Goal: Task Accomplishment & Management: Manage account settings

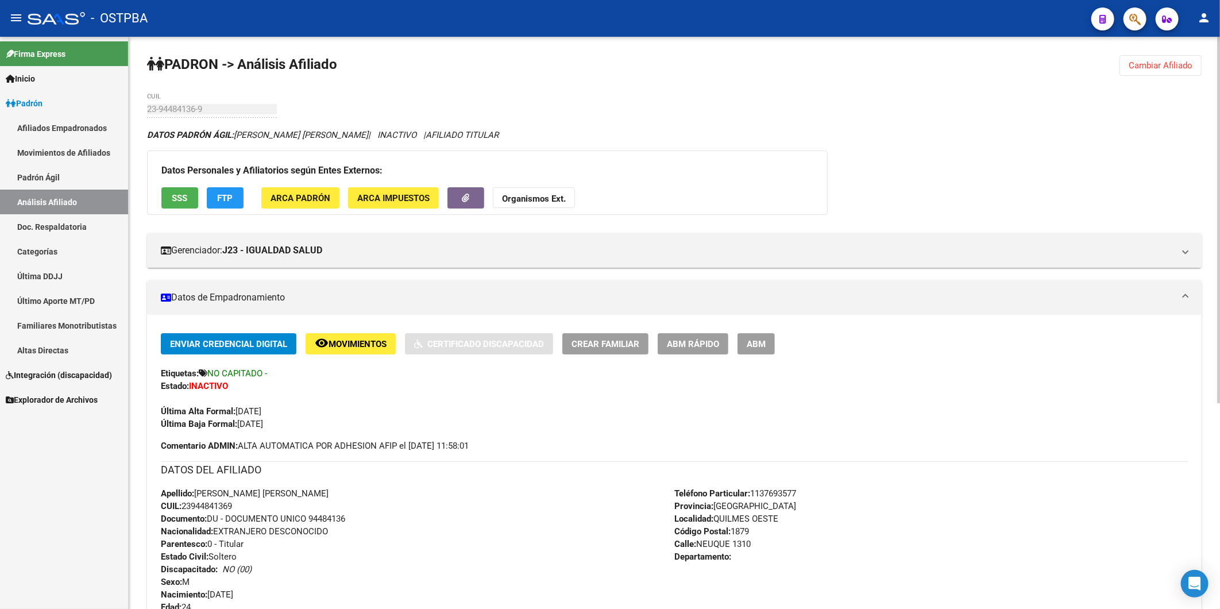
click at [1153, 60] on span "Cambiar Afiliado" at bounding box center [1161, 65] width 64 height 10
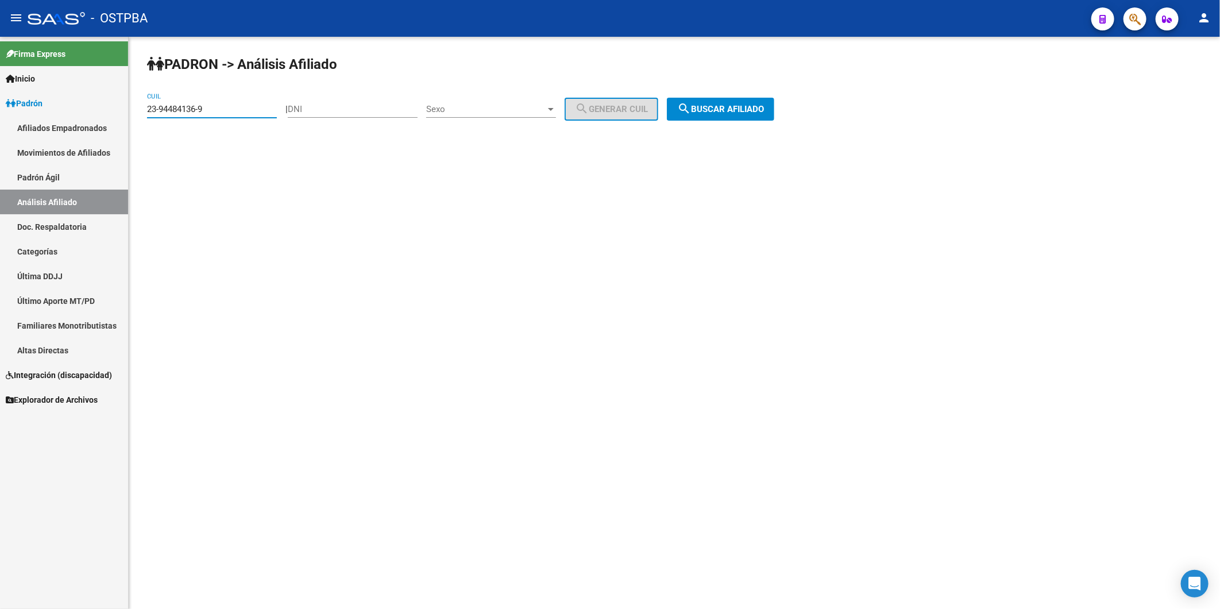
drag, startPoint x: 225, startPoint y: 108, endPoint x: -3, endPoint y: 155, distance: 232.3
click at [0, 155] on html "menu - OSTPBA person Firma Express Inicio Calendario SSS Instructivos Contacto …" at bounding box center [610, 304] width 1220 height 609
paste input "0-22656033-6"
click at [762, 108] on span "search Buscar afiliado" at bounding box center [720, 109] width 87 height 10
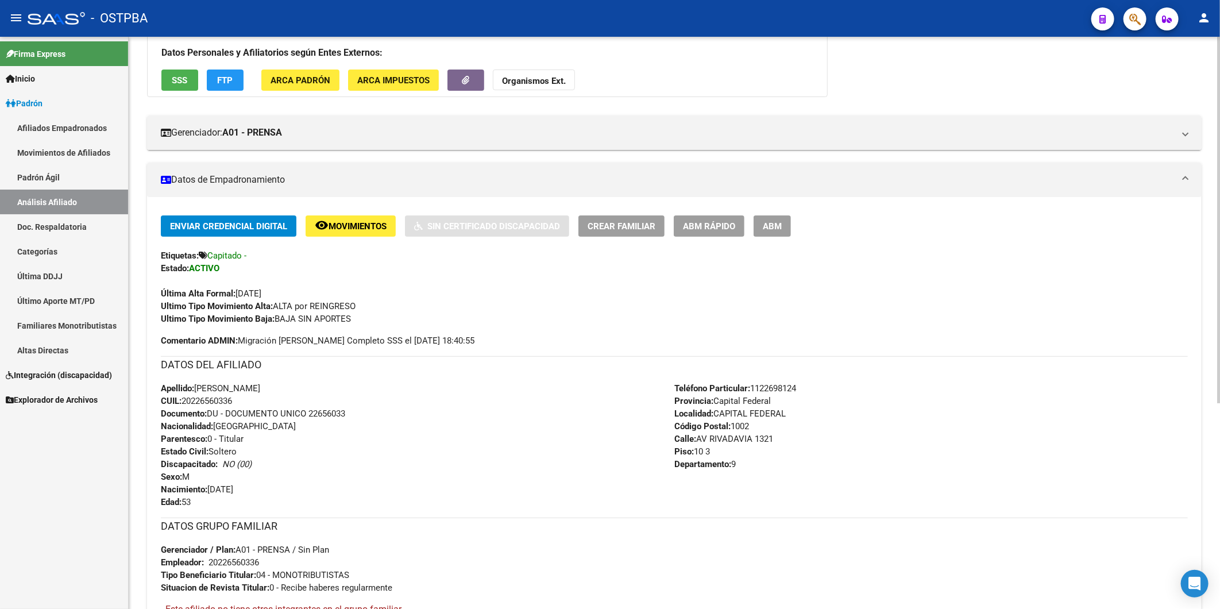
scroll to position [322, 0]
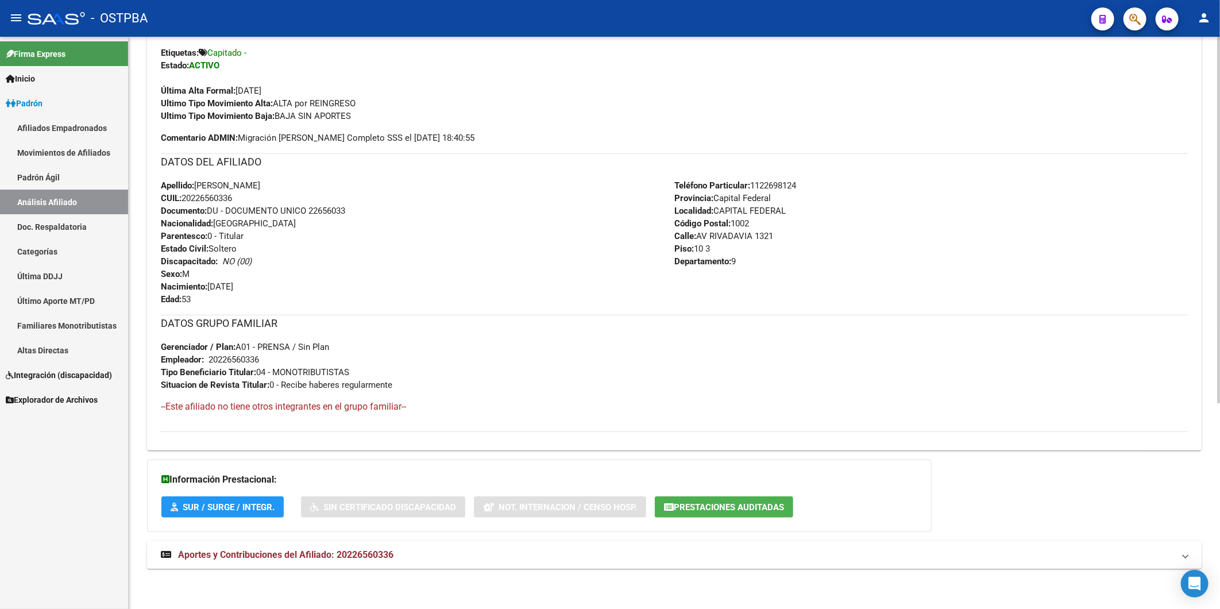
click at [352, 557] on span "Aportes y Contribuciones del Afiliado: 20226560336" at bounding box center [285, 554] width 215 height 11
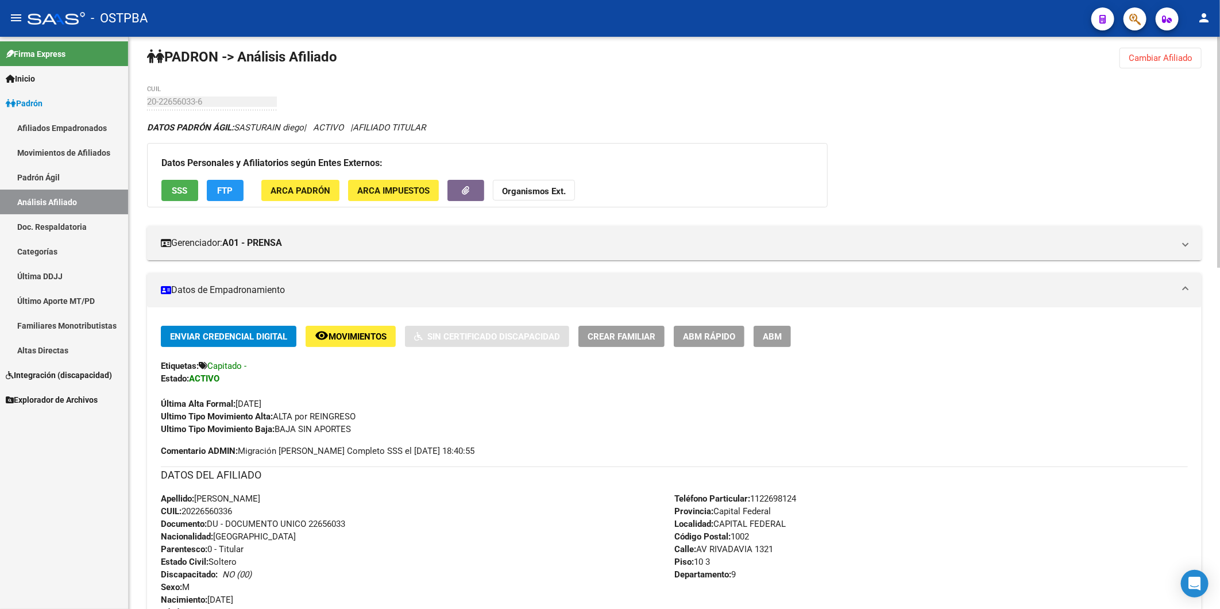
scroll to position [0, 0]
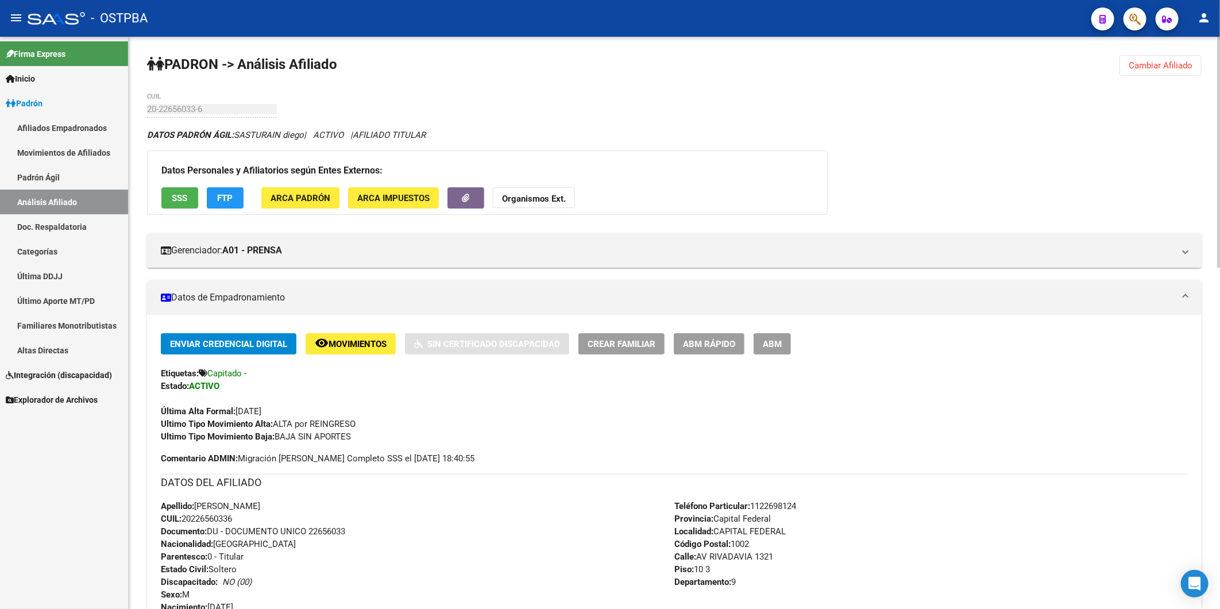
click at [220, 198] on span "FTP" at bounding box center [226, 198] width 16 height 10
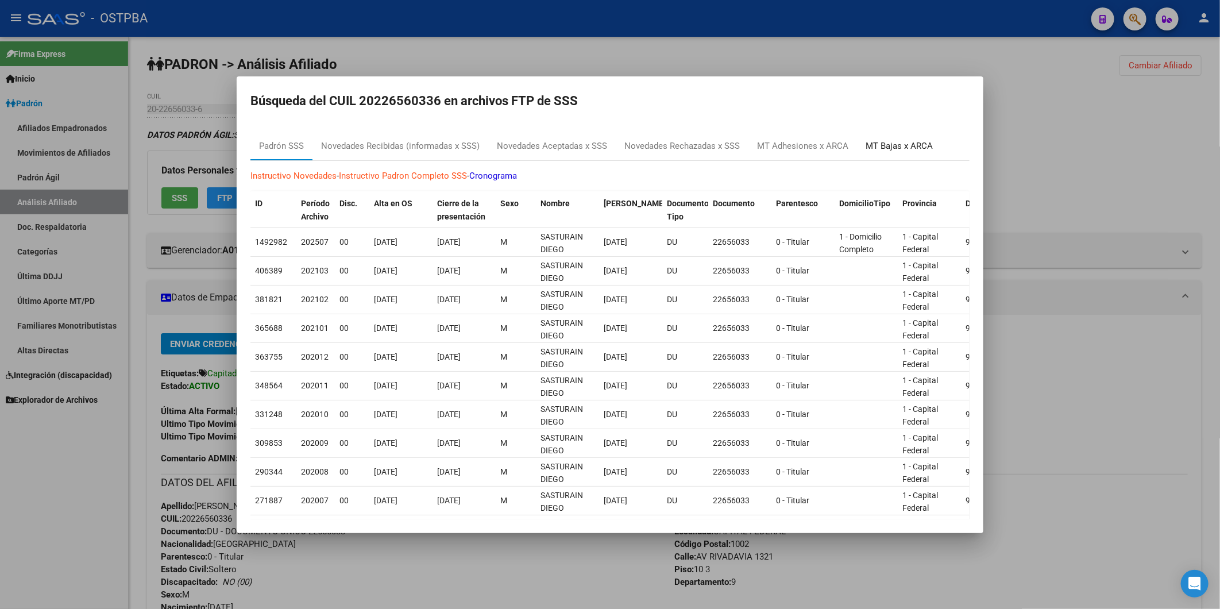
click at [889, 148] on div "MT Bajas x ARCA" at bounding box center [899, 146] width 67 height 13
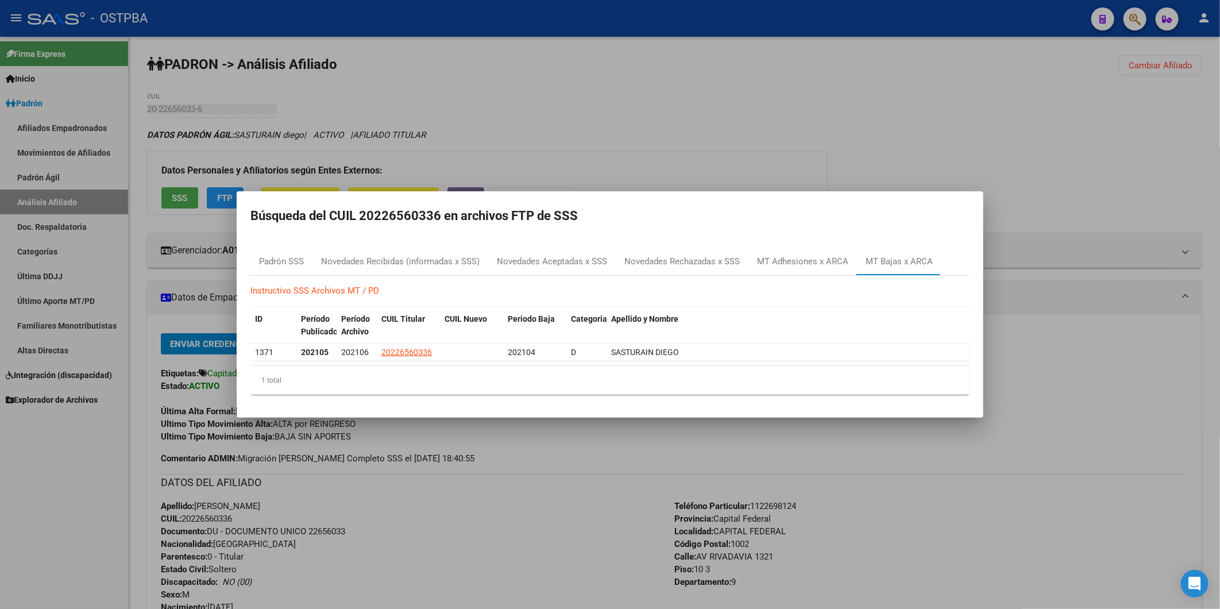
click at [684, 113] on div at bounding box center [610, 304] width 1220 height 609
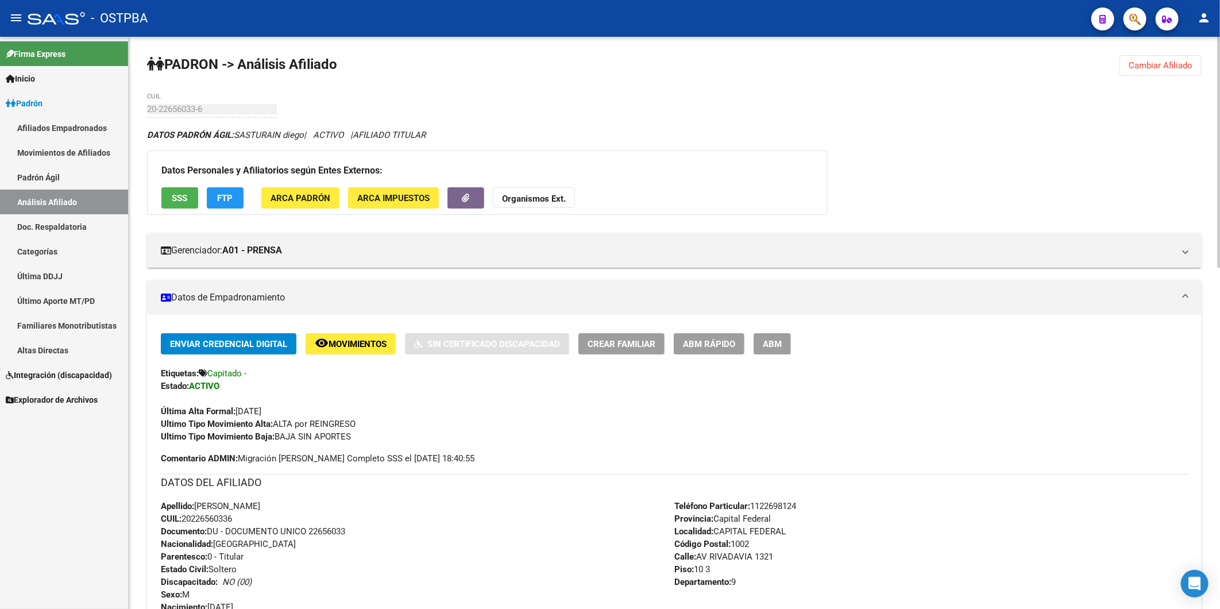
drag, startPoint x: 1165, startPoint y: 60, endPoint x: 1124, endPoint y: 64, distance: 41.0
click at [1165, 61] on span "Cambiar Afiliado" at bounding box center [1161, 65] width 64 height 10
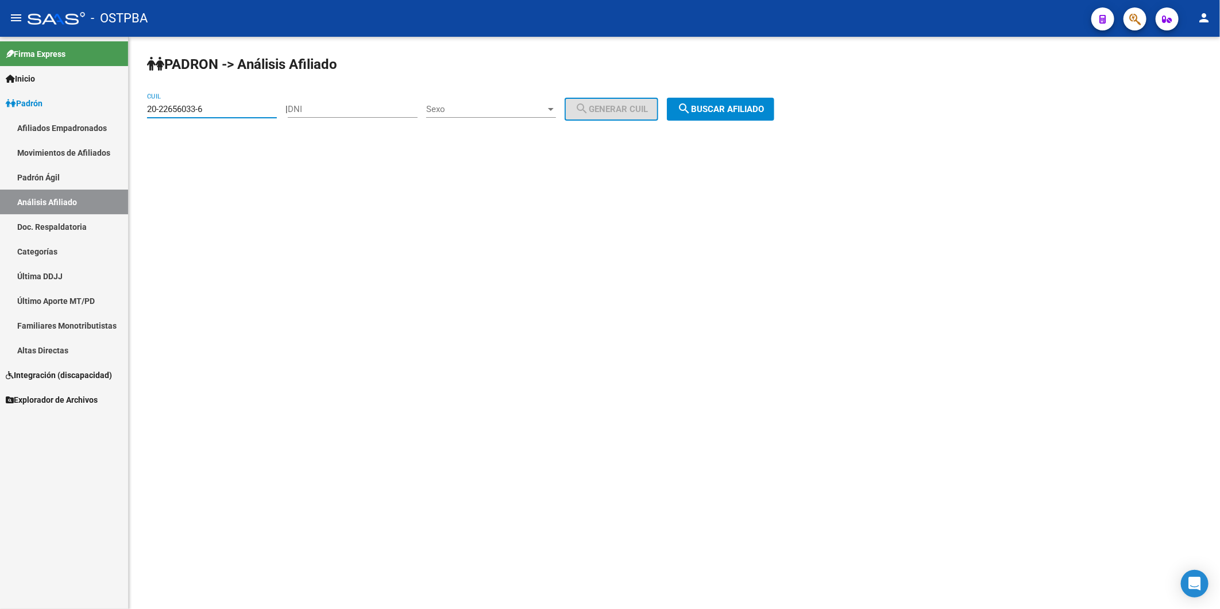
drag, startPoint x: 247, startPoint y: 110, endPoint x: -3, endPoint y: 107, distance: 249.9
click at [0, 107] on html "menu - OSTPBA person Firma Express Inicio Calendario SSS Instructivos Contacto …" at bounding box center [610, 304] width 1220 height 609
paste input "32594690-4"
type input "20-32594690-4"
click at [691, 113] on mat-icon "search" at bounding box center [684, 109] width 14 height 14
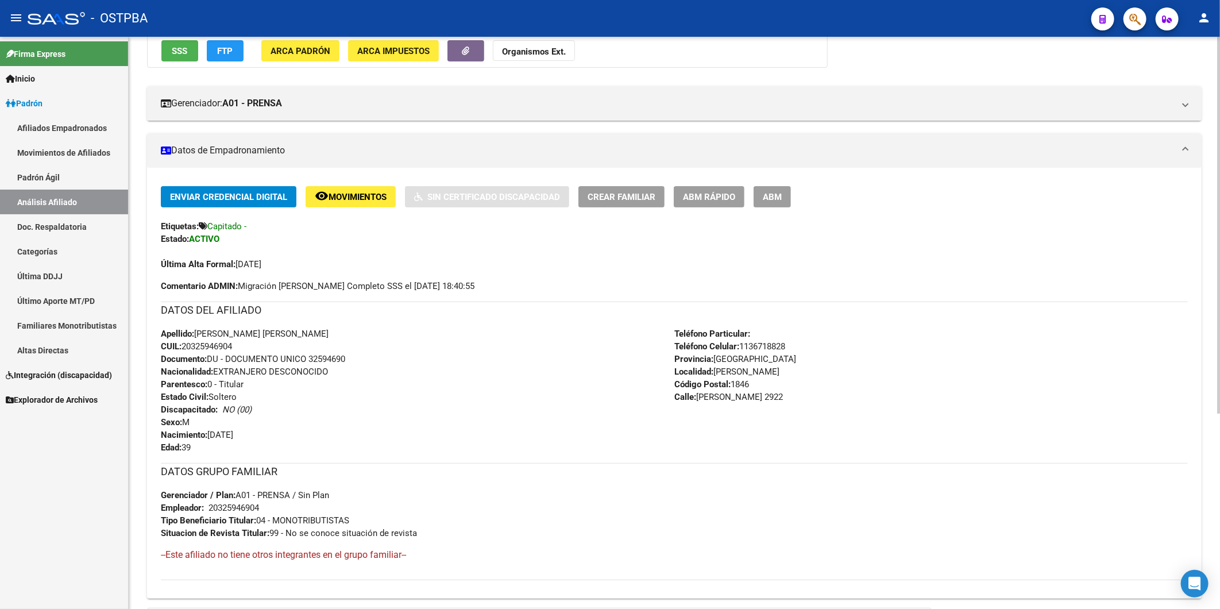
scroll to position [296, 0]
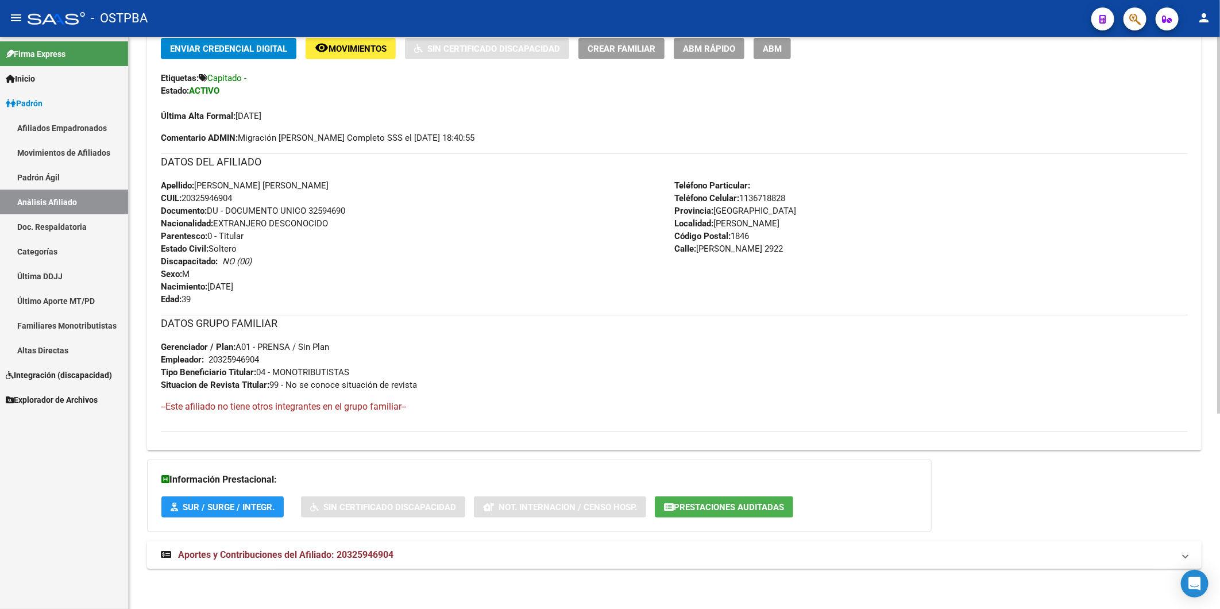
click at [377, 551] on span "Aportes y Contribuciones del Afiliado: 20325946904" at bounding box center [285, 554] width 215 height 11
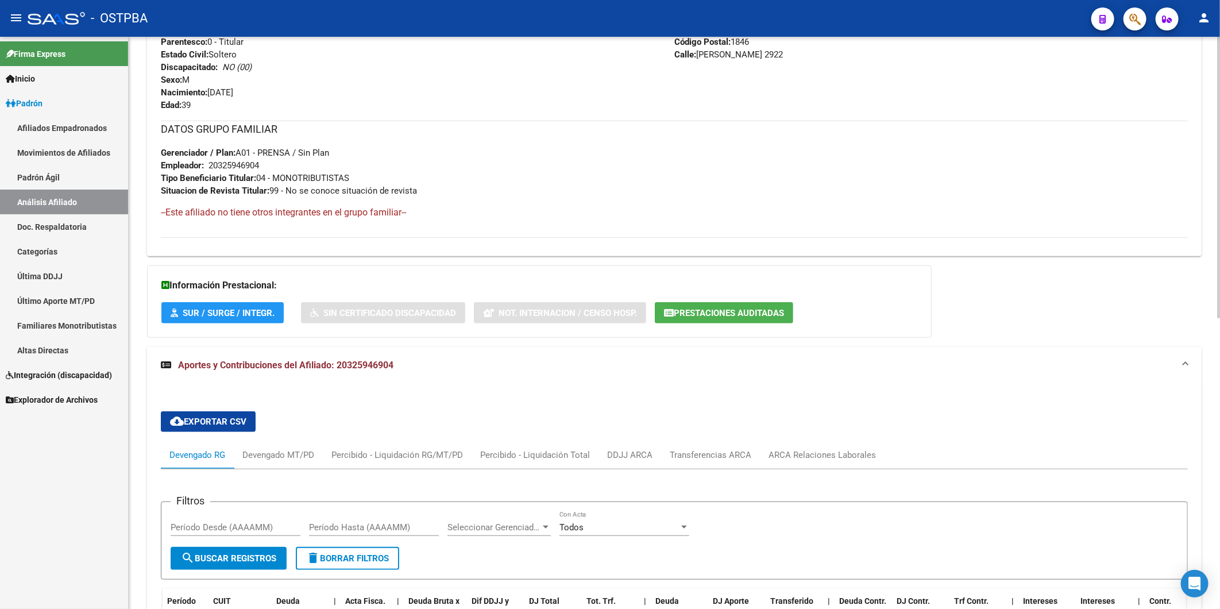
scroll to position [590, 0]
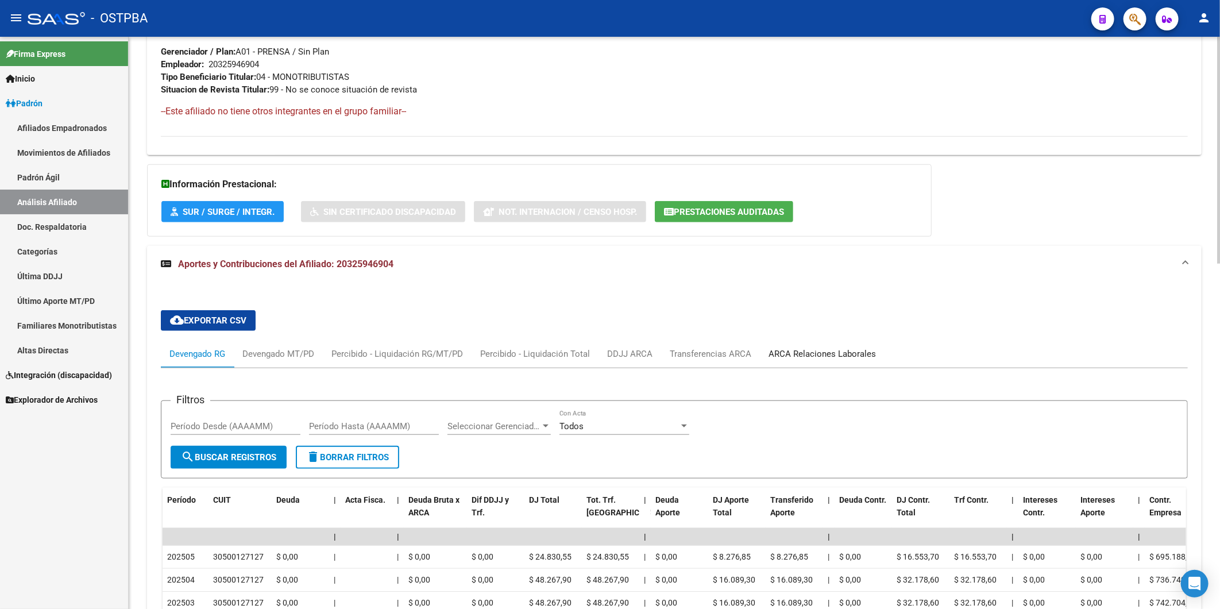
click at [797, 352] on div "ARCA Relaciones Laborales" at bounding box center [822, 354] width 107 height 13
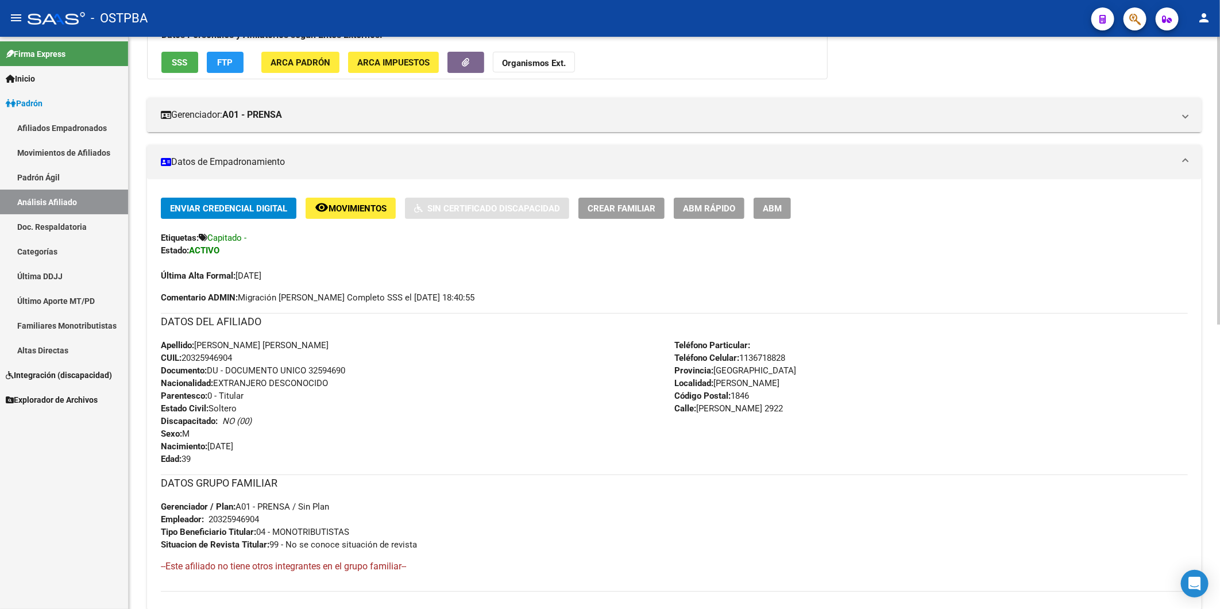
scroll to position [0, 0]
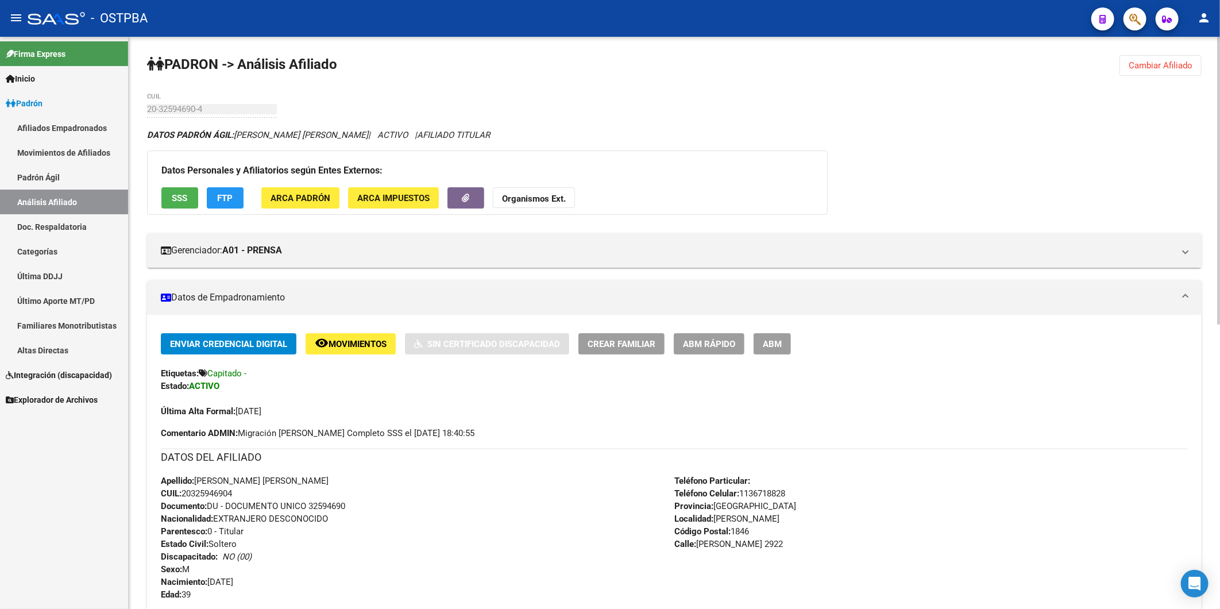
click at [349, 342] on span "Movimientos" at bounding box center [358, 344] width 58 height 10
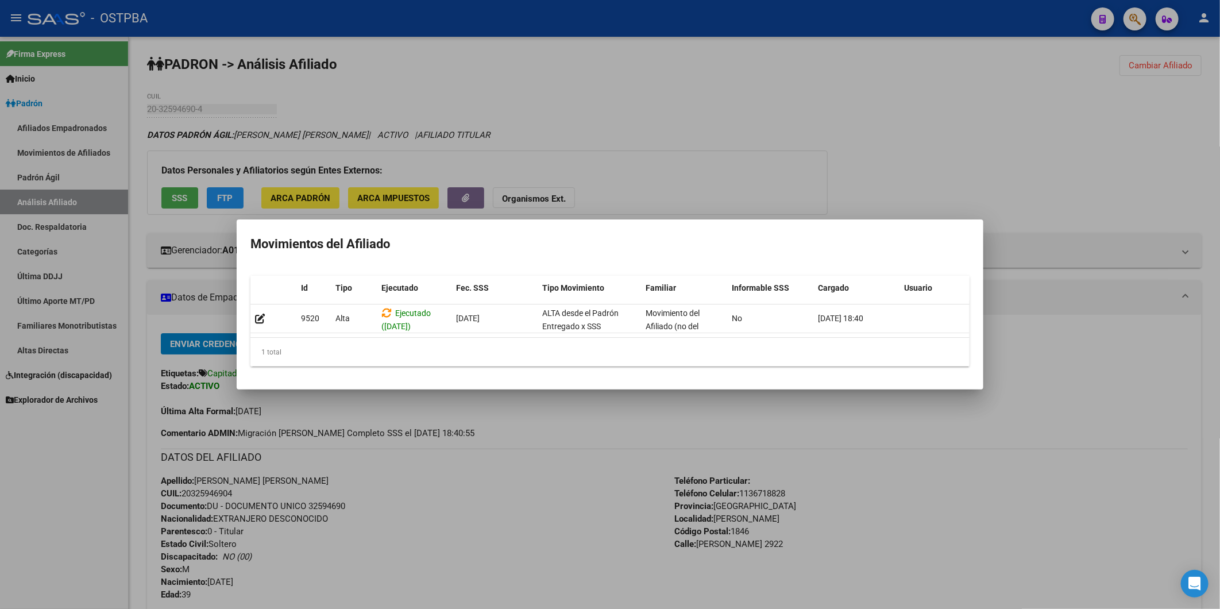
click at [513, 522] on div at bounding box center [610, 304] width 1220 height 609
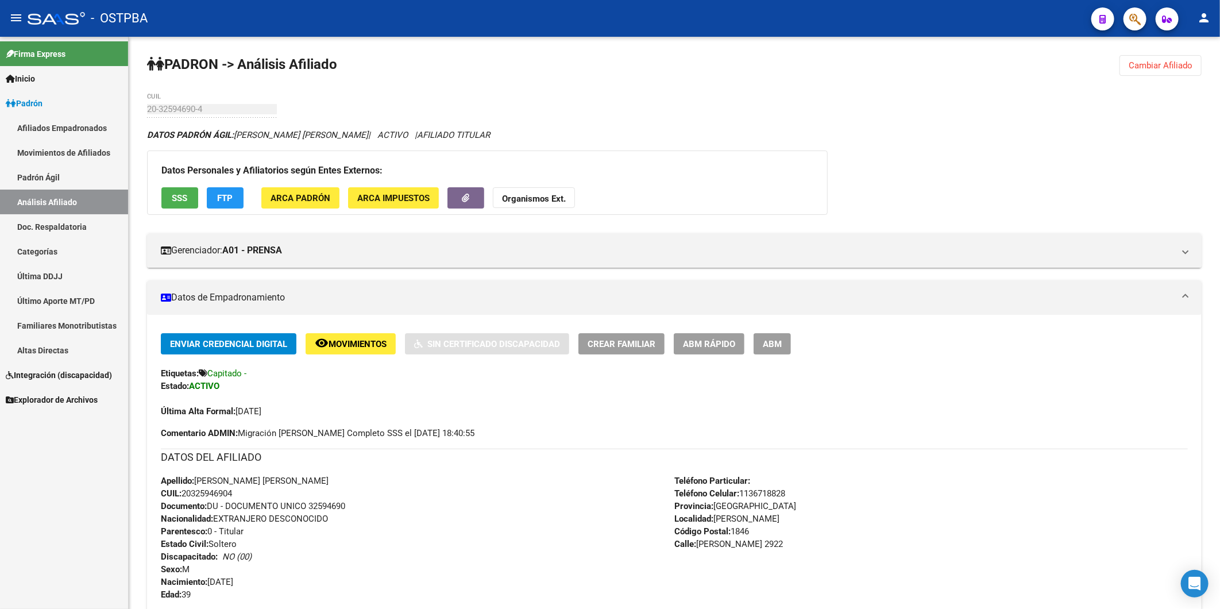
click at [72, 123] on link "Afiliados Empadronados" at bounding box center [64, 127] width 128 height 25
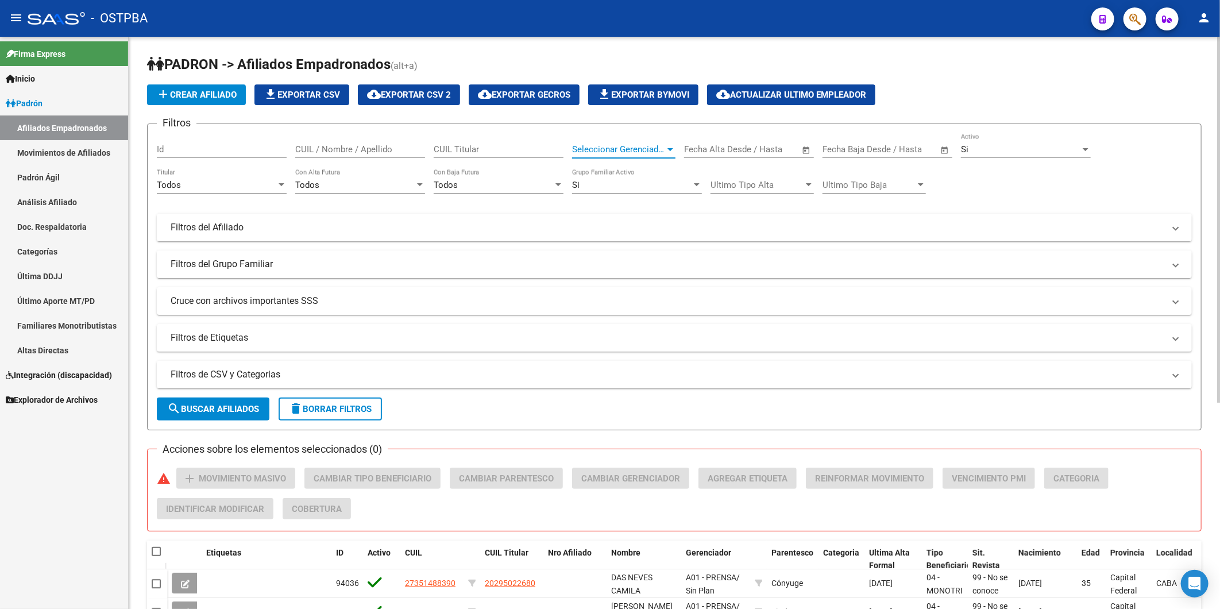
click at [670, 150] on div at bounding box center [670, 149] width 6 height 3
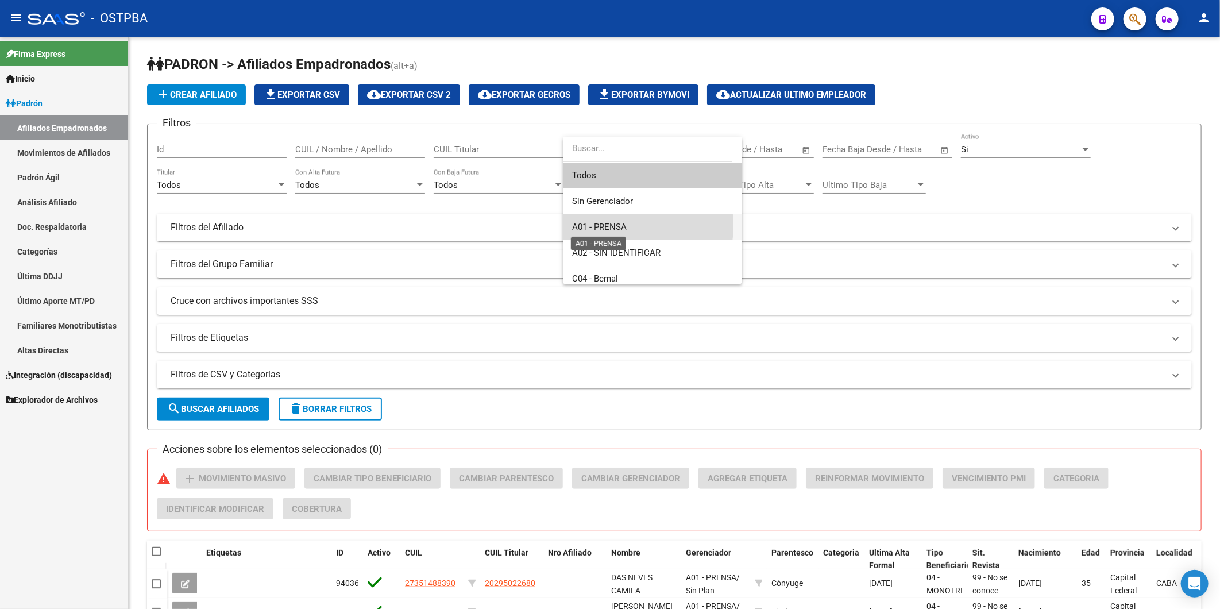
click at [621, 226] on span "A01 - PRENSA" at bounding box center [599, 227] width 55 height 10
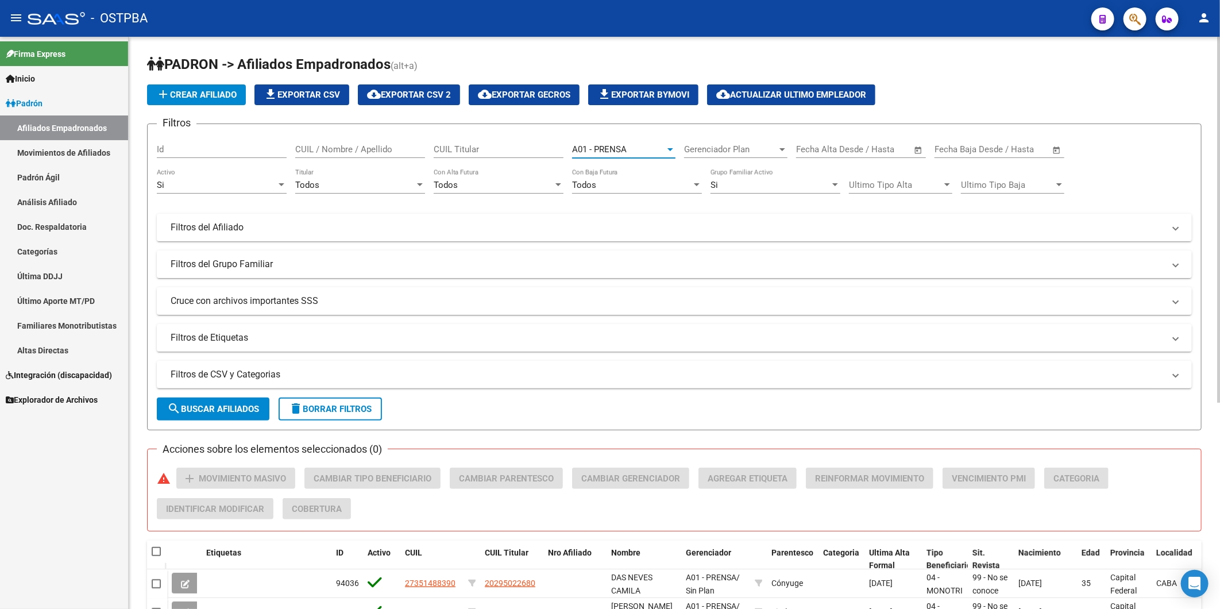
click at [785, 151] on div at bounding box center [782, 149] width 6 height 3
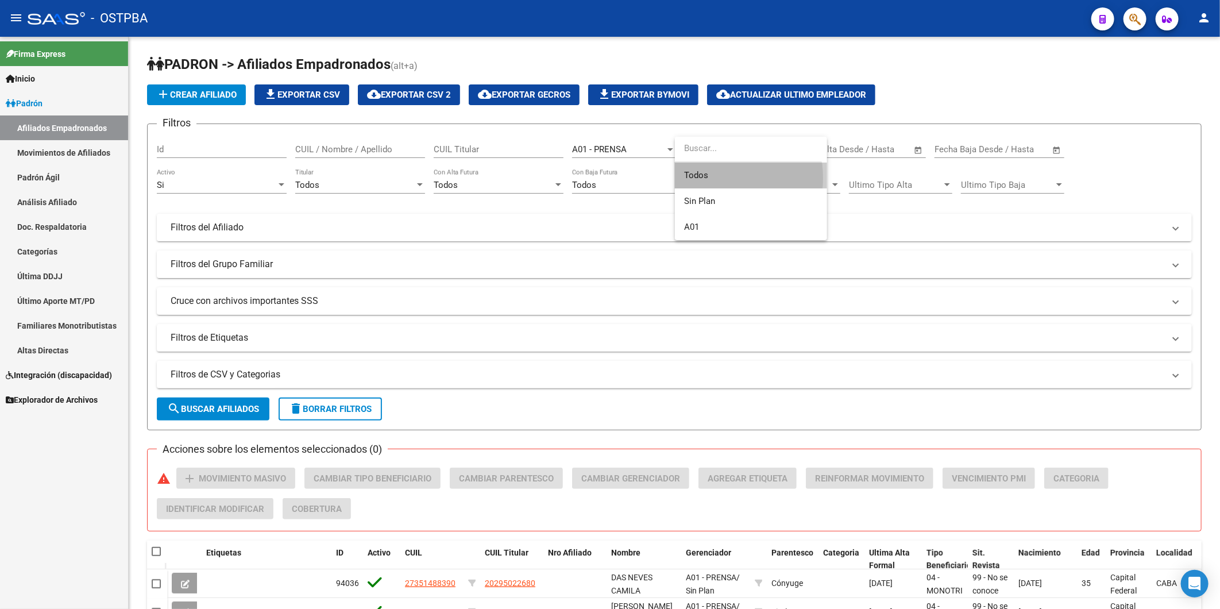
click at [687, 178] on span "Todos" at bounding box center [751, 176] width 134 height 26
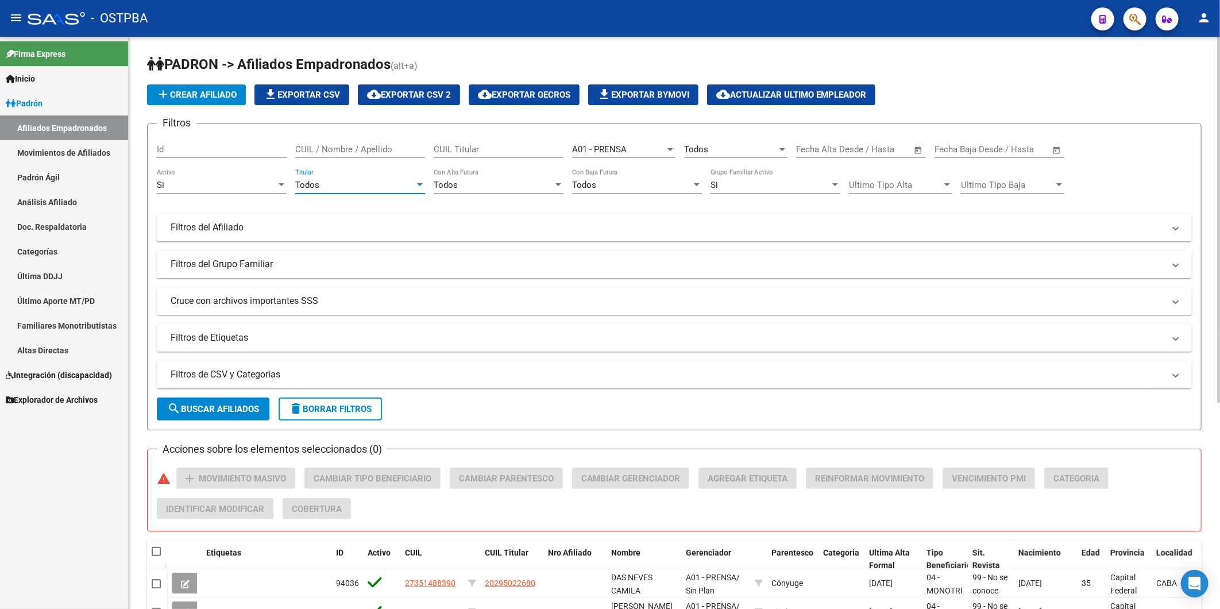
click at [420, 184] on div at bounding box center [420, 184] width 6 height 3
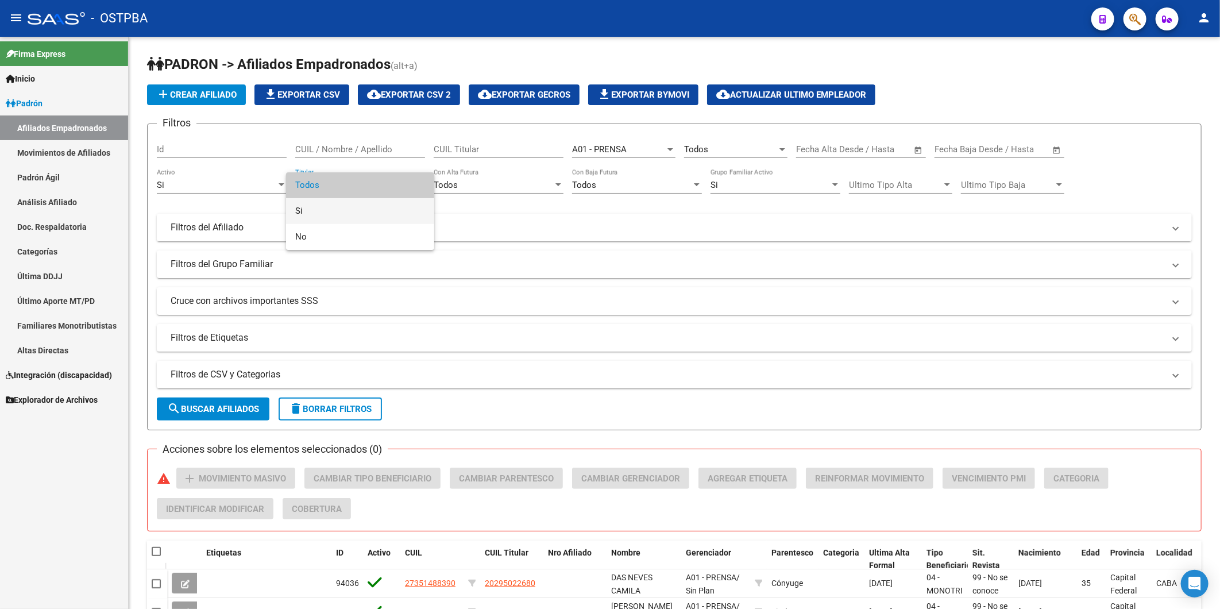
click at [379, 203] on span "Si" at bounding box center [360, 211] width 130 height 26
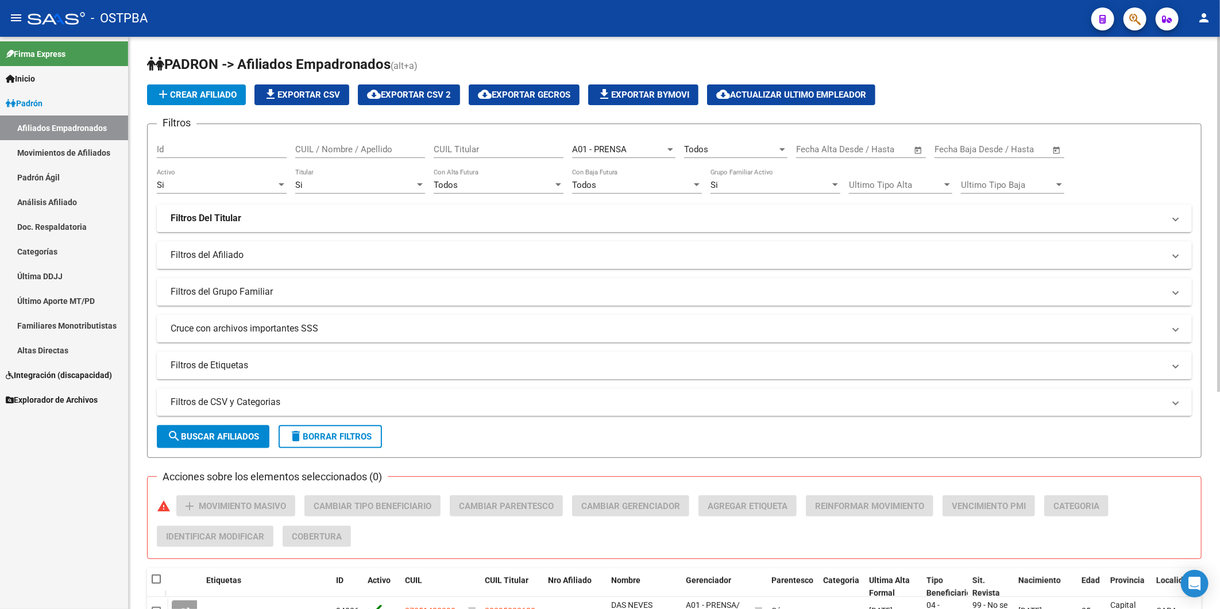
click at [245, 290] on mat-panel-title "Filtros del Grupo Familiar" at bounding box center [668, 291] width 994 height 13
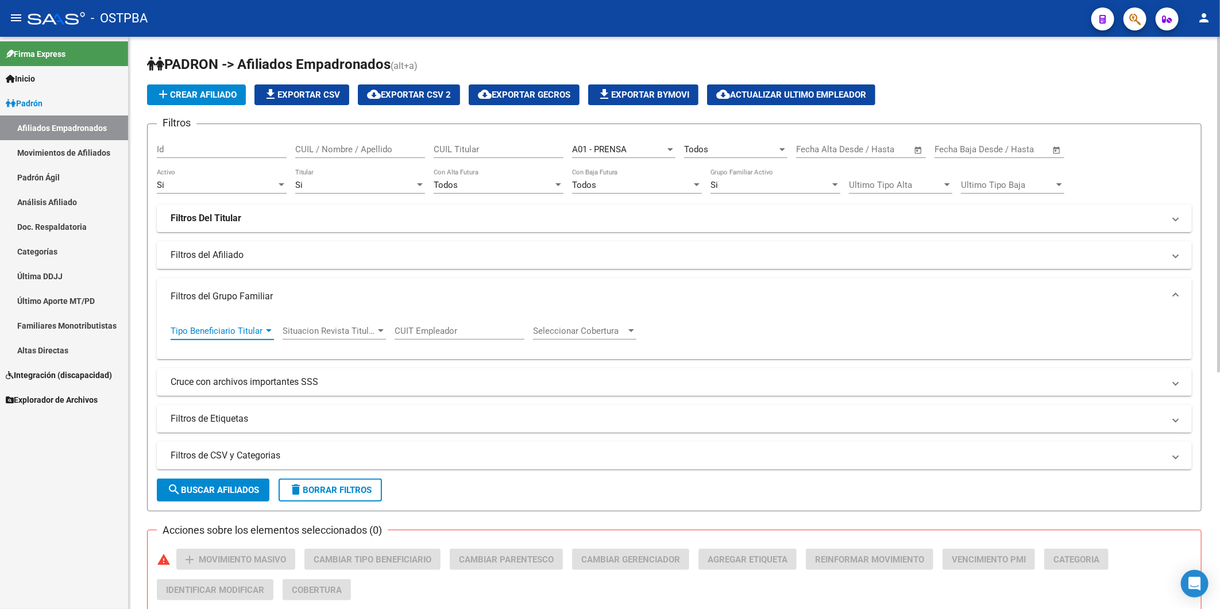
click at [268, 332] on div at bounding box center [269, 330] width 6 height 3
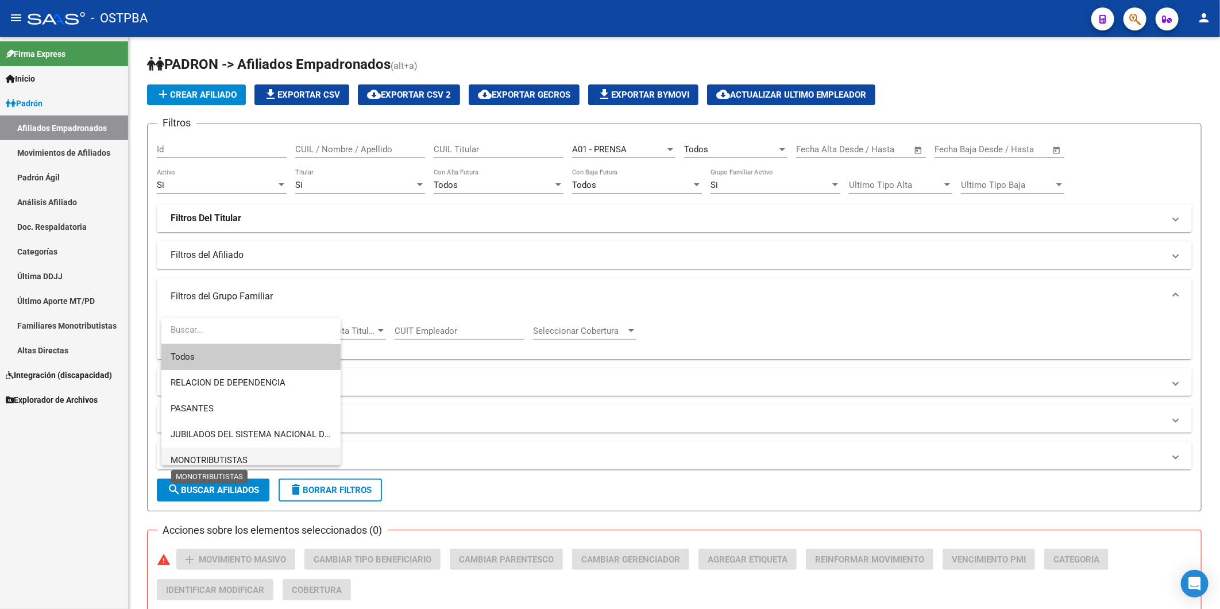
click at [247, 457] on span "MONOTRIBUTISTAS" at bounding box center [209, 460] width 77 height 10
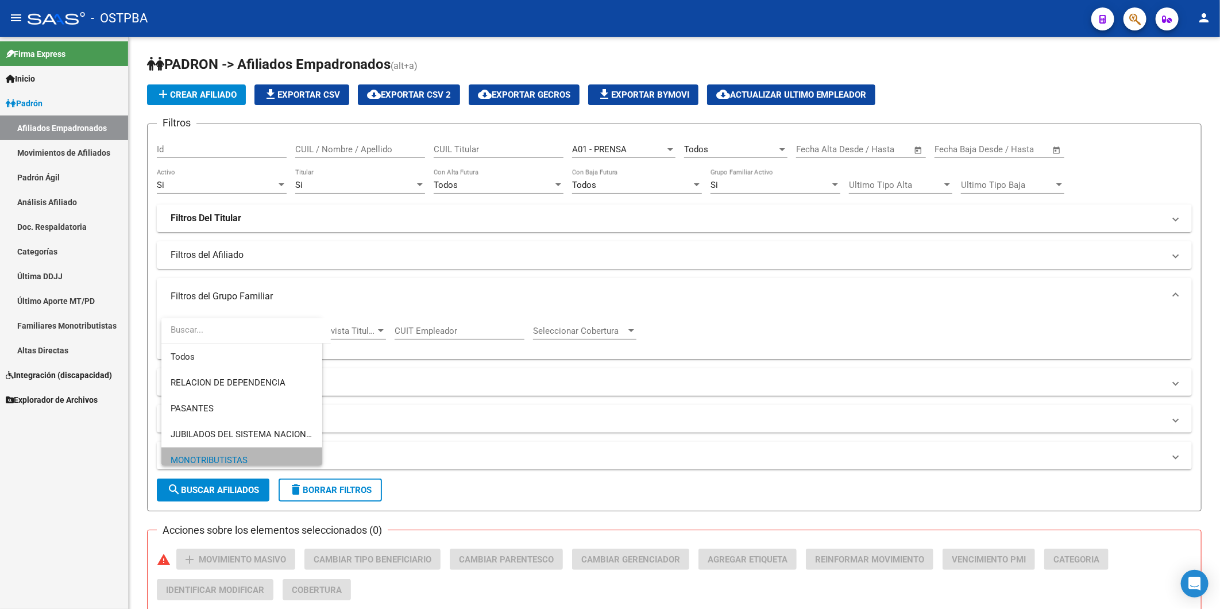
scroll to position [8, 0]
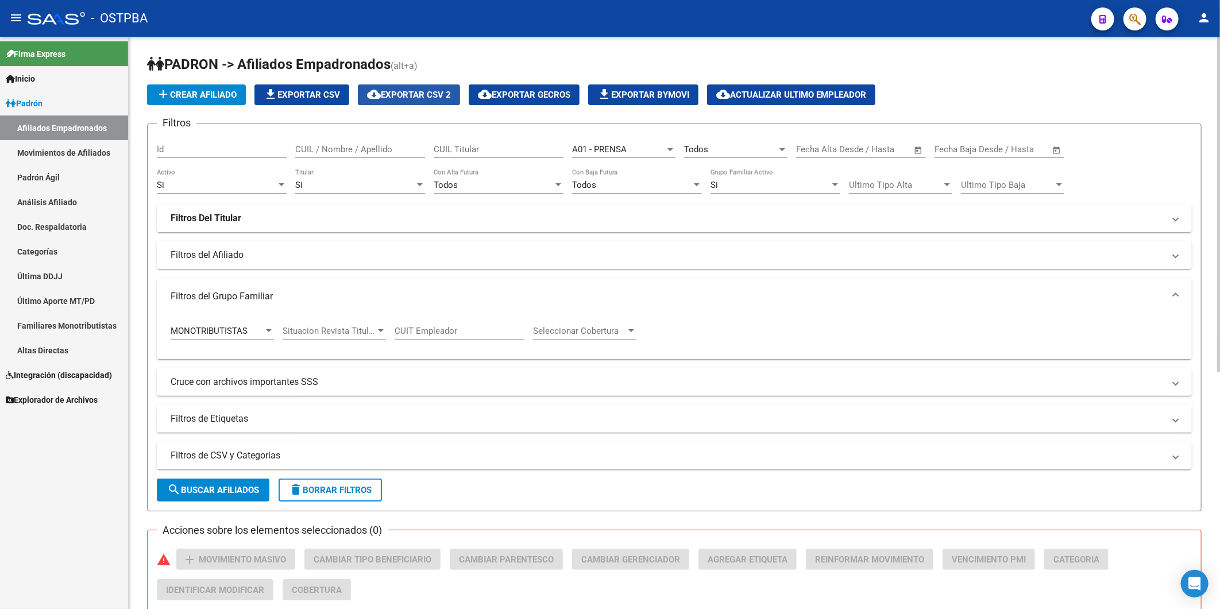
click at [388, 91] on span "cloud_download Exportar CSV 2" at bounding box center [409, 95] width 84 height 10
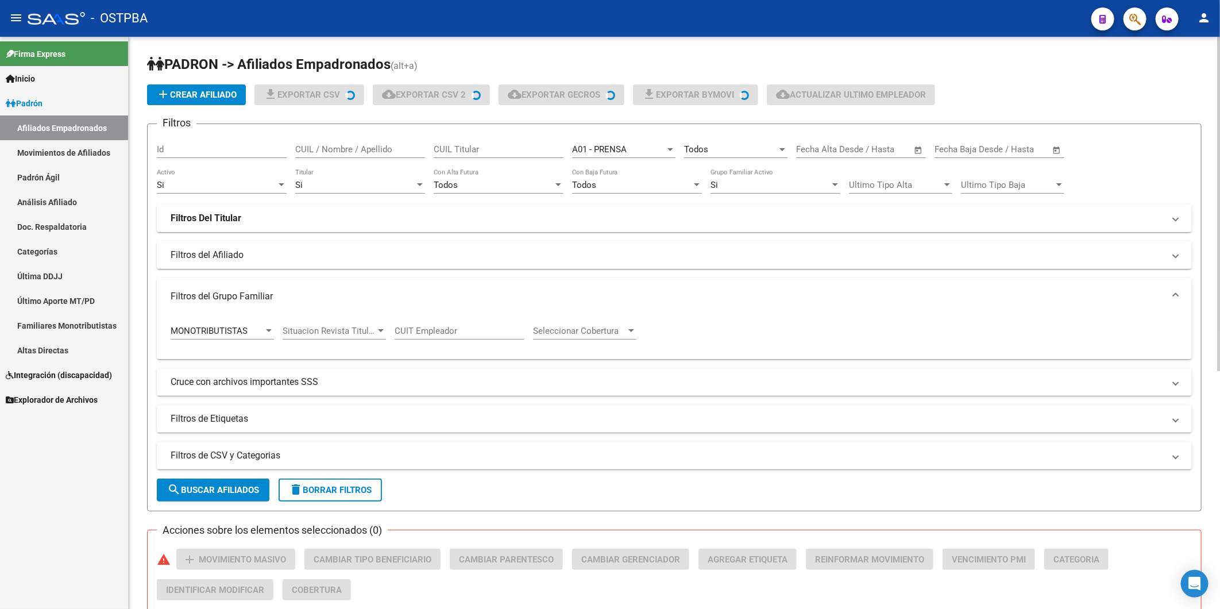
click at [268, 331] on div at bounding box center [269, 330] width 6 height 3
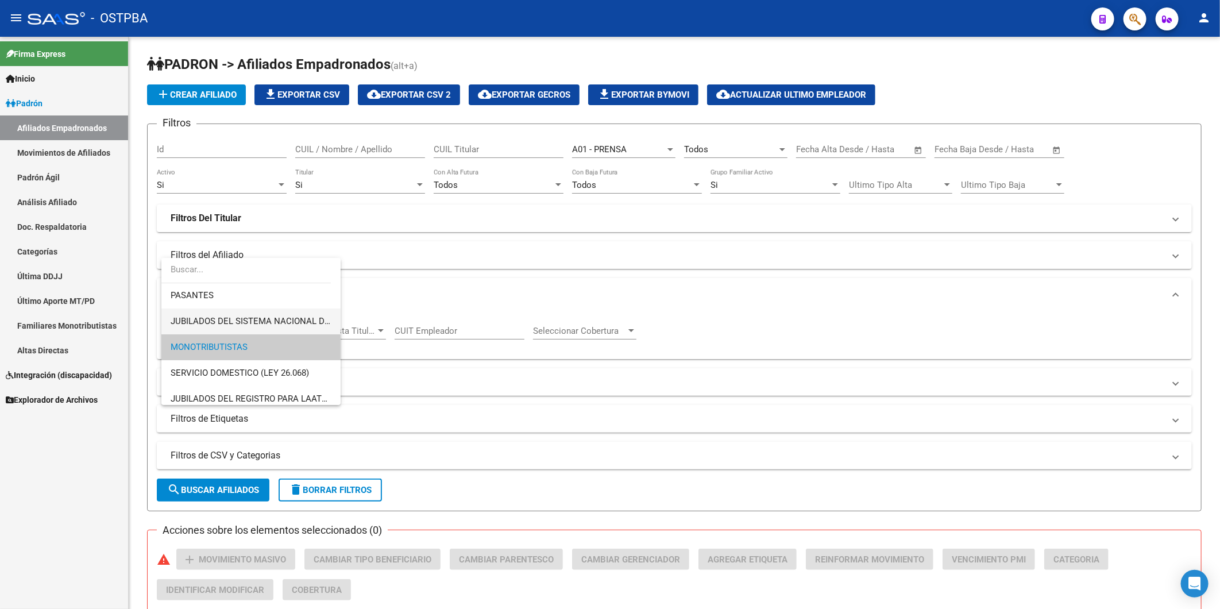
scroll to position [117, 0]
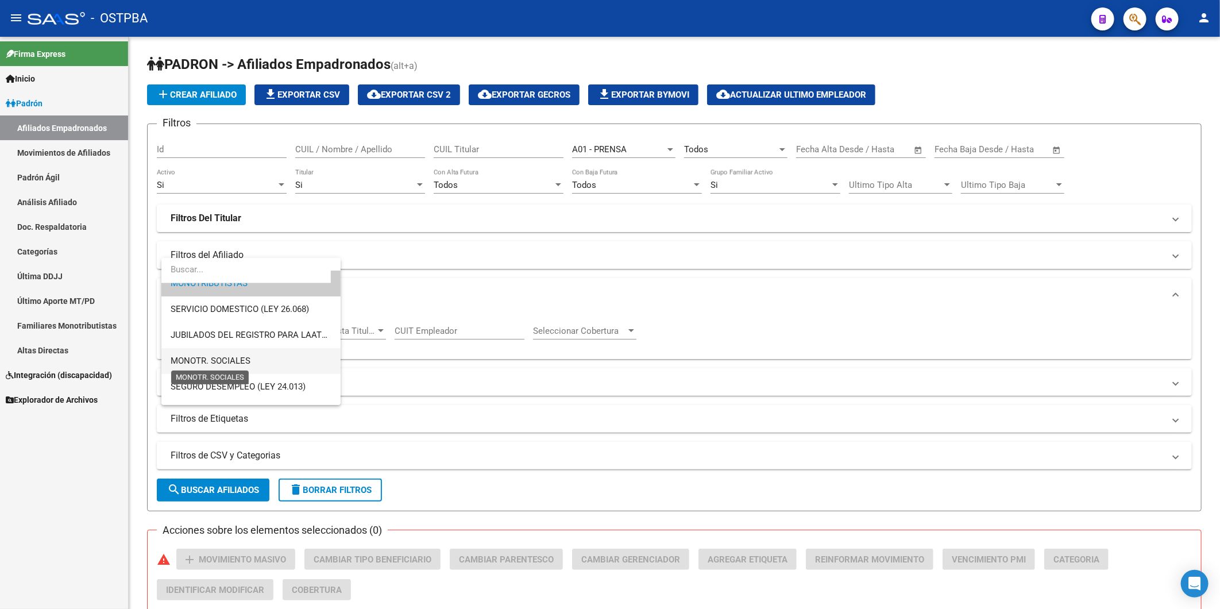
click at [245, 360] on span "MONOTR. SOCIALES" at bounding box center [211, 361] width 80 height 10
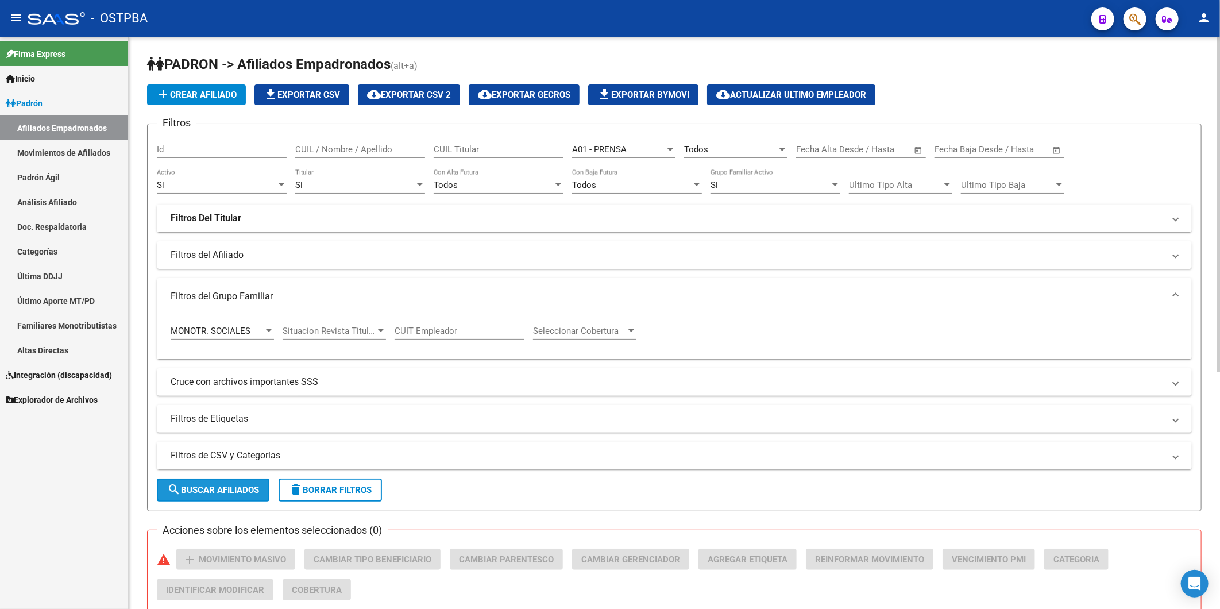
click at [241, 488] on span "search Buscar Afiliados" at bounding box center [213, 490] width 92 height 10
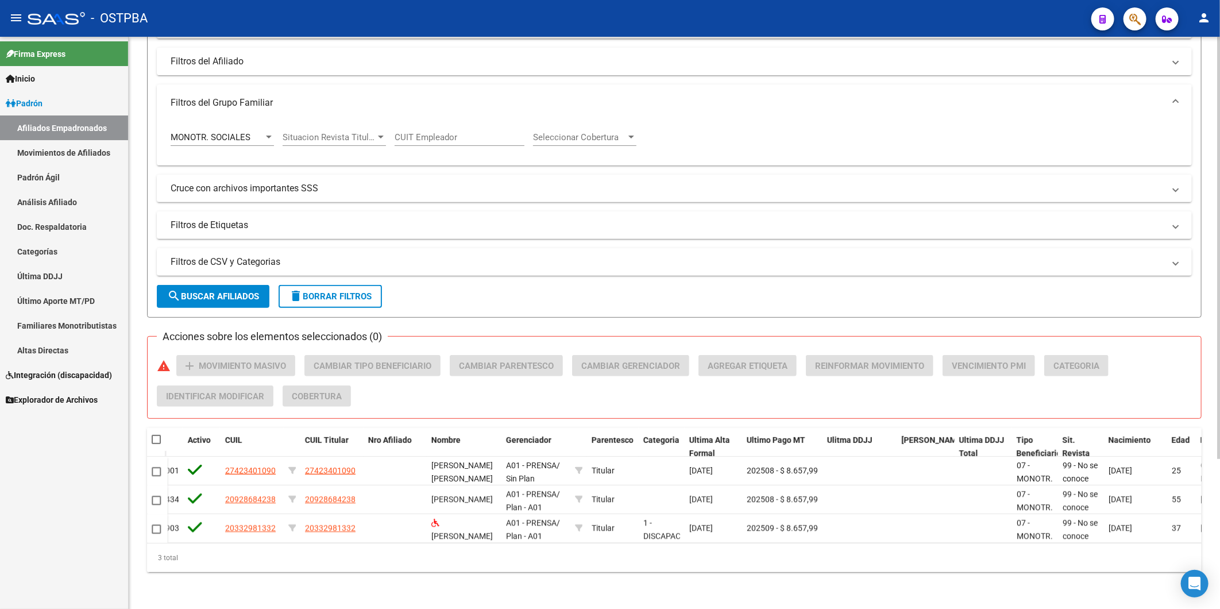
scroll to position [0, 174]
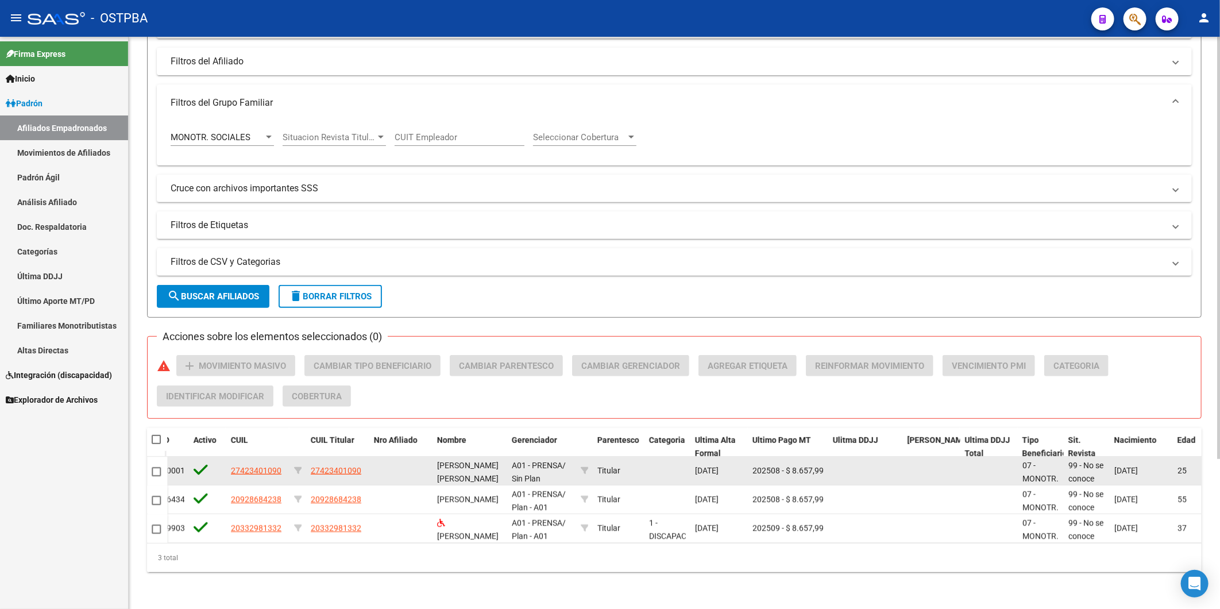
click at [779, 466] on span "202508 - $ 8.657,99" at bounding box center [787, 470] width 71 height 9
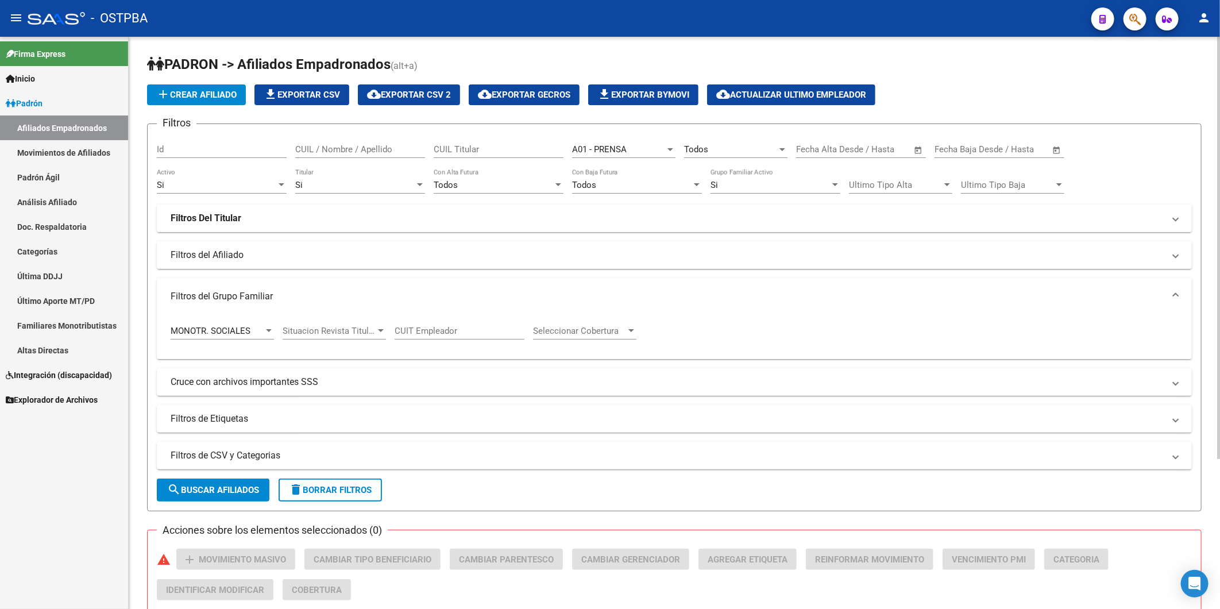
scroll to position [203, 0]
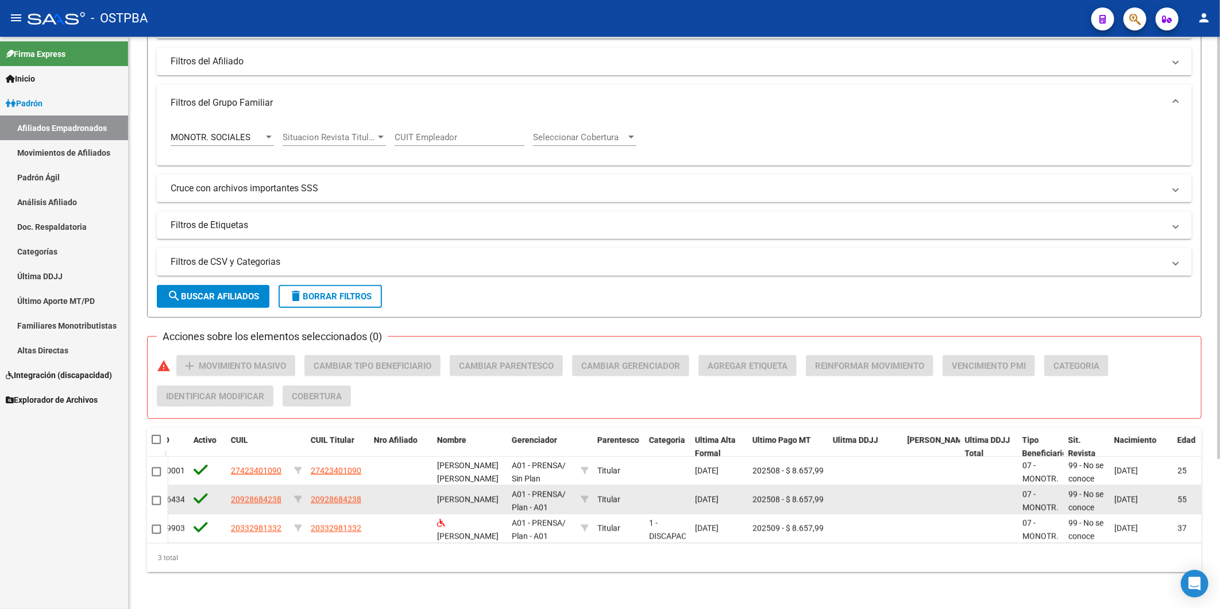
drag, startPoint x: 778, startPoint y: 491, endPoint x: 754, endPoint y: 491, distance: 24.1
click at [754, 495] on span "202508 - $ 8.657,99" at bounding box center [787, 499] width 71 height 9
drag, startPoint x: 755, startPoint y: 491, endPoint x: 802, endPoint y: 489, distance: 47.1
click at [802, 495] on span "202508 - $ 8.657,99" at bounding box center [787, 499] width 71 height 9
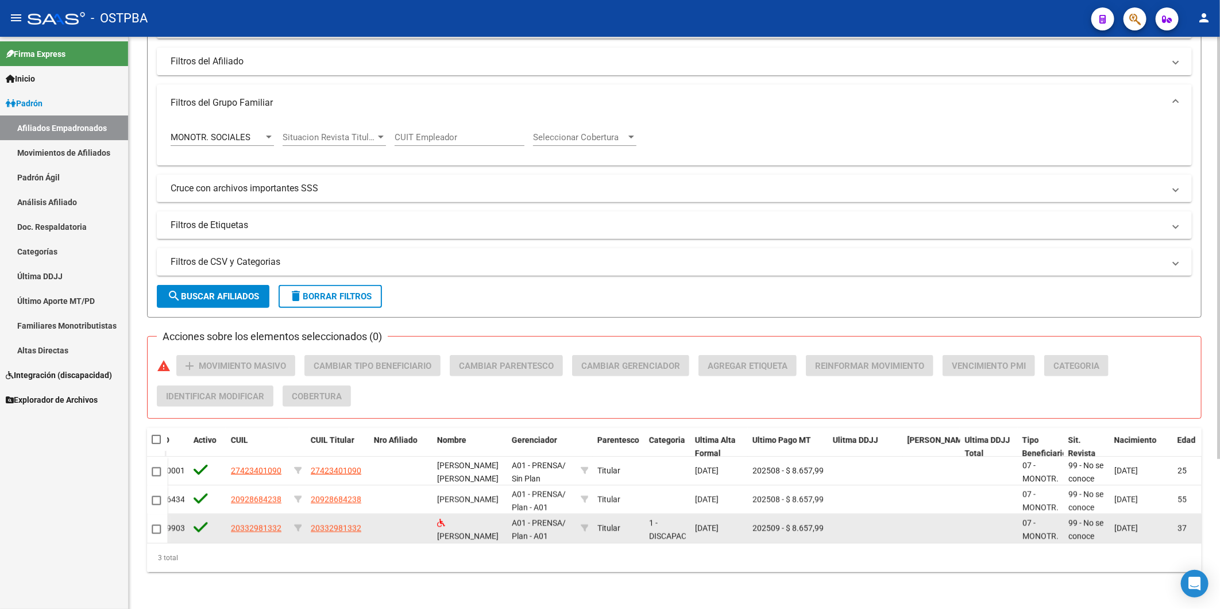
click at [802, 523] on span "202509 - $ 8.657,99" at bounding box center [787, 527] width 71 height 9
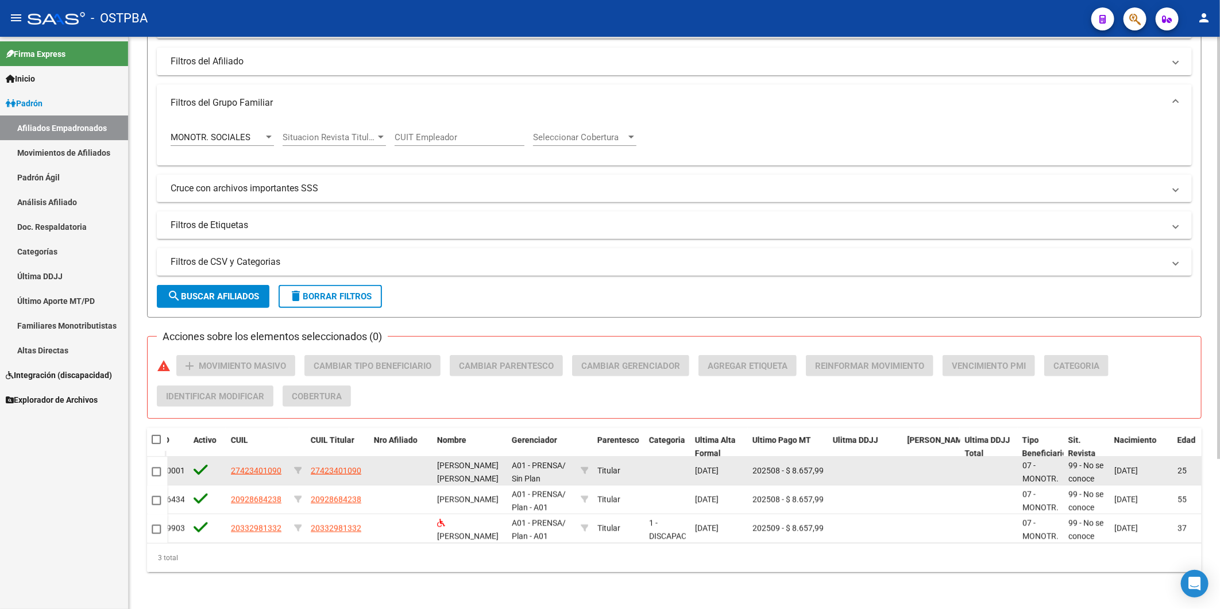
click at [782, 466] on span "202508 - $ 8.657,99" at bounding box center [787, 470] width 71 height 9
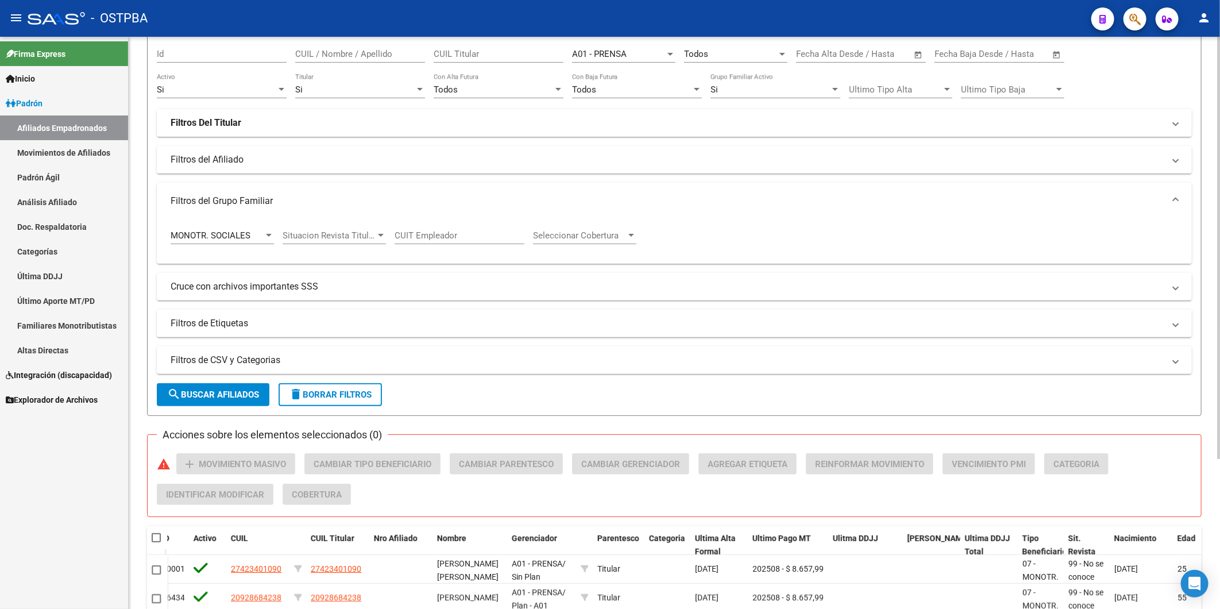
scroll to position [0, 0]
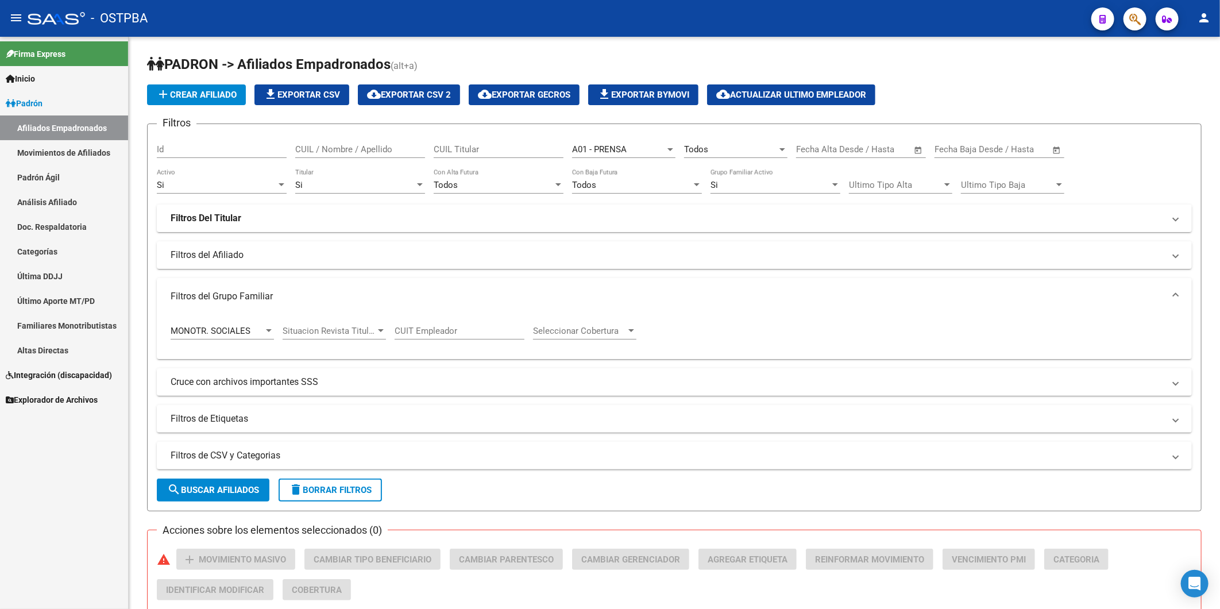
click at [42, 82] on link "Inicio" at bounding box center [64, 78] width 128 height 25
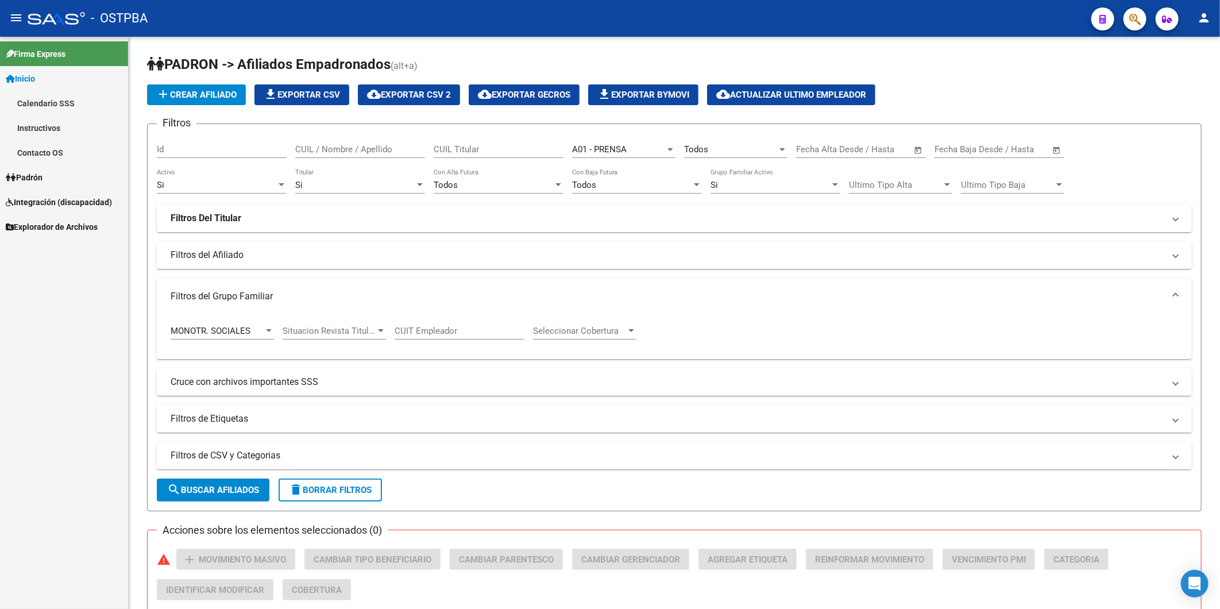
click at [32, 176] on span "Padrón" at bounding box center [24, 177] width 37 height 13
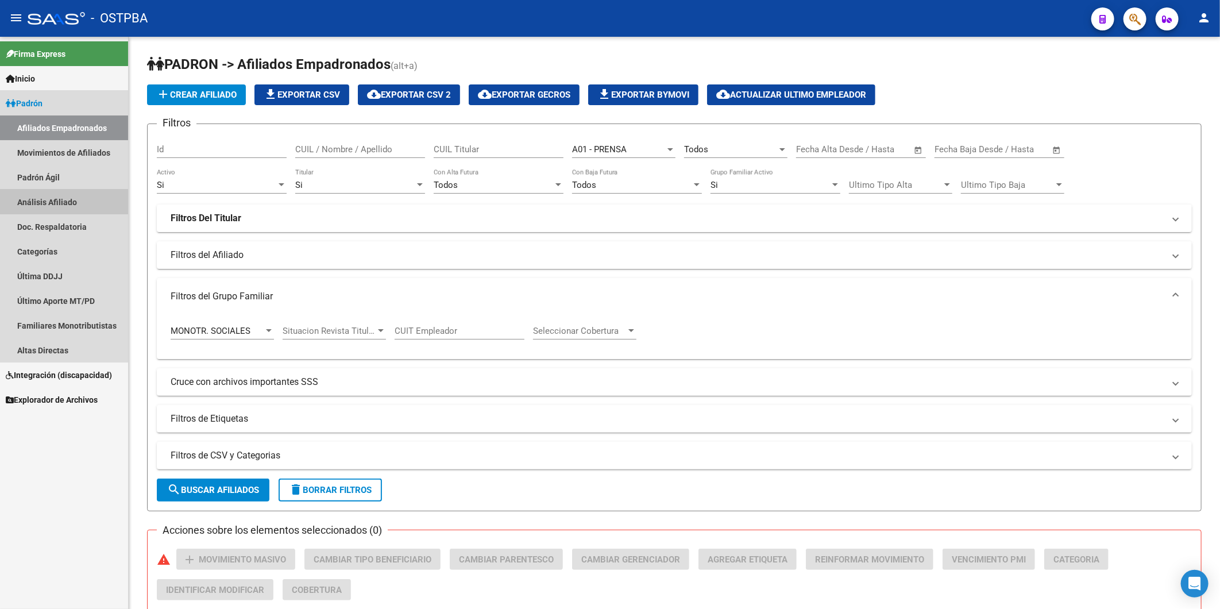
click at [33, 203] on link "Análisis Afiliado" at bounding box center [64, 202] width 128 height 25
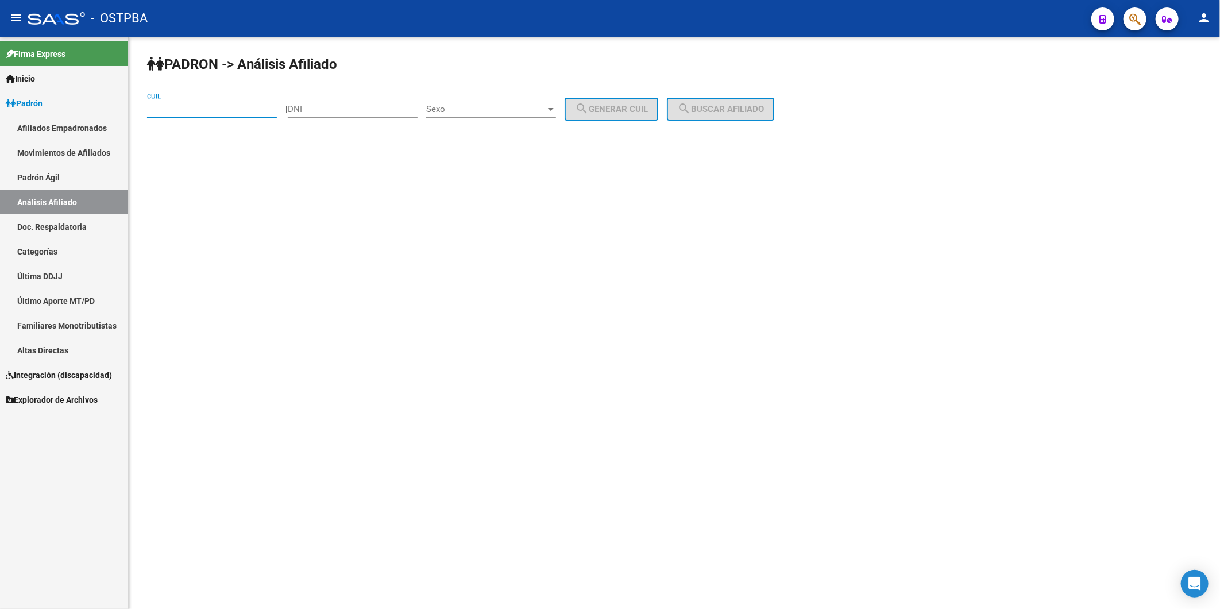
click at [215, 107] on input "CUIL" at bounding box center [212, 109] width 130 height 10
paste input "20-29277524-6"
click at [748, 108] on span "search Buscar afiliado" at bounding box center [720, 109] width 87 height 10
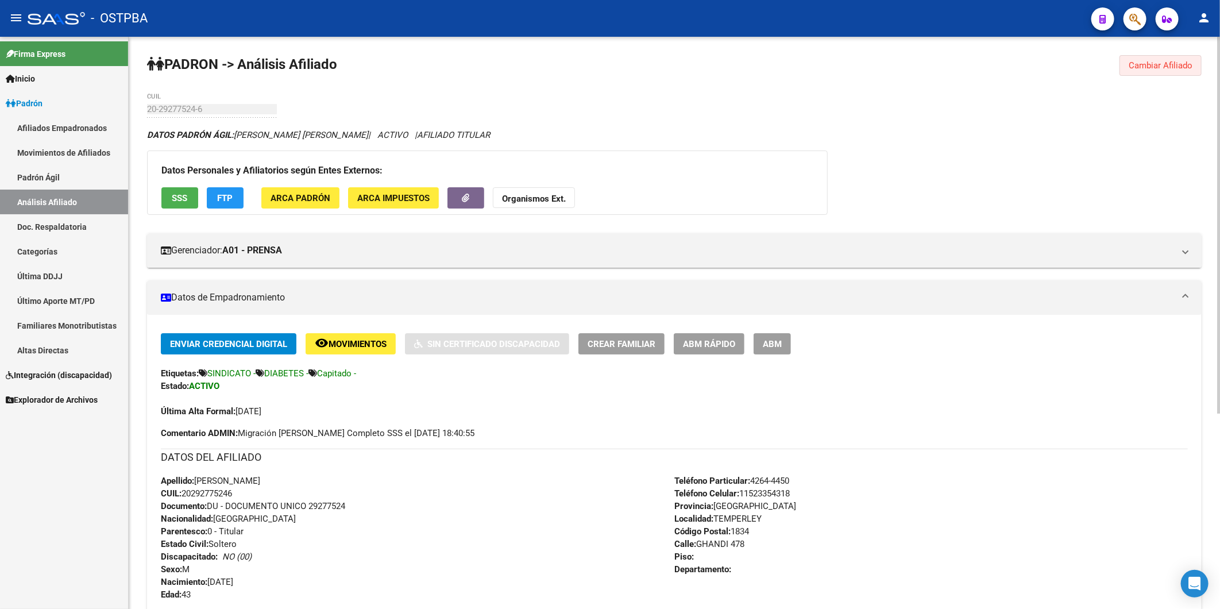
click at [1172, 62] on span "Cambiar Afiliado" at bounding box center [1161, 65] width 64 height 10
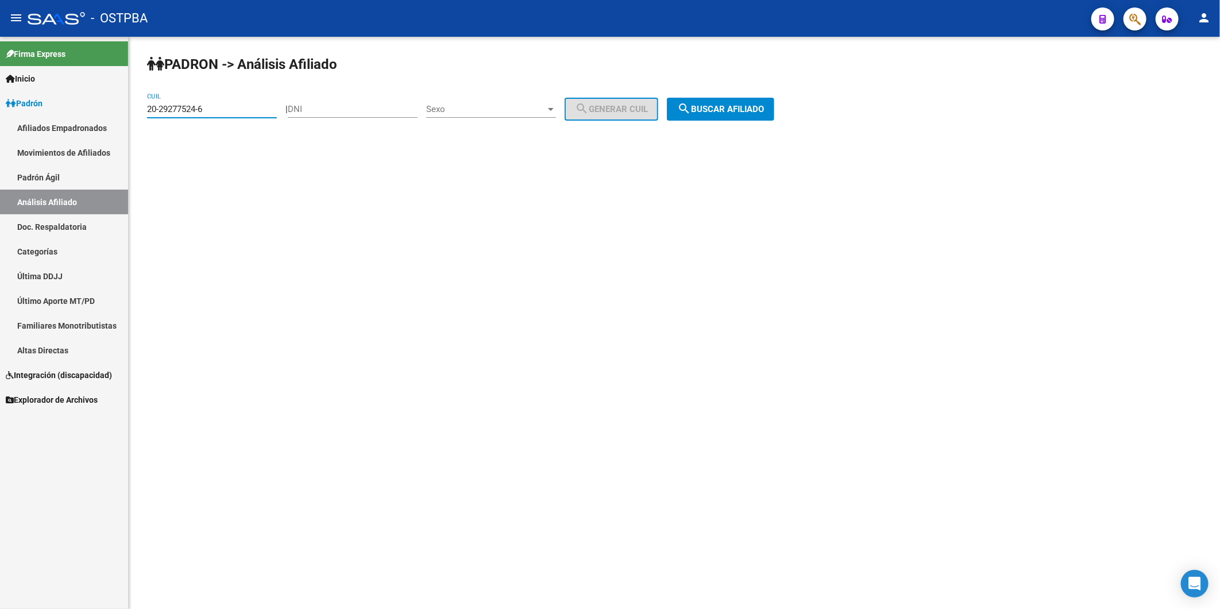
drag, startPoint x: 254, startPoint y: 113, endPoint x: 65, endPoint y: 125, distance: 189.4
click at [65, 125] on mat-sidenav-container "Firma Express Inicio Calendario SSS Instructivos Contacto OS Padrón Afiliados E…" at bounding box center [610, 323] width 1220 height 572
paste input "37185274-4"
type input "20-37185274-4"
click at [716, 101] on button "search Buscar afiliado" at bounding box center [720, 109] width 107 height 23
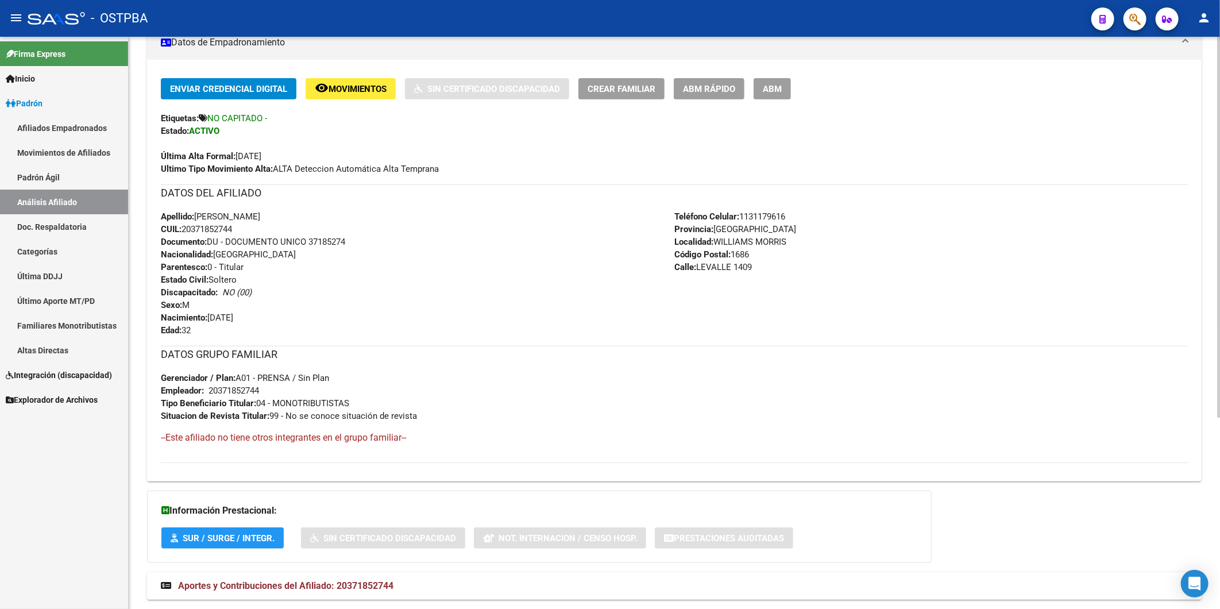
scroll to position [287, 0]
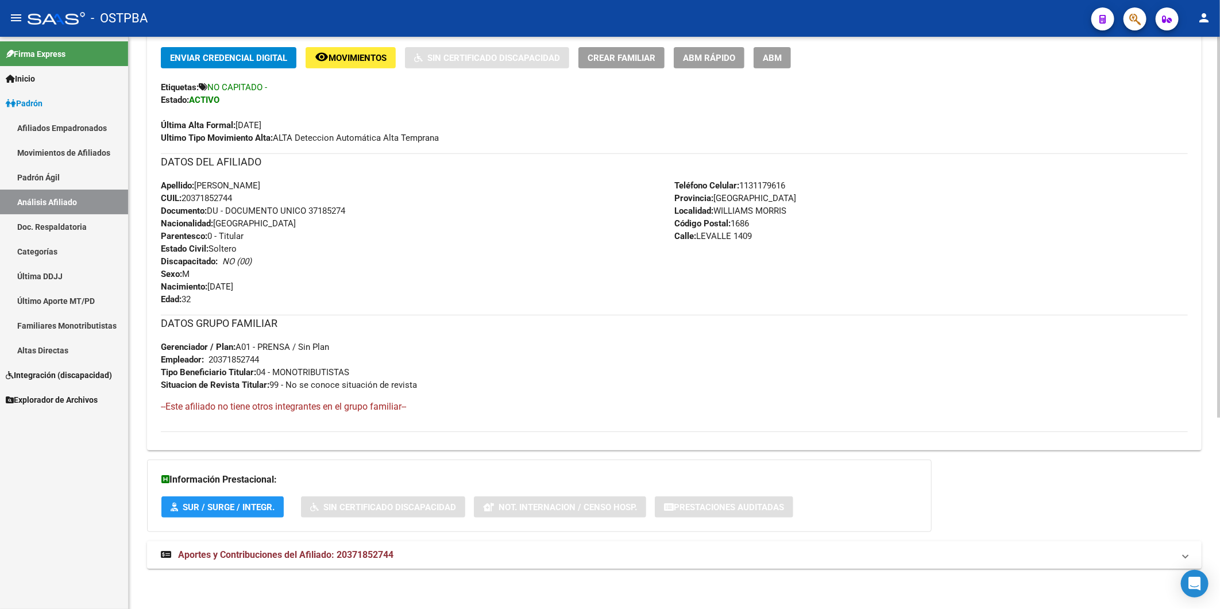
click at [381, 555] on span "Aportes y Contribuciones del Afiliado: 20371852744" at bounding box center [285, 554] width 215 height 11
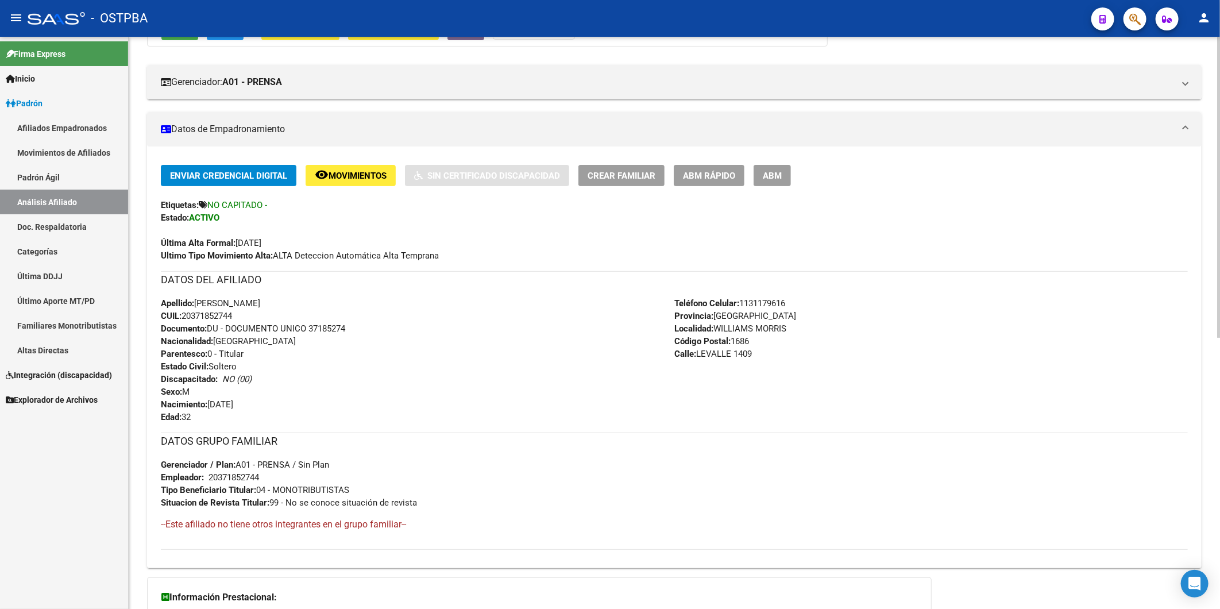
scroll to position [0, 0]
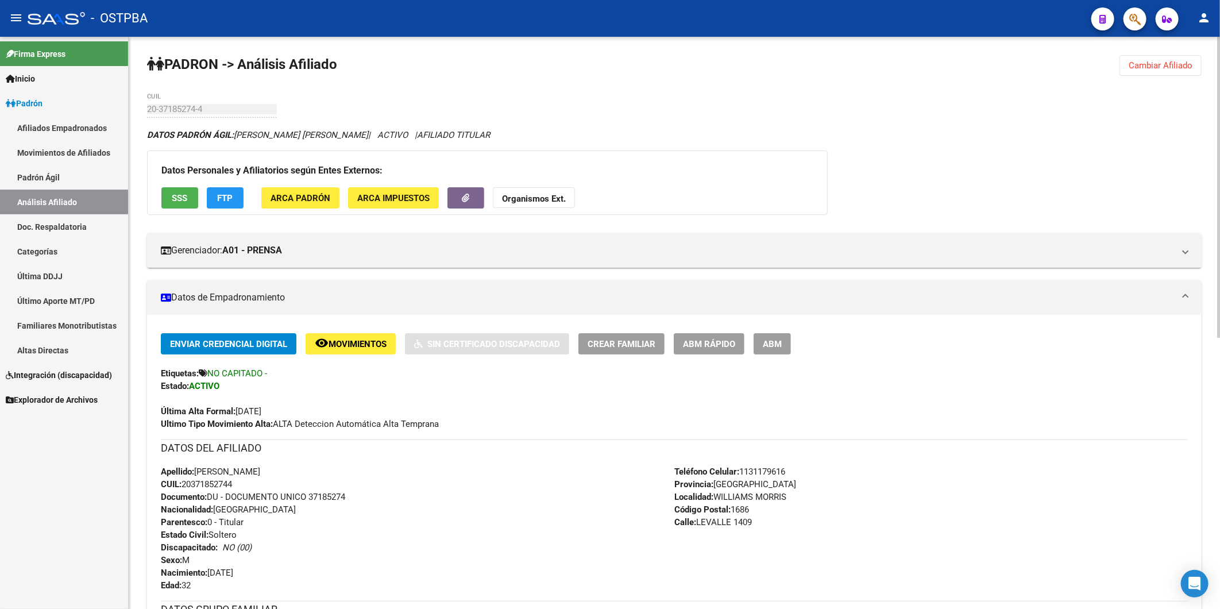
click at [362, 345] on span "Movimientos" at bounding box center [358, 344] width 58 height 10
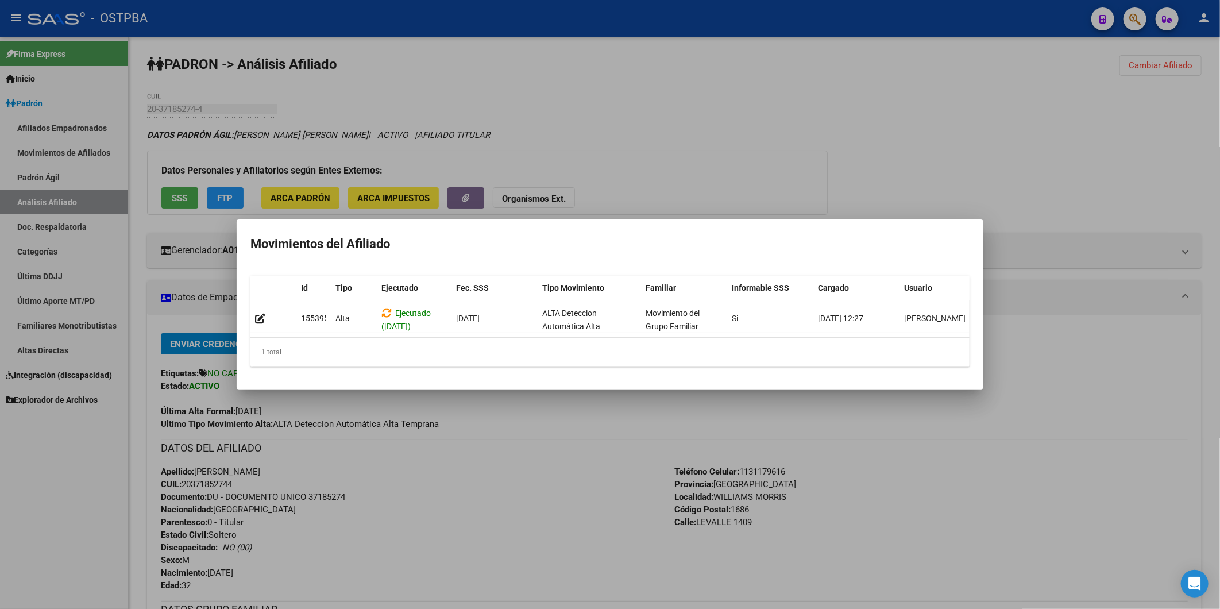
click at [546, 494] on div at bounding box center [610, 304] width 1220 height 609
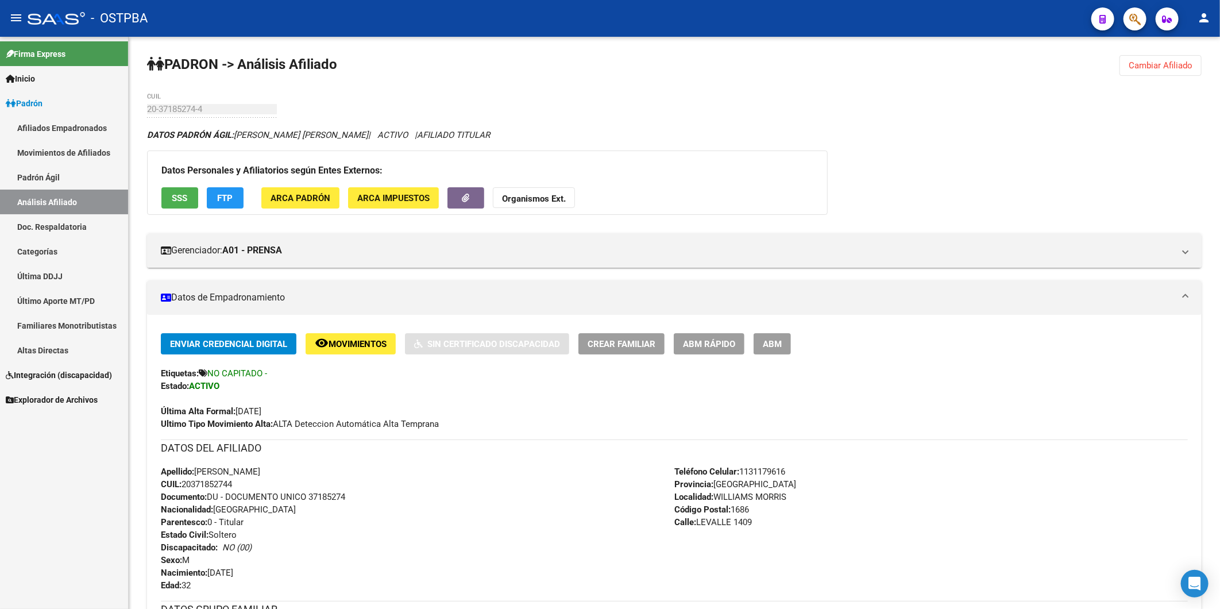
click at [41, 352] on link "Altas Directas" at bounding box center [64, 350] width 128 height 25
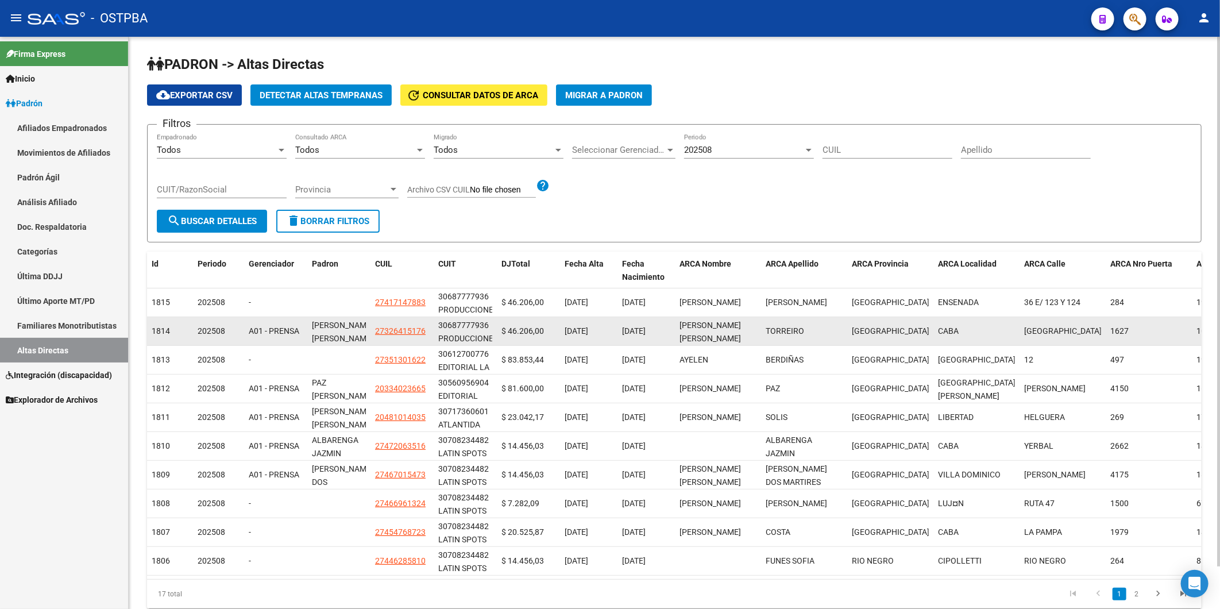
scroll to position [14, 0]
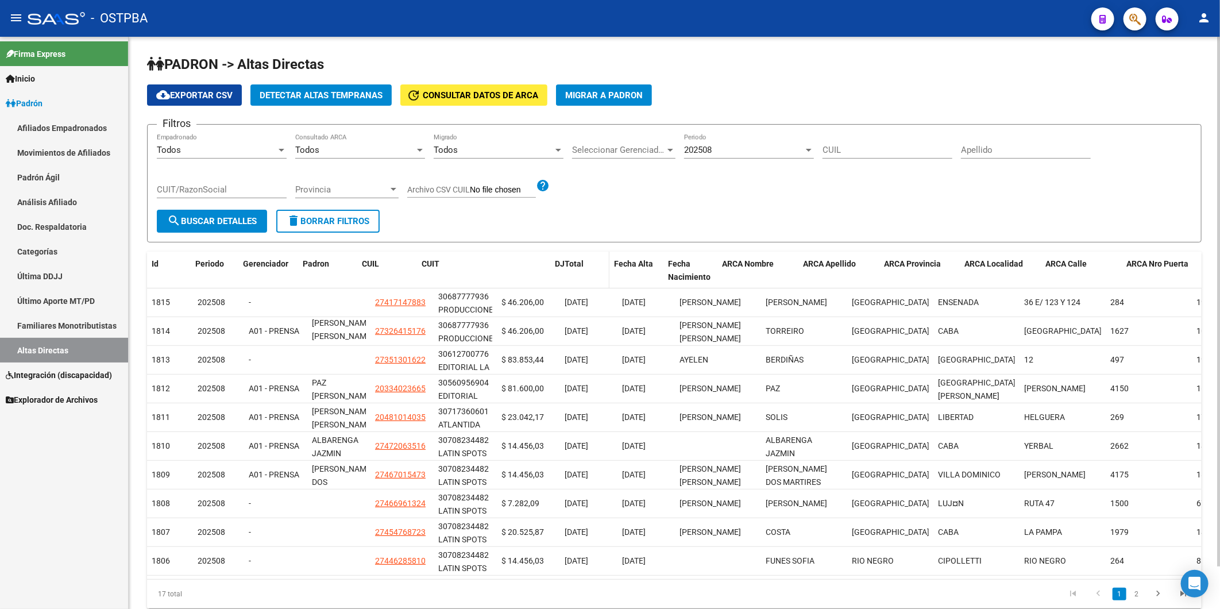
drag, startPoint x: 495, startPoint y: 268, endPoint x: 583, endPoint y: 271, distance: 87.9
click at [583, 271] on div "Id Periodo Gerenciador Padron CUIL CUIT DJTotal Fecha Alta Fecha Nacimiento ARC…" at bounding box center [755, 271] width 1217 height 38
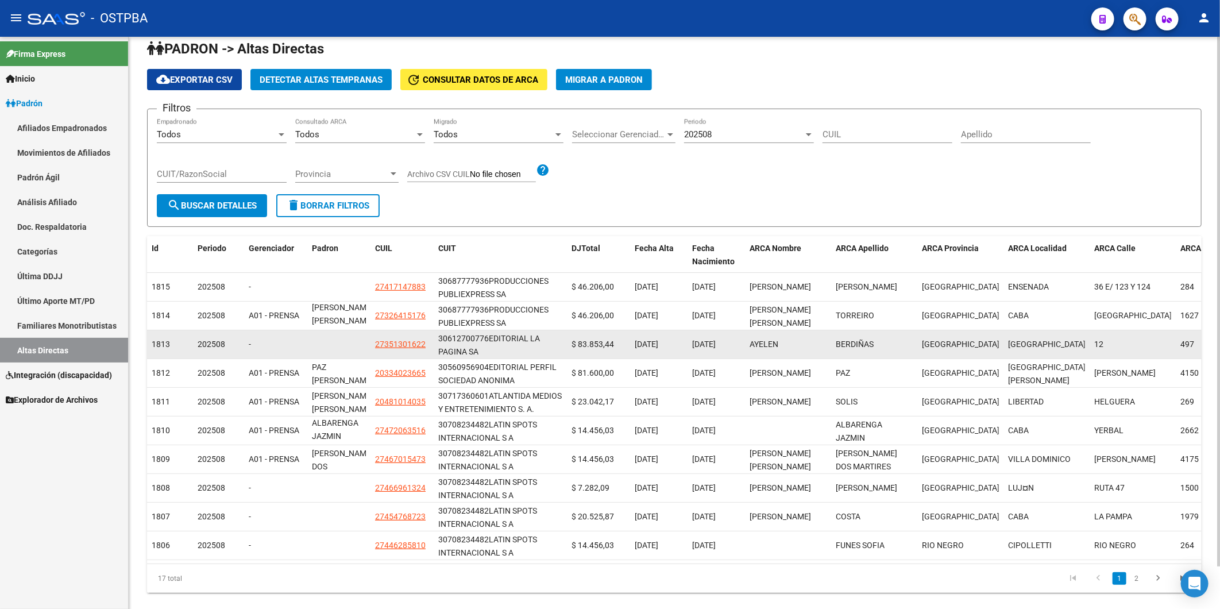
scroll to position [0, 0]
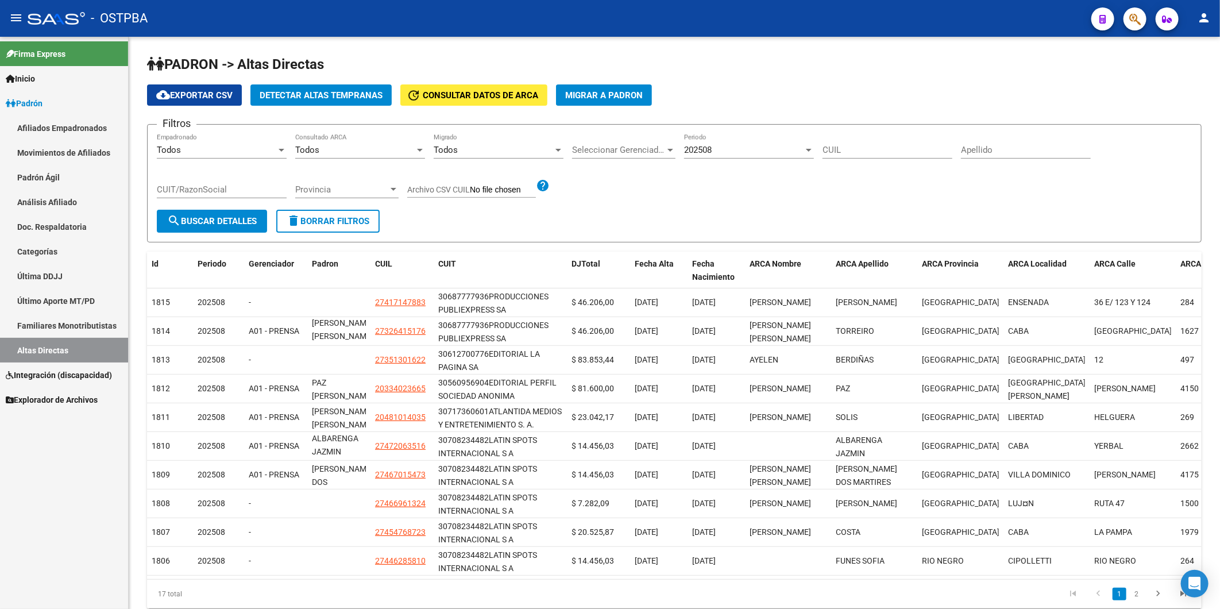
click at [23, 79] on span "Inicio" at bounding box center [20, 78] width 29 height 13
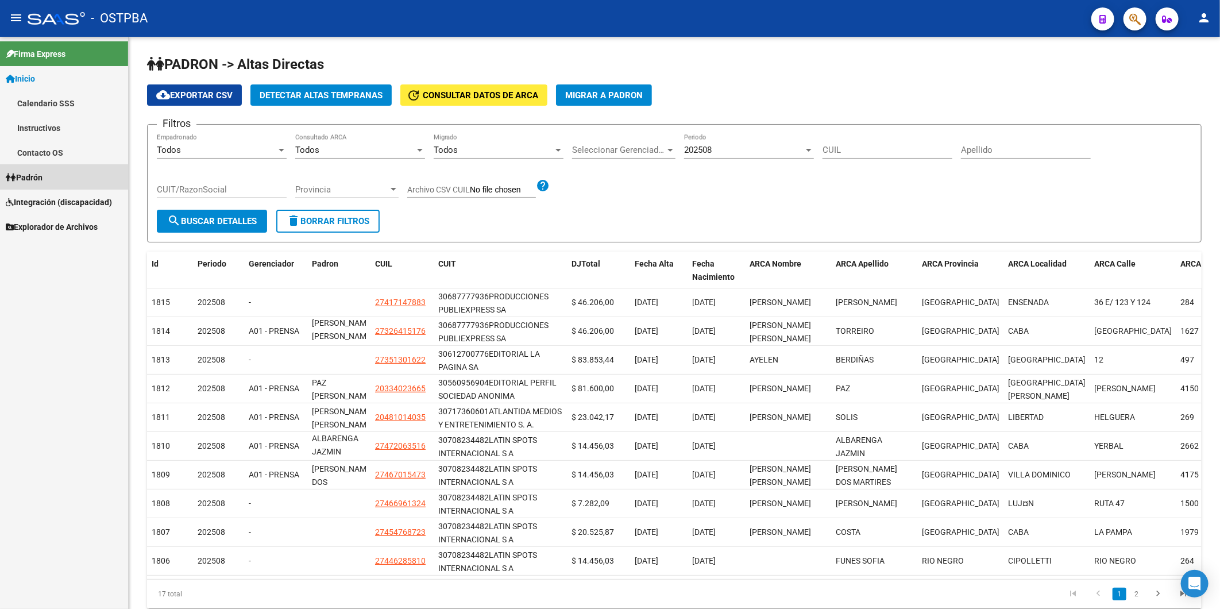
click at [12, 175] on icon at bounding box center [11, 177] width 10 height 8
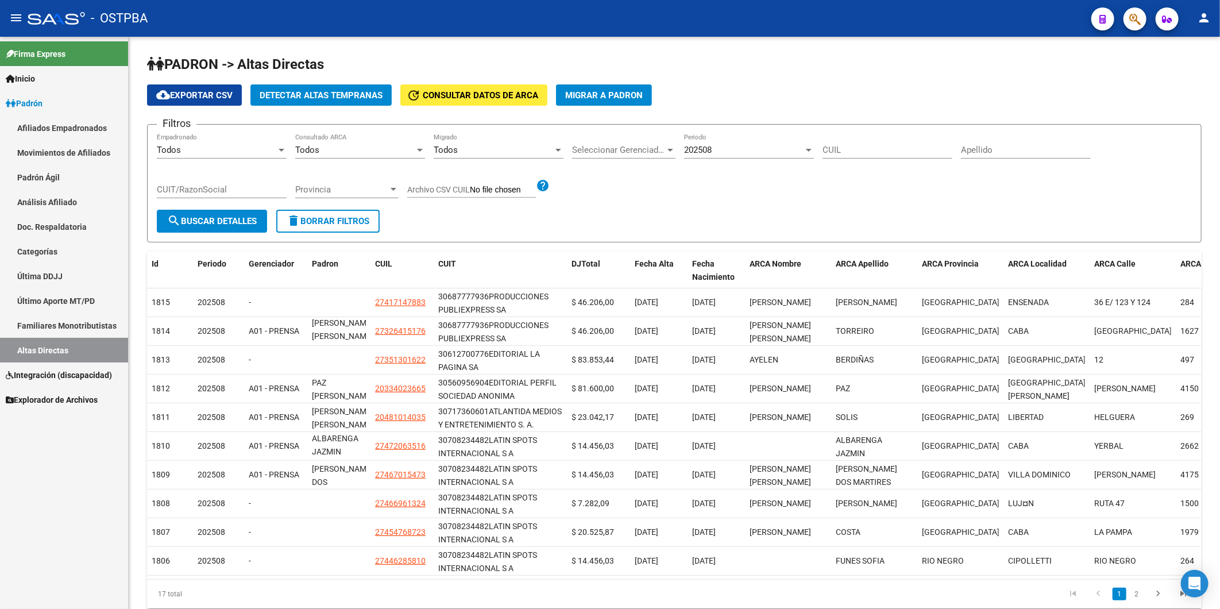
click at [50, 198] on link "Análisis Afiliado" at bounding box center [64, 202] width 128 height 25
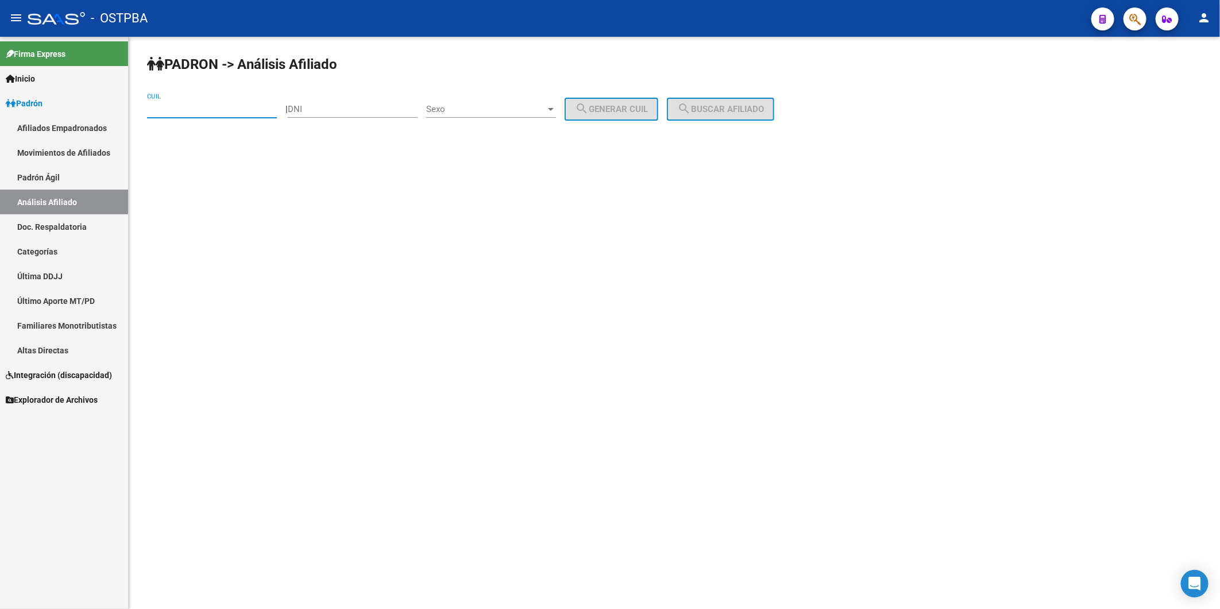
click at [248, 112] on input "CUIL" at bounding box center [212, 109] width 130 height 10
paste input "20-37185274-4"
click at [733, 104] on span "search Buscar afiliado" at bounding box center [720, 109] width 87 height 10
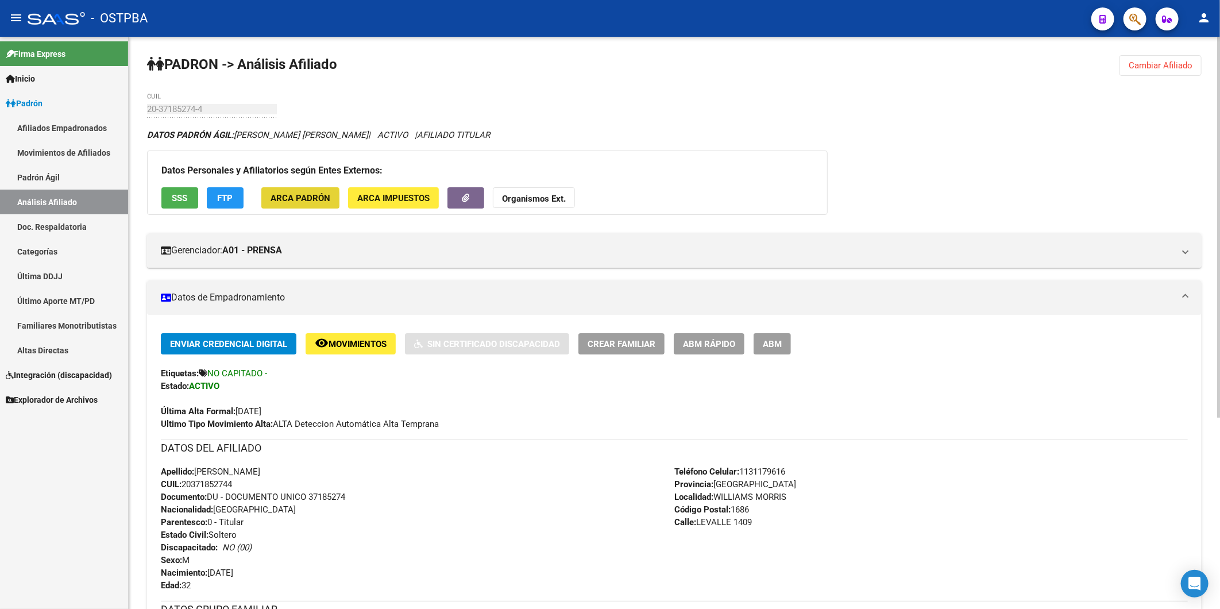
click at [282, 202] on span "ARCA Padrón" at bounding box center [301, 198] width 60 height 10
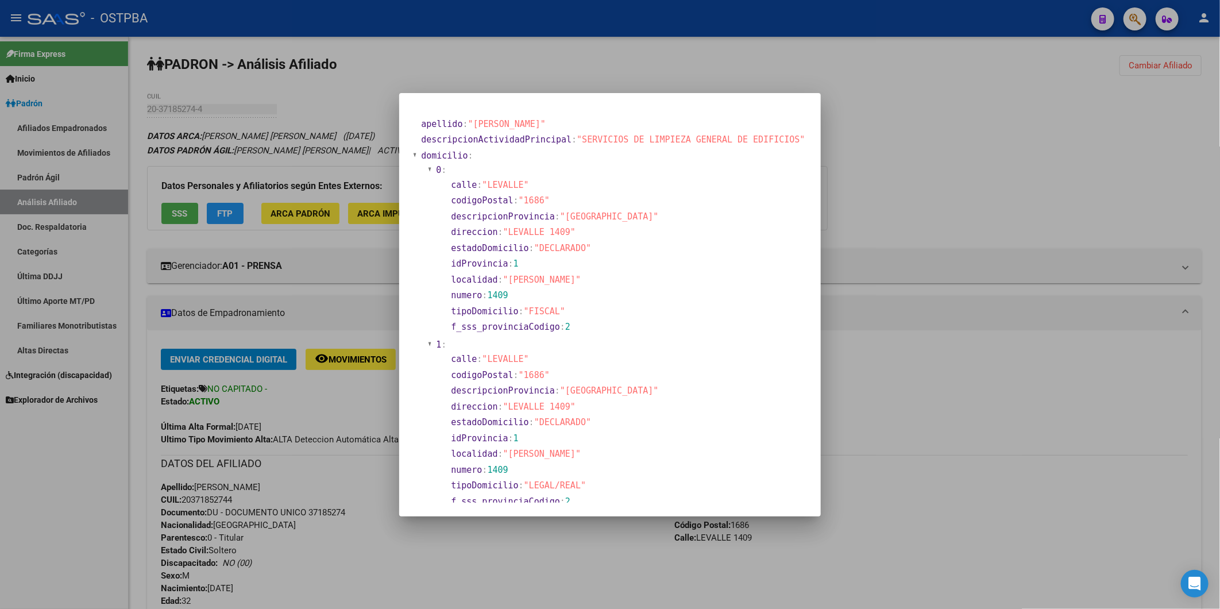
click at [590, 64] on div at bounding box center [610, 304] width 1220 height 609
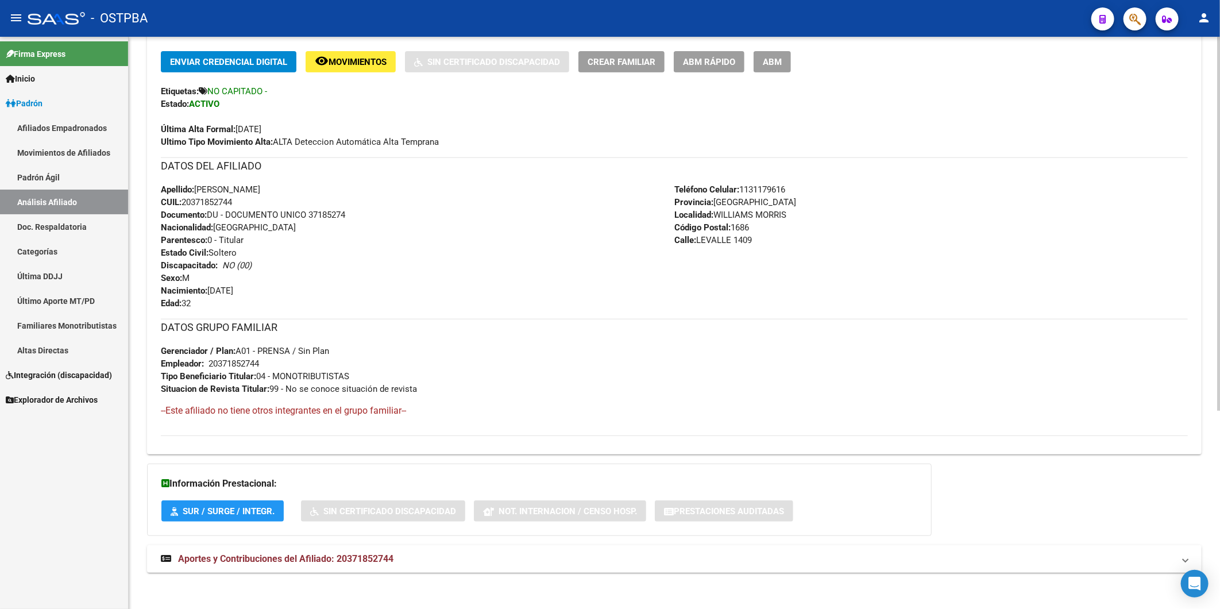
scroll to position [302, 0]
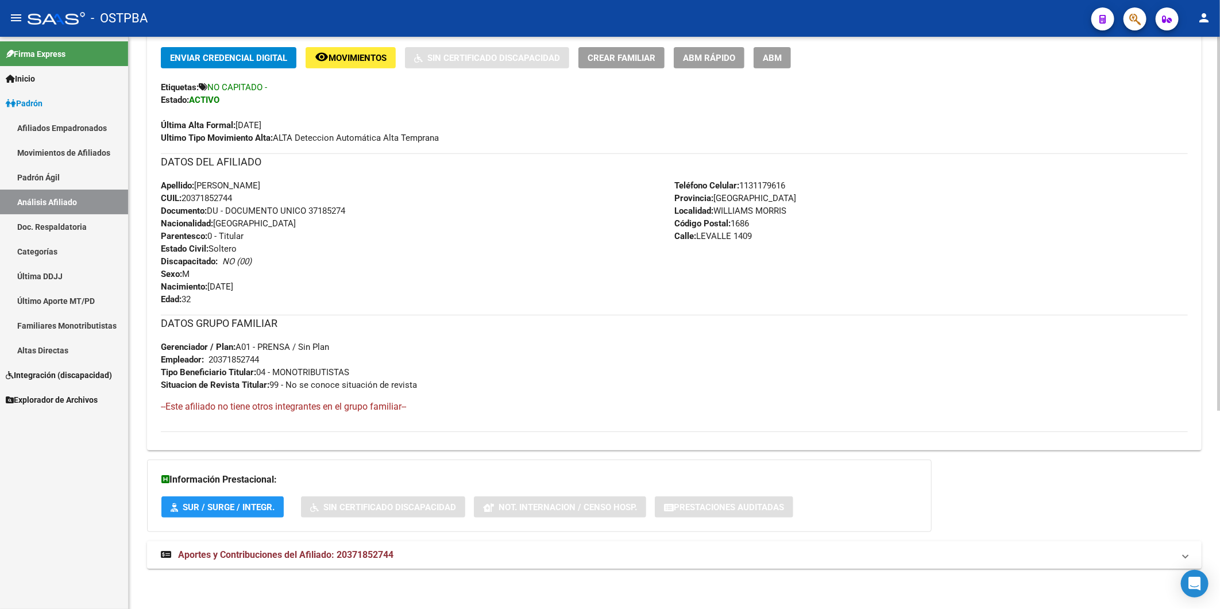
click at [383, 551] on span "Aportes y Contribuciones del Afiliado: 20371852744" at bounding box center [285, 554] width 215 height 11
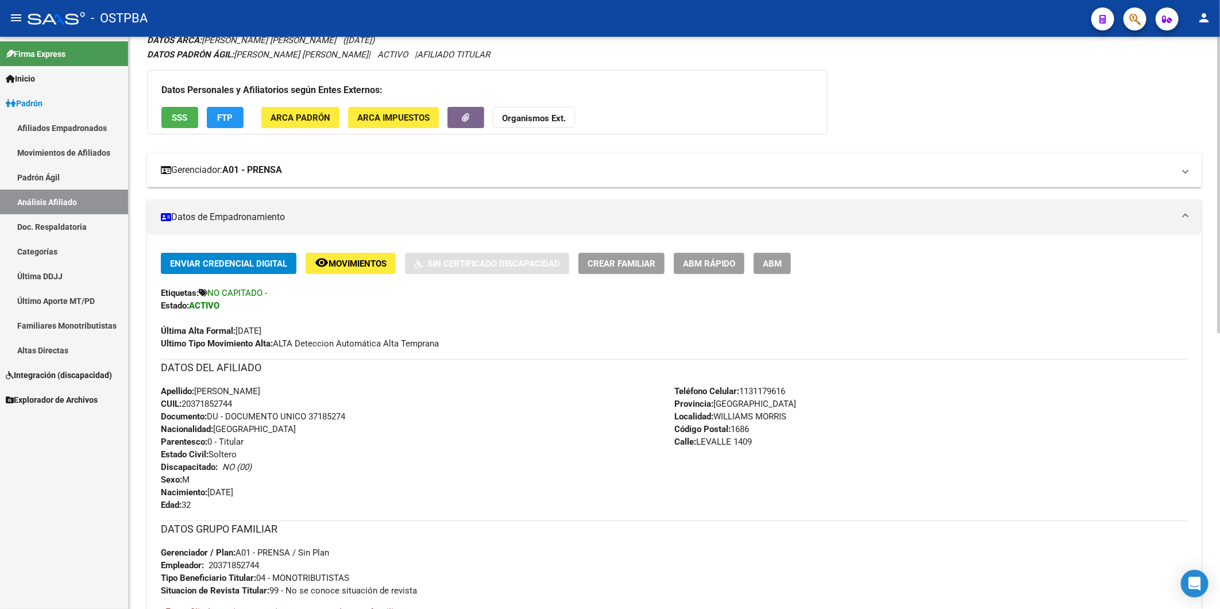
scroll to position [0, 0]
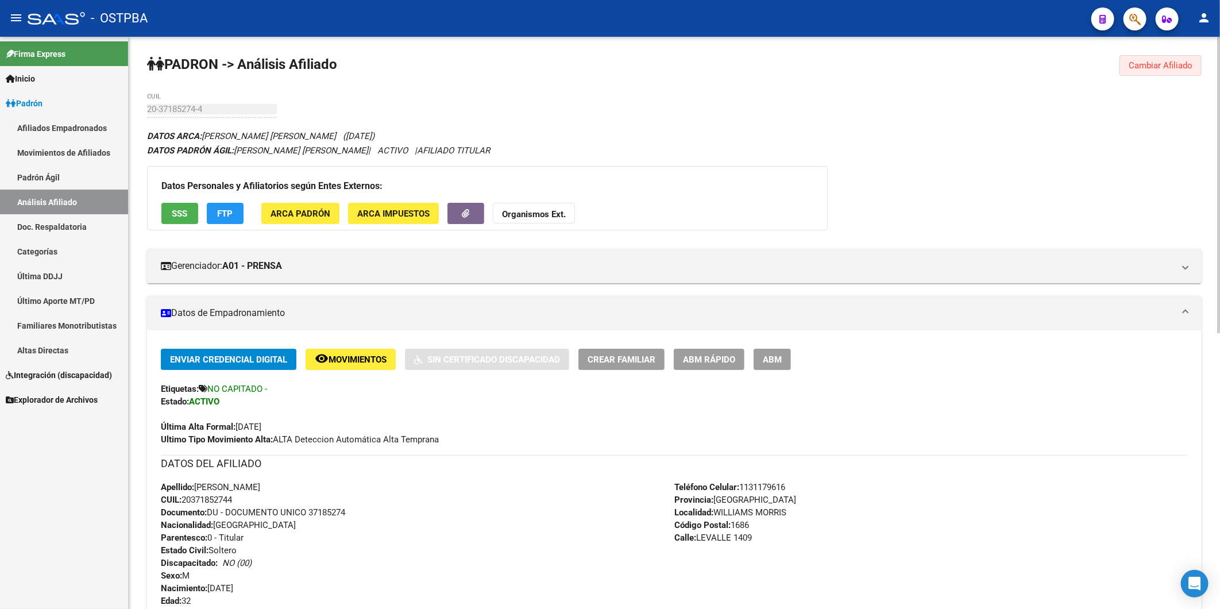
click at [1159, 63] on span "Cambiar Afiliado" at bounding box center [1161, 65] width 64 height 10
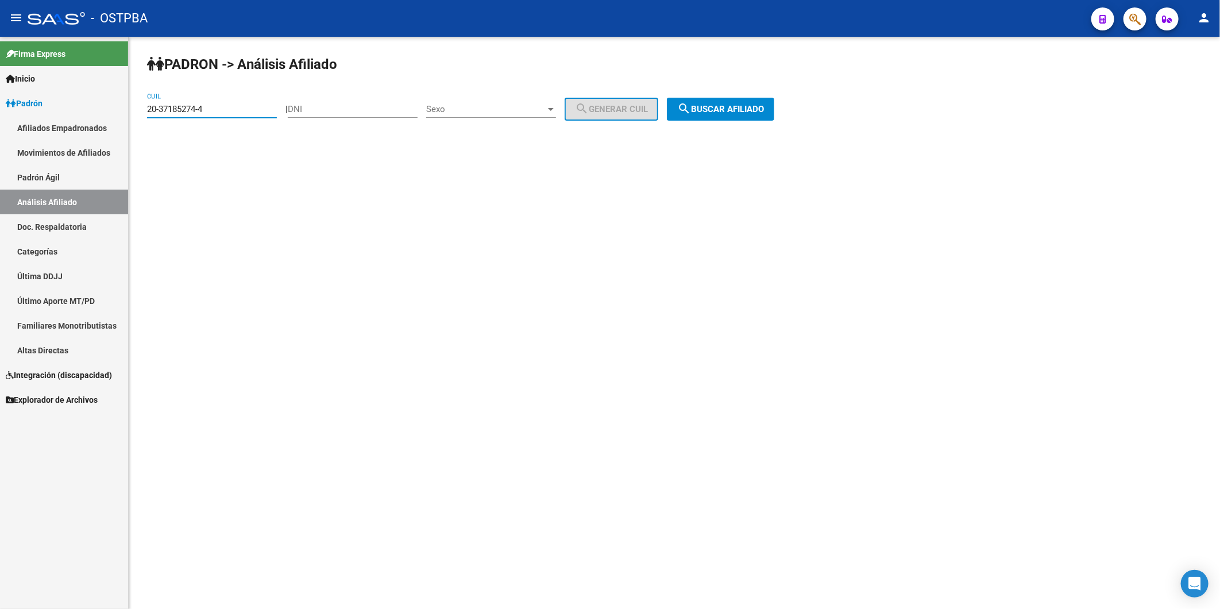
drag, startPoint x: 252, startPoint y: 105, endPoint x: 54, endPoint y: 119, distance: 198.1
click at [80, 113] on mat-sidenav-container "Firma Express Inicio Calendario SSS Instructivos Contacto OS Padrón Afiliados E…" at bounding box center [610, 323] width 1220 height 572
paste input "29502268-0"
click at [723, 104] on span "search Buscar afiliado" at bounding box center [720, 109] width 87 height 10
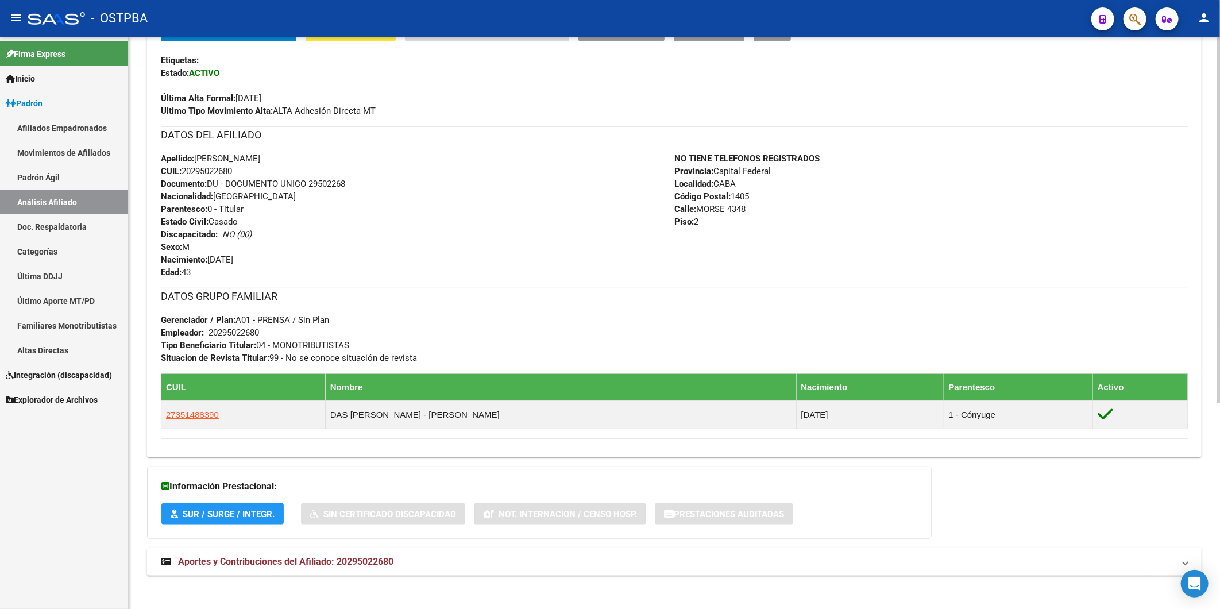
scroll to position [319, 0]
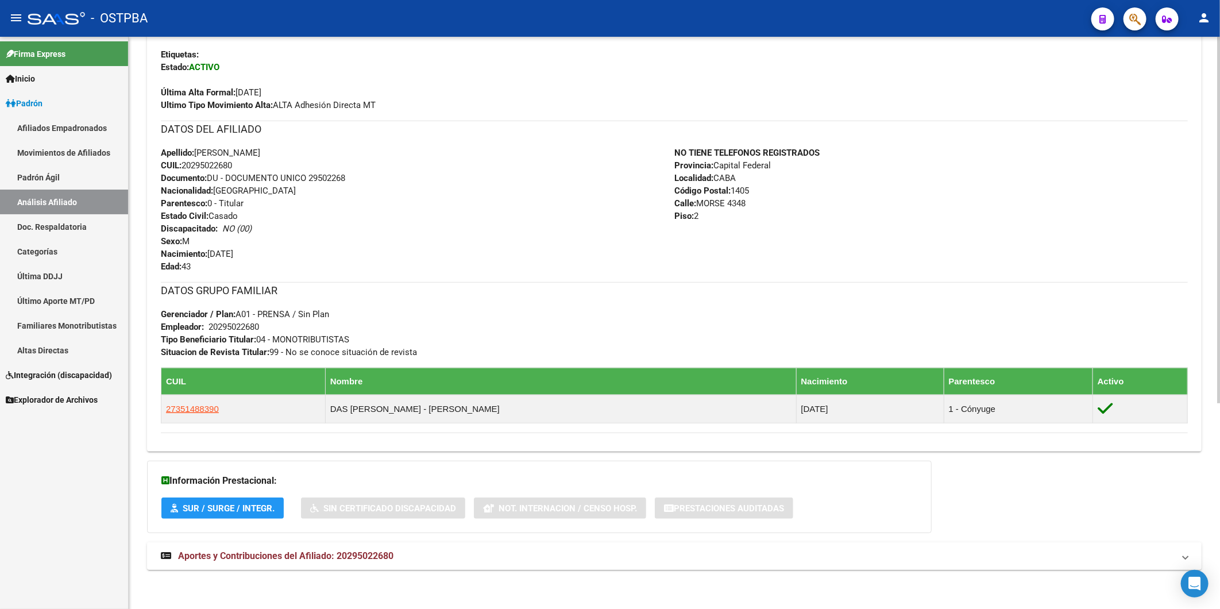
click at [388, 555] on span "Aportes y Contribuciones del Afiliado: 20295022680" at bounding box center [285, 555] width 215 height 11
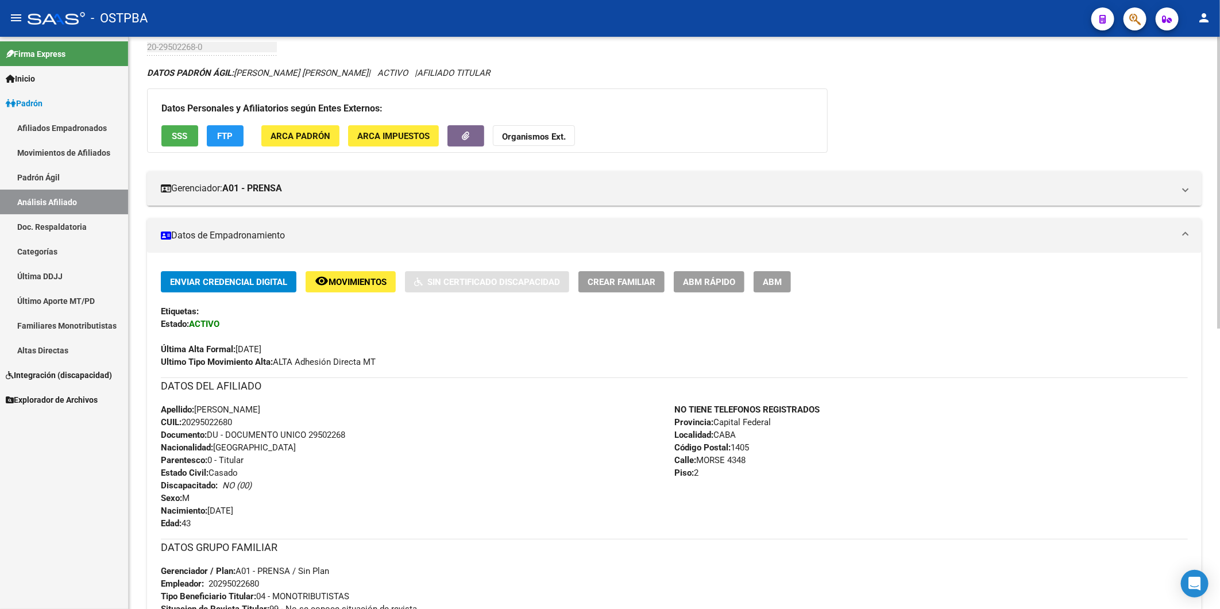
scroll to position [0, 0]
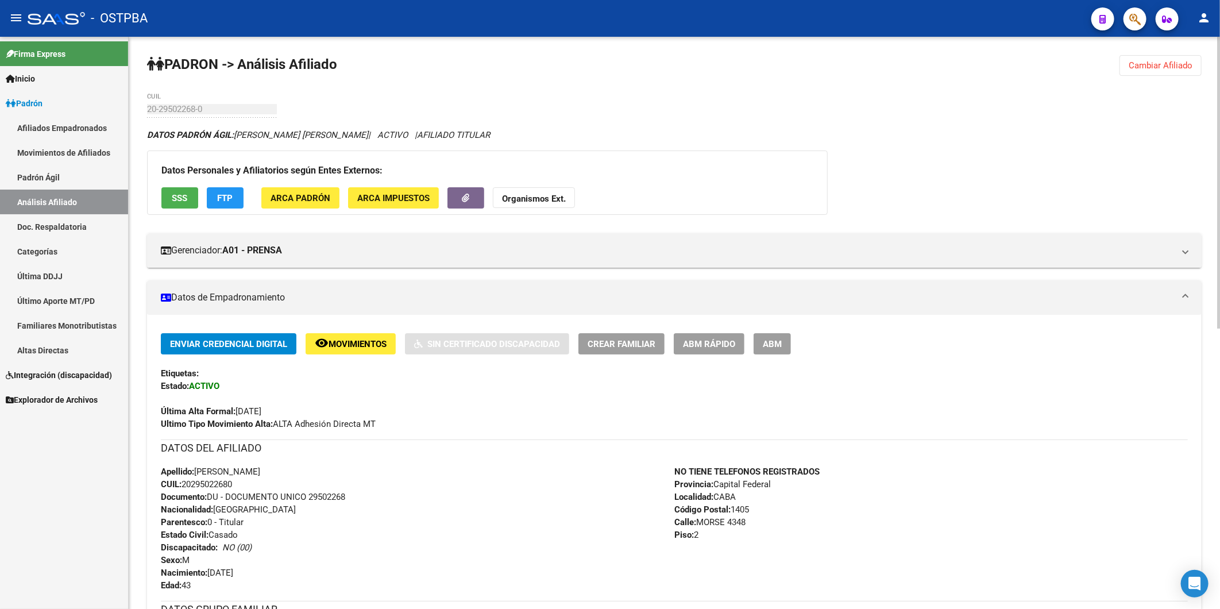
drag, startPoint x: 1142, startPoint y: 66, endPoint x: 615, endPoint y: 150, distance: 533.5
click at [1139, 66] on span "Cambiar Afiliado" at bounding box center [1161, 65] width 64 height 10
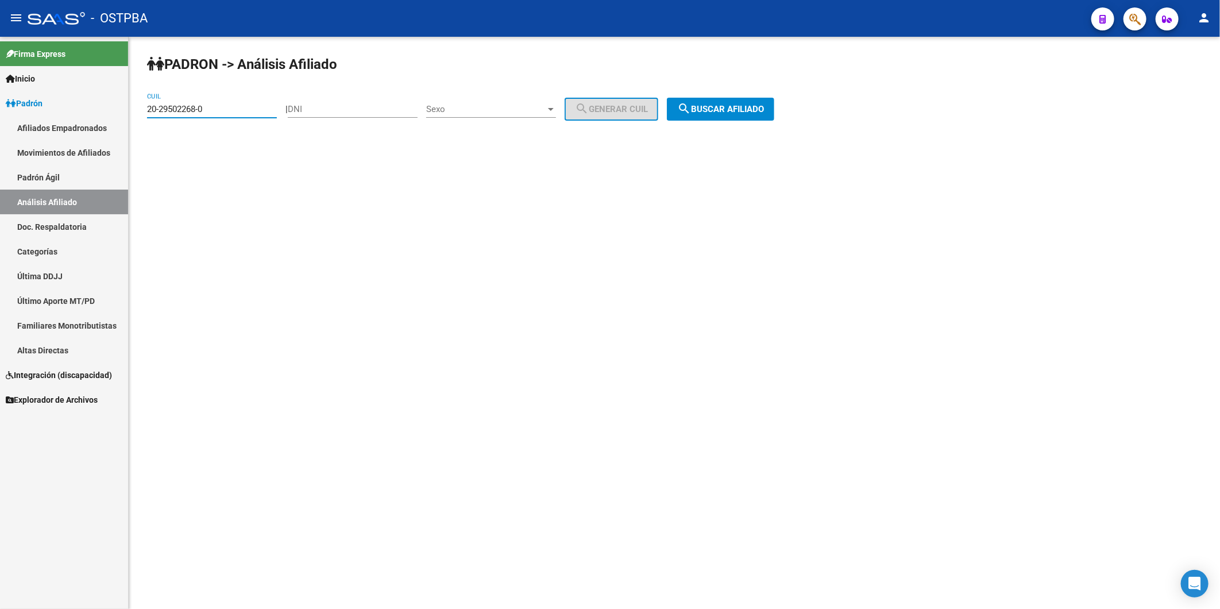
drag, startPoint x: 232, startPoint y: 111, endPoint x: 70, endPoint y: 136, distance: 163.9
click at [70, 136] on mat-sidenav-container "Firma Express Inicio Calendario SSS Instructivos Contacto OS Padrón Afiliados E…" at bounding box center [610, 323] width 1220 height 572
paste input "2656033-6"
type input "20-22656033-6"
click at [736, 110] on span "search Buscar afiliado" at bounding box center [720, 109] width 87 height 10
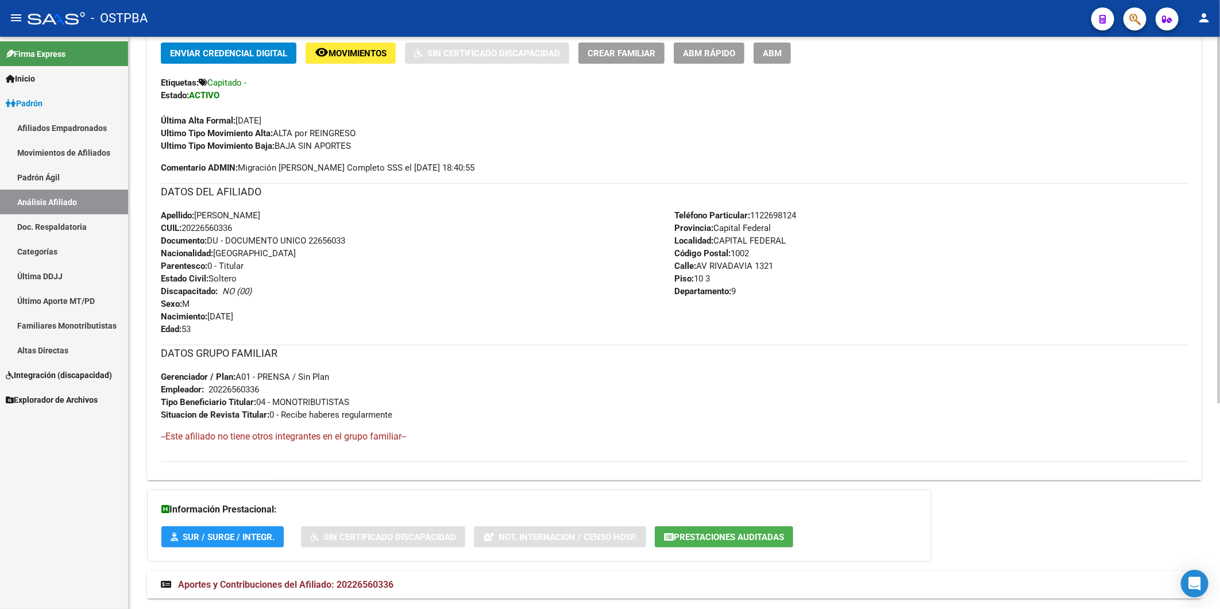
scroll to position [322, 0]
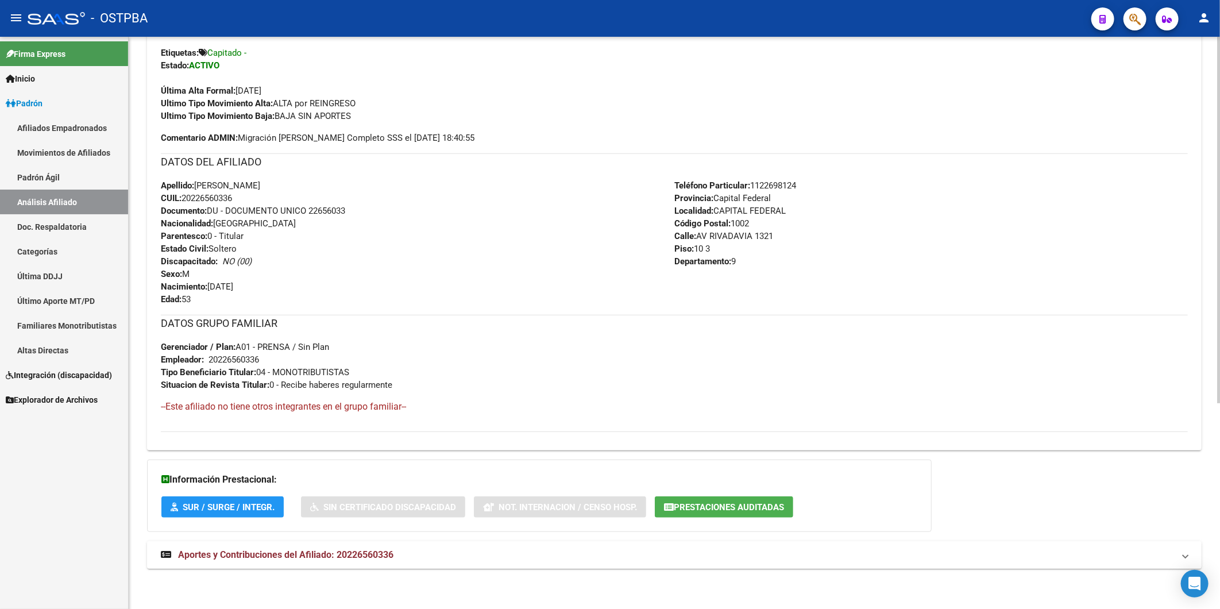
click at [370, 551] on span "Aportes y Contribuciones del Afiliado: 20226560336" at bounding box center [285, 554] width 215 height 11
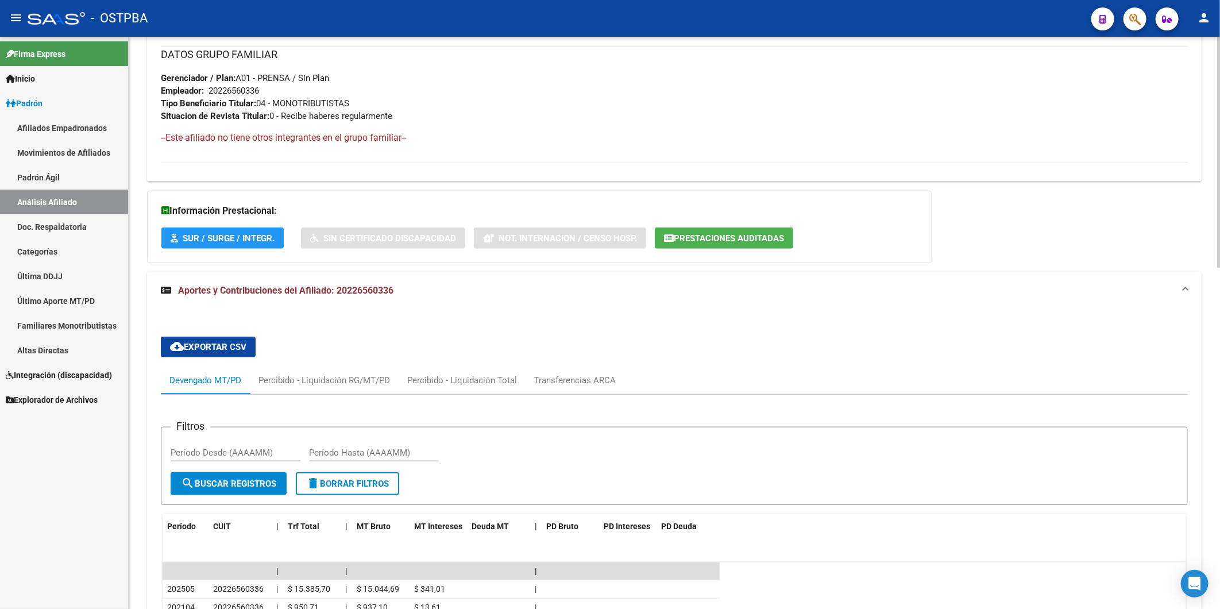
scroll to position [688, 0]
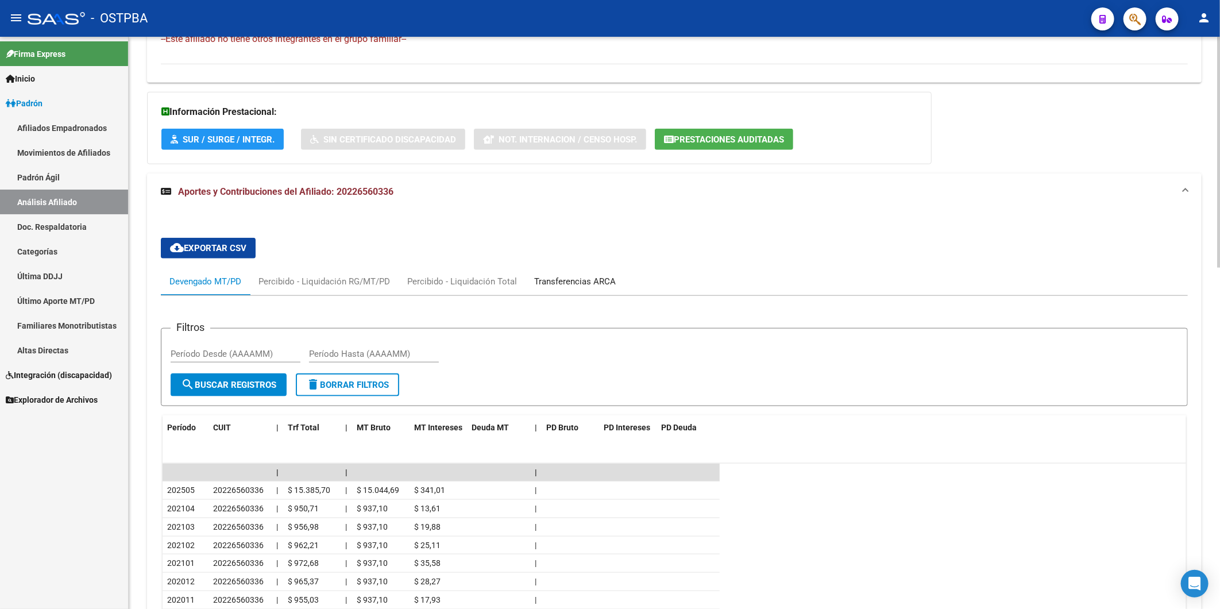
click at [588, 282] on div "Transferencias ARCA" at bounding box center [575, 281] width 82 height 13
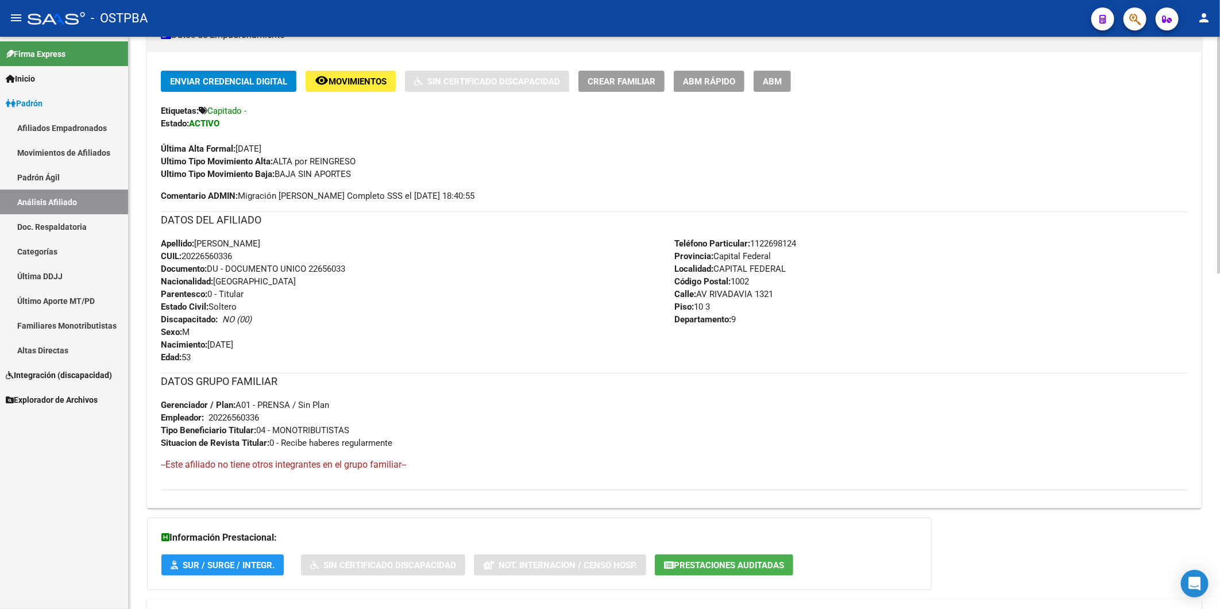
scroll to position [50, 0]
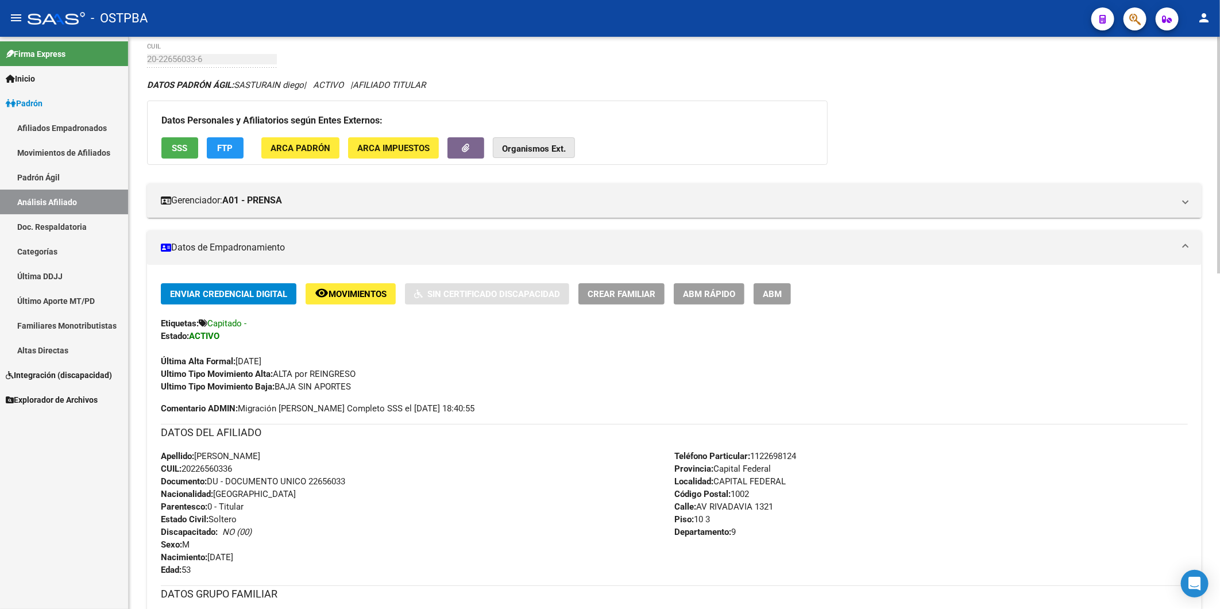
click at [543, 141] on button "Organismos Ext." at bounding box center [534, 147] width 82 height 21
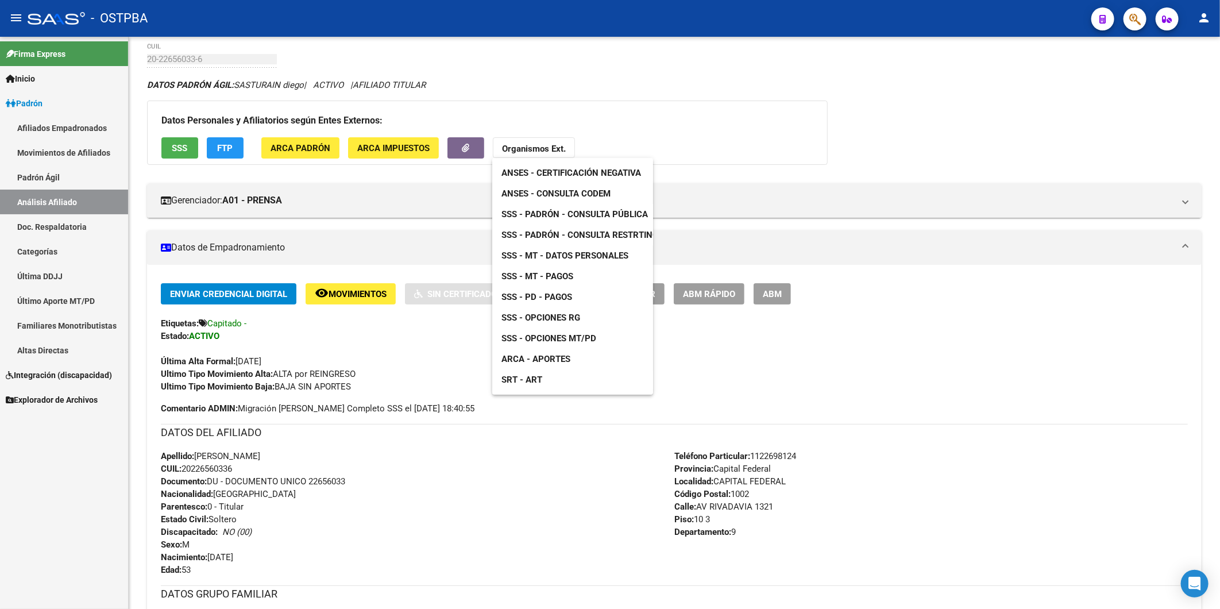
click at [588, 196] on span "ANSES - Consulta CODEM" at bounding box center [555, 193] width 109 height 10
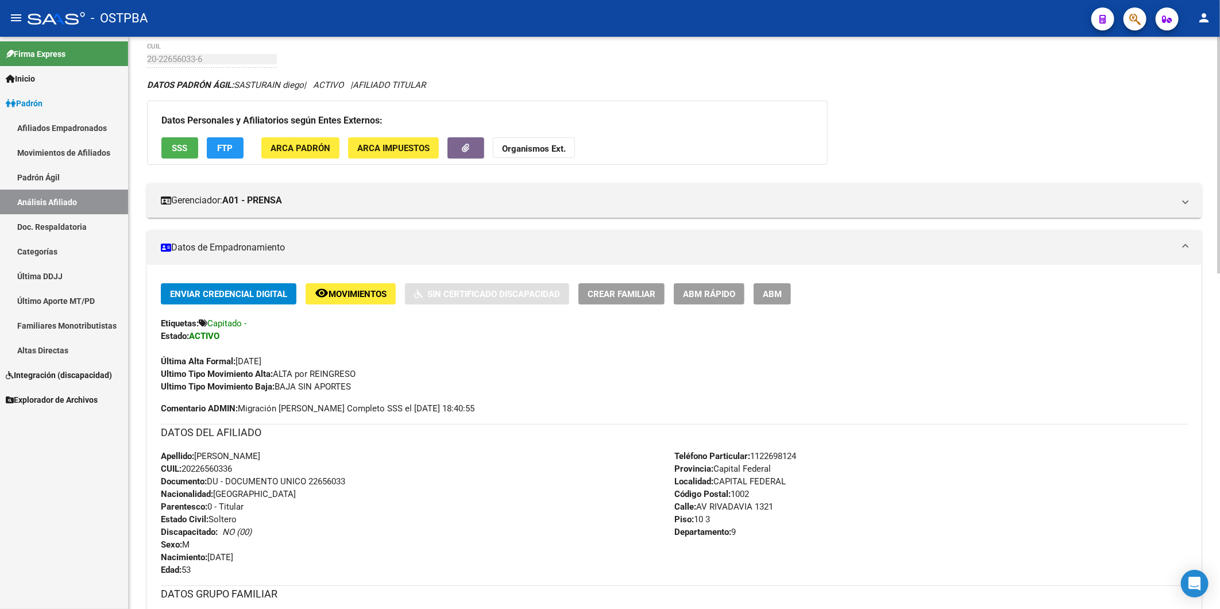
click at [651, 292] on span "Crear Familiar" at bounding box center [622, 294] width 68 height 10
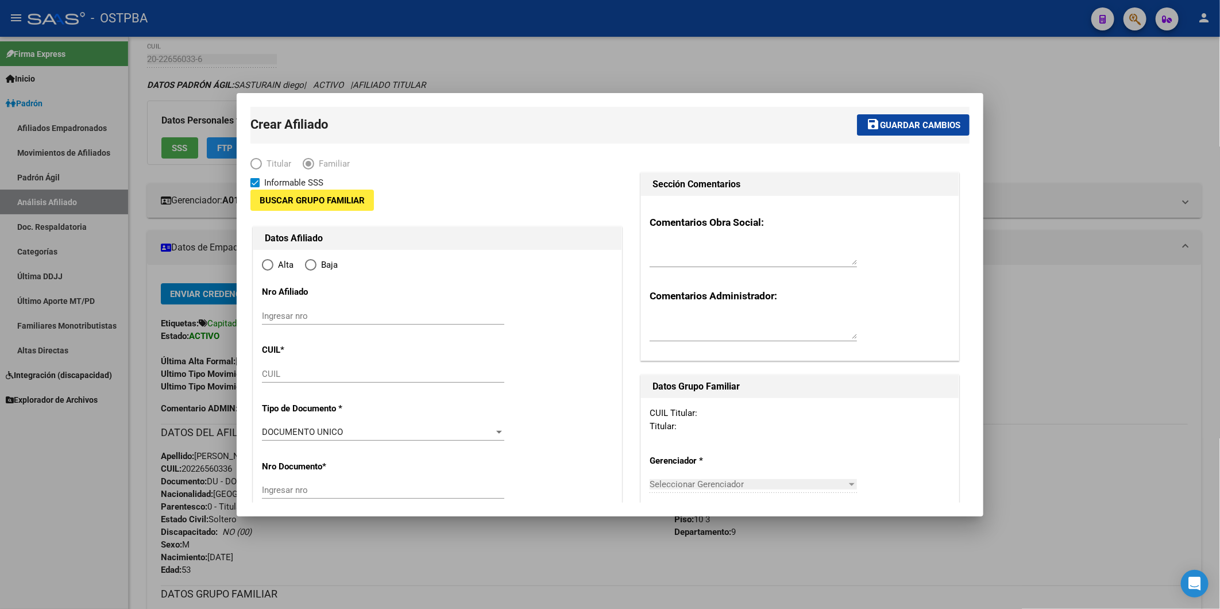
type input "20-22656033-6"
type input "CAPITAL FEDERAL"
type input "1002"
type input "AV RIVADAVIA"
type input "1321"
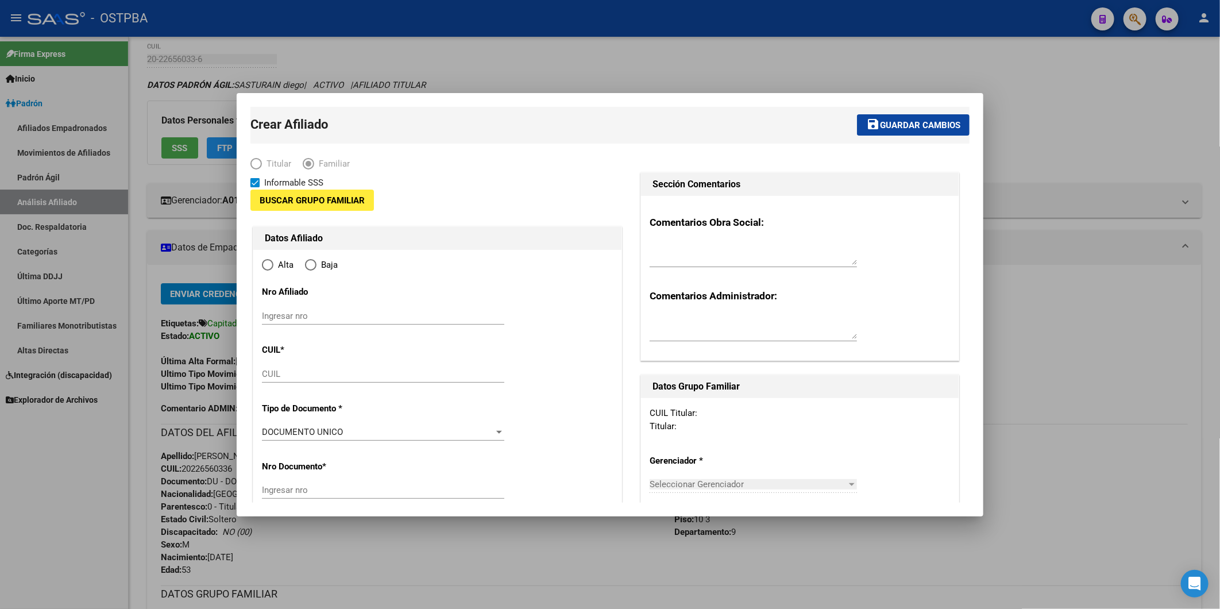
type input "9"
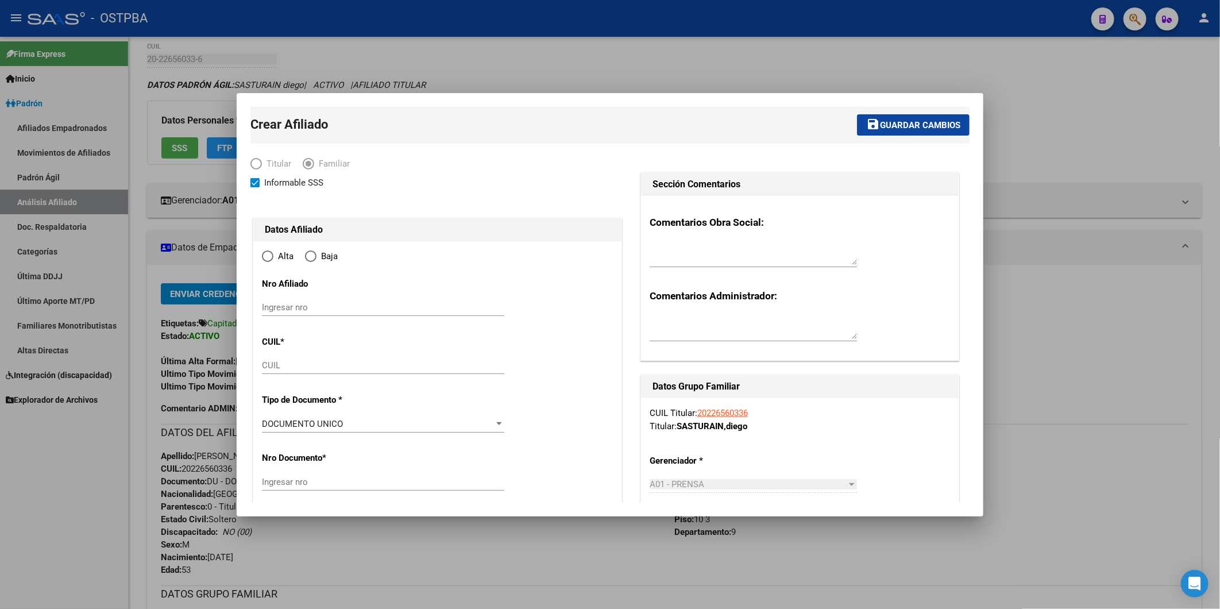
radio input "true"
type input "20-22656033-6"
click at [1072, 125] on div at bounding box center [610, 304] width 1220 height 609
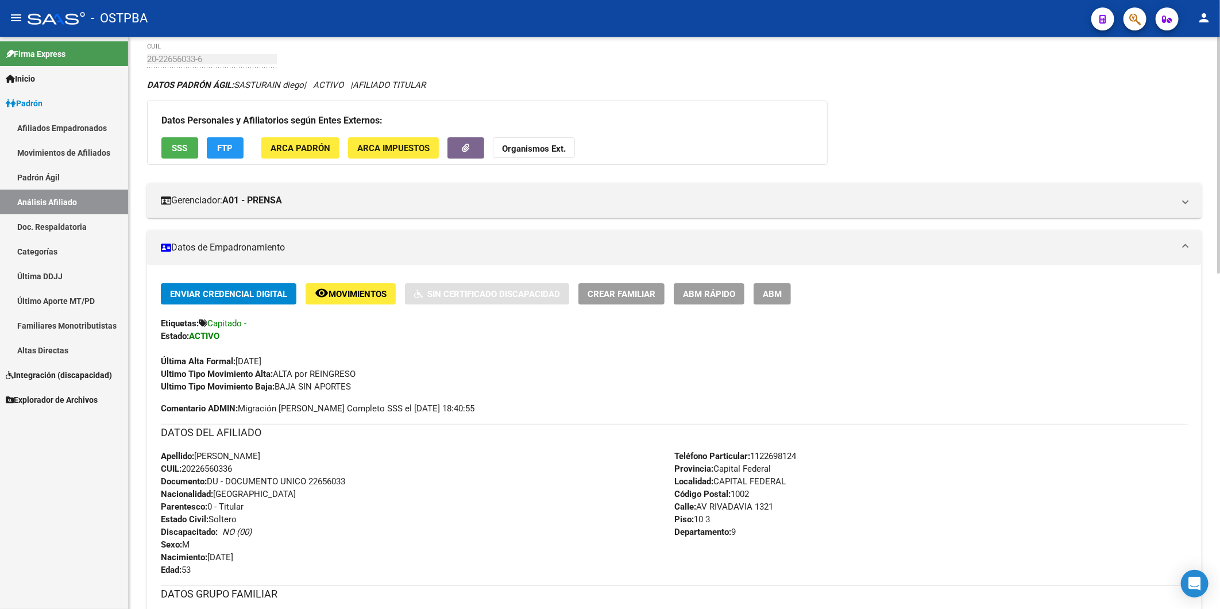
click at [713, 289] on span "ABM Rápido" at bounding box center [709, 294] width 52 height 10
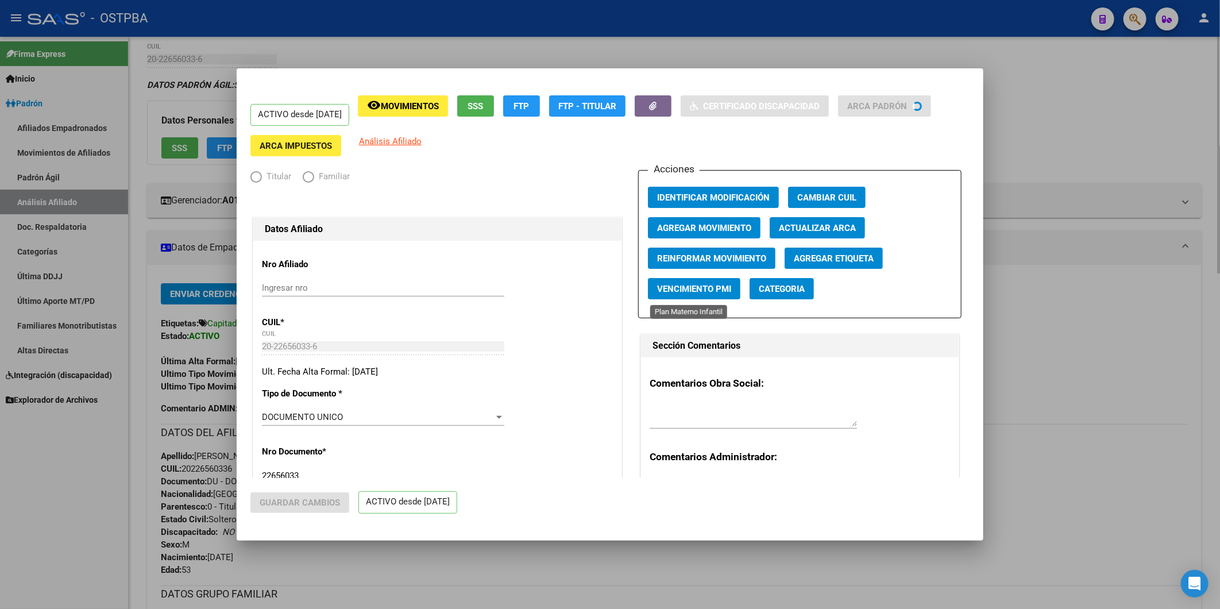
radio input "true"
type input "20-22656033-6"
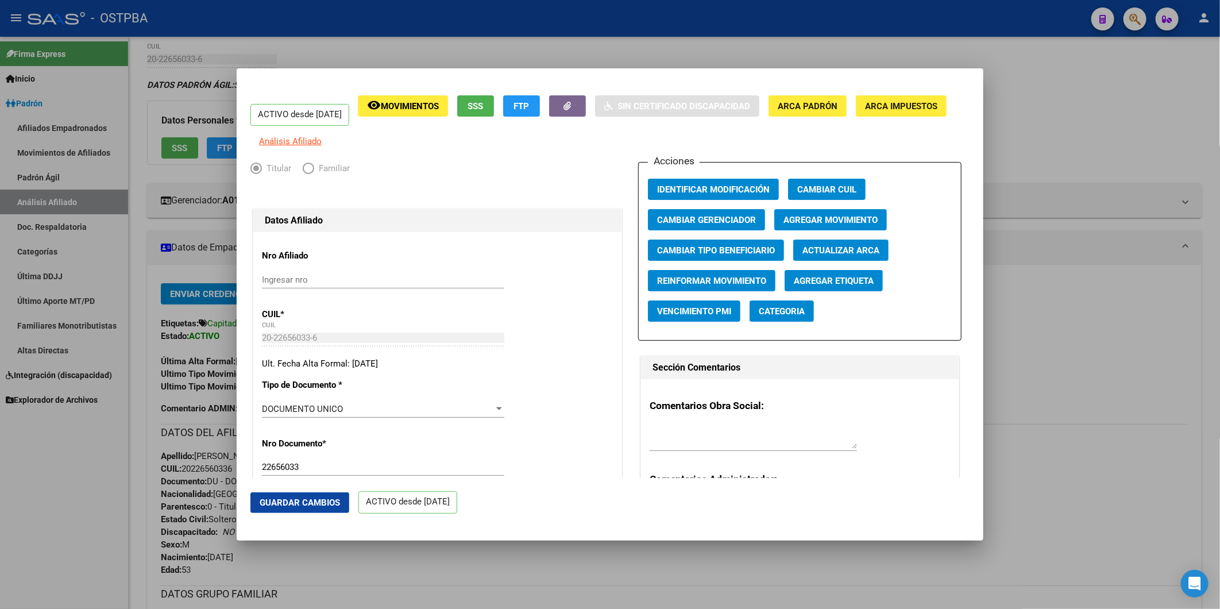
click at [835, 225] on span "Agregar Movimiento" at bounding box center [830, 220] width 94 height 10
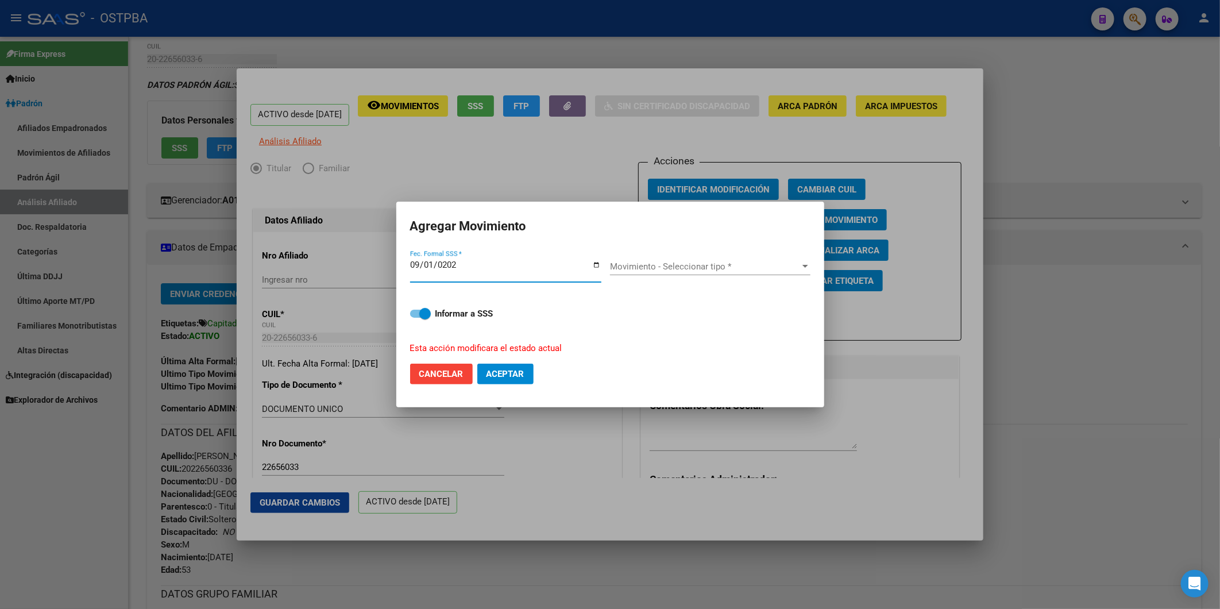
type input "2025-09-01"
click at [806, 267] on div at bounding box center [805, 266] width 6 height 3
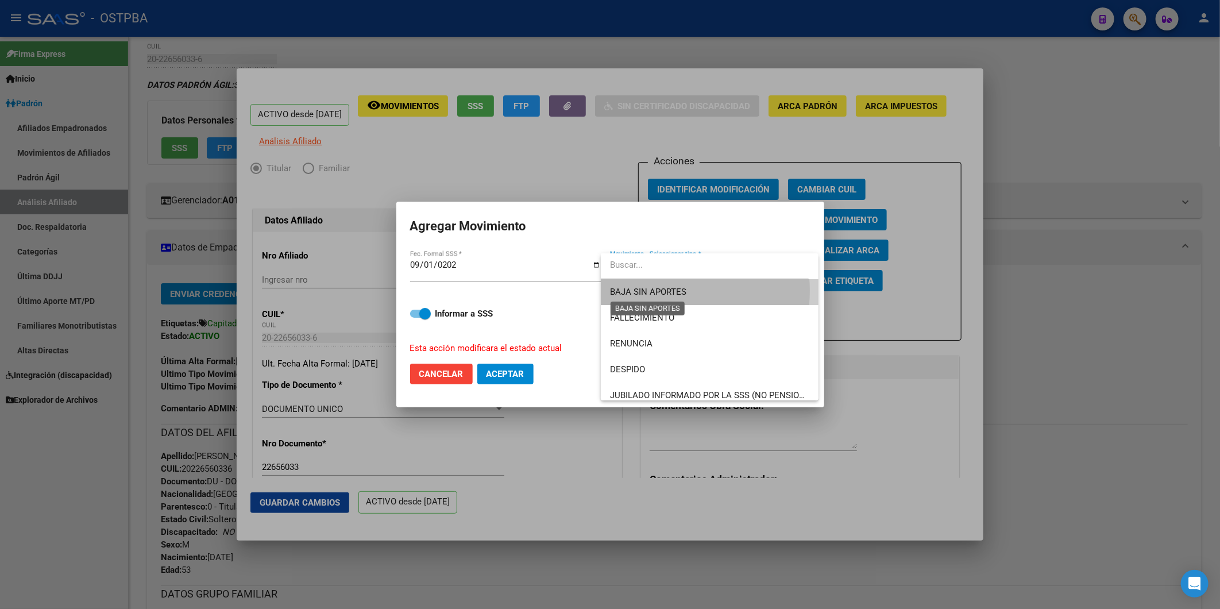
click at [665, 291] on span "BAJA SIN APORTES" at bounding box center [648, 292] width 76 height 10
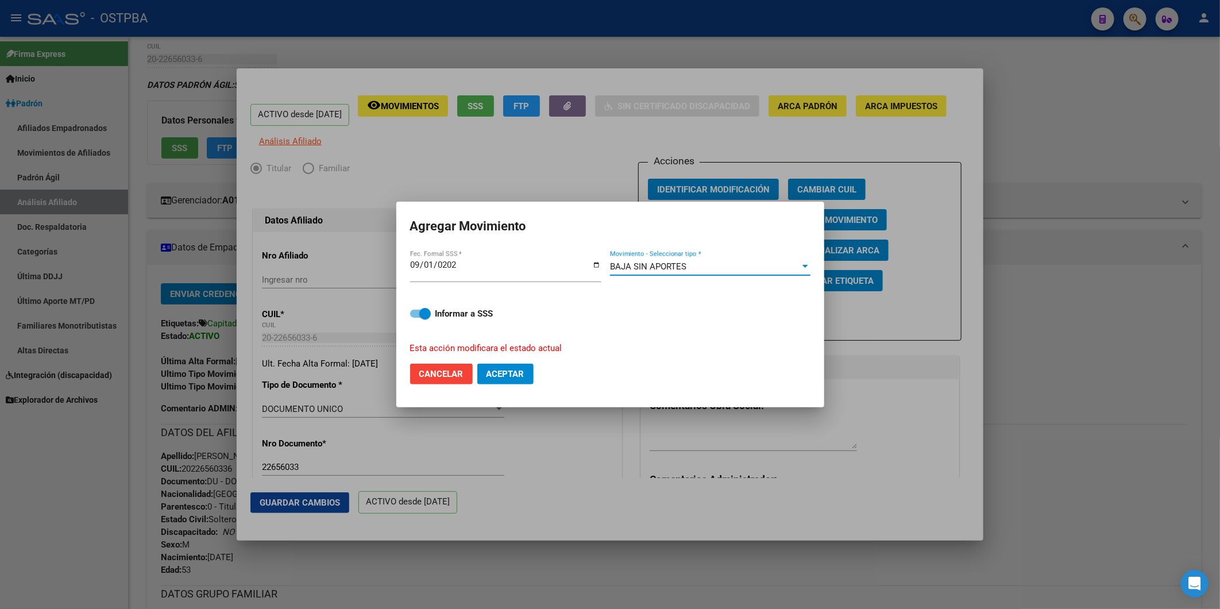
click at [518, 380] on button "Aceptar" at bounding box center [505, 374] width 56 height 21
click at [1053, 284] on div at bounding box center [610, 304] width 1220 height 609
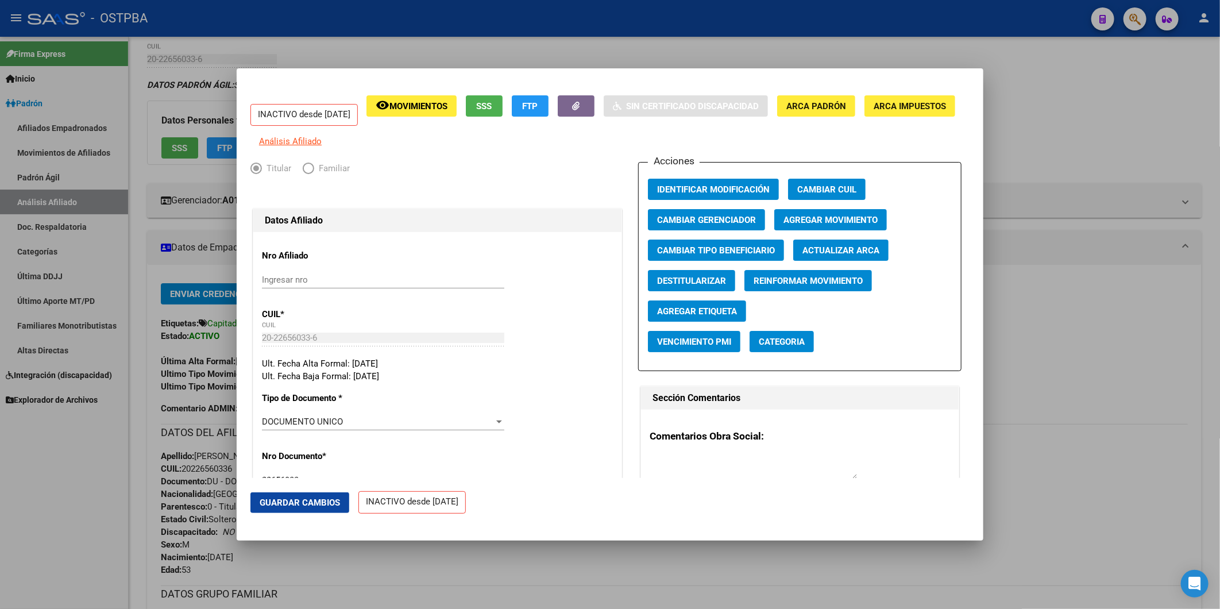
click at [1087, 141] on div at bounding box center [610, 304] width 1220 height 609
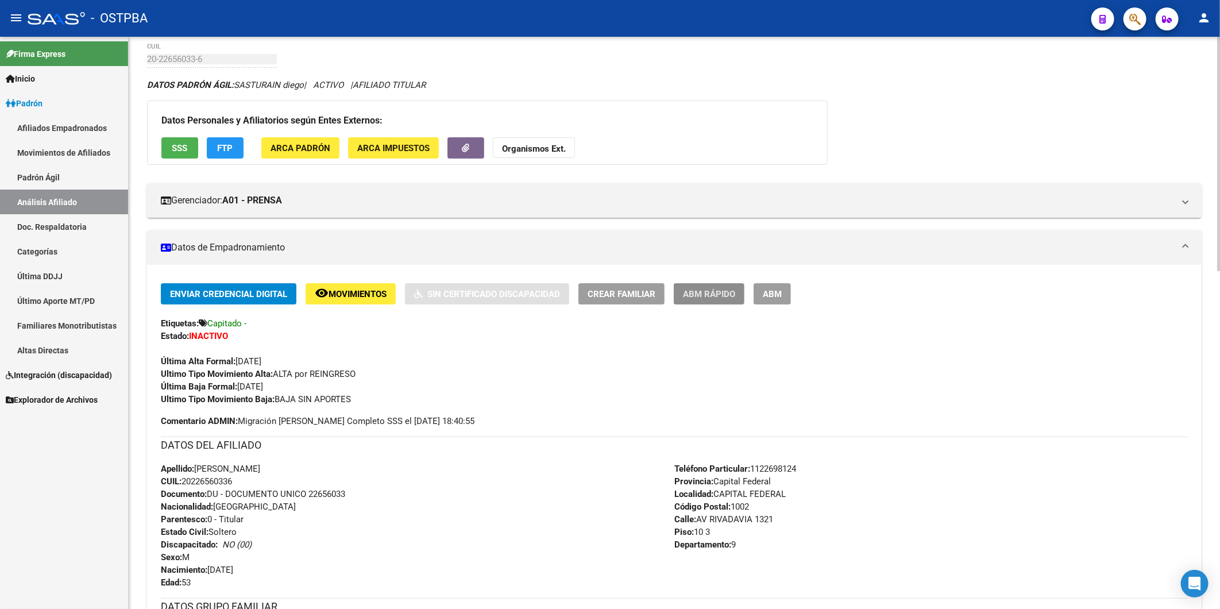
click at [709, 294] on span "ABM Rápido" at bounding box center [709, 294] width 52 height 10
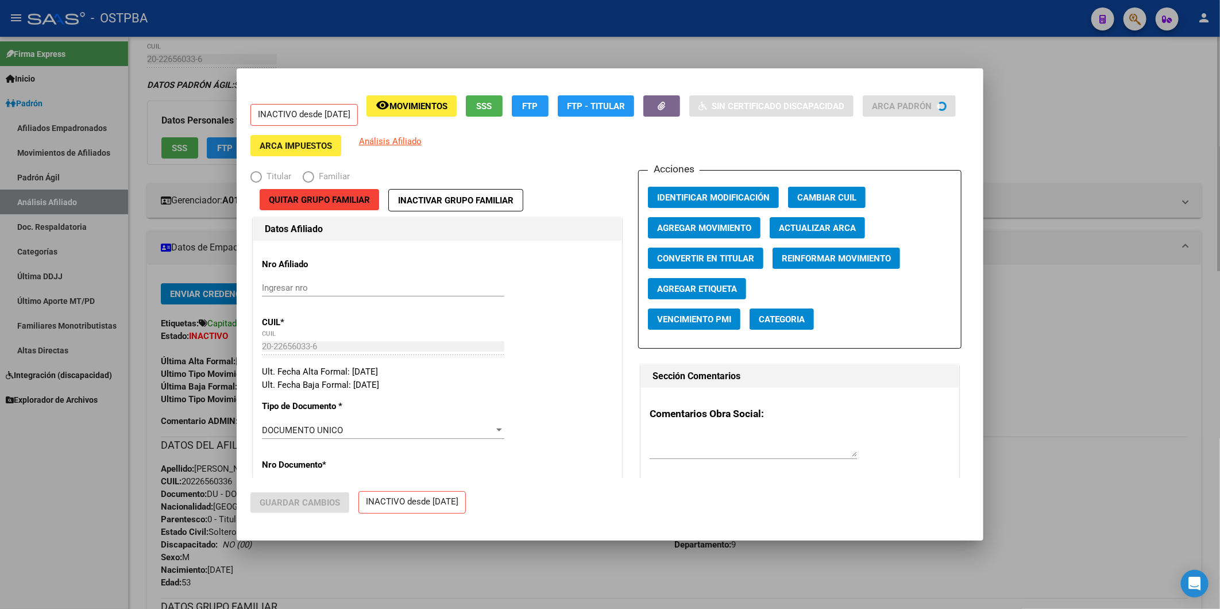
radio input "true"
type input "20-22656033-6"
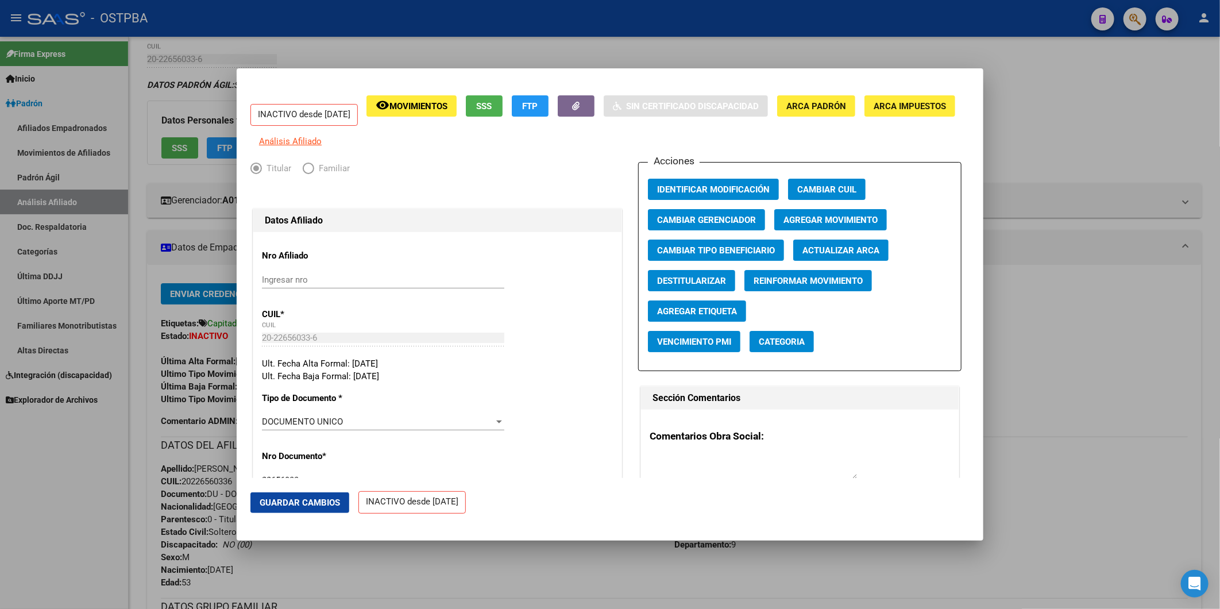
click at [676, 316] on span "Agregar Etiqueta" at bounding box center [697, 311] width 80 height 10
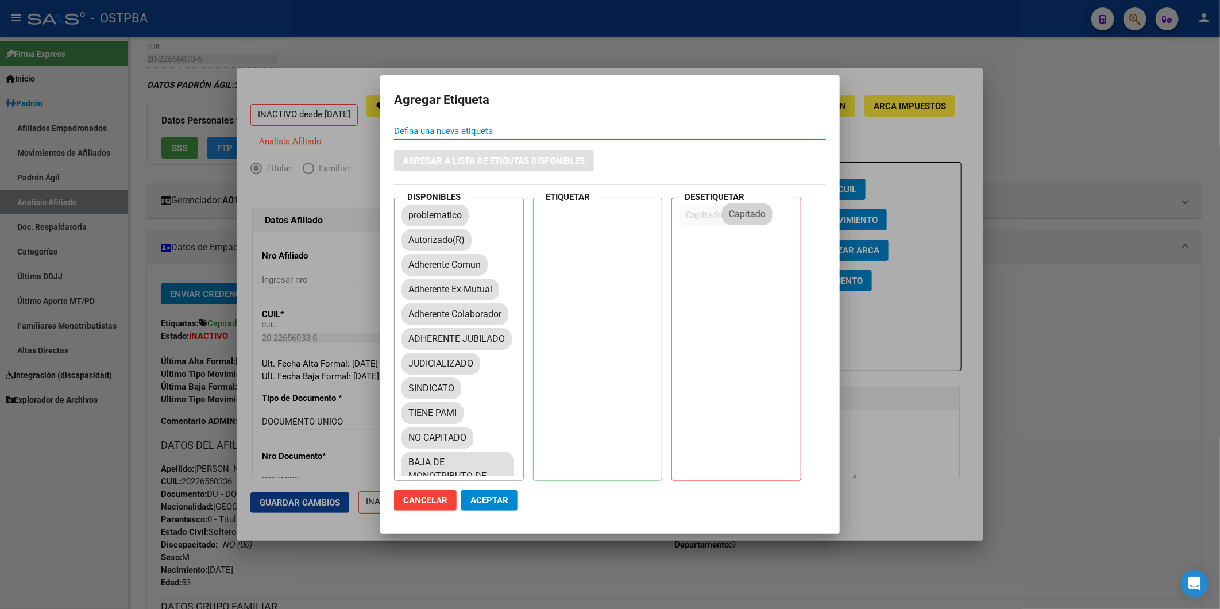
drag, startPoint x: 433, startPoint y: 237, endPoint x: 754, endPoint y: 211, distance: 322.8
click at [503, 502] on span "Aceptar" at bounding box center [489, 500] width 38 height 10
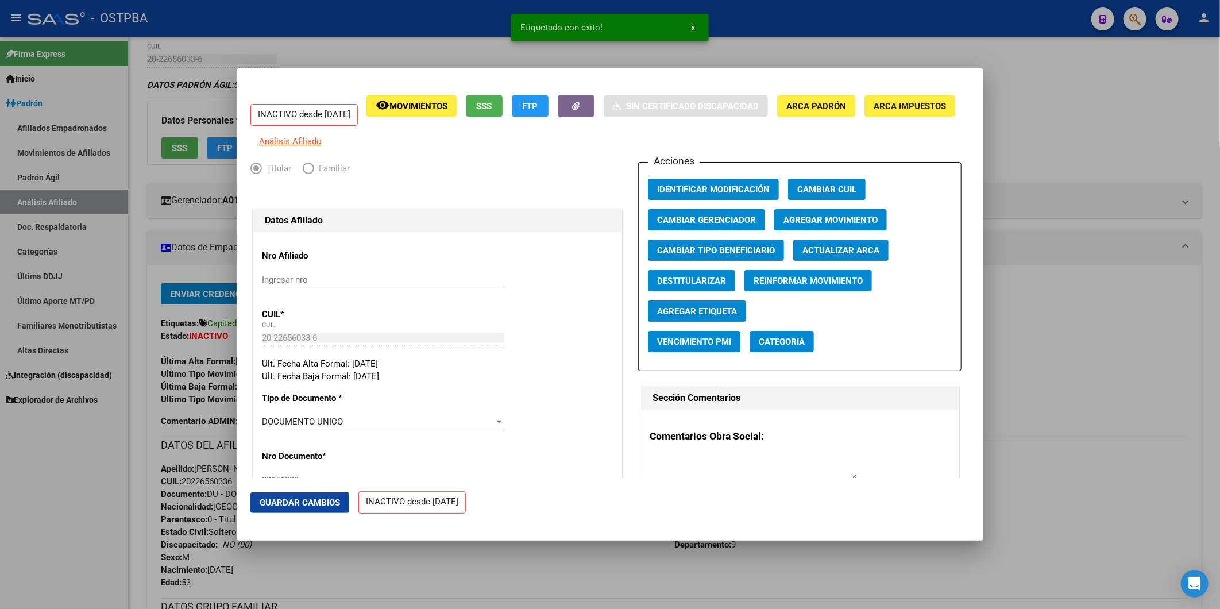
click at [1103, 164] on div at bounding box center [610, 304] width 1220 height 609
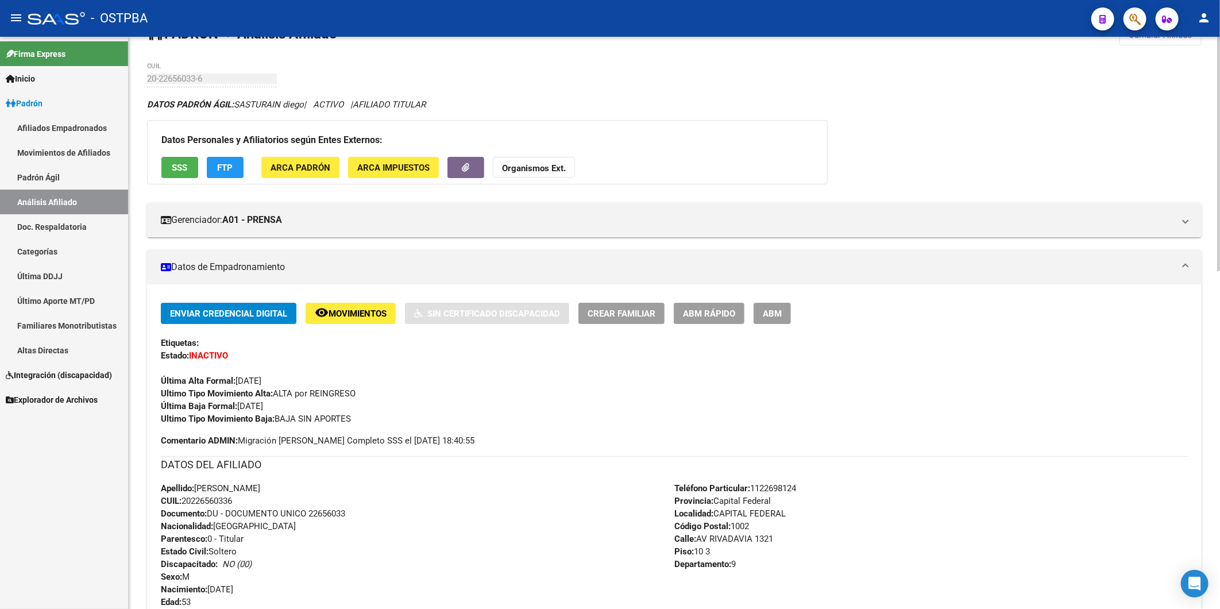
scroll to position [0, 0]
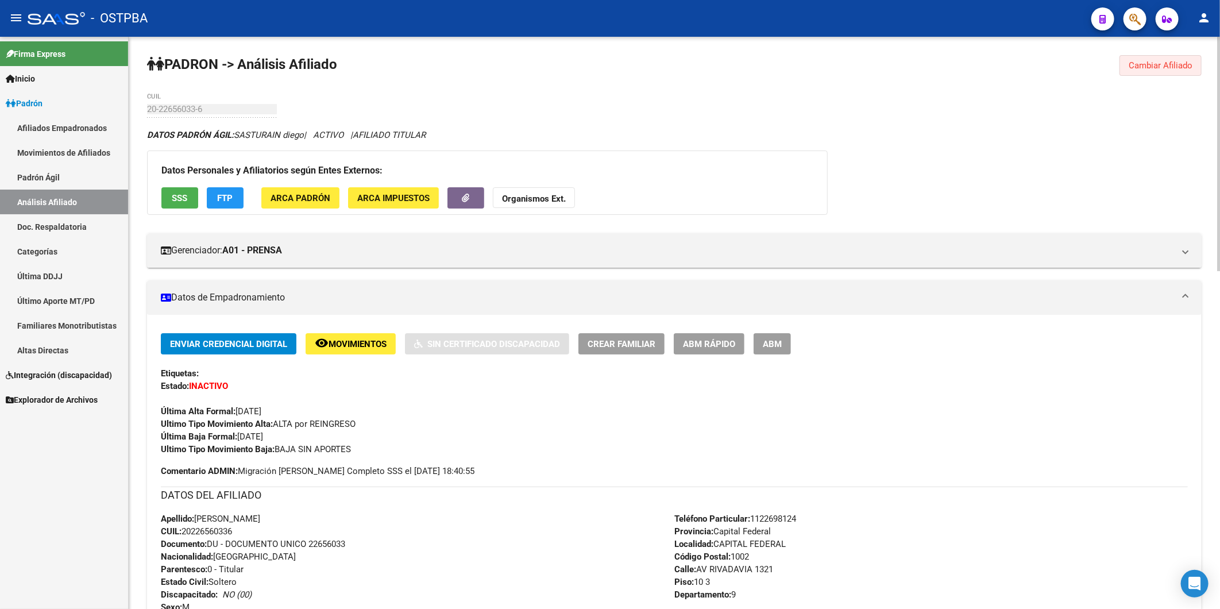
drag, startPoint x: 1165, startPoint y: 64, endPoint x: 517, endPoint y: 157, distance: 654.7
click at [1164, 64] on span "Cambiar Afiliado" at bounding box center [1161, 65] width 64 height 10
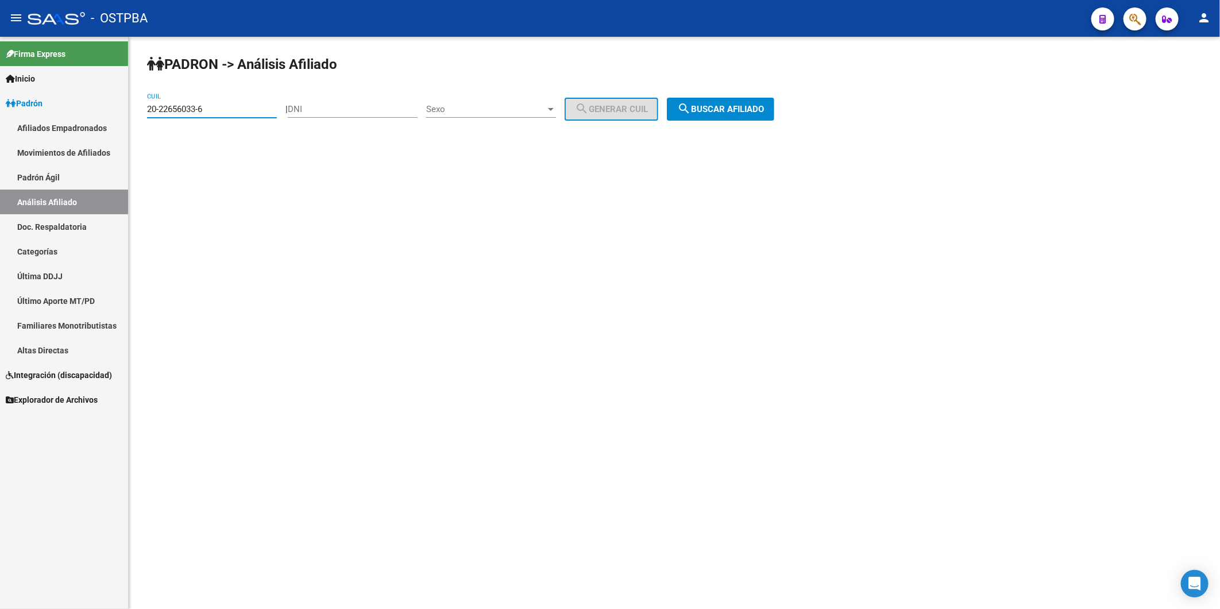
drag, startPoint x: 211, startPoint y: 111, endPoint x: 107, endPoint y: 125, distance: 104.8
click at [107, 125] on mat-sidenav-container "Firma Express Inicio Calendario SSS Instructivos Contacto OS Padrón Afiliados E…" at bounding box center [610, 323] width 1220 height 572
paste input "7-36567812-5"
type input "27-36567812-5"
click at [717, 106] on span "search Buscar afiliado" at bounding box center [720, 109] width 87 height 10
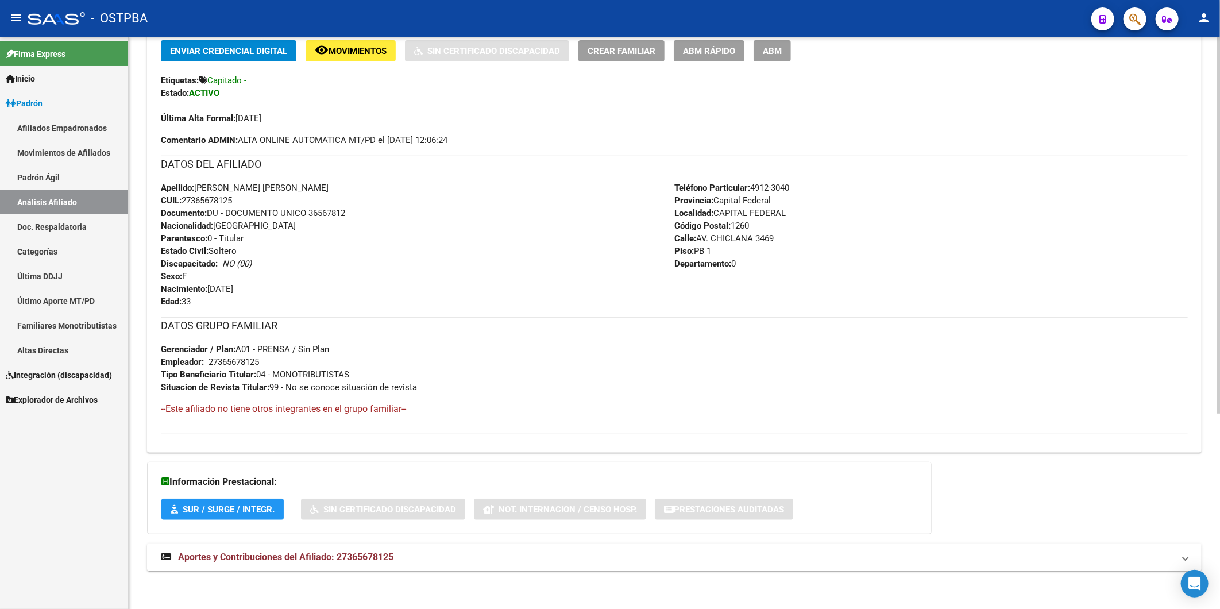
scroll to position [296, 0]
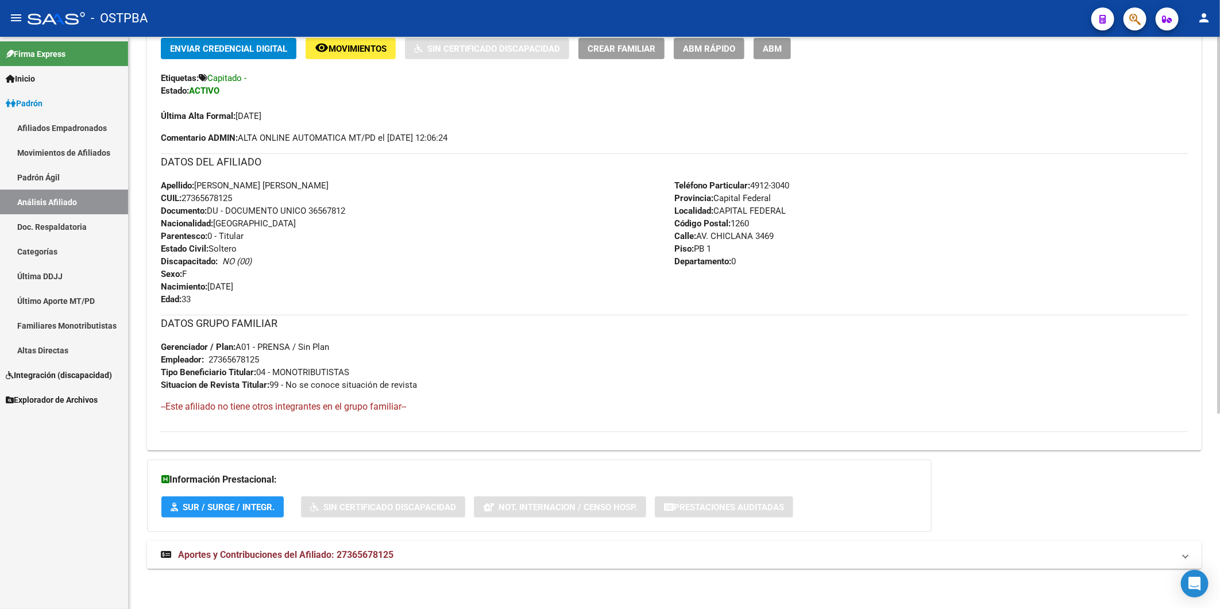
click at [378, 553] on span "Aportes y Contribuciones del Afiliado: 27365678125" at bounding box center [285, 554] width 215 height 11
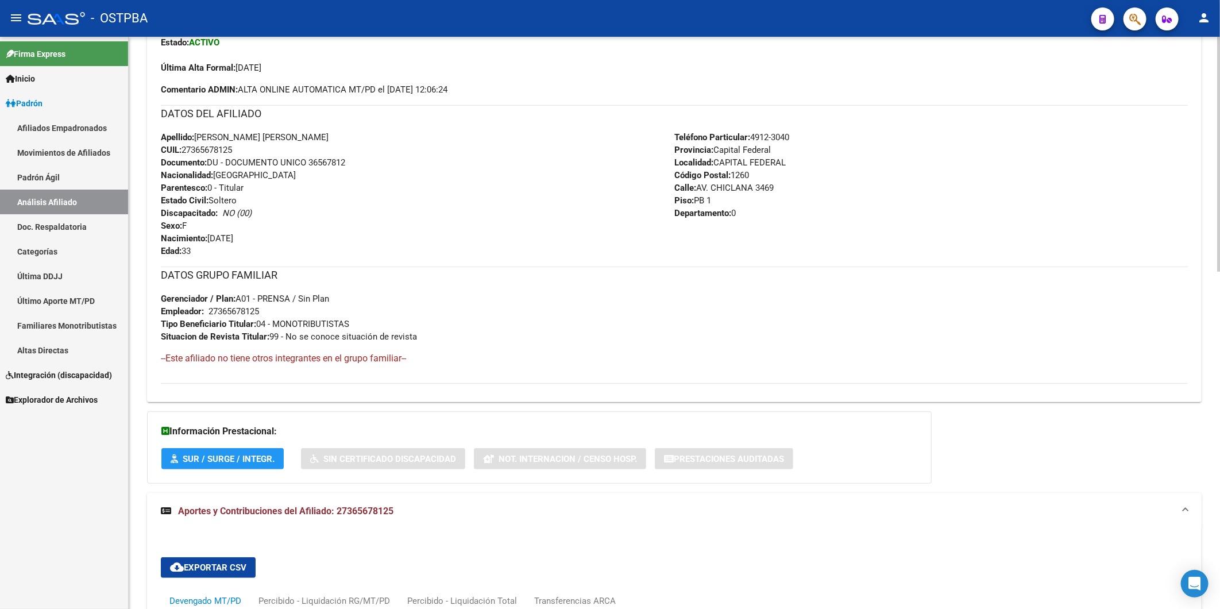
scroll to position [88, 0]
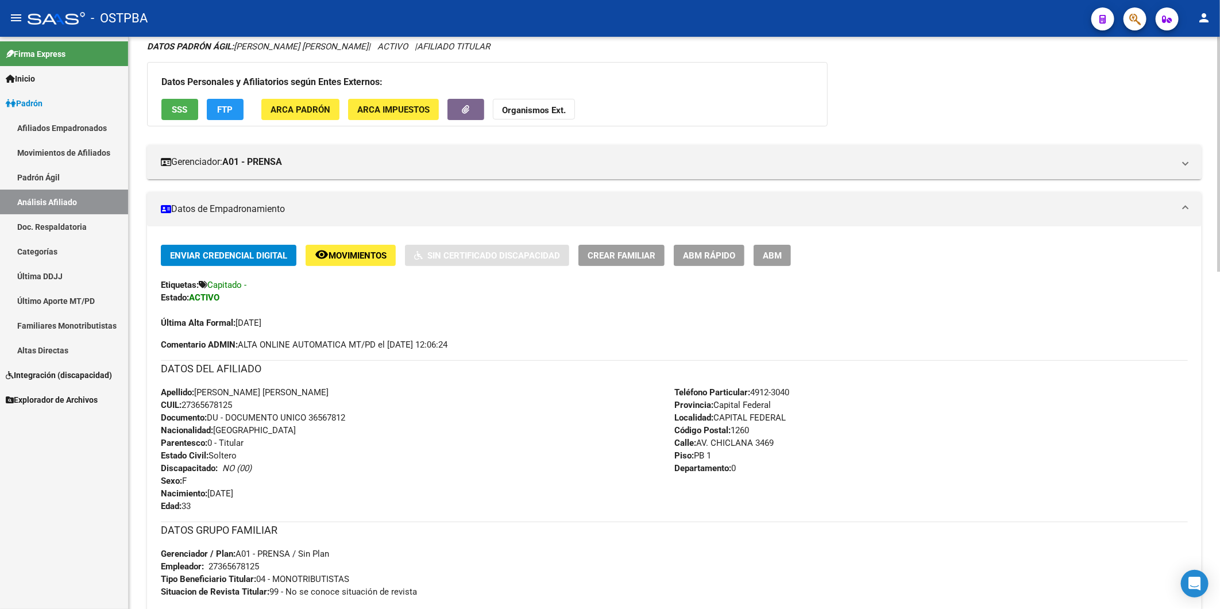
click at [726, 252] on span "ABM Rápido" at bounding box center [709, 255] width 52 height 10
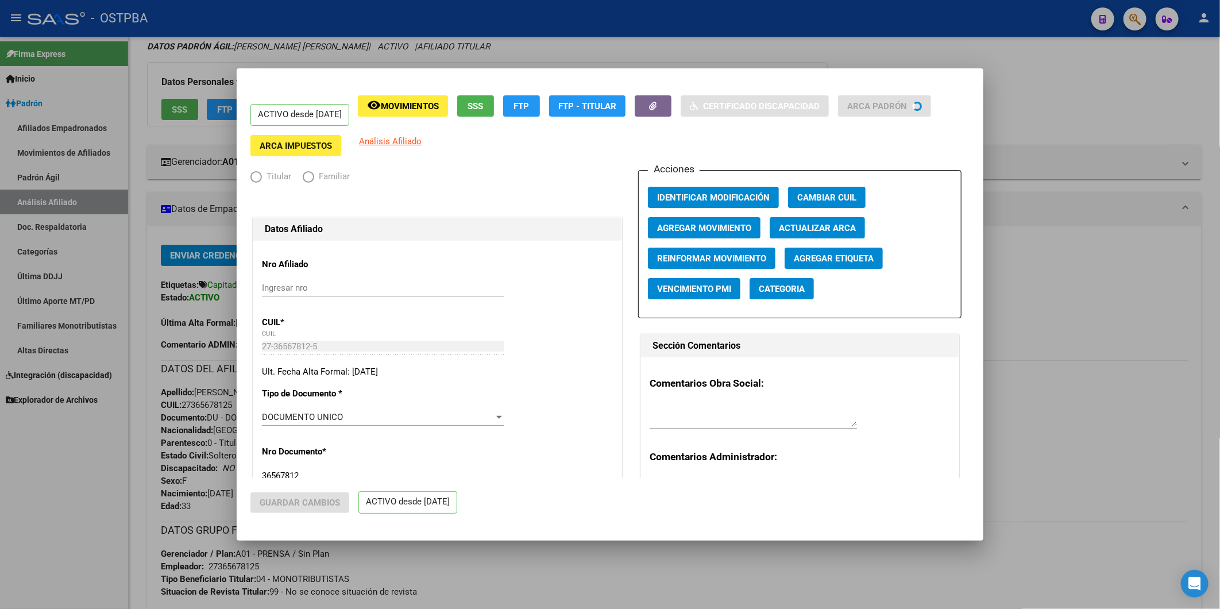
radio input "true"
type input "27-36567812-5"
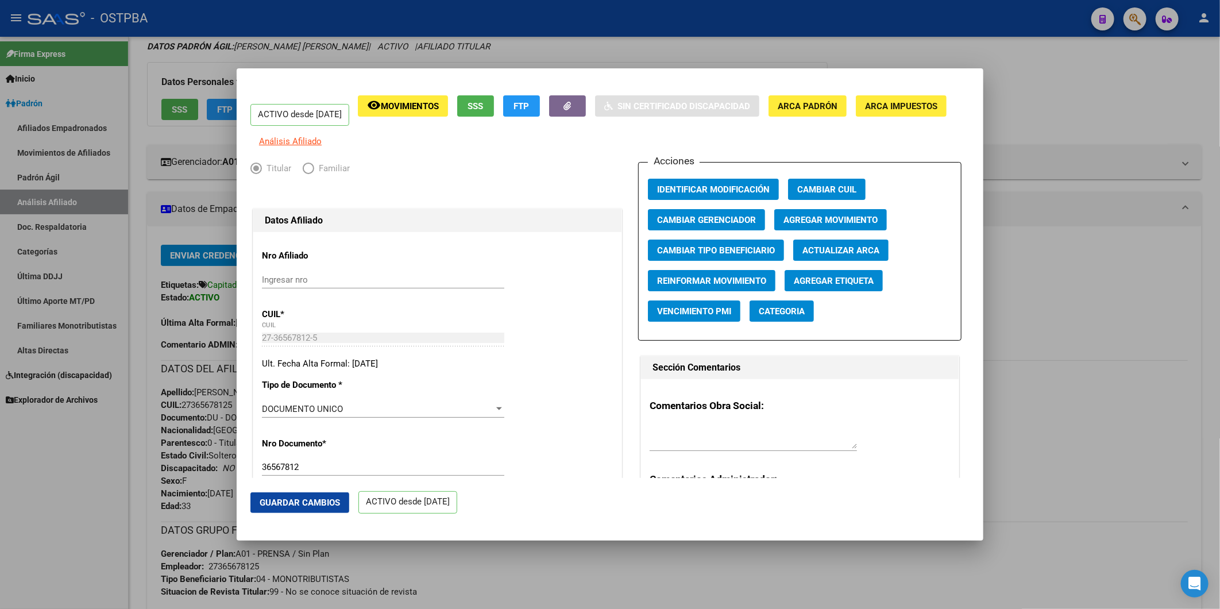
click at [799, 225] on span "Agregar Movimiento" at bounding box center [830, 220] width 94 height 10
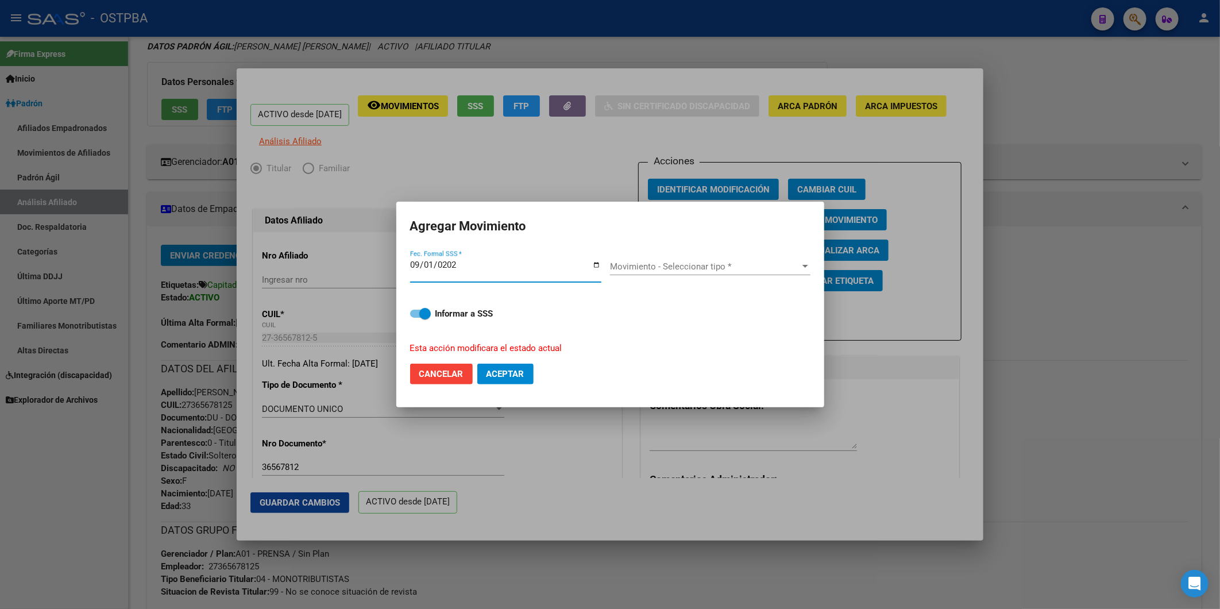
type input "2025-09-01"
click at [802, 268] on div at bounding box center [805, 266] width 10 height 9
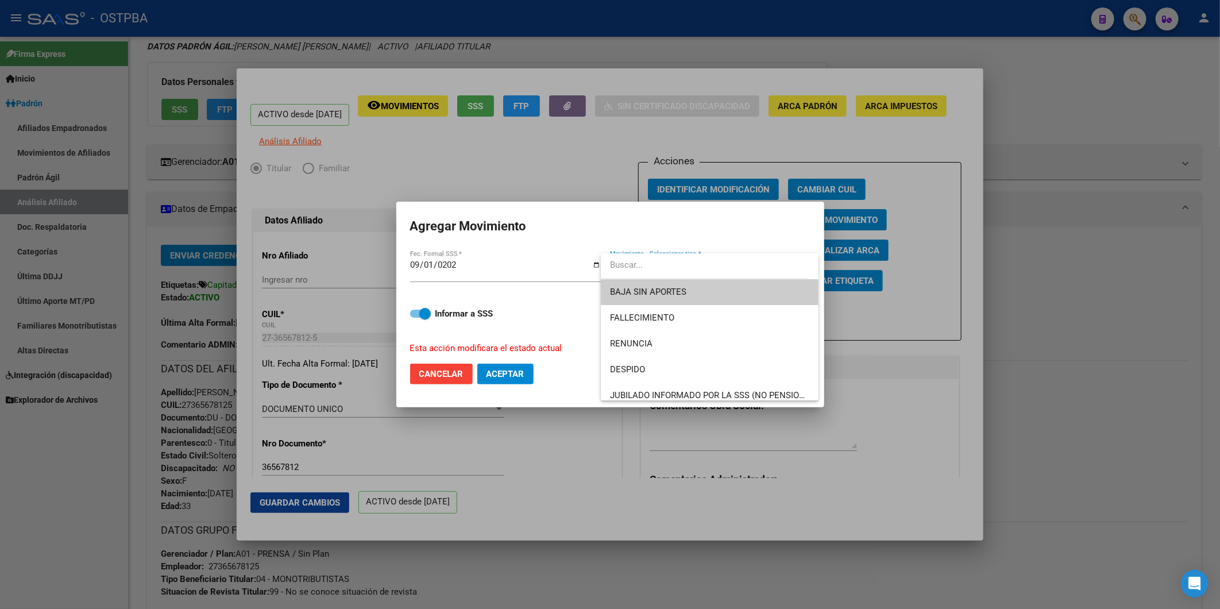
click at [734, 289] on span "BAJA SIN APORTES" at bounding box center [709, 292] width 199 height 26
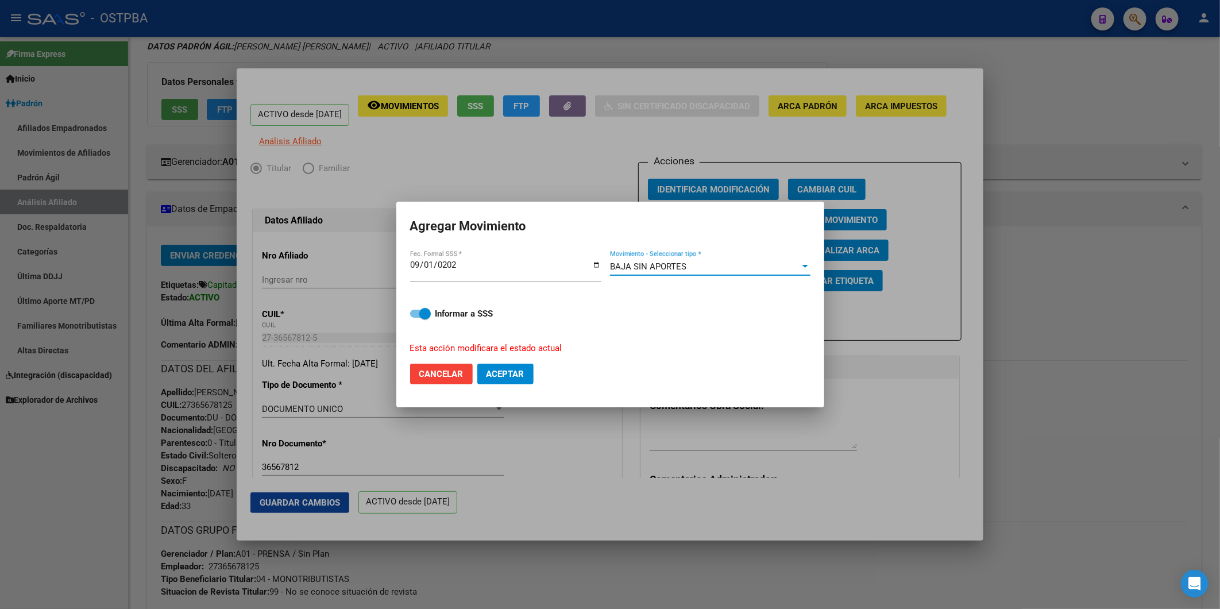
click at [517, 369] on span "Aceptar" at bounding box center [506, 374] width 38 height 10
drag, startPoint x: 1182, startPoint y: 295, endPoint x: 1035, endPoint y: 393, distance: 177.0
click at [1180, 295] on div at bounding box center [610, 304] width 1220 height 609
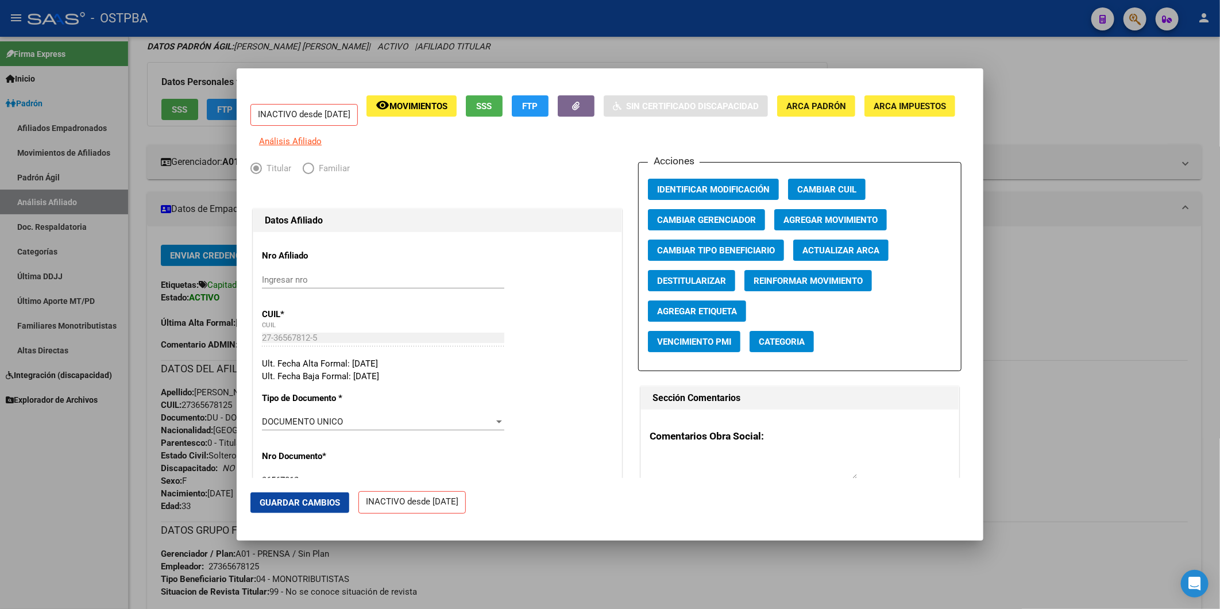
click at [1001, 244] on div at bounding box center [610, 304] width 1220 height 609
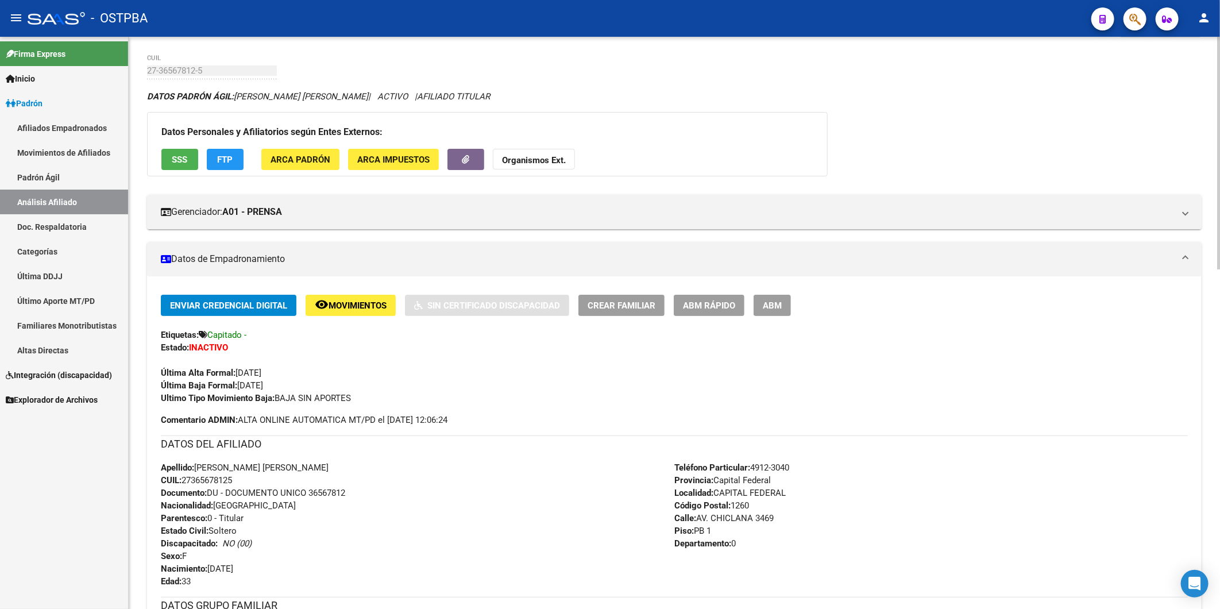
scroll to position [0, 0]
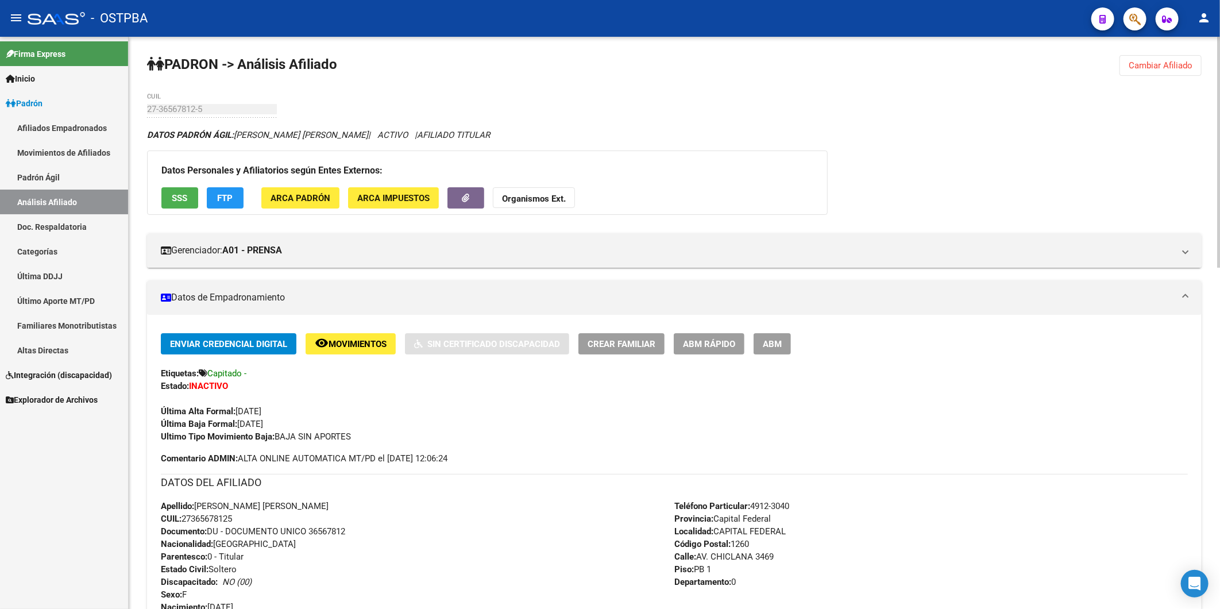
click at [1159, 58] on button "Cambiar Afiliado" at bounding box center [1161, 65] width 82 height 21
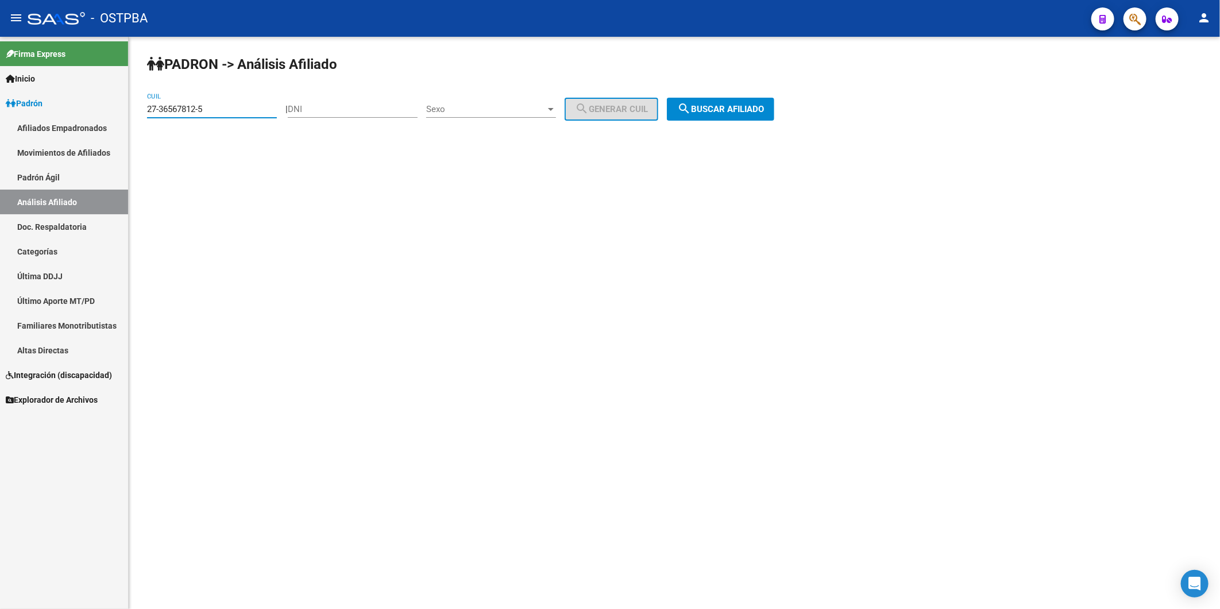
drag, startPoint x: 250, startPoint y: 107, endPoint x: 13, endPoint y: 148, distance: 241.2
click at [17, 148] on mat-sidenav-container "Firma Express Inicio Calendario SSS Instructivos Contacto OS Padrón Afiliados E…" at bounding box center [610, 323] width 1220 height 572
paste input "0-21019458"
type input "20-21019458-5"
click at [736, 107] on span "search Buscar afiliado" at bounding box center [720, 109] width 87 height 10
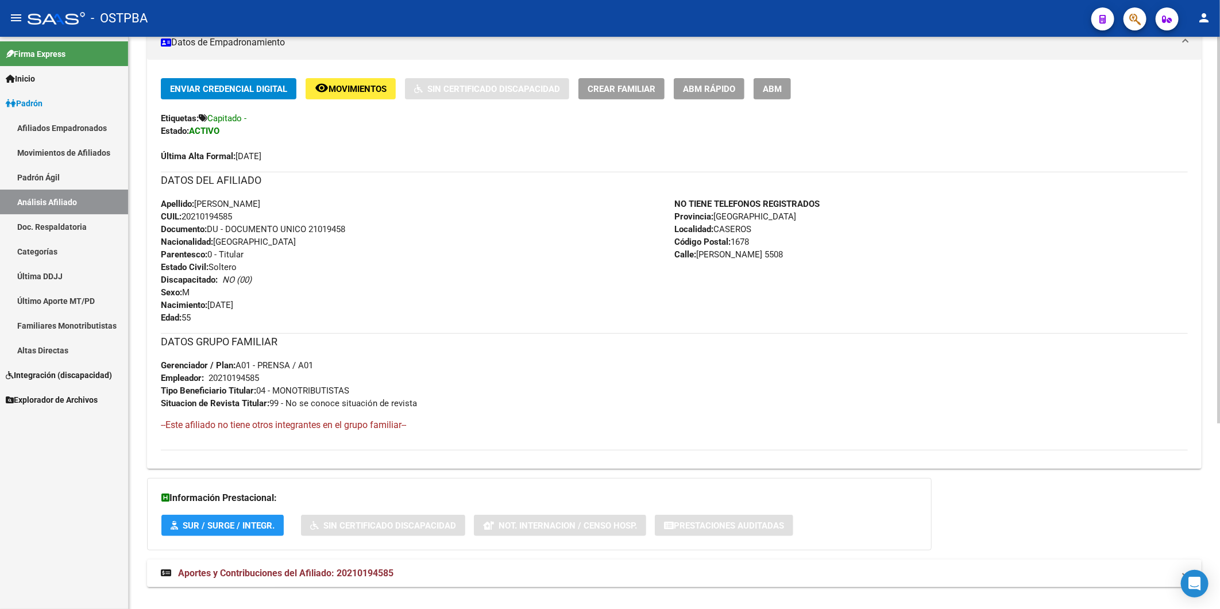
scroll to position [274, 0]
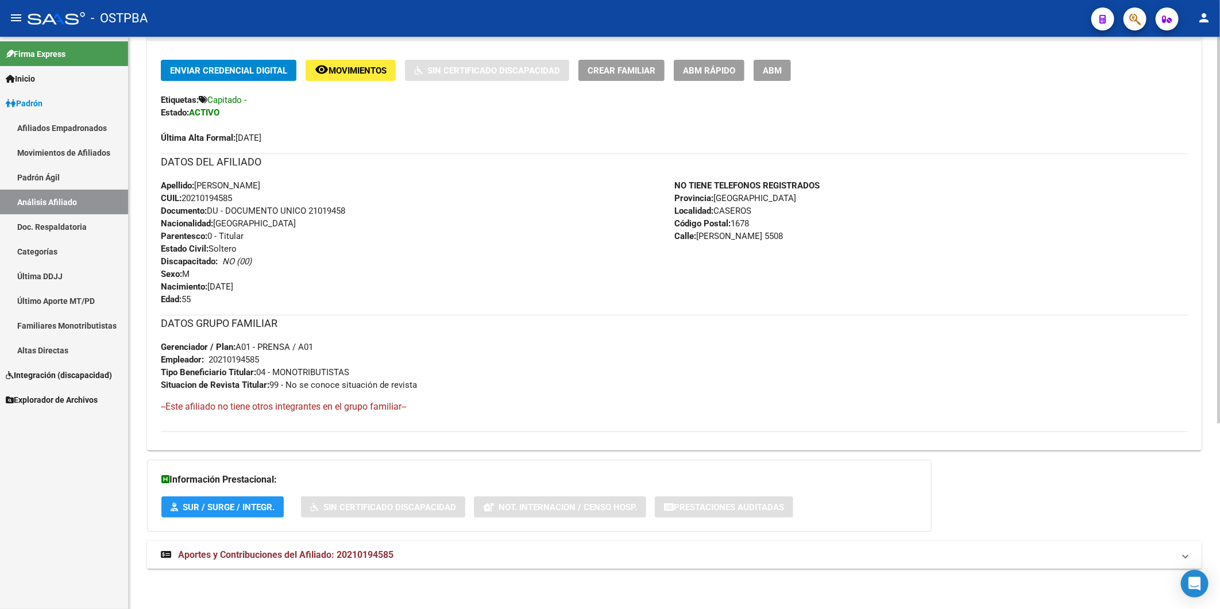
click at [385, 555] on span "Aportes y Contribuciones del Afiliado: 20210194585" at bounding box center [285, 554] width 215 height 11
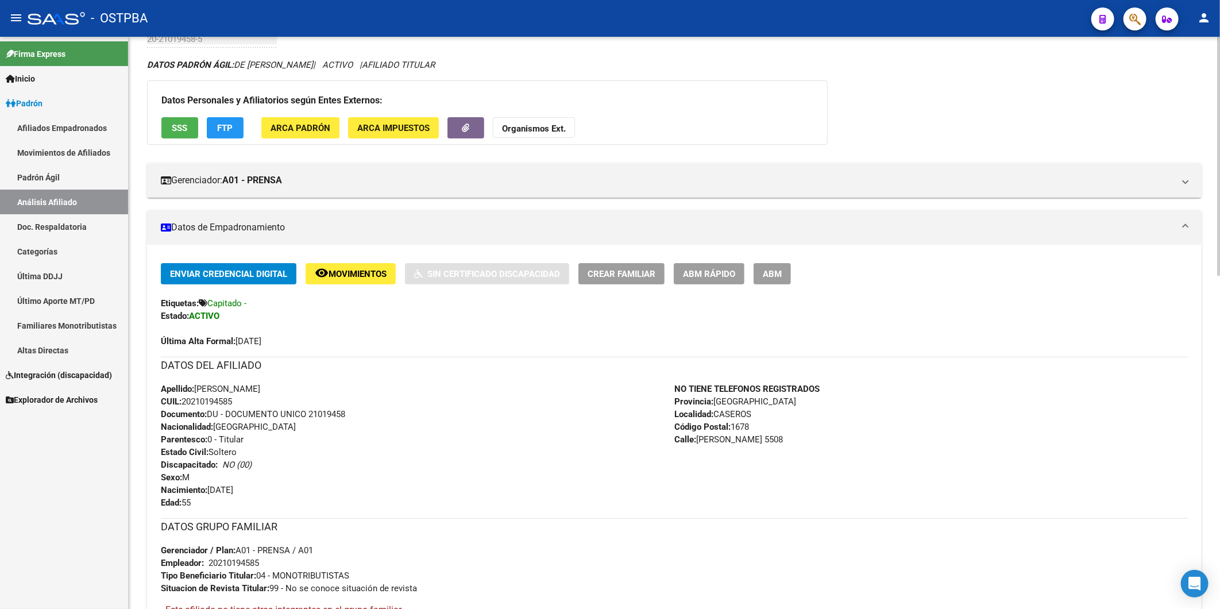
scroll to position [67, 0]
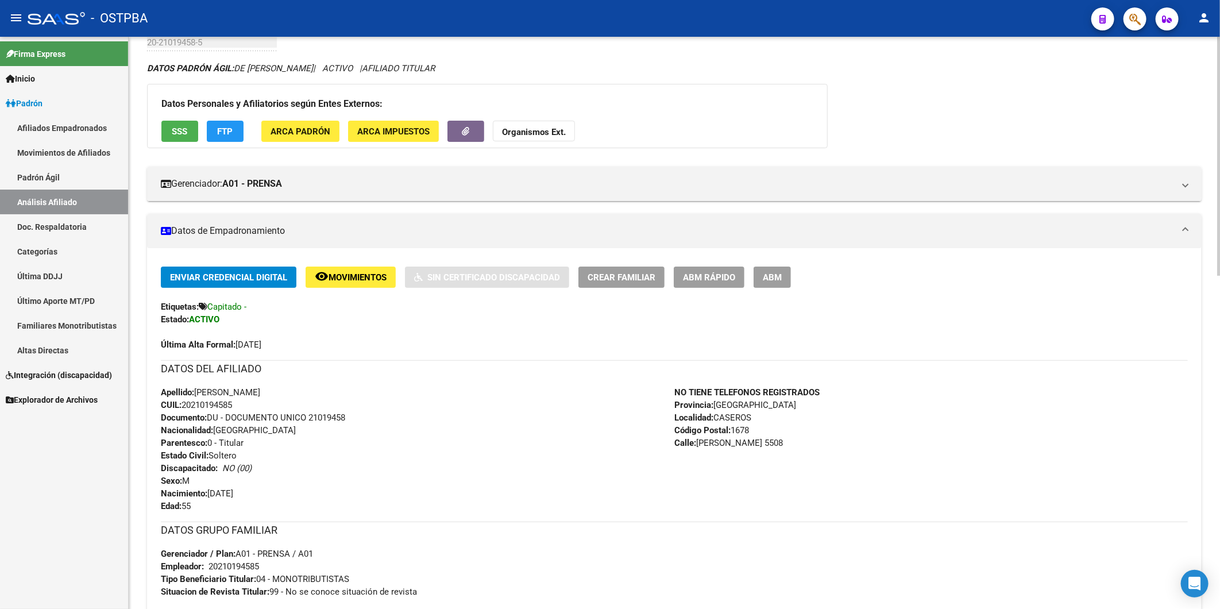
click at [718, 273] on span "ABM Rápido" at bounding box center [709, 277] width 52 height 10
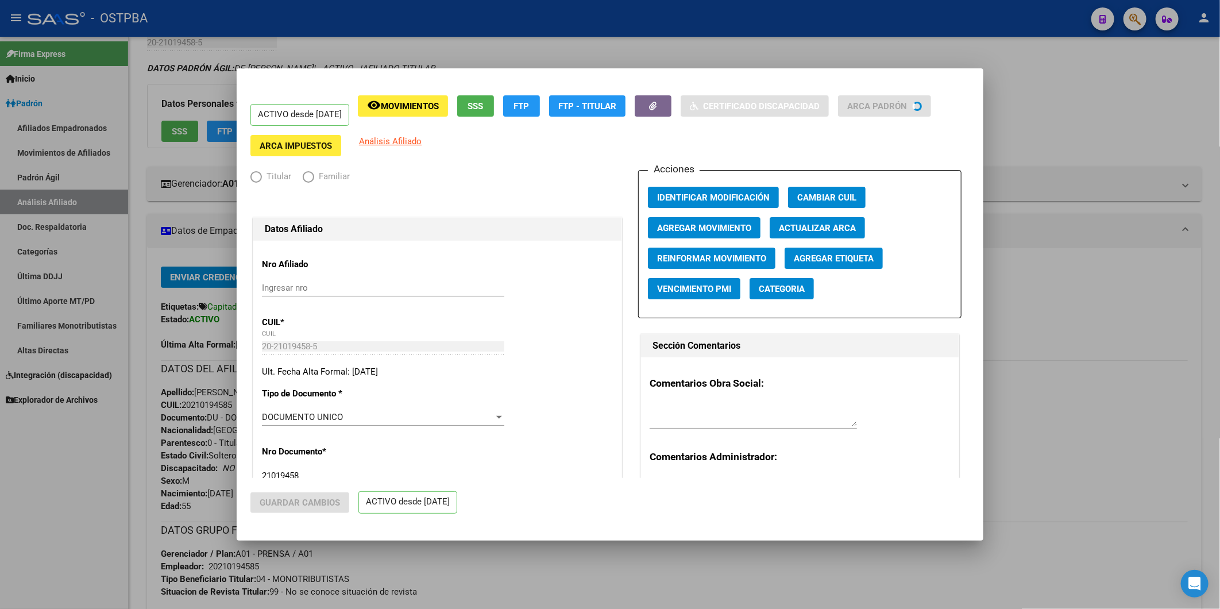
radio input "true"
type input "20-21019458-5"
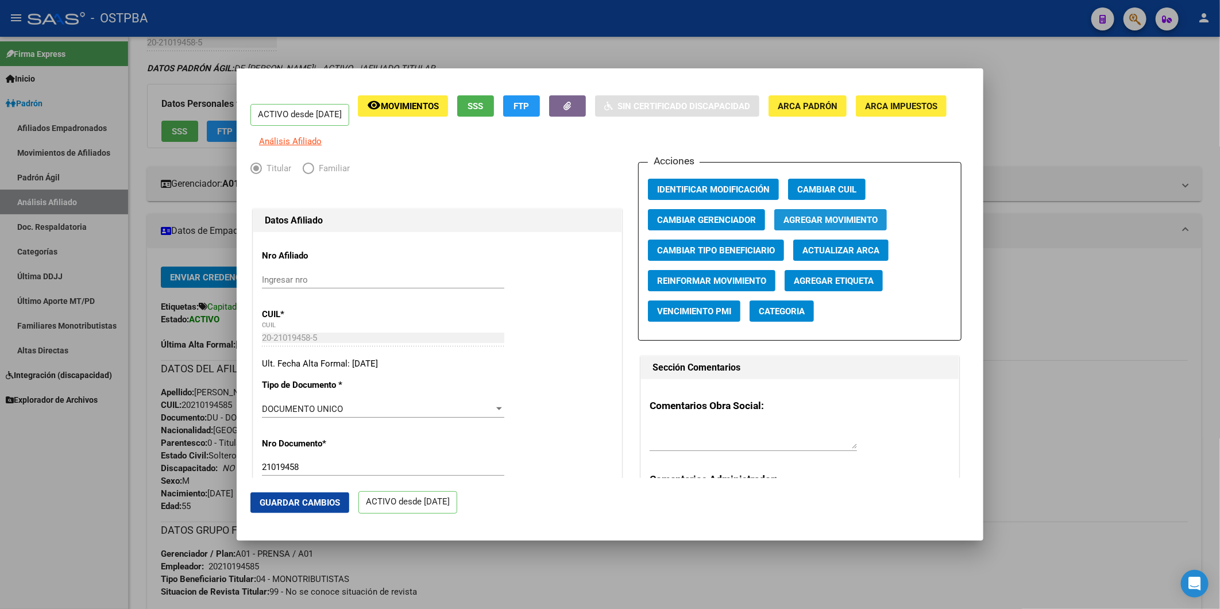
click at [808, 225] on span "Agregar Movimiento" at bounding box center [830, 220] width 94 height 10
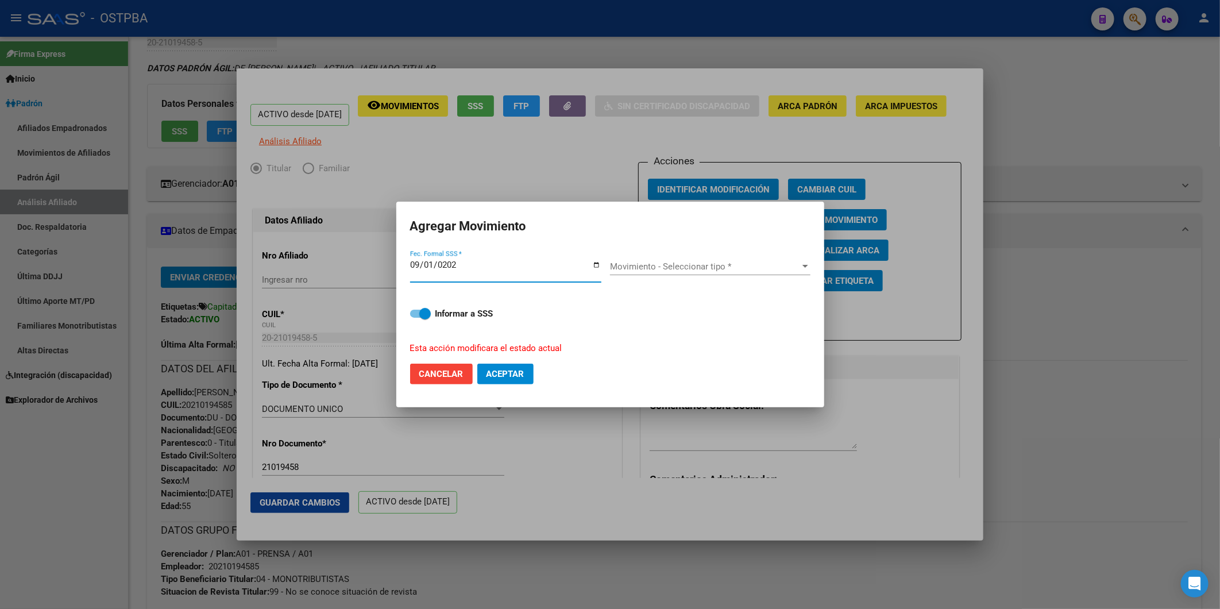
type input "2025-09-01"
click at [802, 268] on div at bounding box center [805, 266] width 10 height 9
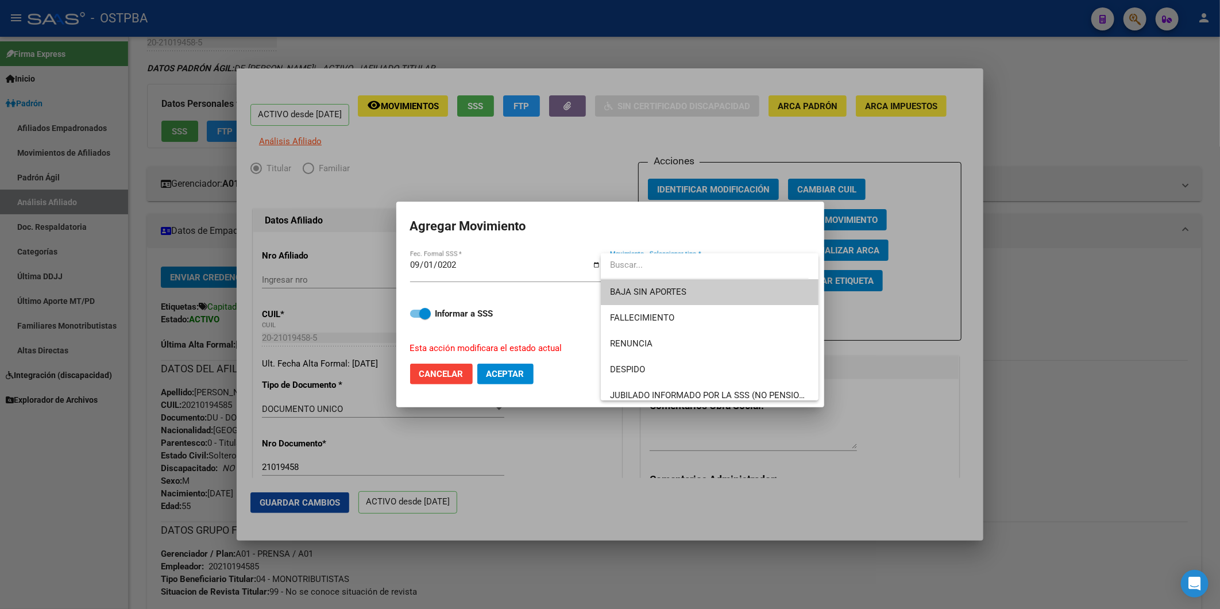
click at [751, 296] on span "BAJA SIN APORTES" at bounding box center [709, 292] width 199 height 26
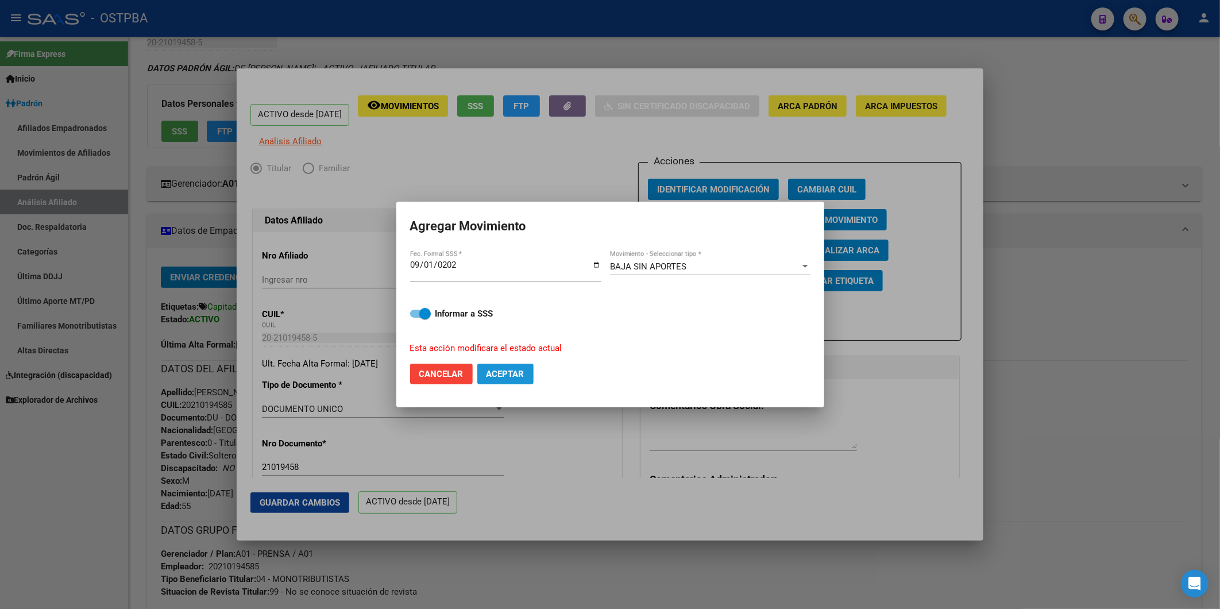
click at [507, 370] on span "Aceptar" at bounding box center [506, 374] width 38 height 10
checkbox input "false"
click at [1083, 271] on div "ACTIVO desde 01/01/2022 remove_red_eye Movimientos SSS FTP Sin Certificado Disc…" at bounding box center [610, 304] width 1220 height 609
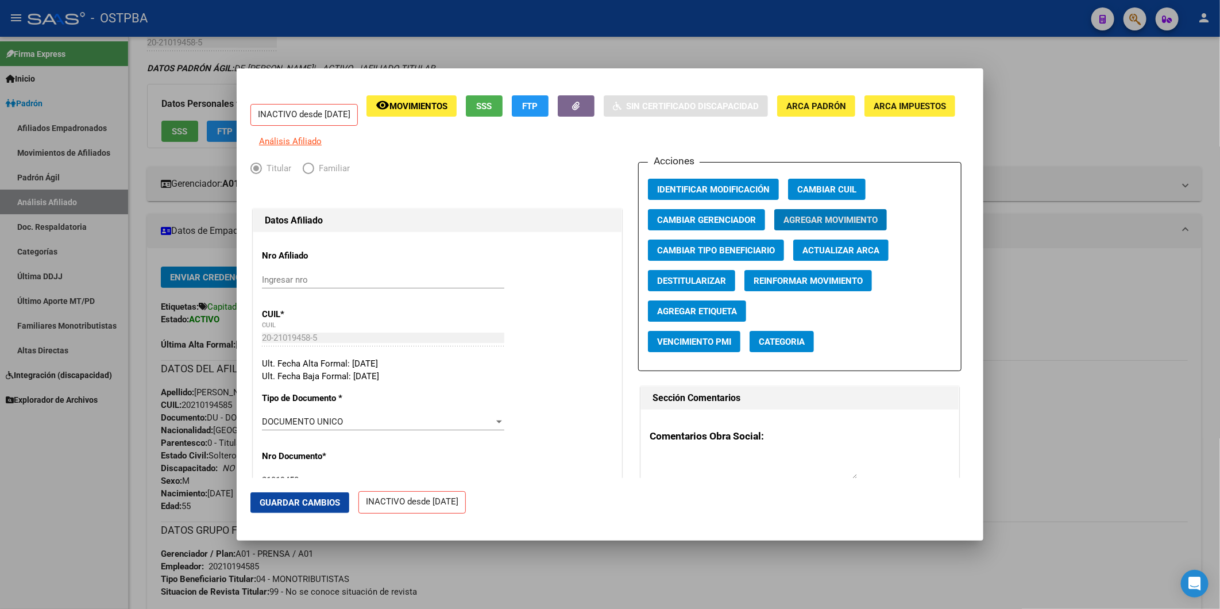
click at [1064, 110] on div at bounding box center [610, 304] width 1220 height 609
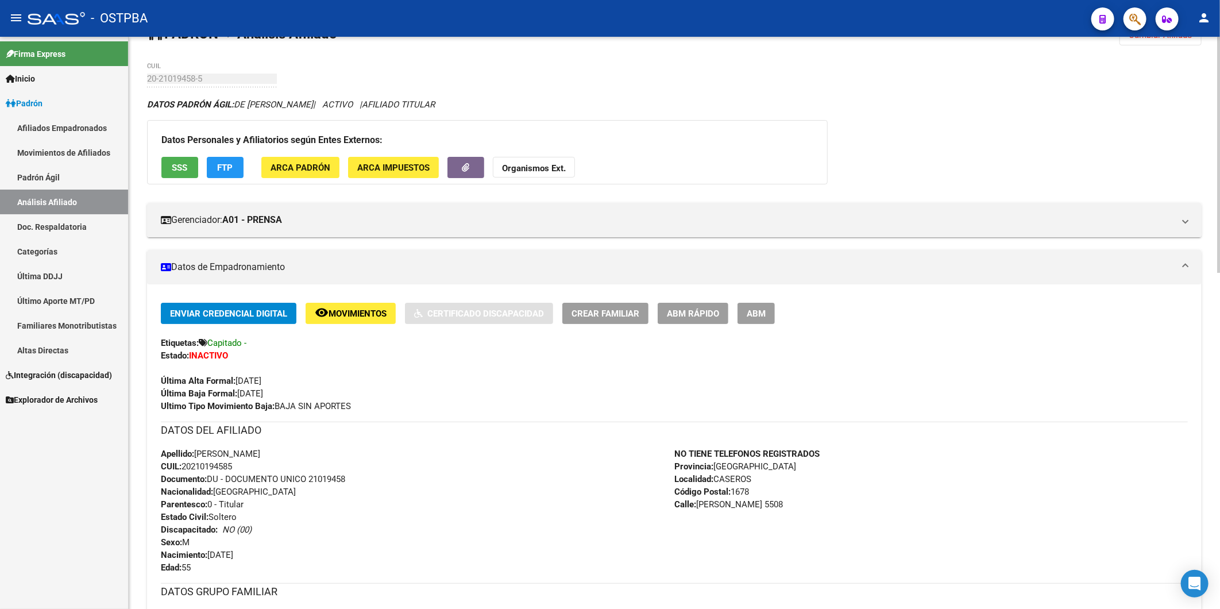
scroll to position [0, 0]
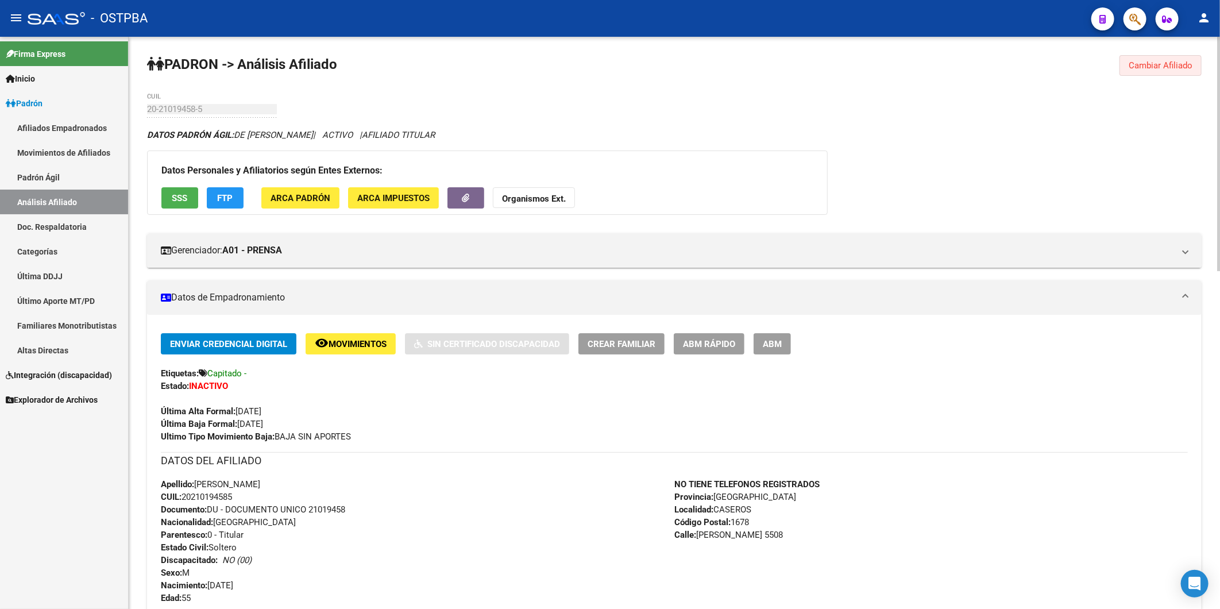
drag, startPoint x: 1157, startPoint y: 64, endPoint x: 547, endPoint y: 136, distance: 614.2
click at [1155, 64] on span "Cambiar Afiliado" at bounding box center [1161, 65] width 64 height 10
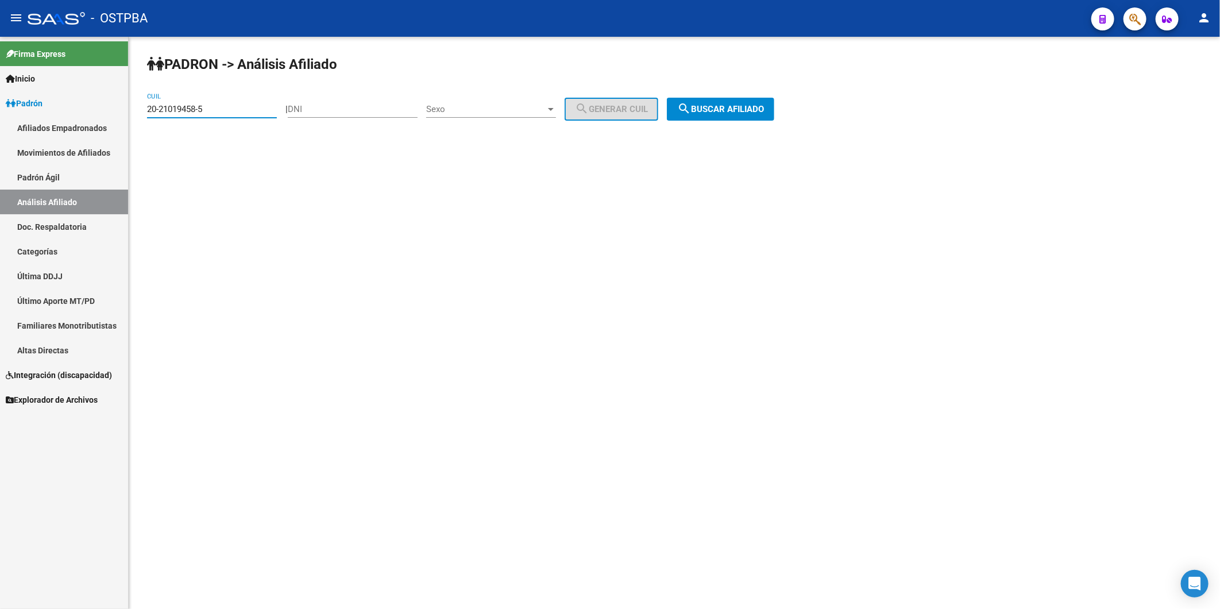
drag, startPoint x: 244, startPoint y: 109, endPoint x: 0, endPoint y: 135, distance: 245.5
click at [0, 133] on html "menu - OSTPBA person Firma Express Inicio Calendario SSS Instructivos Contacto …" at bounding box center [610, 304] width 1220 height 609
paste input "7-40729519-1"
type input "27-40729519-1"
click at [764, 109] on span "search Buscar afiliado" at bounding box center [720, 109] width 87 height 10
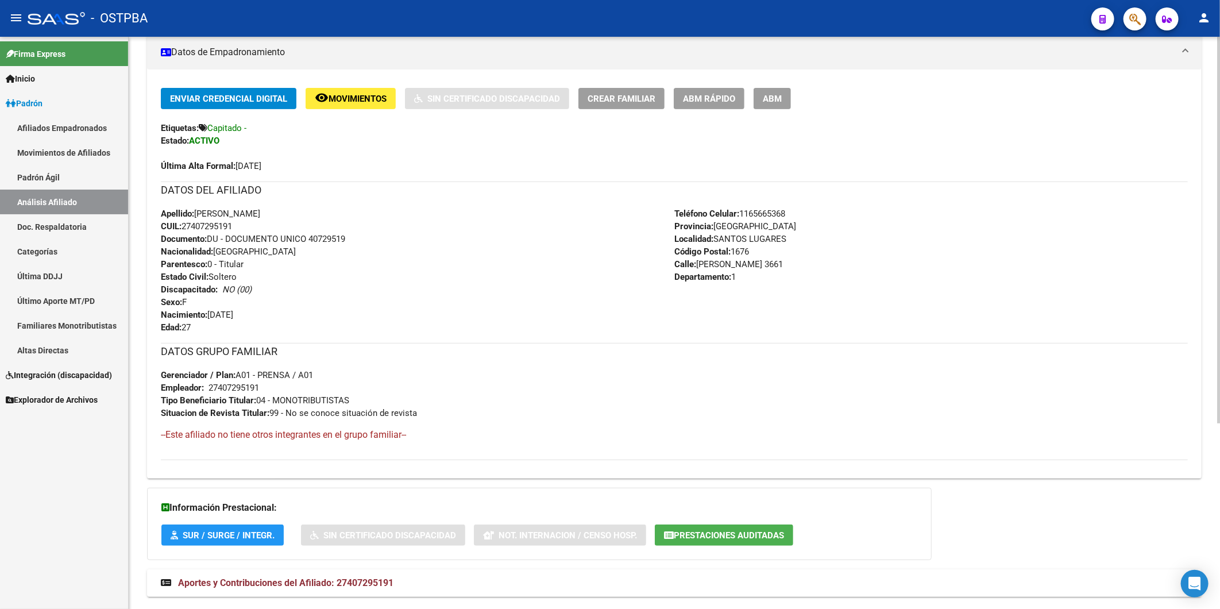
scroll to position [274, 0]
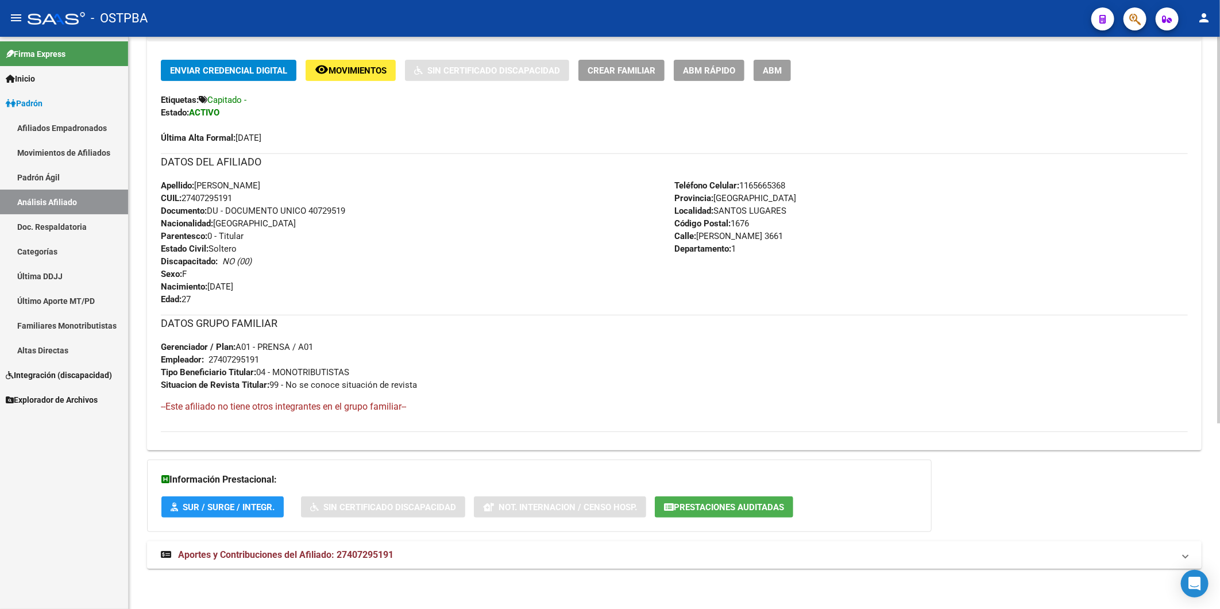
click at [375, 554] on span "Aportes y Contribuciones del Afiliado: 27407295191" at bounding box center [285, 554] width 215 height 11
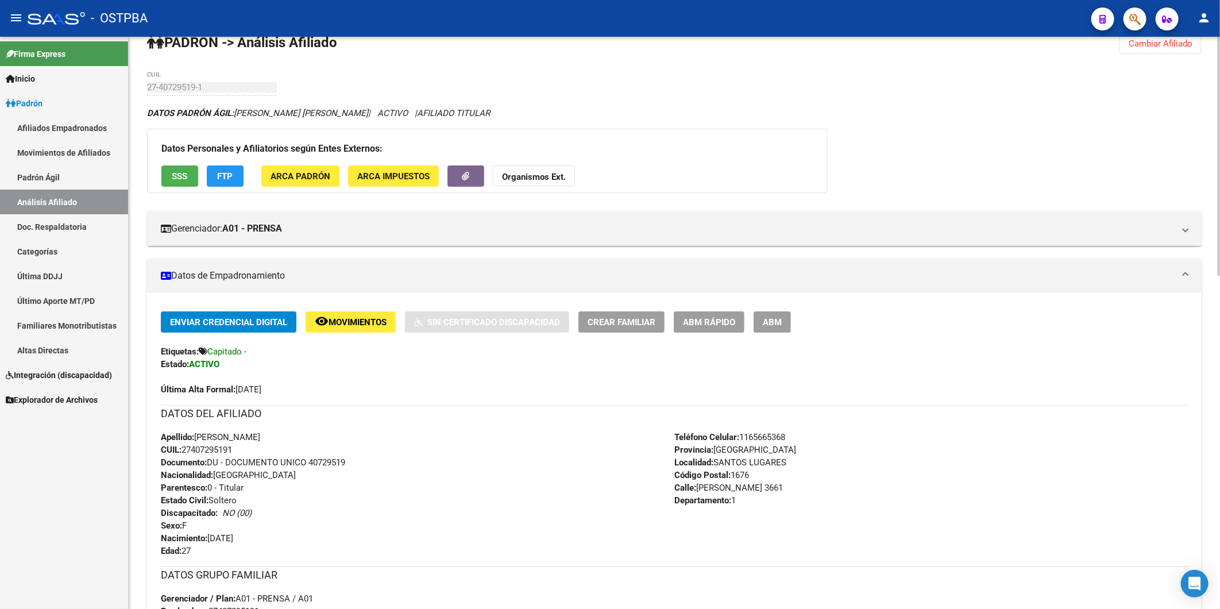
scroll to position [0, 0]
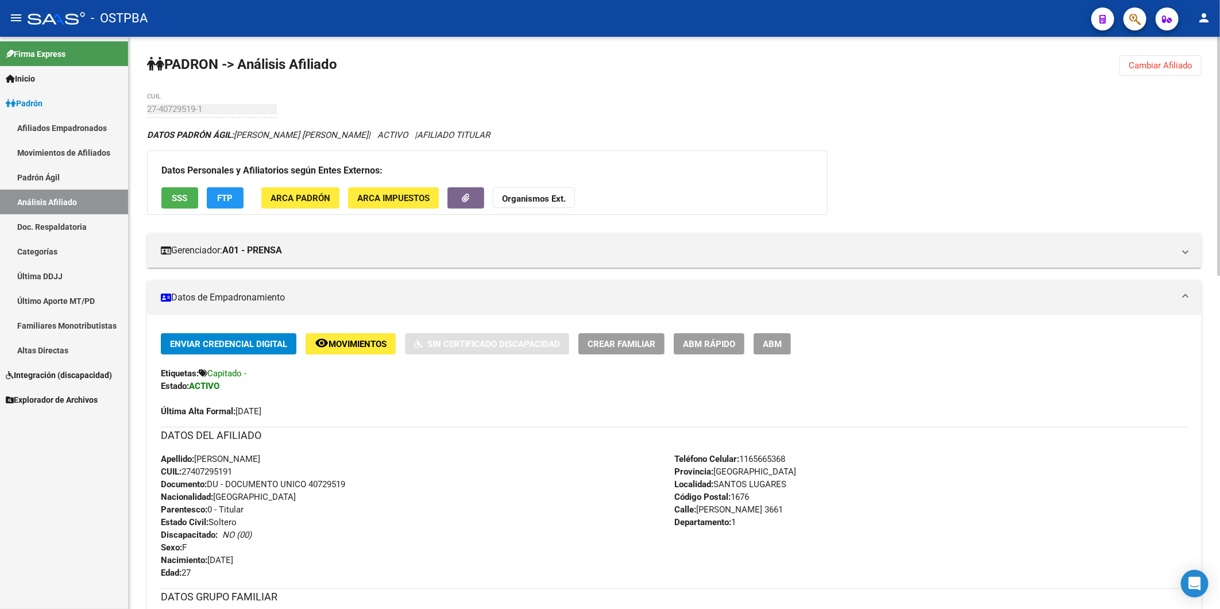
click at [821, 200] on div "Datos Personales y Afiliatorios según Entes Externos: SSS FTP ARCA Padrón ARCA …" at bounding box center [487, 182] width 681 height 64
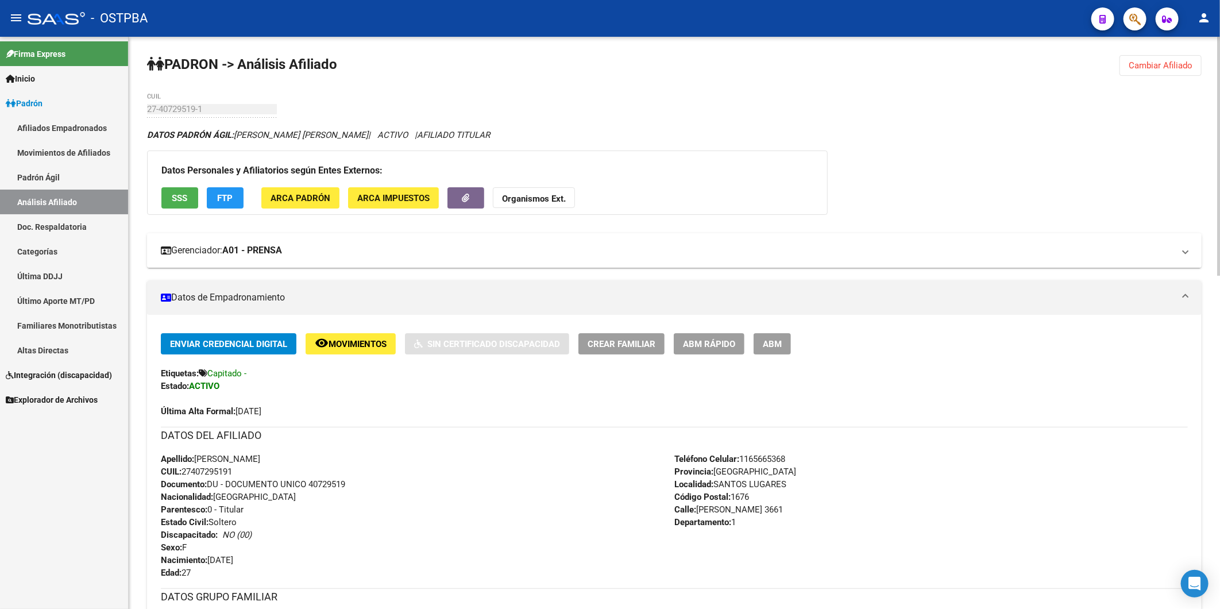
click at [582, 257] on mat-expansion-panel-header "Gerenciador: A01 - PRENSA" at bounding box center [674, 250] width 1055 height 34
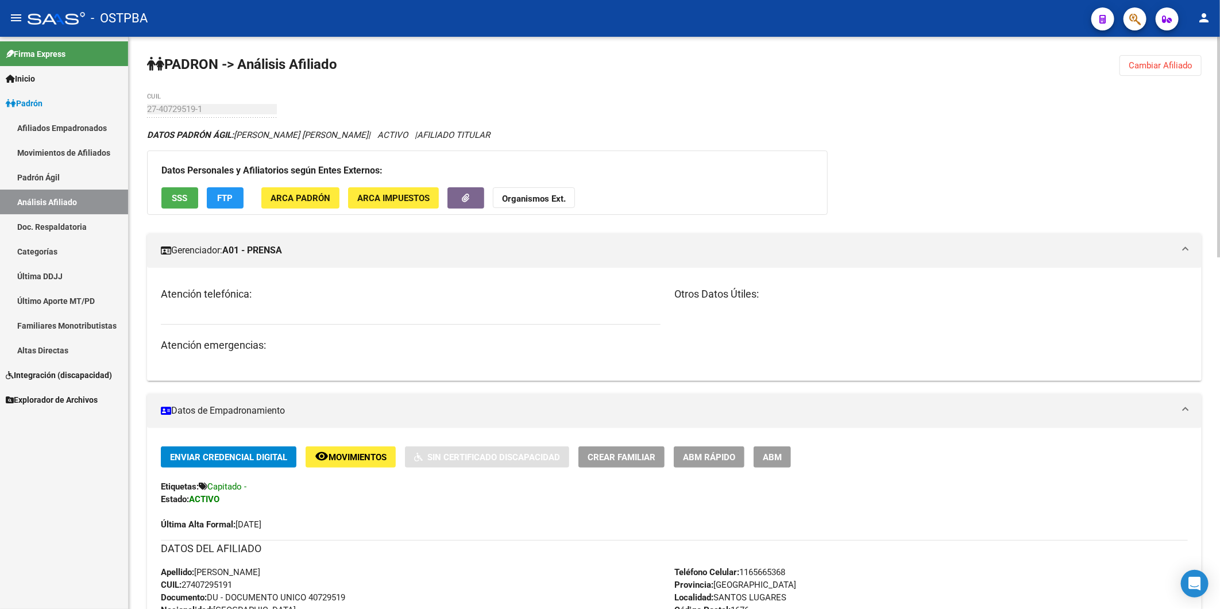
click at [728, 138] on div "DATOS PADRÓN ÁGIL: MECONI CAMILA ROCIO | ACTIVO | AFILIADO TITULAR" at bounding box center [674, 135] width 1055 height 13
click at [797, 284] on div "Atención telefónica: Atención emergencias: Otros Datos Útiles:" at bounding box center [674, 324] width 1055 height 113
click at [408, 348] on h3 "Atención emergencias:" at bounding box center [411, 345] width 500 height 16
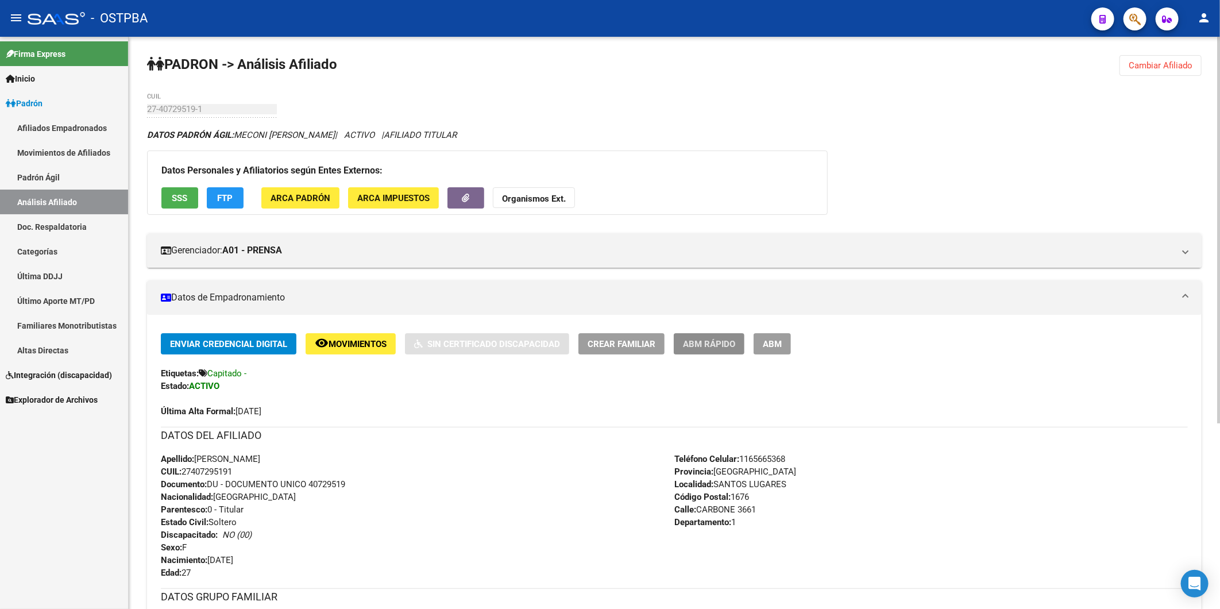
click at [705, 345] on span "ABM Rápido" at bounding box center [709, 344] width 52 height 10
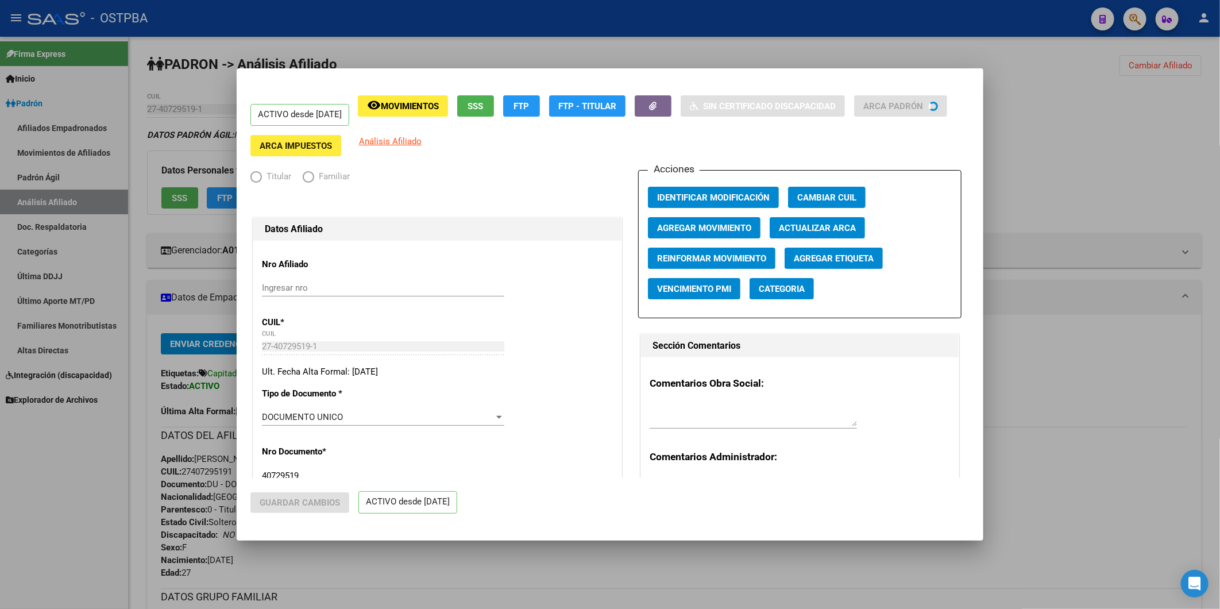
radio input "true"
type input "27-40729519-1"
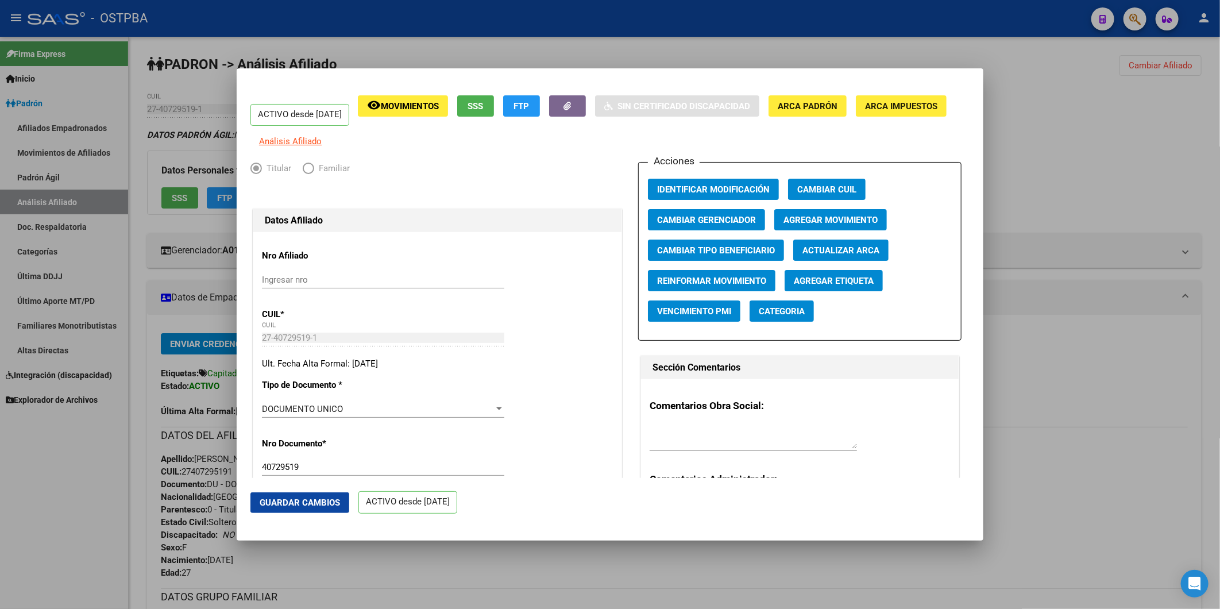
click at [793, 225] on span "Agregar Movimiento" at bounding box center [830, 220] width 94 height 10
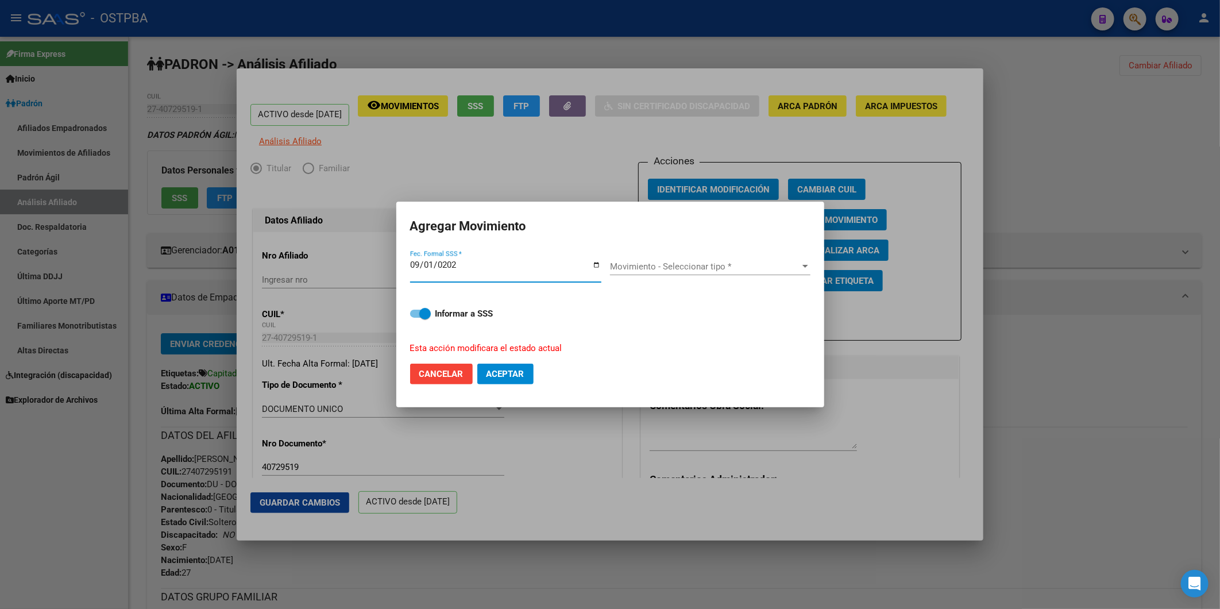
type input "2025-09-01"
click at [805, 265] on div at bounding box center [805, 266] width 10 height 9
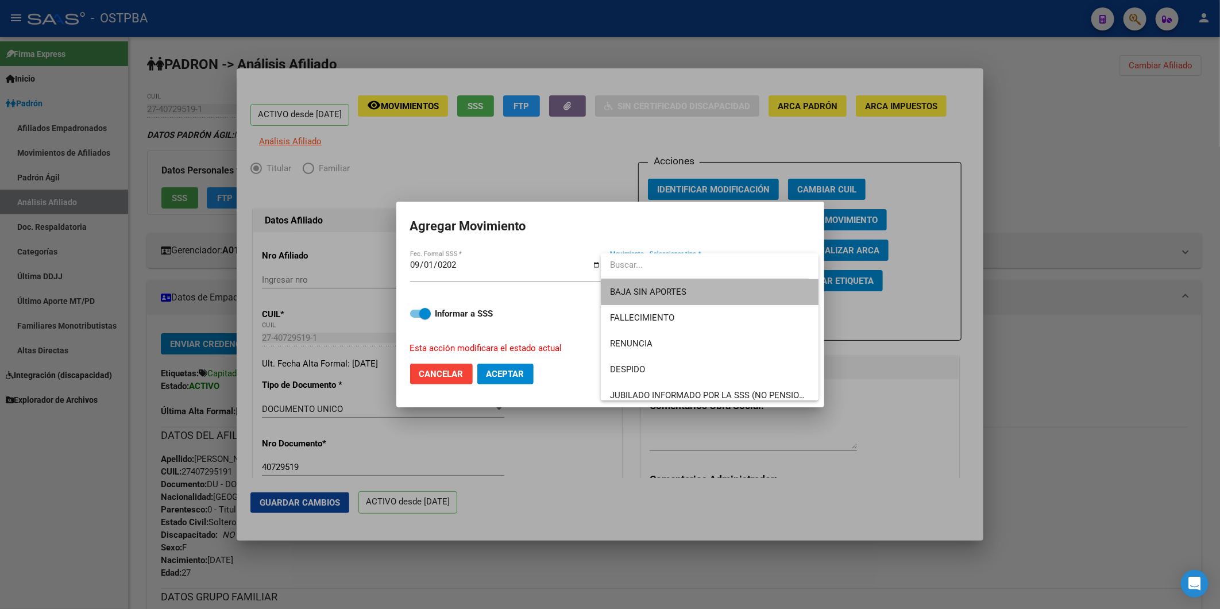
click at [761, 288] on span "BAJA SIN APORTES" at bounding box center [709, 292] width 199 height 26
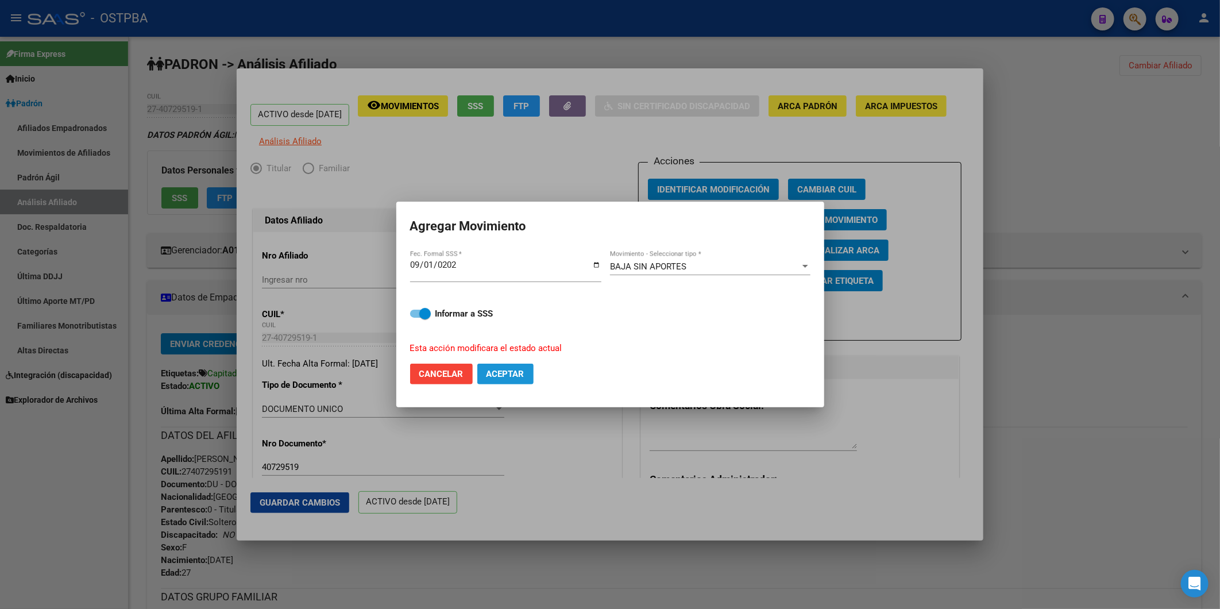
click at [520, 377] on span "Aceptar" at bounding box center [506, 374] width 38 height 10
checkbox input "false"
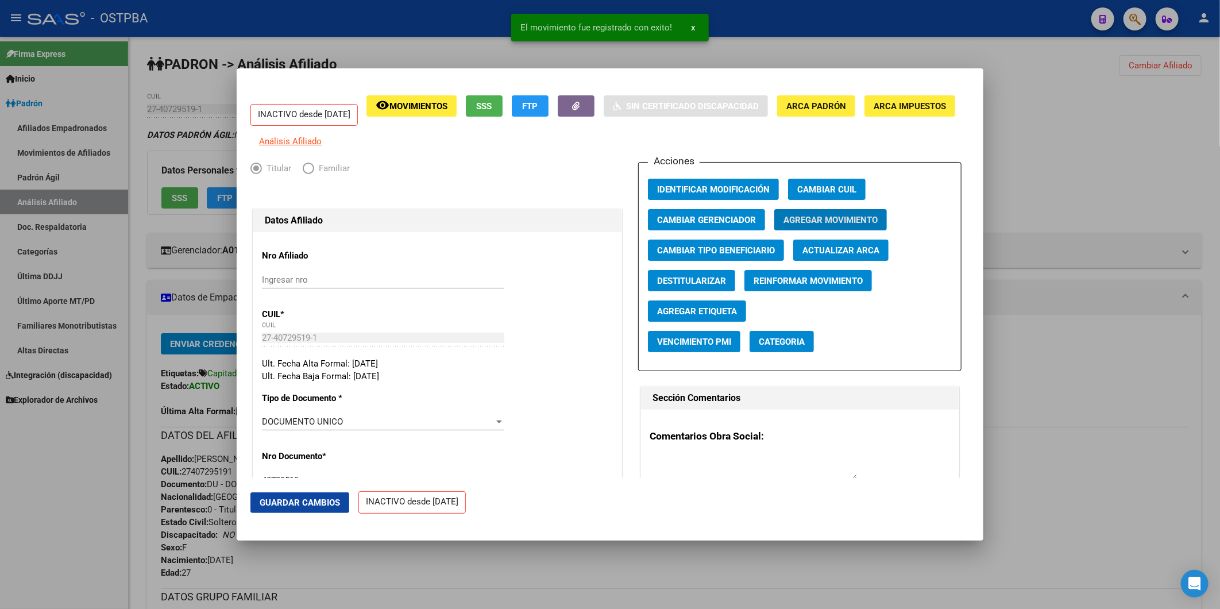
click at [1047, 371] on div at bounding box center [610, 304] width 1220 height 609
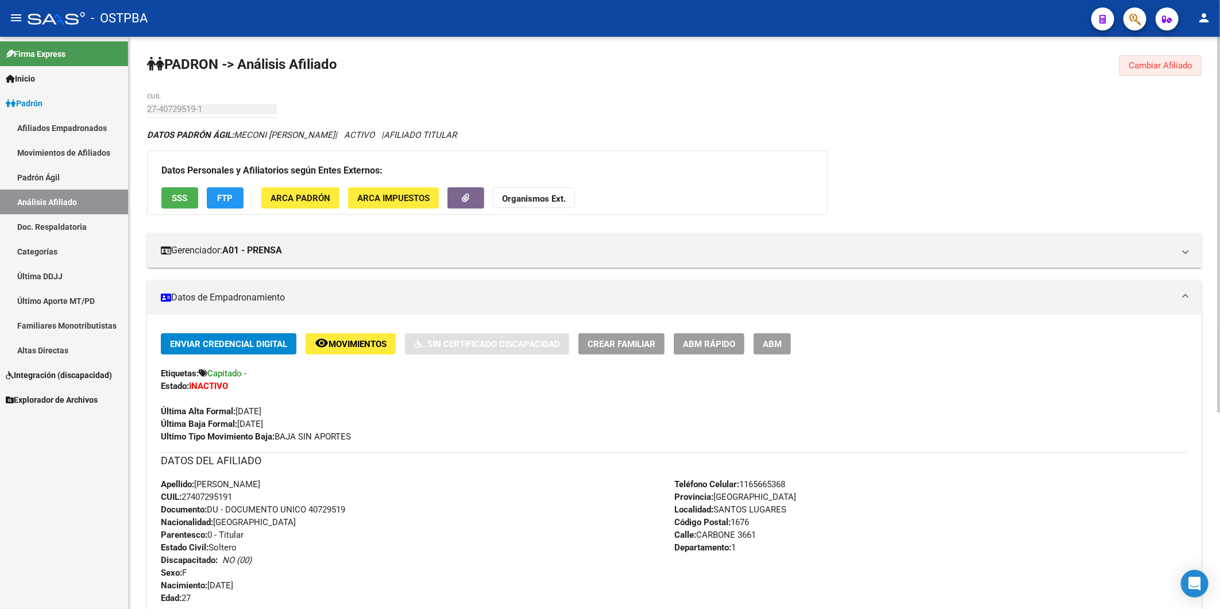
drag, startPoint x: 1151, startPoint y: 62, endPoint x: 493, endPoint y: 133, distance: 661.5
click at [1149, 62] on span "Cambiar Afiliado" at bounding box center [1161, 65] width 64 height 10
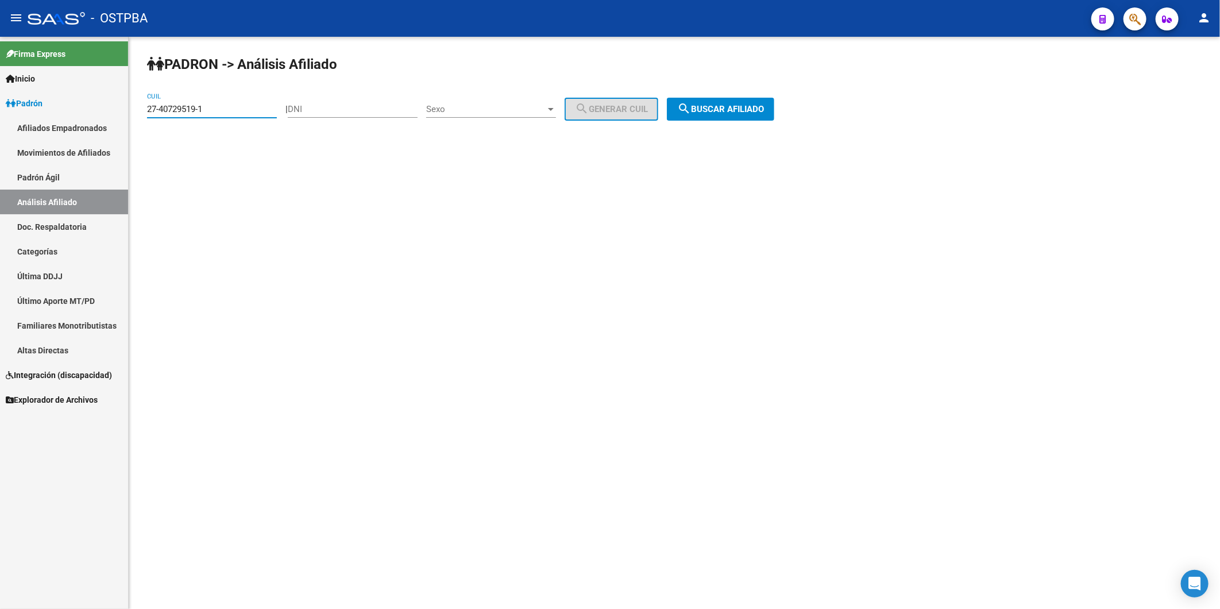
drag, startPoint x: 221, startPoint y: 105, endPoint x: 13, endPoint y: 121, distance: 208.0
click at [56, 122] on mat-sidenav-container "Firma Express Inicio Calendario SSS Instructivos Contacto OS Padrón Afiliados E…" at bounding box center [610, 323] width 1220 height 572
paste input "20061037-2"
click at [715, 101] on button "search Buscar afiliado" at bounding box center [720, 109] width 107 height 23
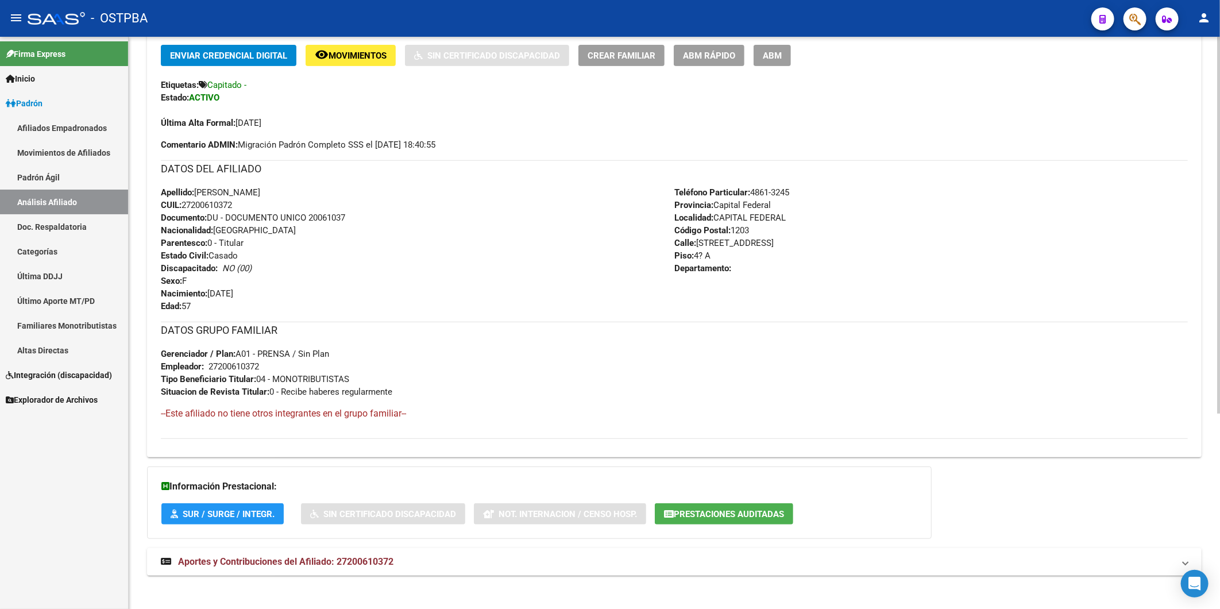
scroll to position [296, 0]
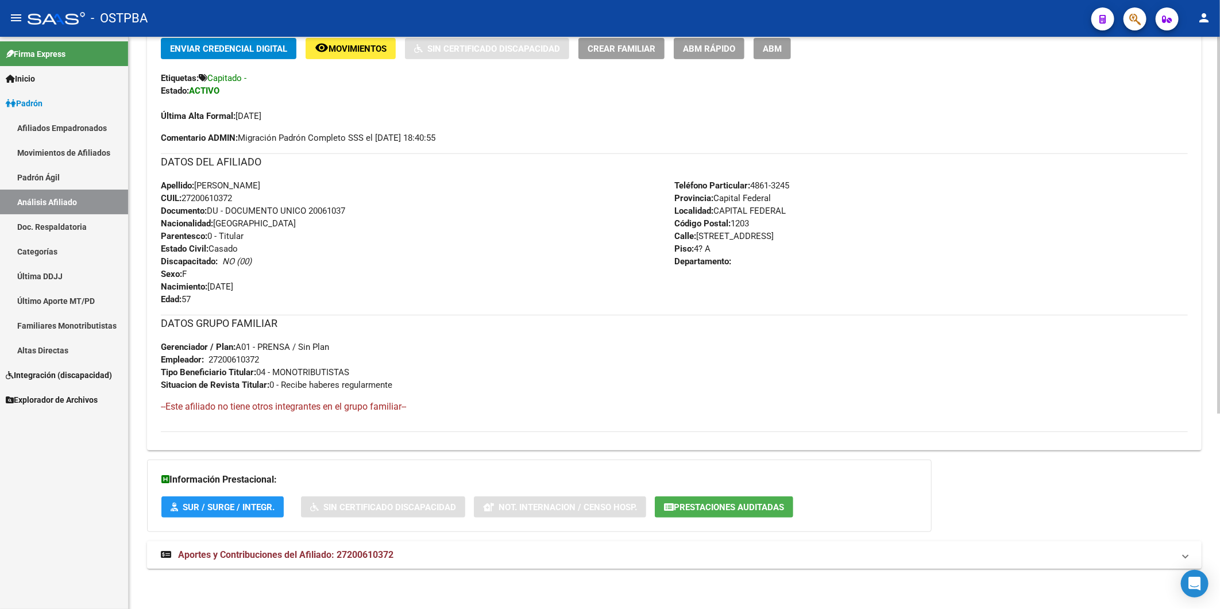
click at [385, 554] on span "Aportes y Contribuciones del Afiliado: 27200610372" at bounding box center [285, 554] width 215 height 11
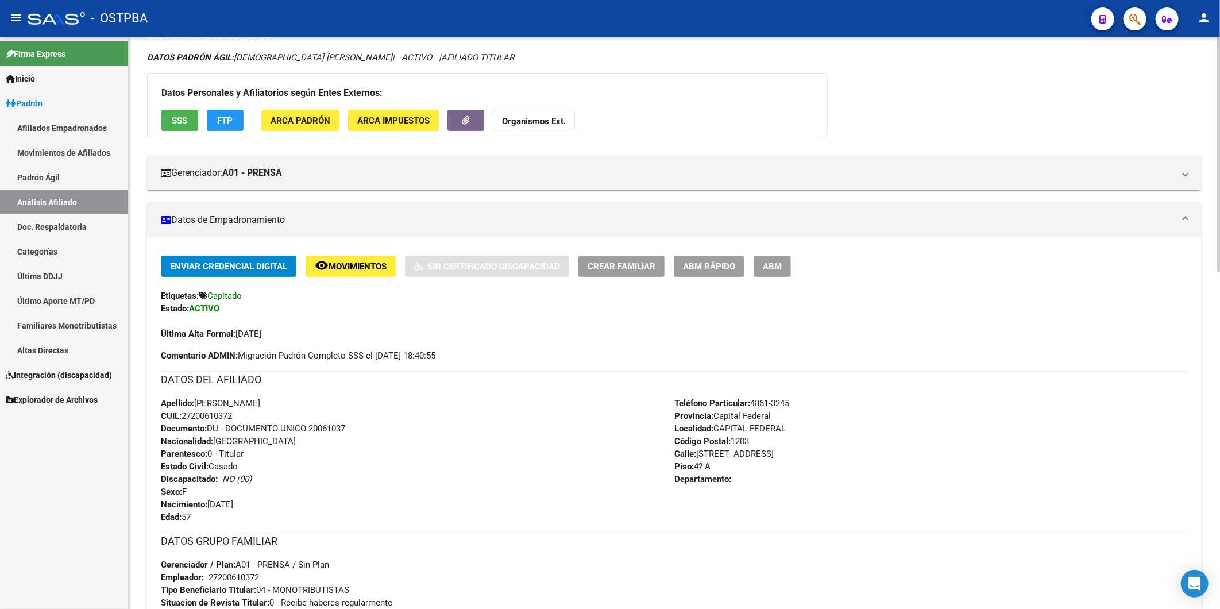
scroll to position [0, 0]
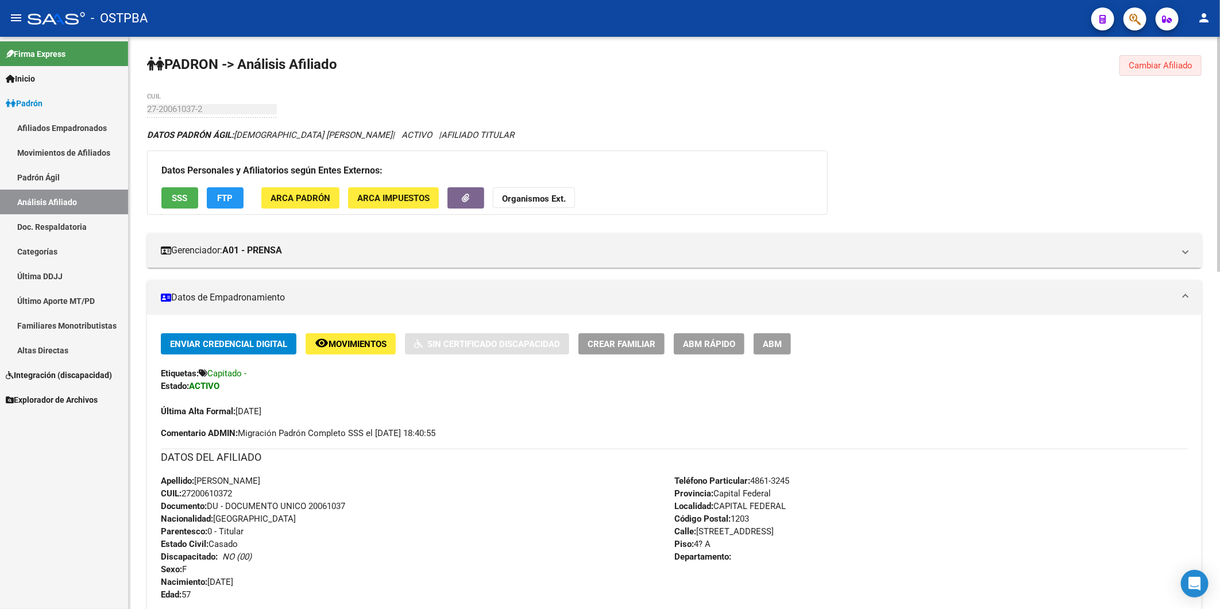
click at [1167, 61] on span "Cambiar Afiliado" at bounding box center [1161, 65] width 64 height 10
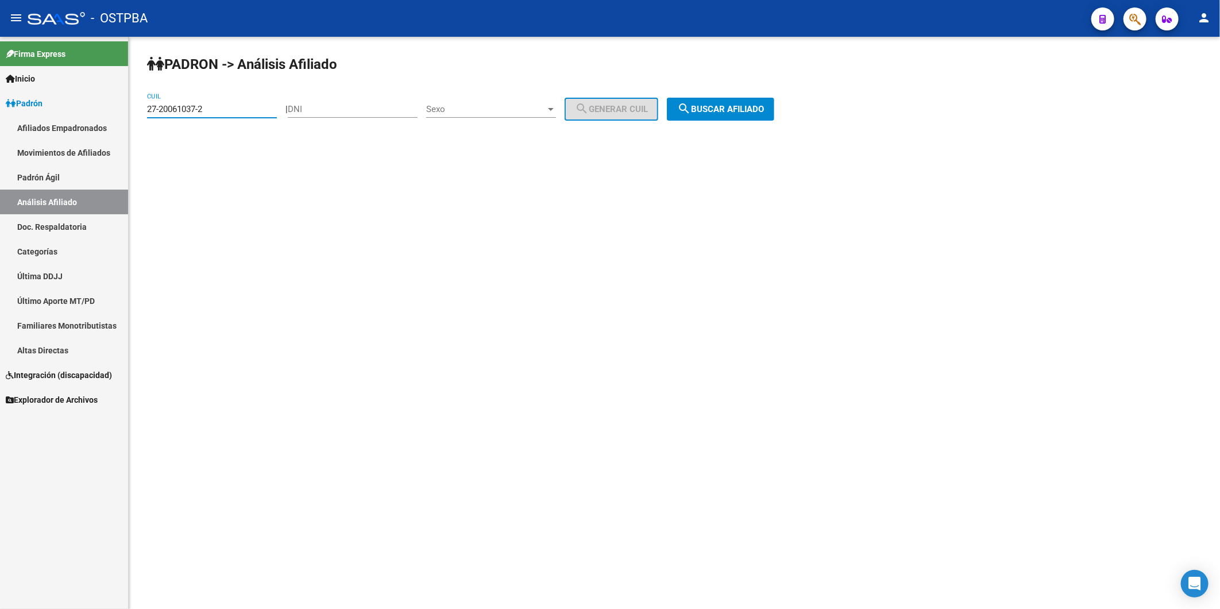
drag, startPoint x: 250, startPoint y: 113, endPoint x: 30, endPoint y: 119, distance: 219.5
click at [30, 119] on mat-sidenav-container "Firma Express Inicio Calendario SSS Instructivos Contacto OS Padrón Afiliados E…" at bounding box center [610, 323] width 1220 height 572
paste input "0-34860468-7"
click at [755, 110] on span "search Buscar afiliado" at bounding box center [720, 109] width 87 height 10
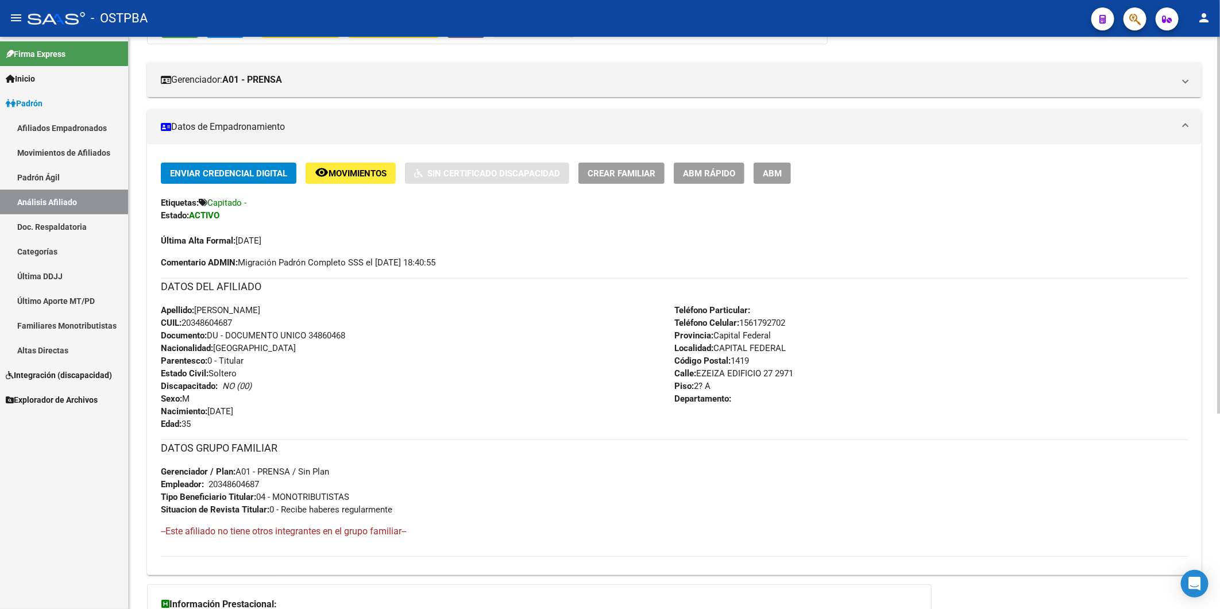
scroll to position [255, 0]
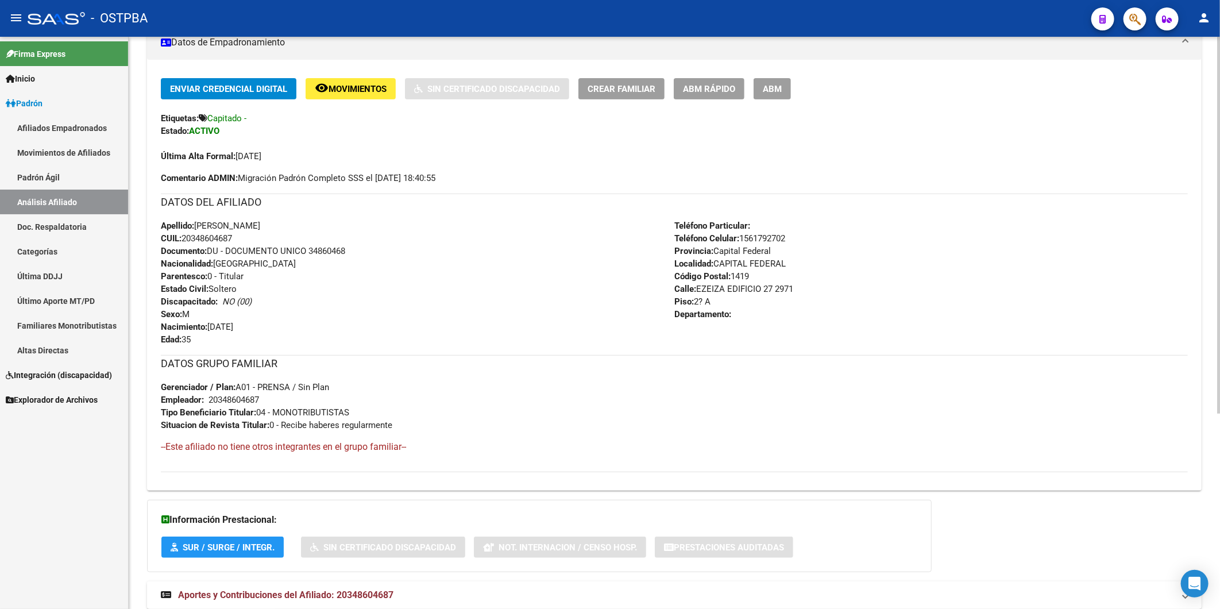
click at [377, 595] on span "Aportes y Contribuciones del Afiliado: 20348604687" at bounding box center [285, 594] width 215 height 11
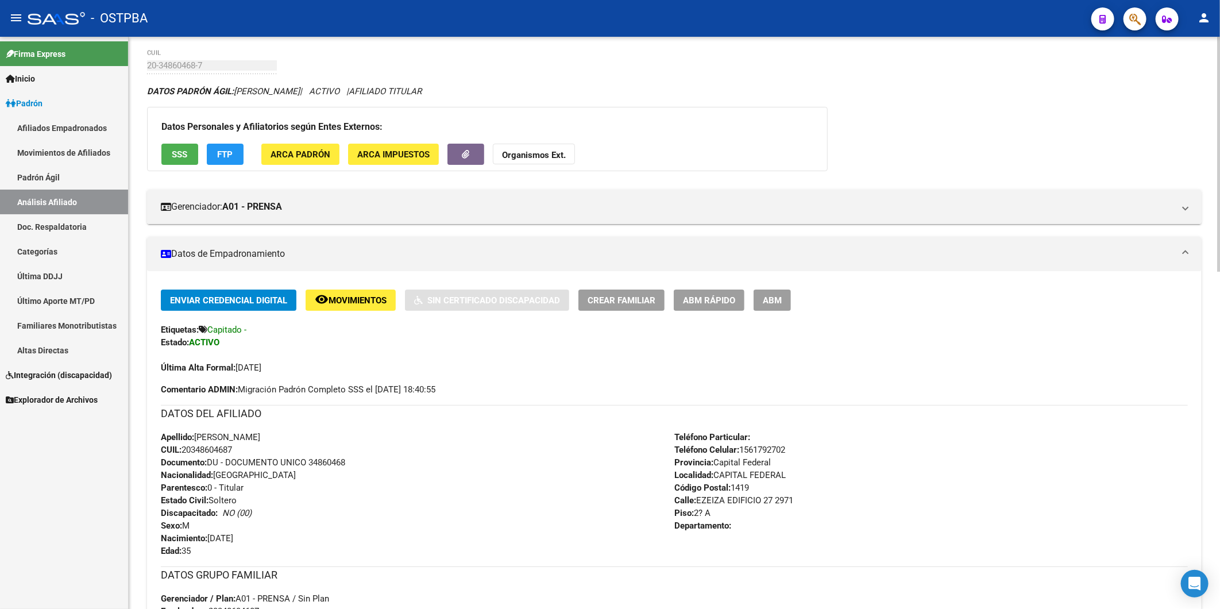
scroll to position [0, 0]
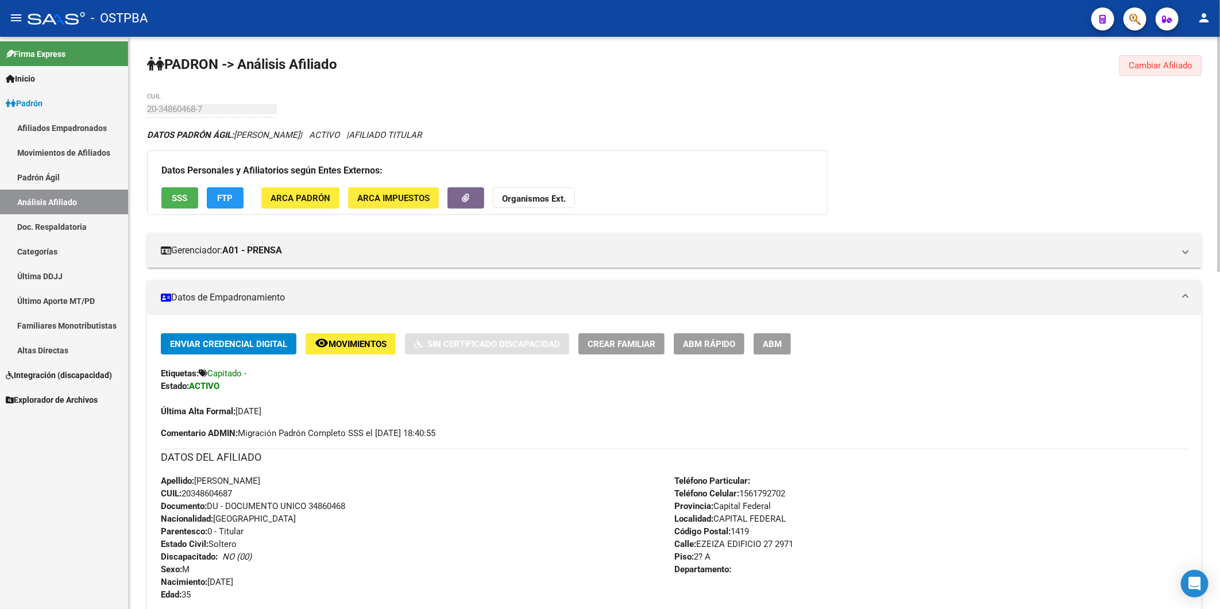
click at [1140, 64] on span "Cambiar Afiliado" at bounding box center [1161, 65] width 64 height 10
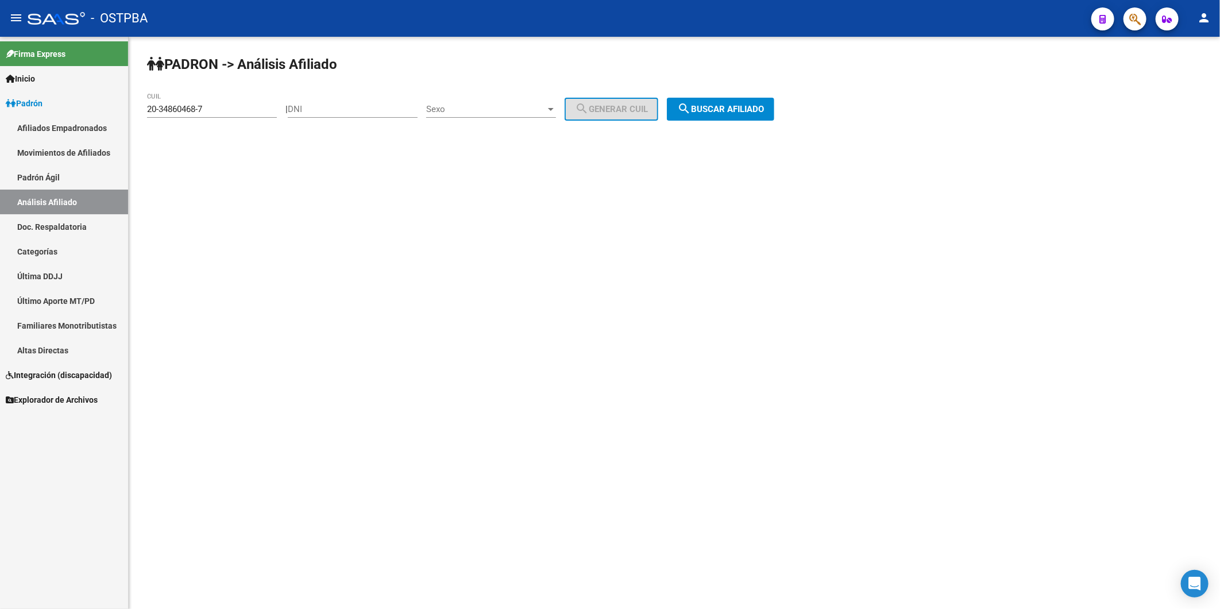
drag, startPoint x: 246, startPoint y: 103, endPoint x: 9, endPoint y: 115, distance: 237.0
click at [9, 115] on mat-sidenav-container "Firma Express Inicio Calendario SSS Instructivos Contacto OS Padrón Afiliados E…" at bounding box center [610, 323] width 1220 height 572
click at [254, 136] on div "PADRON -> Análisis Afiliado 20-34860468-7 CUIL | DNI Sexo Sexo search Generar C…" at bounding box center [674, 97] width 1091 height 121
drag, startPoint x: 222, startPoint y: 109, endPoint x: 0, endPoint y: 152, distance: 226.3
click at [25, 119] on mat-sidenav-container "Firma Express Inicio Calendario SSS Instructivos Contacto OS Padrón Afiliados E…" at bounding box center [610, 323] width 1220 height 572
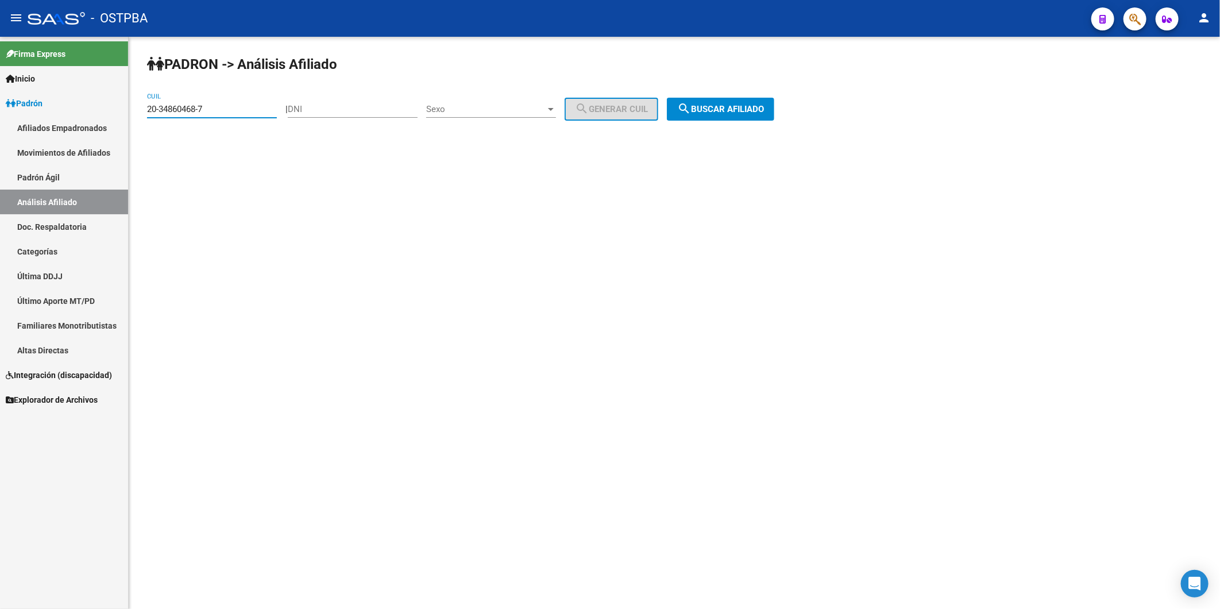
paste input "3-25097295-4"
click at [707, 106] on span "search Buscar afiliado" at bounding box center [720, 109] width 87 height 10
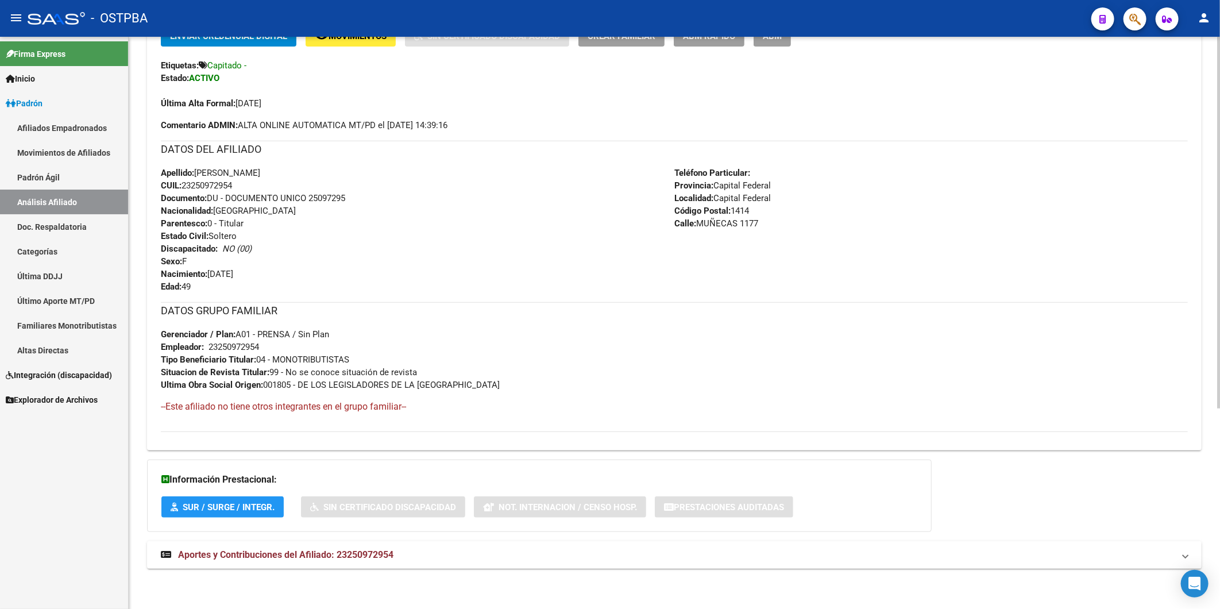
scroll to position [308, 0]
click at [385, 556] on span "Aportes y Contribuciones del Afiliado: 23250972954" at bounding box center [285, 554] width 215 height 11
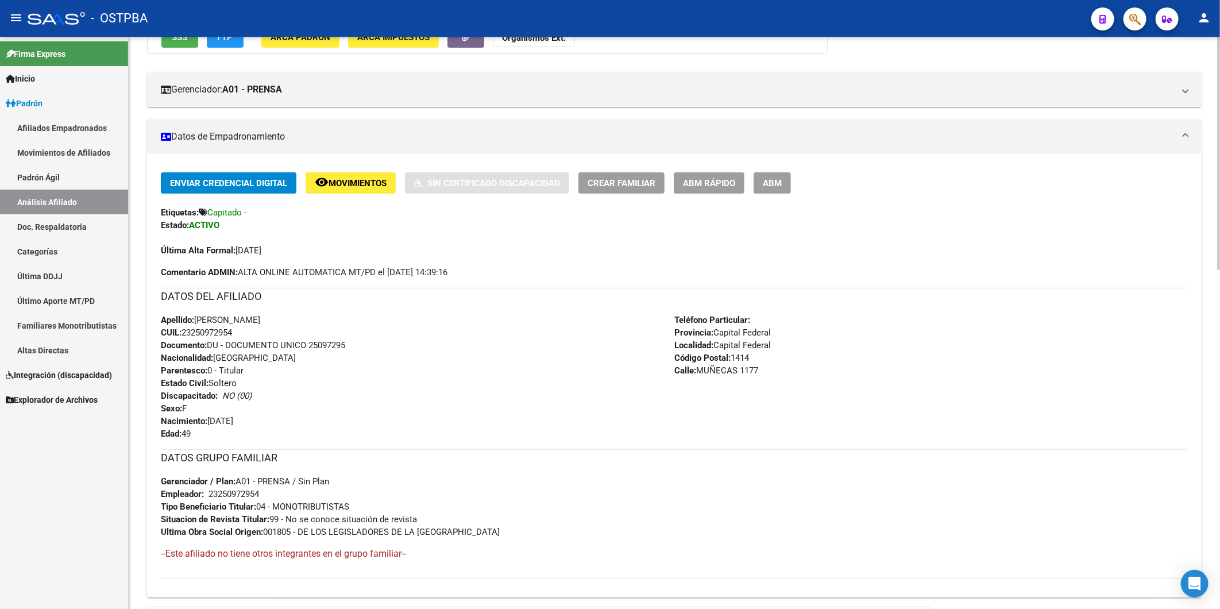
scroll to position [0, 0]
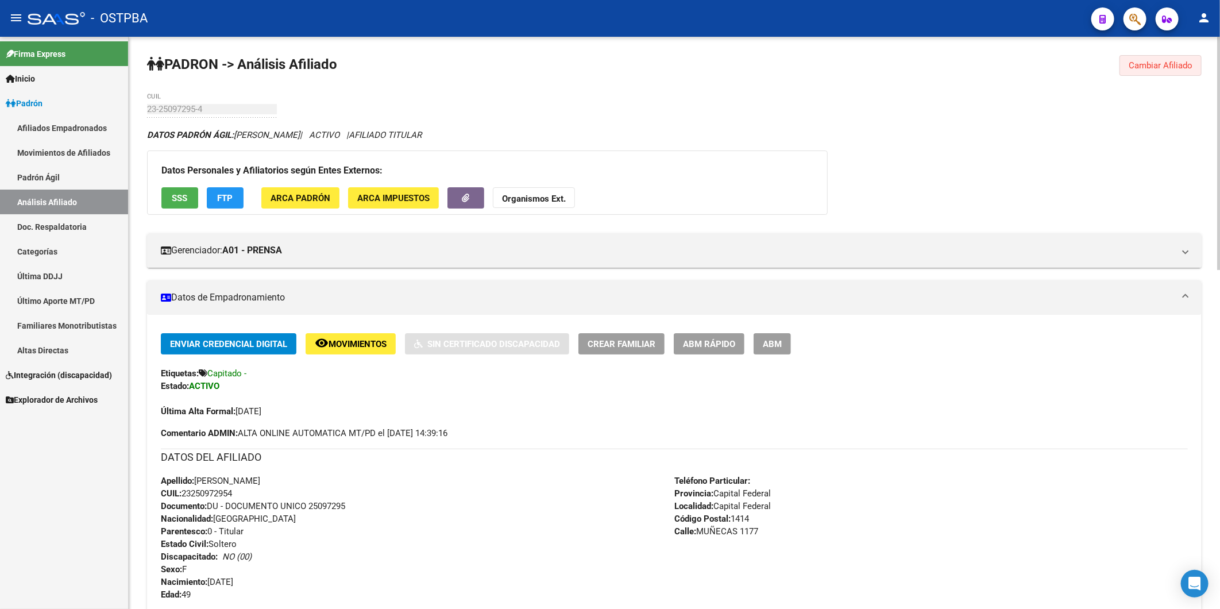
click at [1172, 60] on span "Cambiar Afiliado" at bounding box center [1161, 65] width 64 height 10
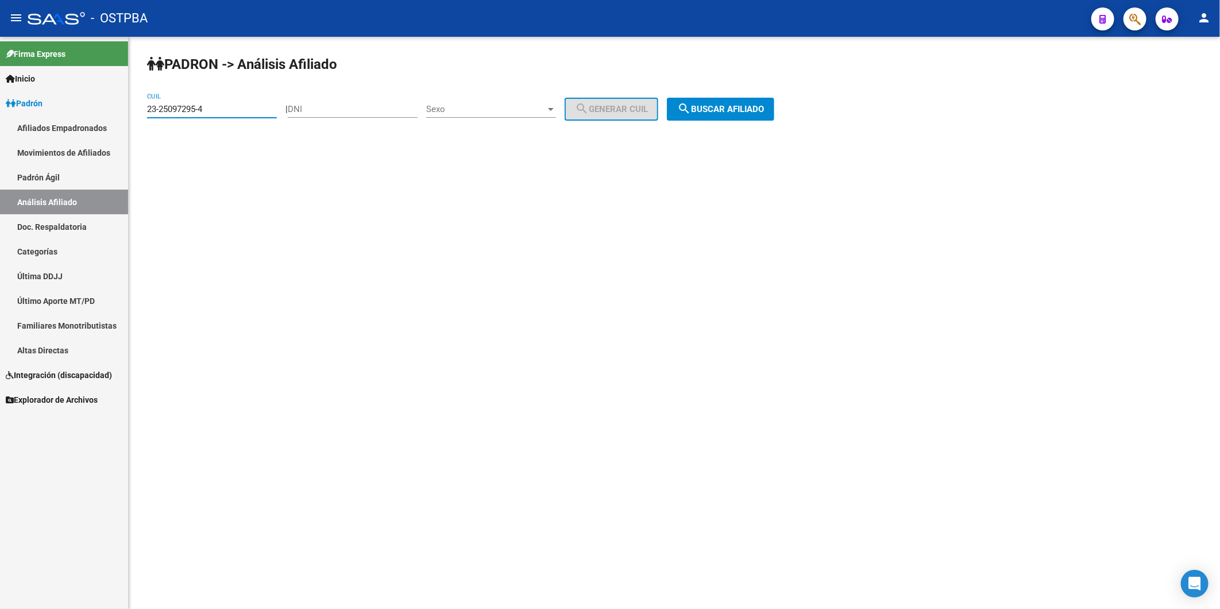
drag, startPoint x: 250, startPoint y: 106, endPoint x: 0, endPoint y: 87, distance: 250.6
click at [82, 101] on mat-sidenav-container "Firma Express Inicio Calendario SSS Instructivos Contacto OS Padrón Afiliados E…" at bounding box center [610, 323] width 1220 height 572
paste input "0-28814026-0"
click at [731, 111] on span "search Buscar afiliado" at bounding box center [720, 109] width 87 height 10
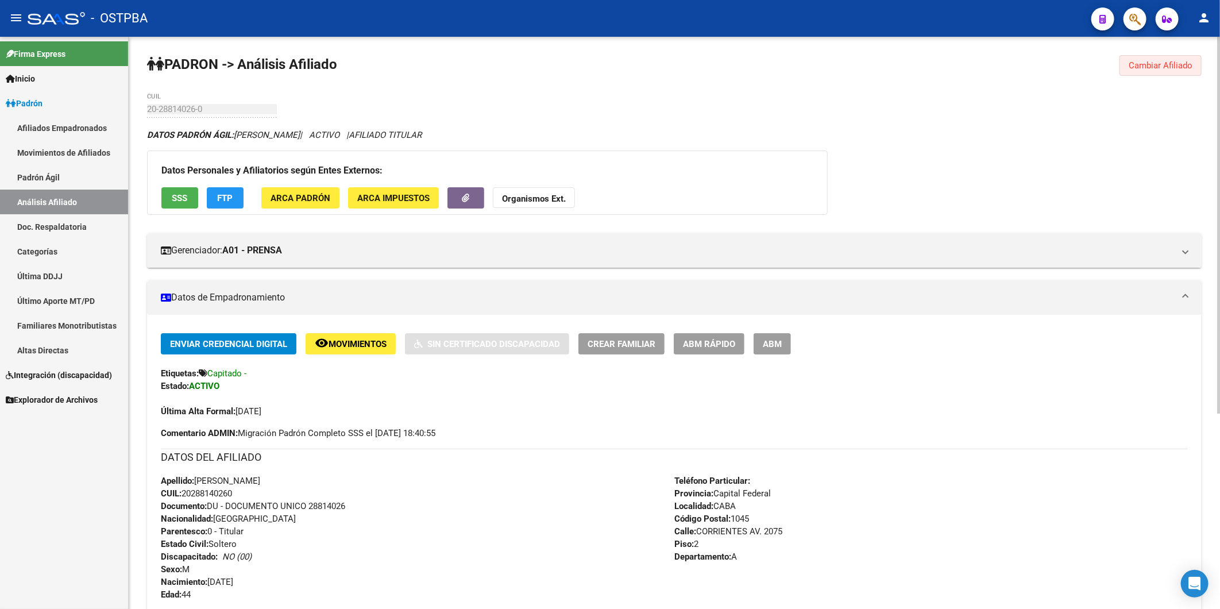
click at [1157, 67] on span "Cambiar Afiliado" at bounding box center [1161, 65] width 64 height 10
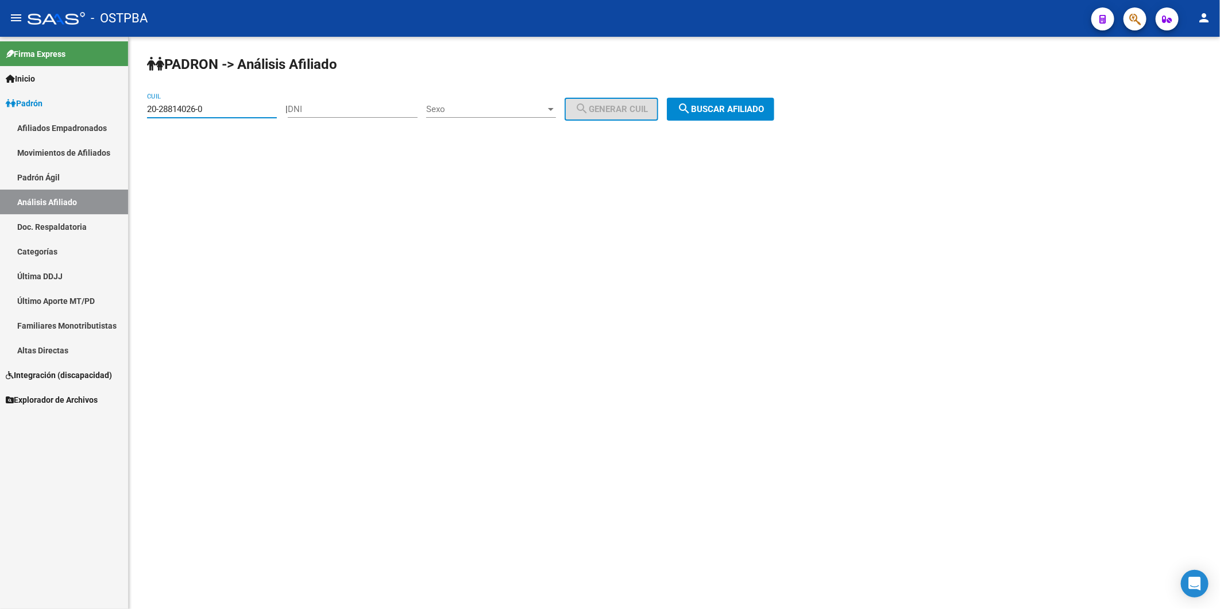
drag, startPoint x: 261, startPoint y: 111, endPoint x: 0, endPoint y: 124, distance: 261.7
click at [52, 122] on mat-sidenav-container "Firma Express Inicio Calendario SSS Instructivos Contacto OS Padrón Afiliados E…" at bounding box center [610, 323] width 1220 height 572
paste input
click at [761, 108] on span "search Buscar afiliado" at bounding box center [720, 109] width 87 height 10
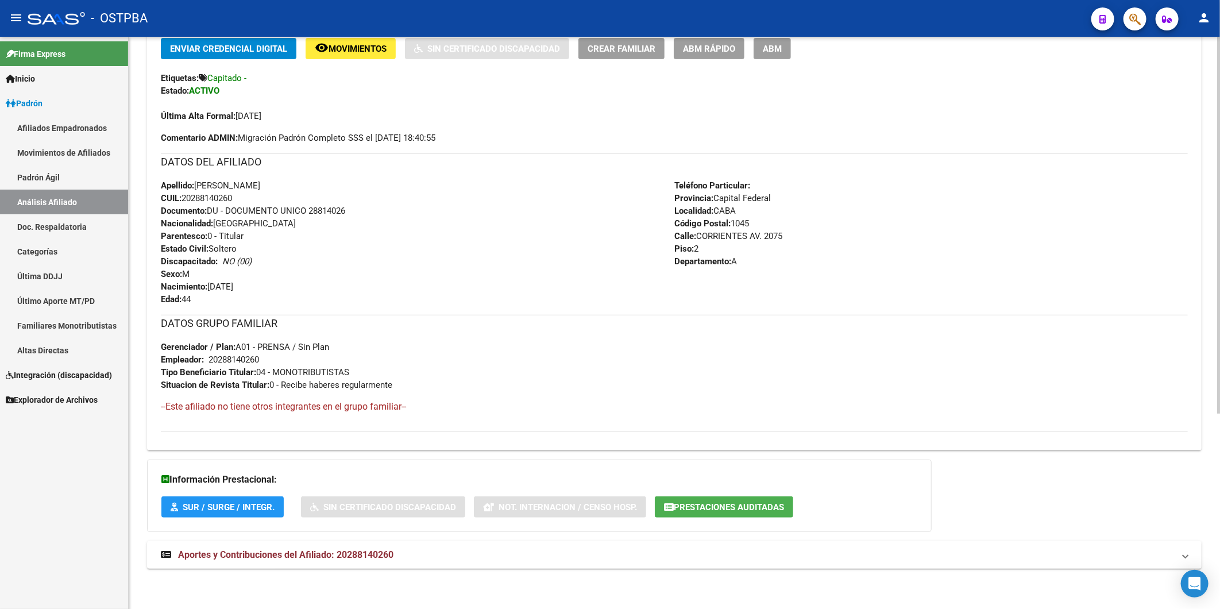
scroll to position [296, 0]
click at [381, 554] on span "Aportes y Contribuciones del Afiliado: 20288140260" at bounding box center [285, 554] width 215 height 11
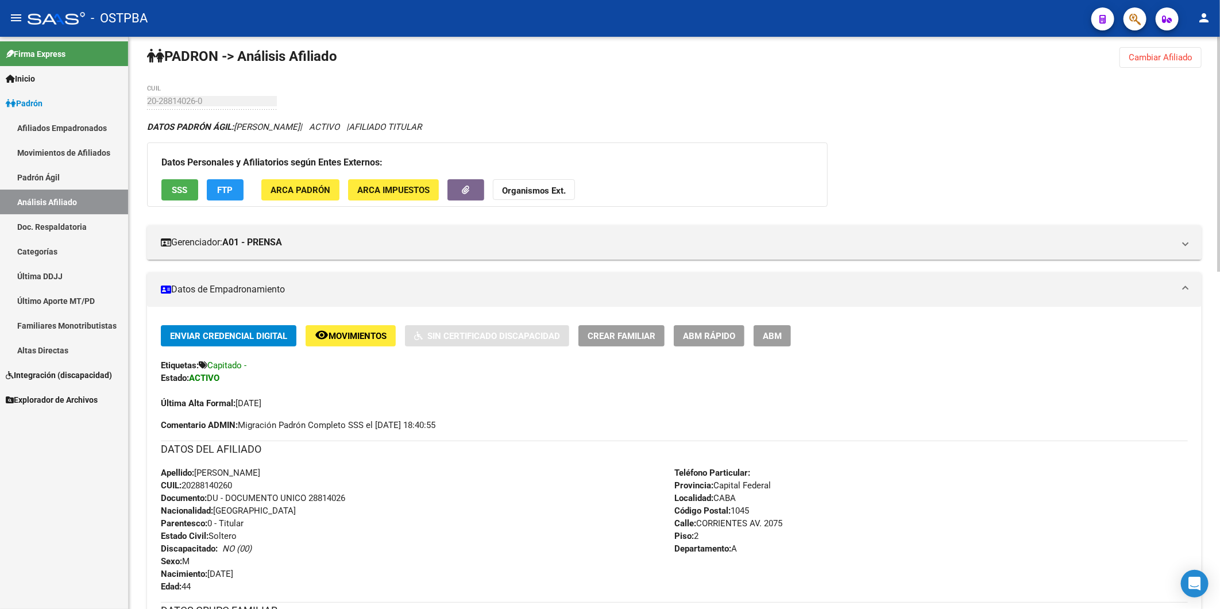
scroll to position [0, 0]
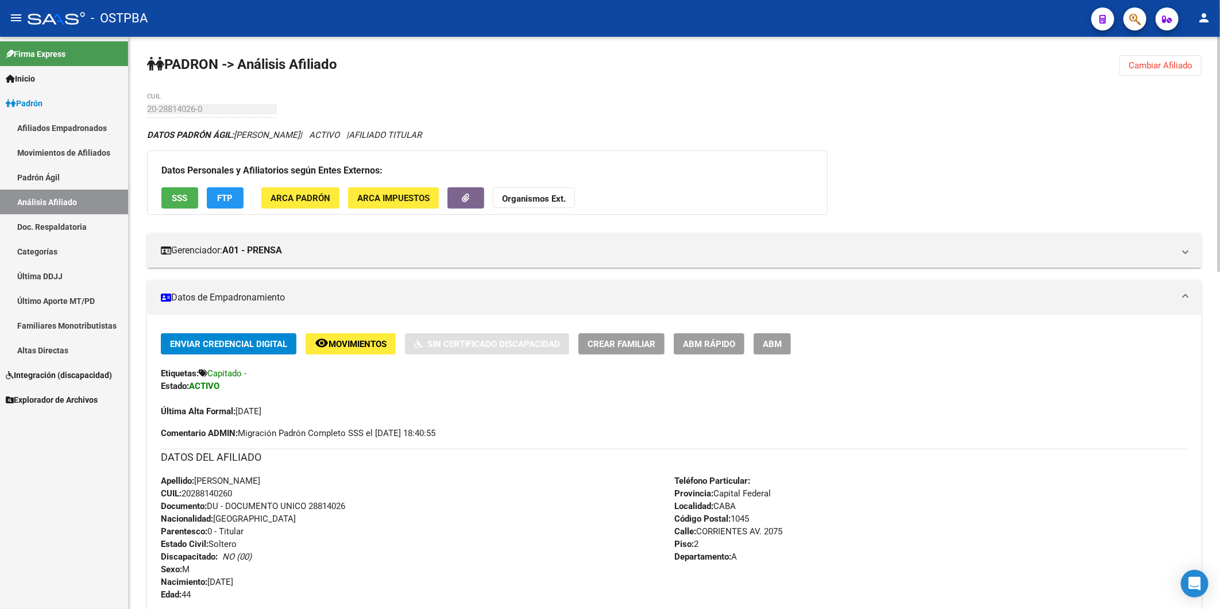
click at [1149, 63] on span "Cambiar Afiliado" at bounding box center [1161, 65] width 64 height 10
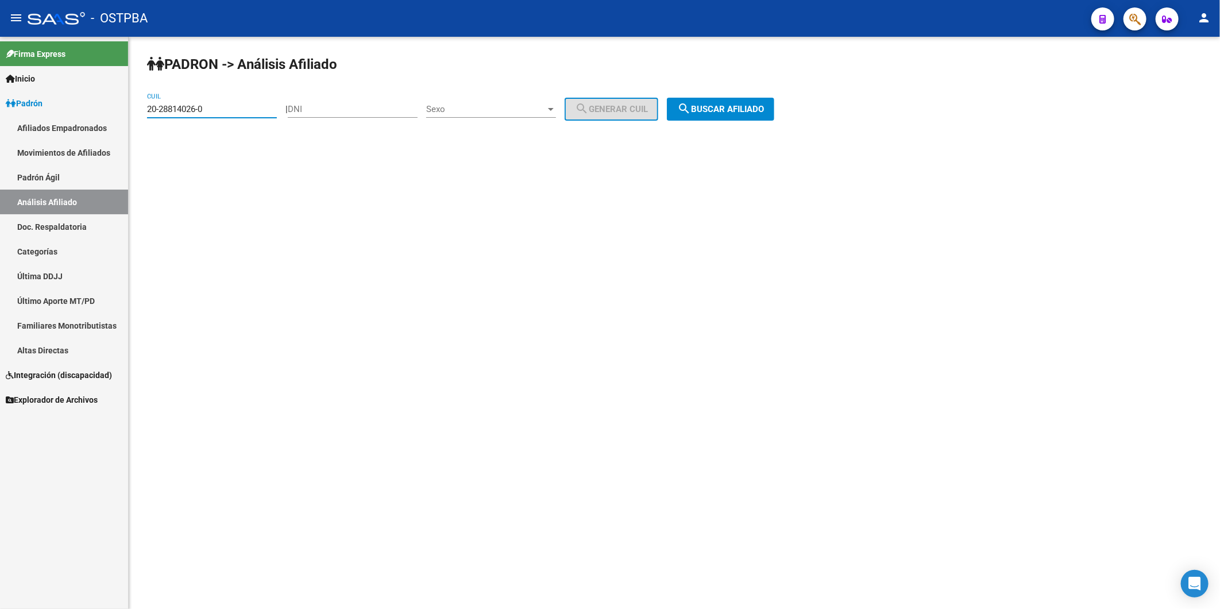
drag, startPoint x: 234, startPoint y: 109, endPoint x: 20, endPoint y: 118, distance: 214.5
click at [26, 121] on mat-sidenav-container "Firma Express Inicio Calendario SSS Instructivos Contacto OS Padrón Afiliados E…" at bounding box center [610, 323] width 1220 height 572
paste input "18405649-7"
click at [709, 105] on span "search Buscar afiliado" at bounding box center [720, 109] width 87 height 10
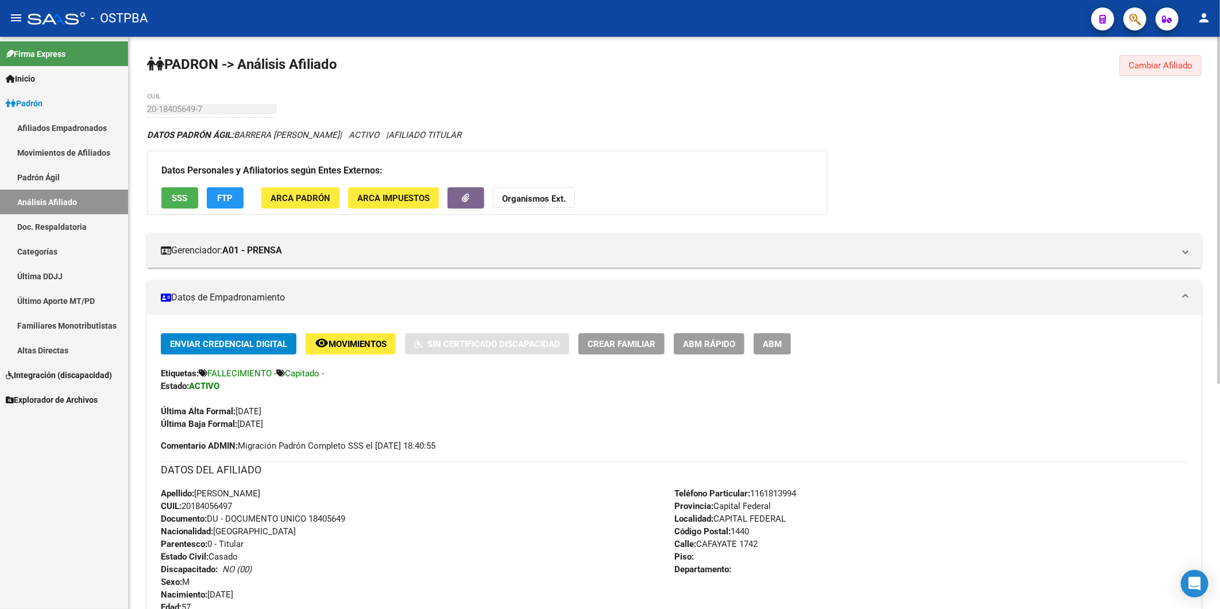
click at [1144, 60] on span "Cambiar Afiliado" at bounding box center [1161, 65] width 64 height 10
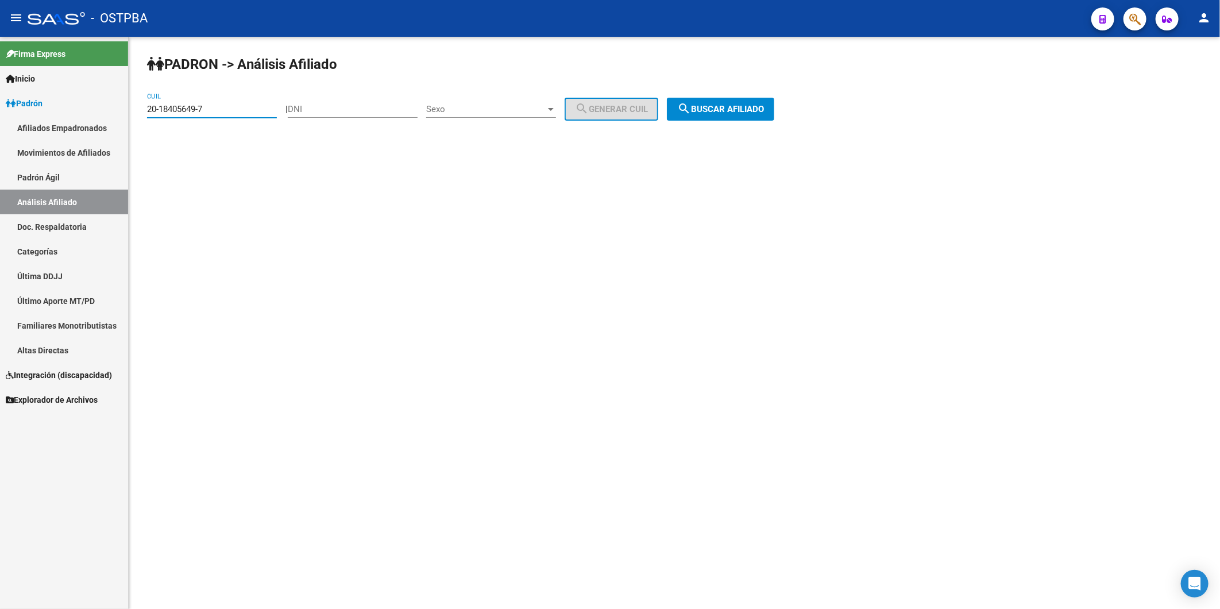
drag, startPoint x: 222, startPoint y: 107, endPoint x: 115, endPoint y: 132, distance: 110.3
click at [115, 132] on mat-sidenav-container "Firma Express Inicio Calendario SSS Instructivos Contacto OS Padrón Afiliados E…" at bounding box center [610, 323] width 1220 height 572
paste input "21019458-5"
click at [712, 108] on span "search Buscar afiliado" at bounding box center [720, 109] width 87 height 10
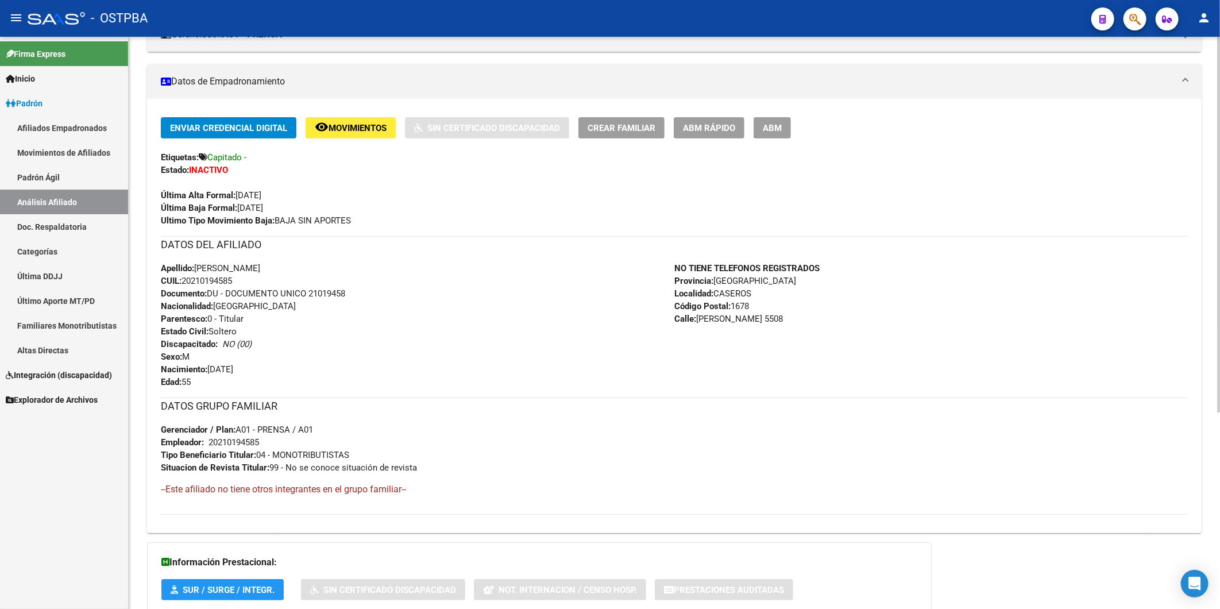
scroll to position [300, 0]
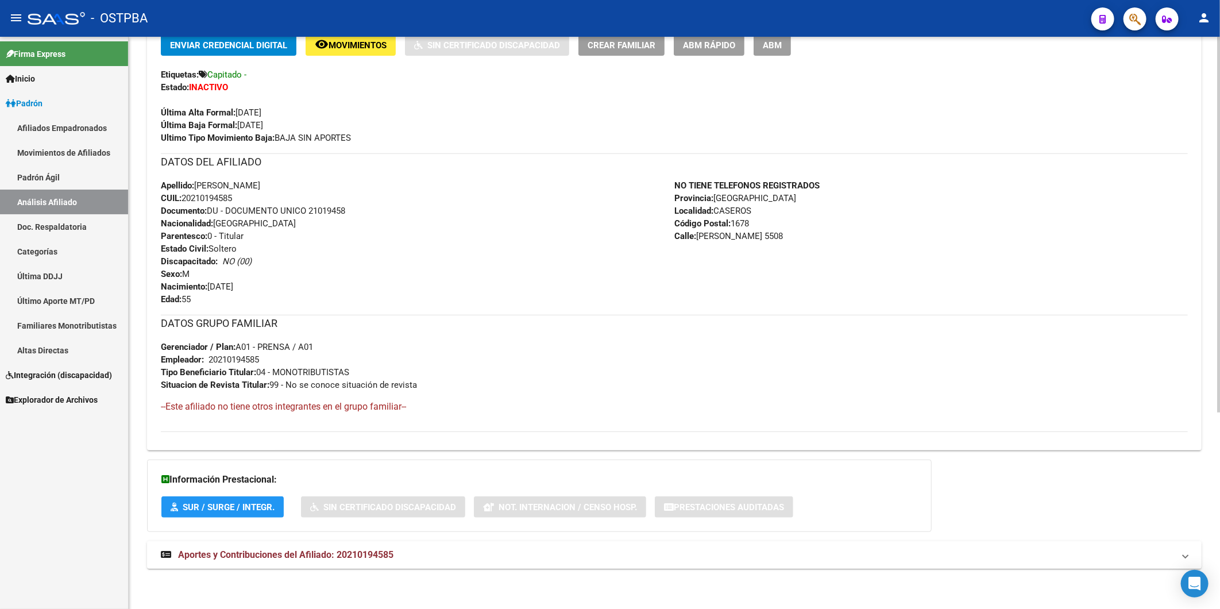
click at [372, 551] on span "Aportes y Contribuciones del Afiliado: 20210194585" at bounding box center [285, 554] width 215 height 11
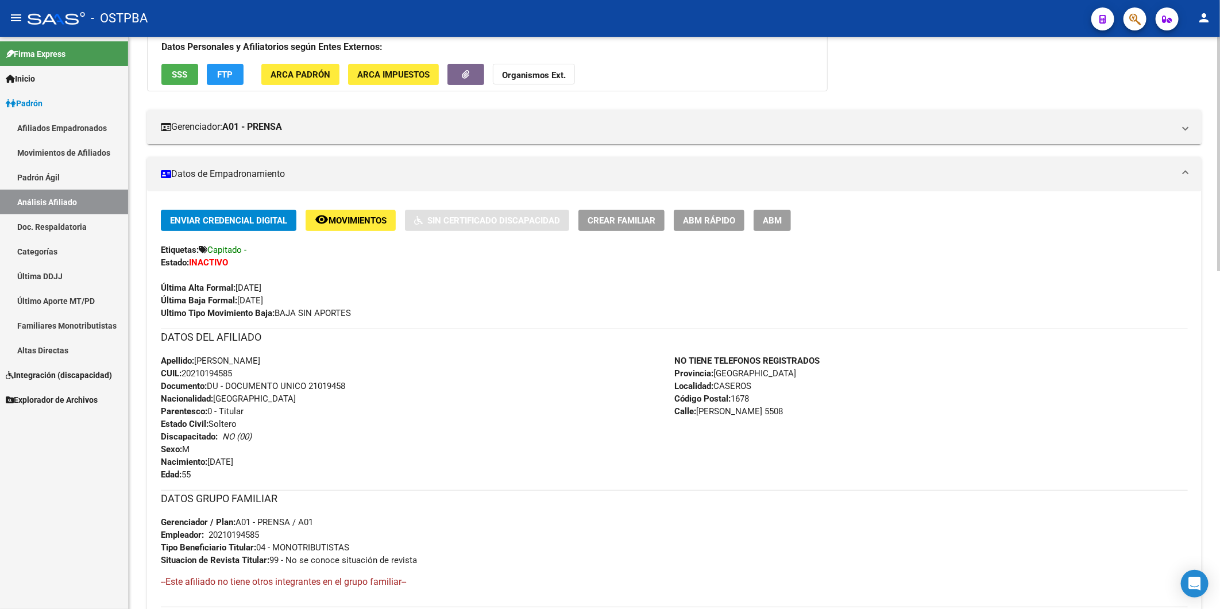
scroll to position [0, 0]
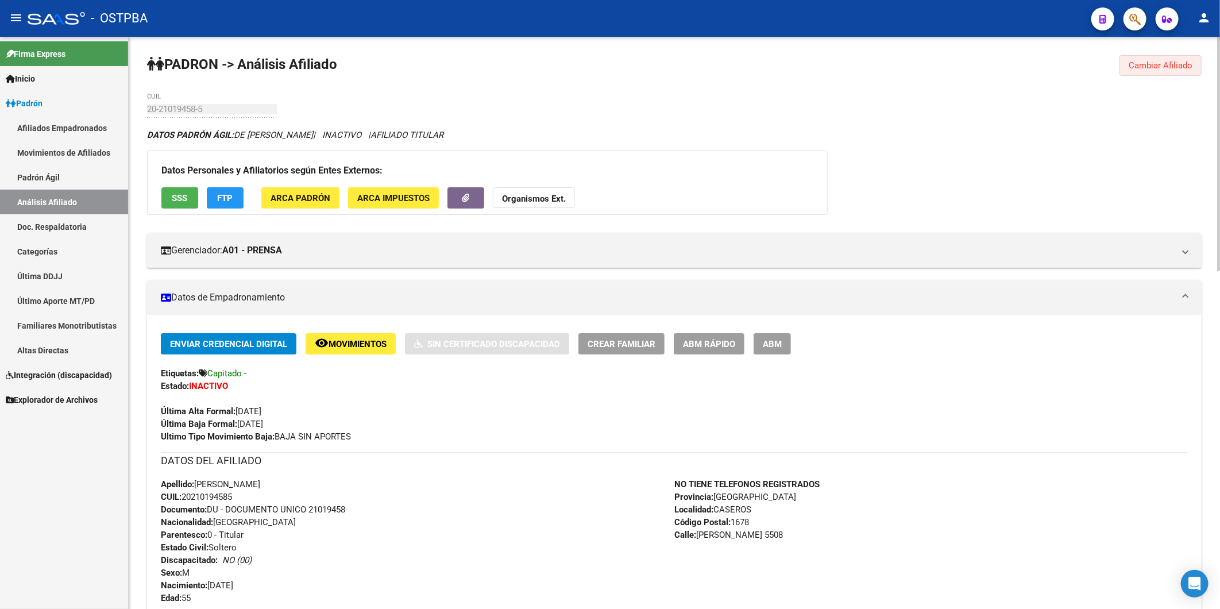
click at [1156, 67] on span "Cambiar Afiliado" at bounding box center [1161, 65] width 64 height 10
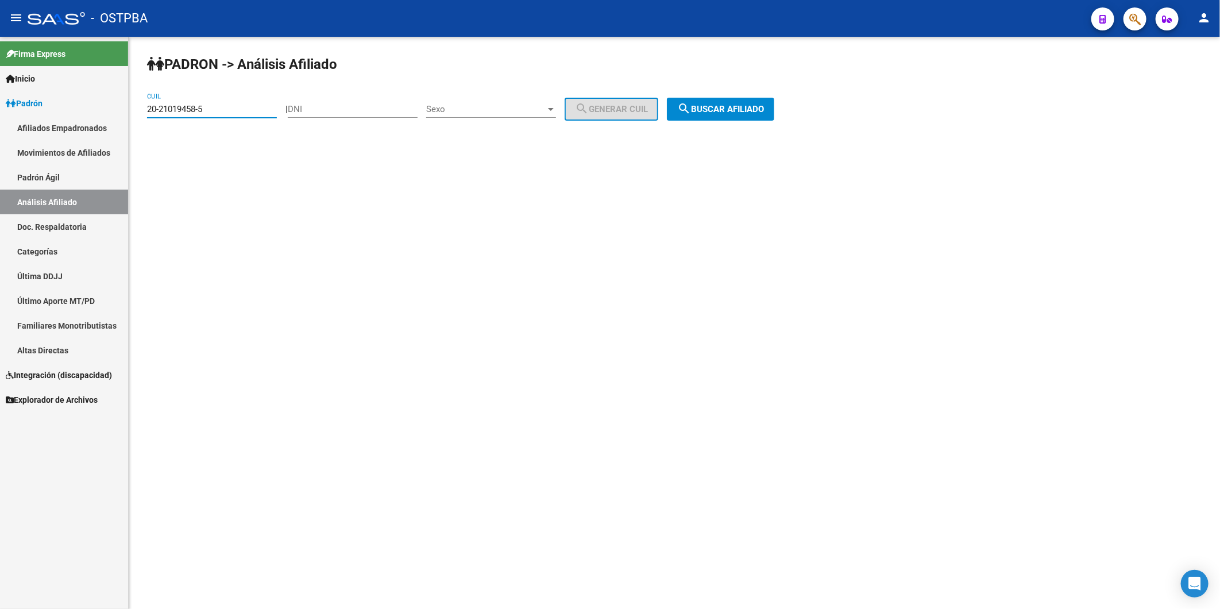
drag, startPoint x: 240, startPoint y: 111, endPoint x: 78, endPoint y: 123, distance: 162.5
click at [78, 123] on mat-sidenav-container "Firma Express Inicio Calendario SSS Instructivos Contacto OS Padrón Afiliados E…" at bounding box center [610, 323] width 1220 height 572
paste input "16558219-6"
click at [764, 108] on span "search Buscar afiliado" at bounding box center [720, 109] width 87 height 10
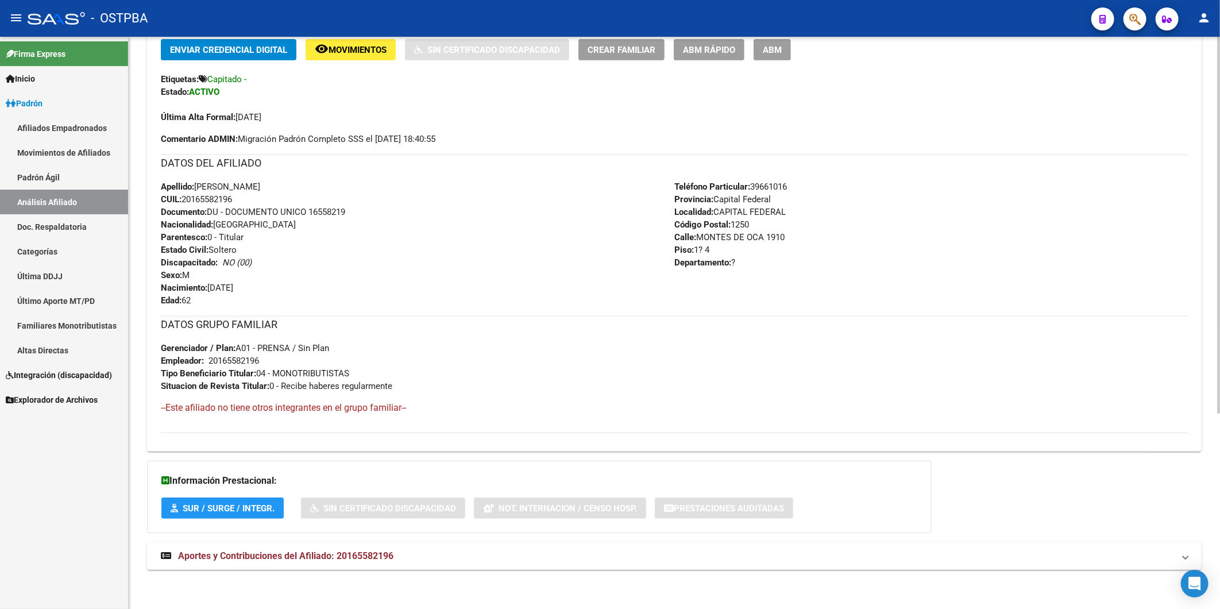
scroll to position [296, 0]
click at [361, 553] on span "Aportes y Contribuciones del Afiliado: 20165582196" at bounding box center [285, 554] width 215 height 11
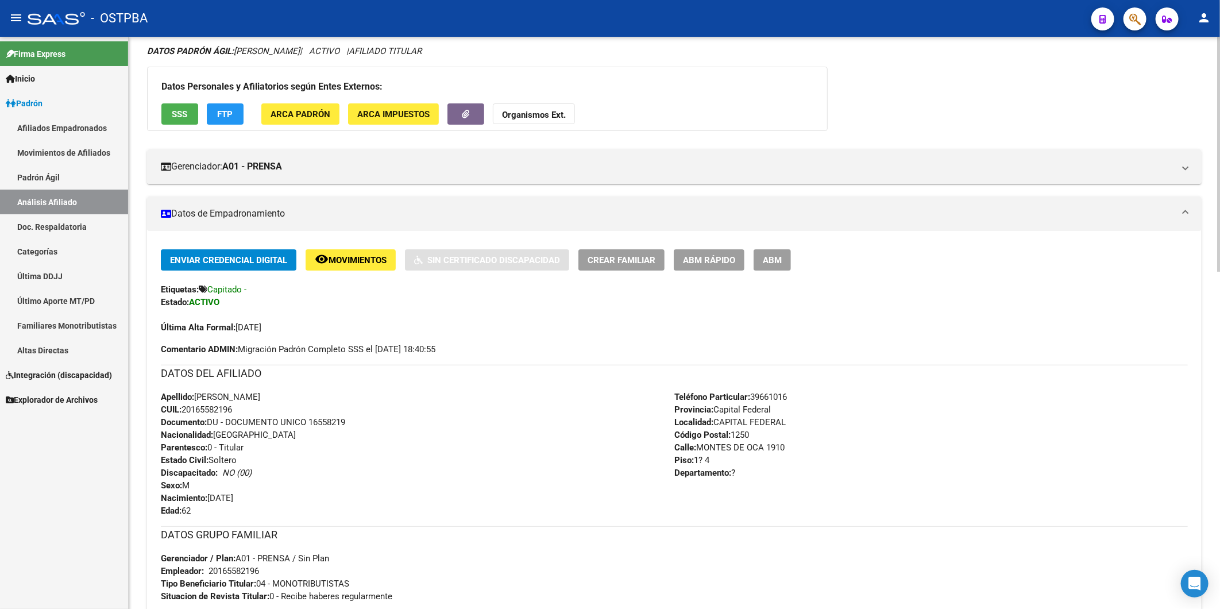
scroll to position [0, 0]
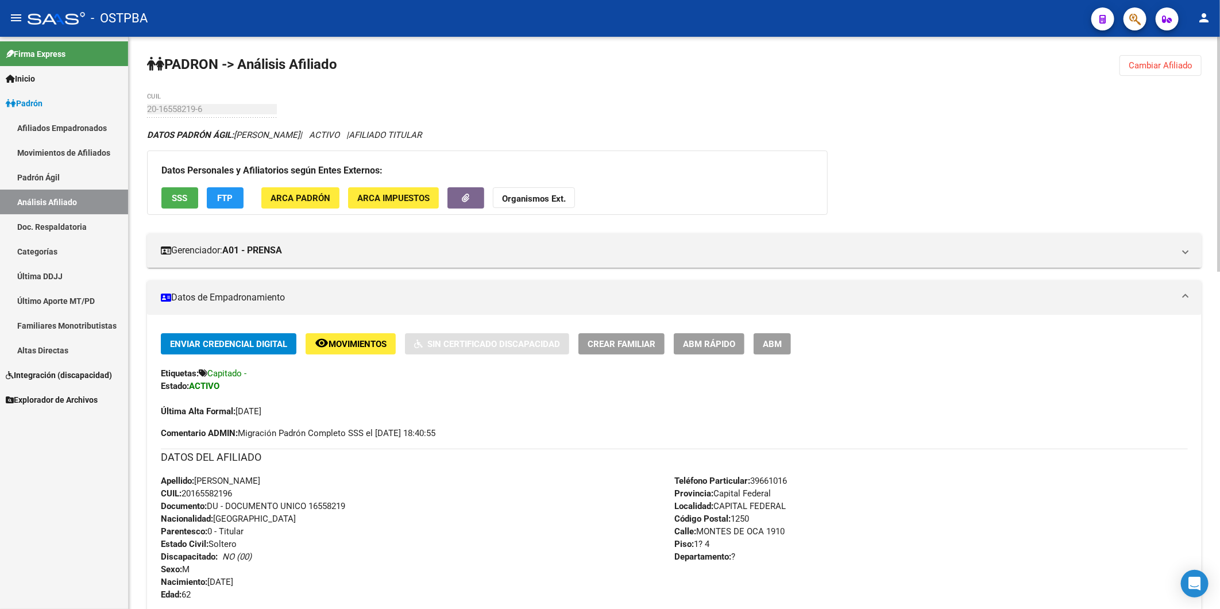
click at [1163, 67] on span "Cambiar Afiliado" at bounding box center [1161, 65] width 64 height 10
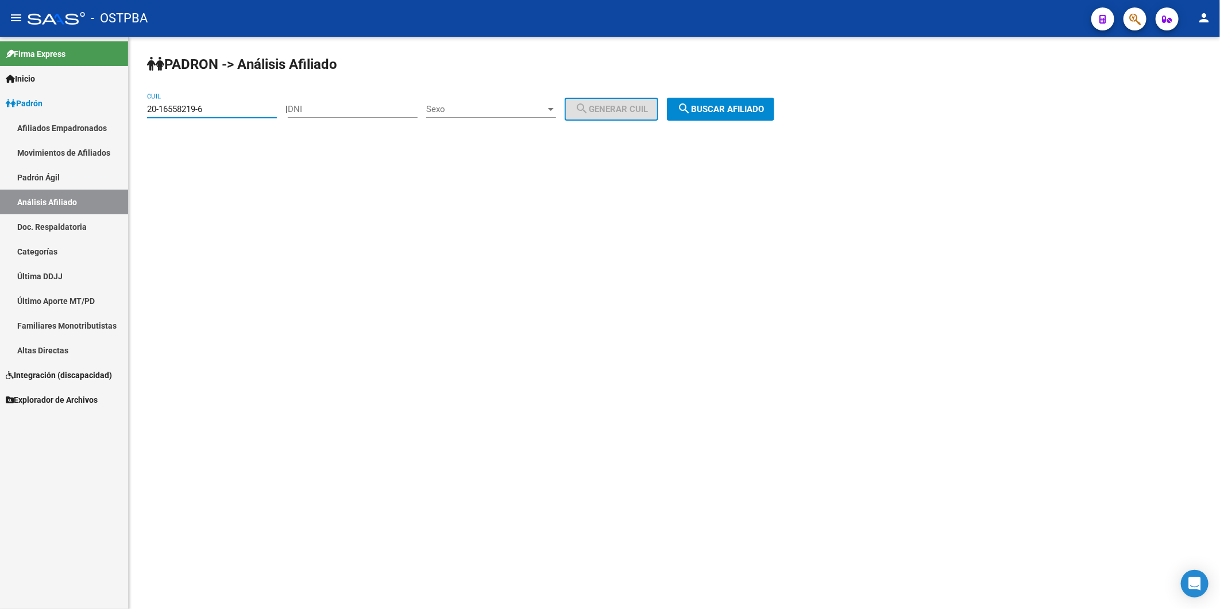
drag, startPoint x: 254, startPoint y: 113, endPoint x: 0, endPoint y: 107, distance: 254.0
click at [20, 110] on mat-sidenav-container "Firma Express Inicio Calendario SSS Instructivos Contacto OS Padrón Afiliados E…" at bounding box center [610, 323] width 1220 height 572
paste input "40955404-1"
click at [755, 104] on button "search Buscar afiliado" at bounding box center [720, 109] width 107 height 23
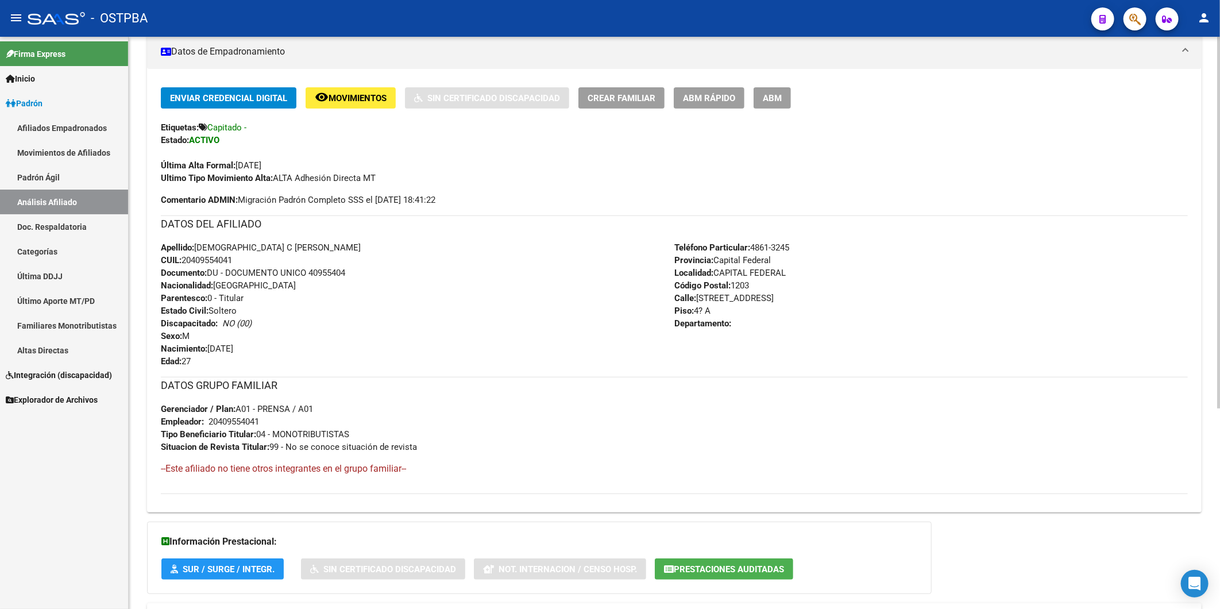
scroll to position [308, 0]
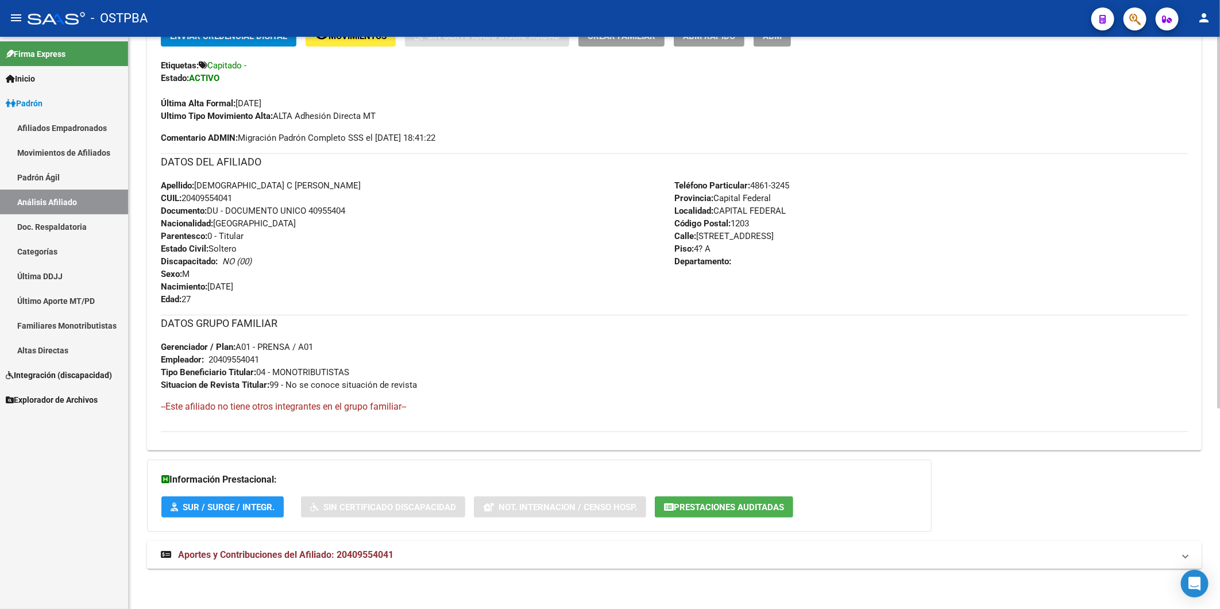
click at [356, 553] on span "Aportes y Contribuciones del Afiliado: 20409554041" at bounding box center [285, 554] width 215 height 11
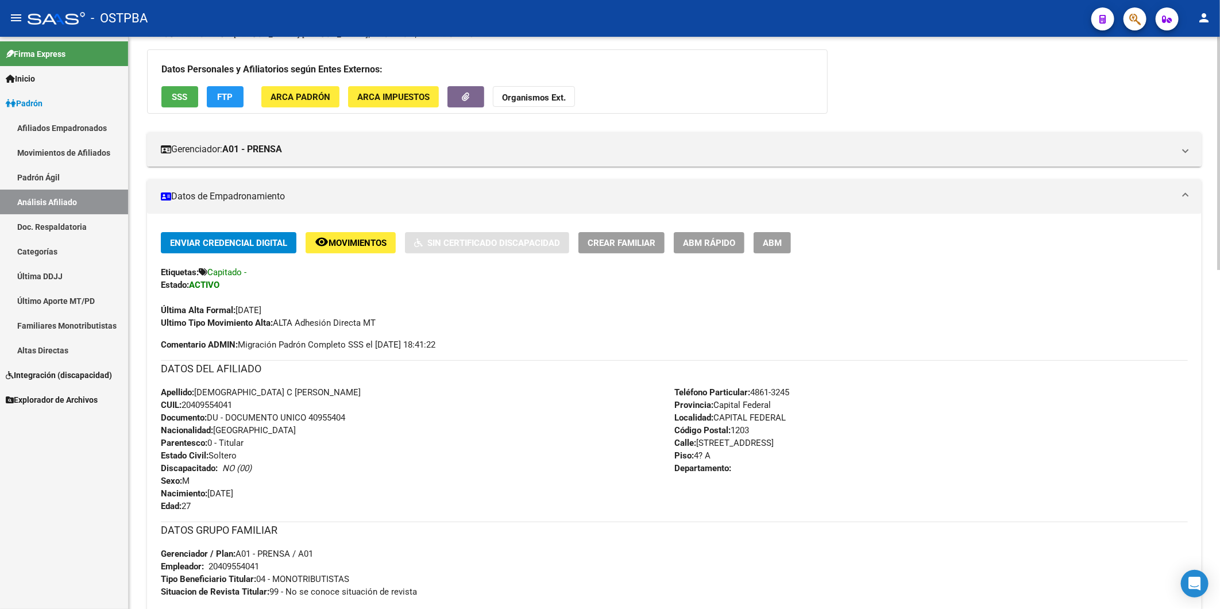
scroll to position [0, 0]
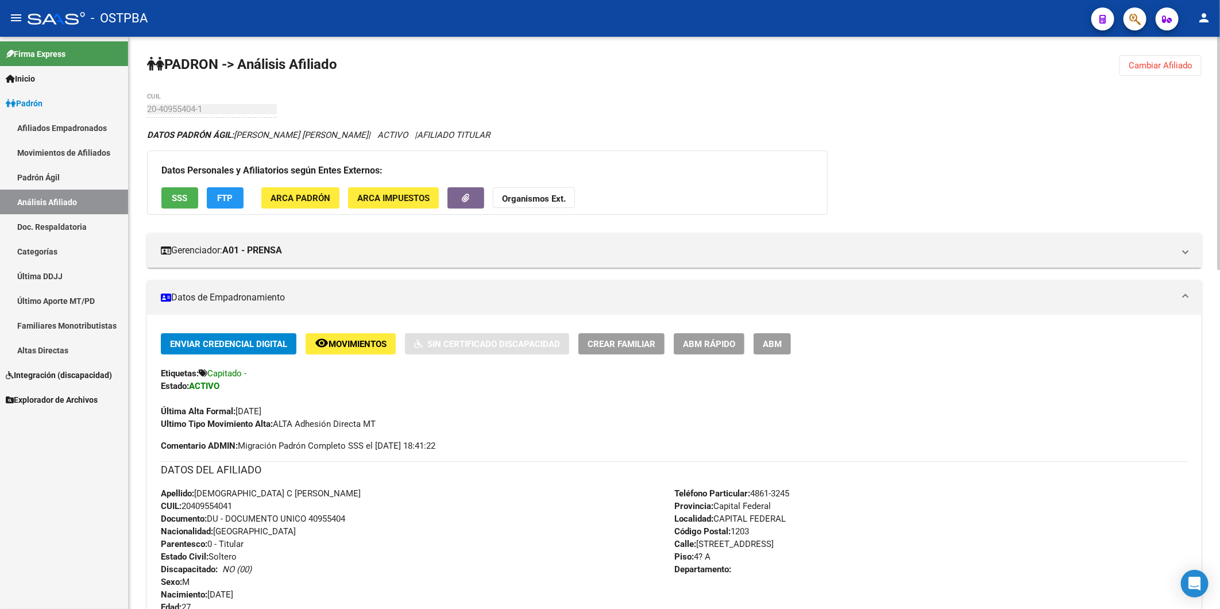
drag, startPoint x: 1149, startPoint y: 63, endPoint x: 1068, endPoint y: 67, distance: 80.5
click at [1149, 62] on span "Cambiar Afiliado" at bounding box center [1161, 65] width 64 height 10
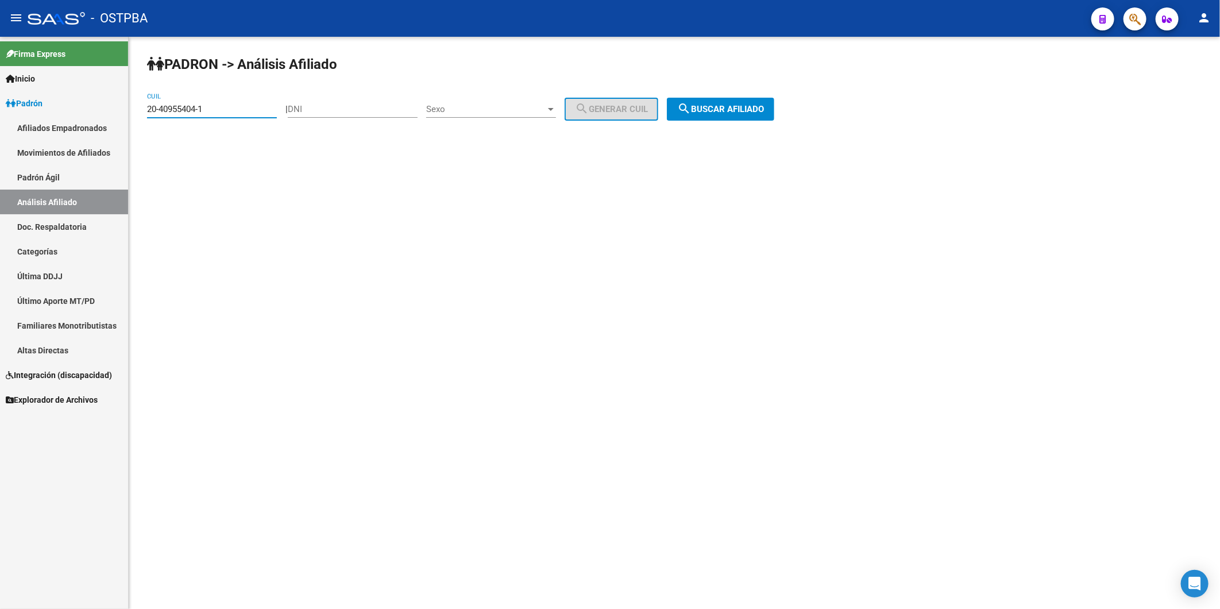
drag, startPoint x: 209, startPoint y: 107, endPoint x: 0, endPoint y: 142, distance: 211.4
click at [91, 113] on mat-sidenav-container "Firma Express Inicio Calendario SSS Instructivos Contacto OS Padrón Afiliados E…" at bounding box center [610, 323] width 1220 height 572
paste input "31752874-5"
click at [708, 105] on span "search Buscar afiliado" at bounding box center [720, 109] width 87 height 10
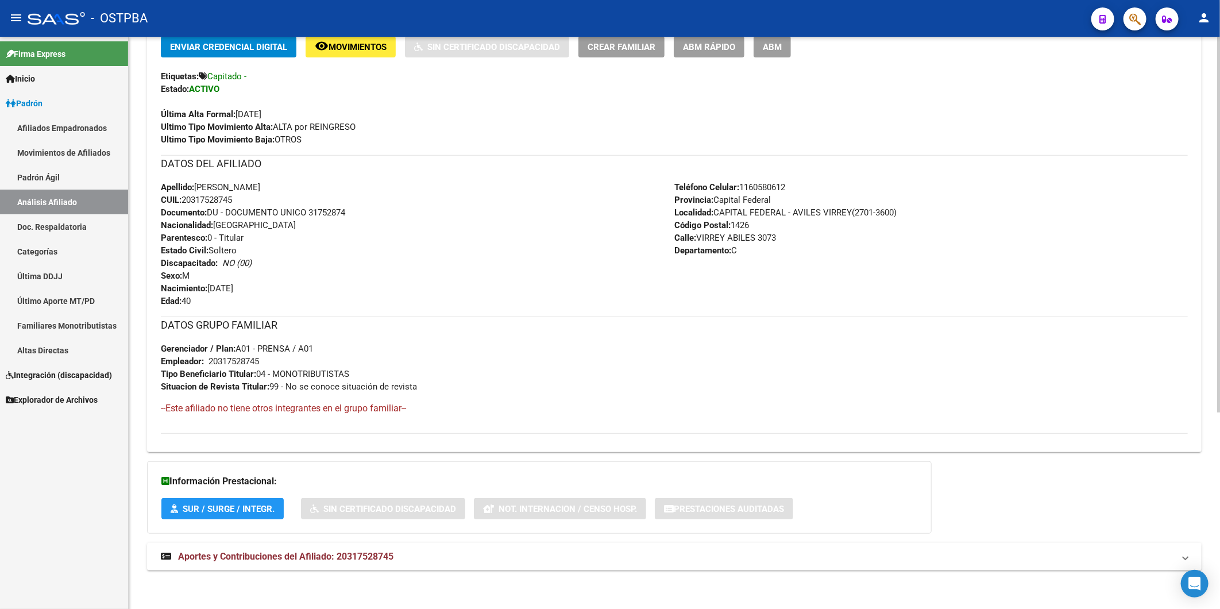
scroll to position [300, 0]
click at [374, 554] on span "Aportes y Contribuciones del Afiliado: 20317528745" at bounding box center [285, 554] width 215 height 11
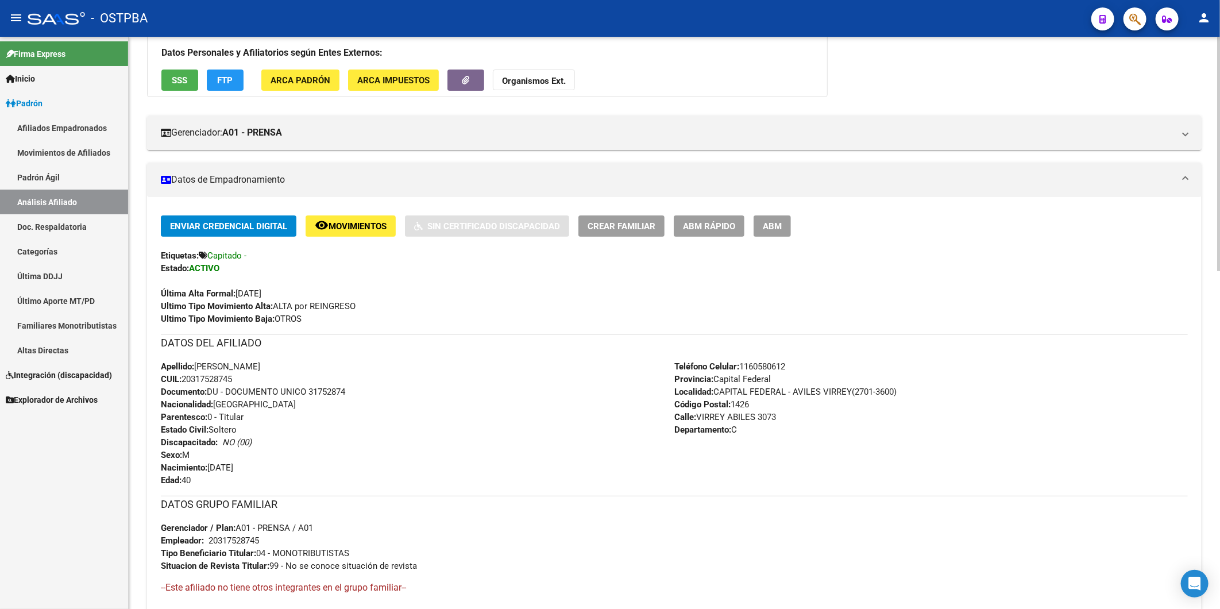
scroll to position [0, 0]
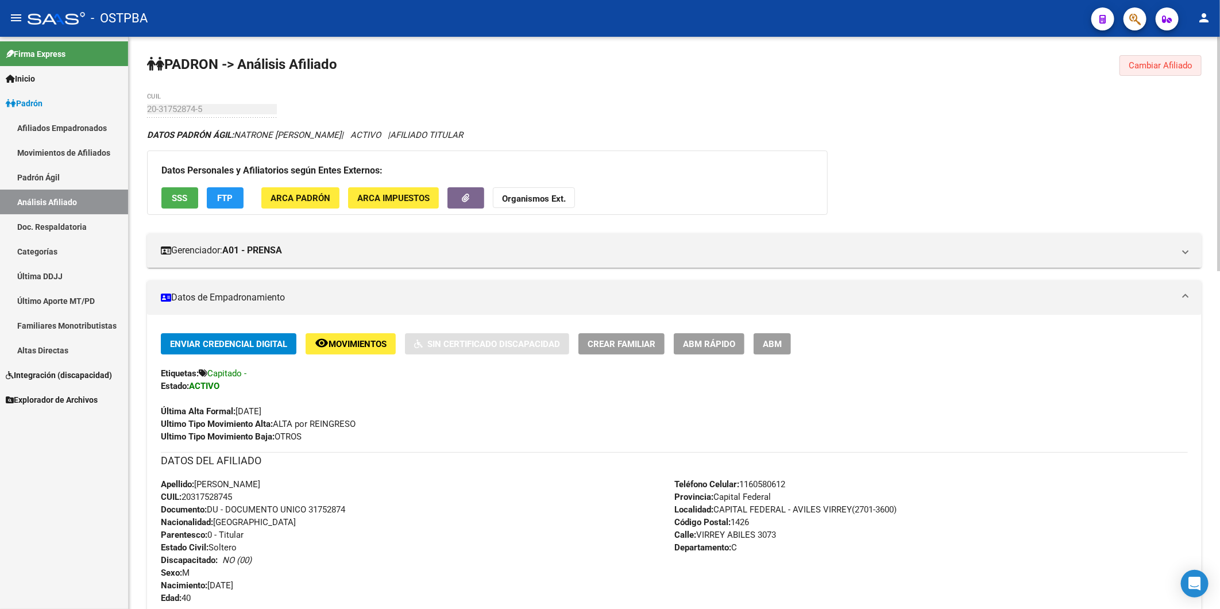
drag, startPoint x: 1141, startPoint y: 60, endPoint x: 629, endPoint y: 136, distance: 517.4
click at [1141, 60] on span "Cambiar Afiliado" at bounding box center [1161, 65] width 64 height 10
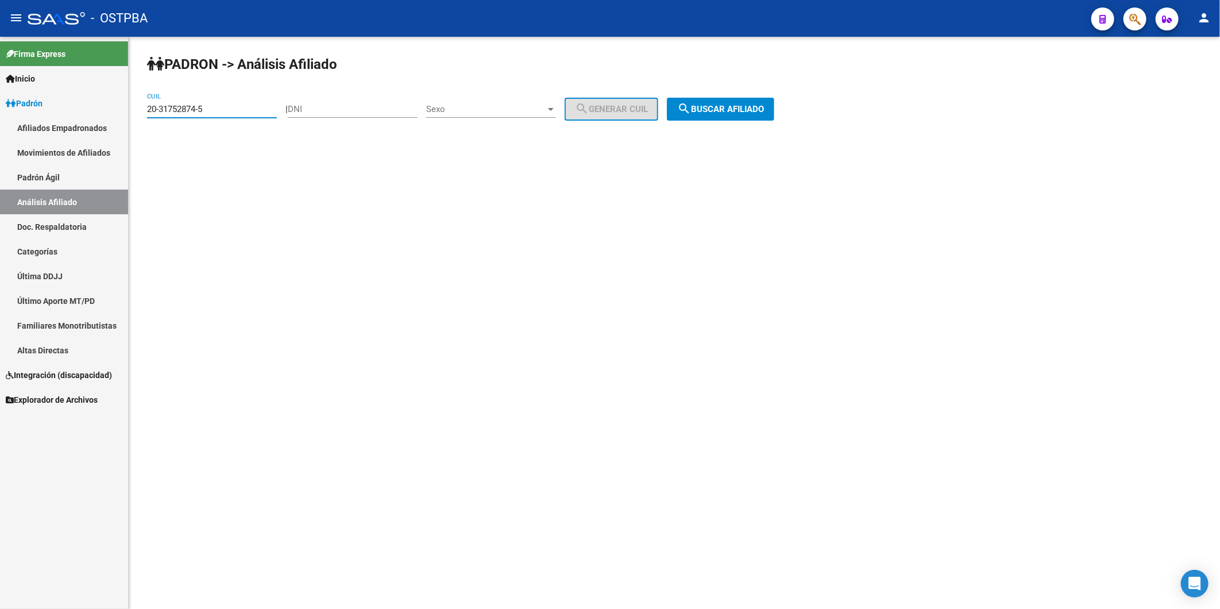
drag, startPoint x: 231, startPoint y: 108, endPoint x: 0, endPoint y: 188, distance: 245.1
click at [71, 130] on mat-sidenav-container "Firma Express Inicio Calendario SSS Instructivos Contacto OS Padrón Afiliados E…" at bounding box center [610, 323] width 1220 height 572
paste input "24111422-9"
click at [734, 107] on span "search Buscar afiliado" at bounding box center [720, 109] width 87 height 10
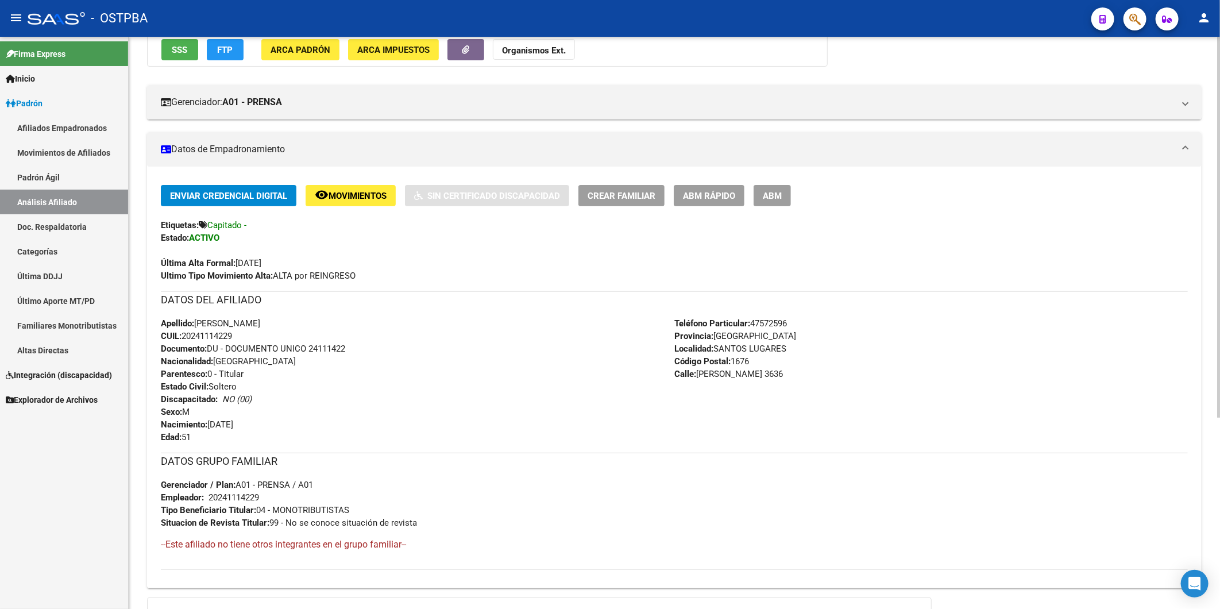
scroll to position [287, 0]
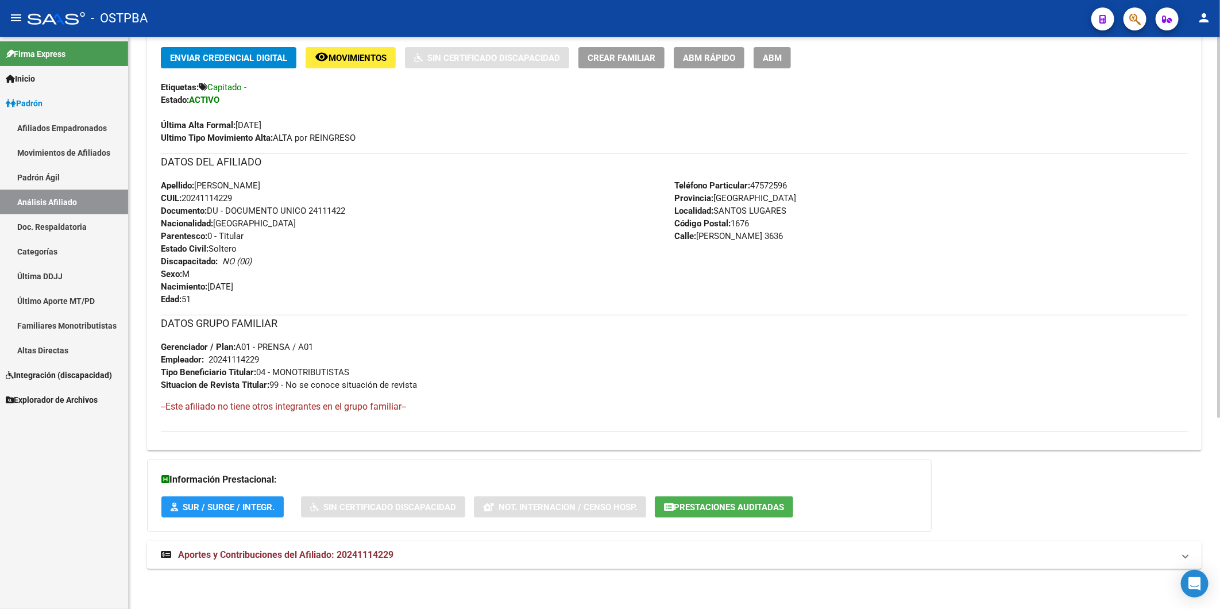
click at [388, 553] on span "Aportes y Contribuciones del Afiliado: 20241114229" at bounding box center [285, 554] width 215 height 11
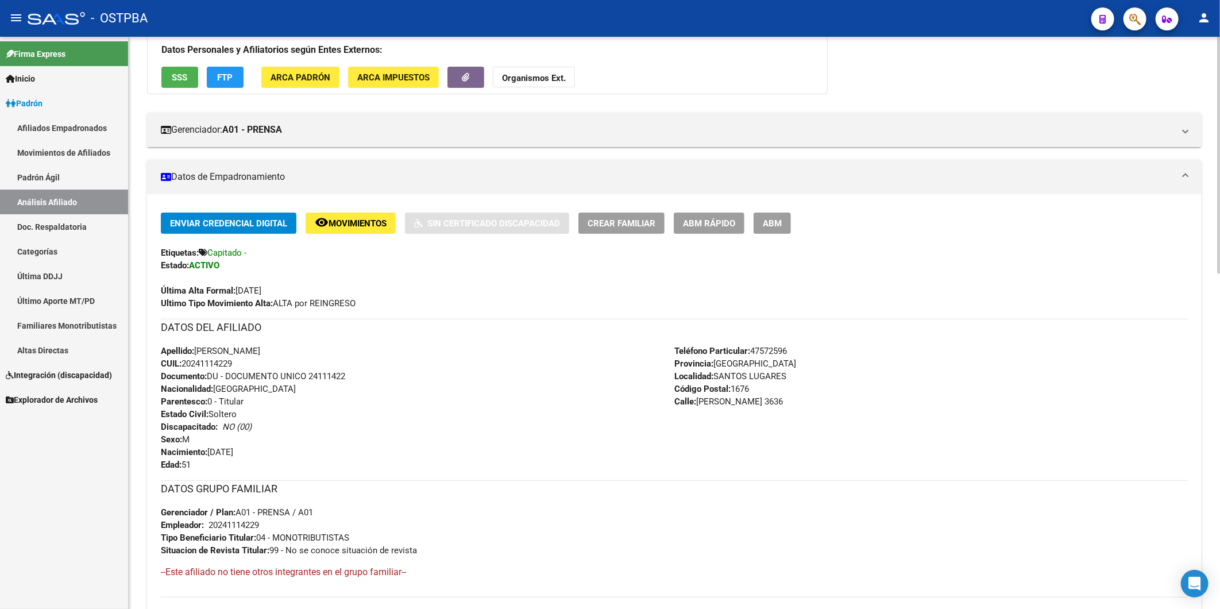
scroll to position [0, 0]
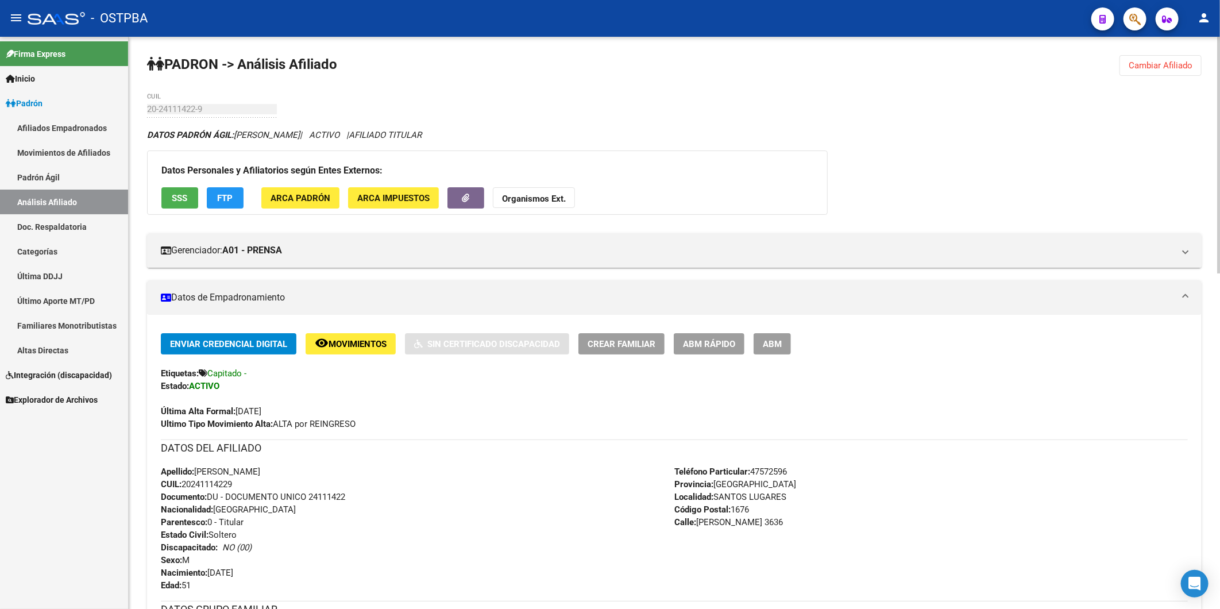
drag, startPoint x: 1151, startPoint y: 70, endPoint x: 1130, endPoint y: 65, distance: 20.6
click at [1150, 70] on span "Cambiar Afiliado" at bounding box center [1161, 65] width 64 height 10
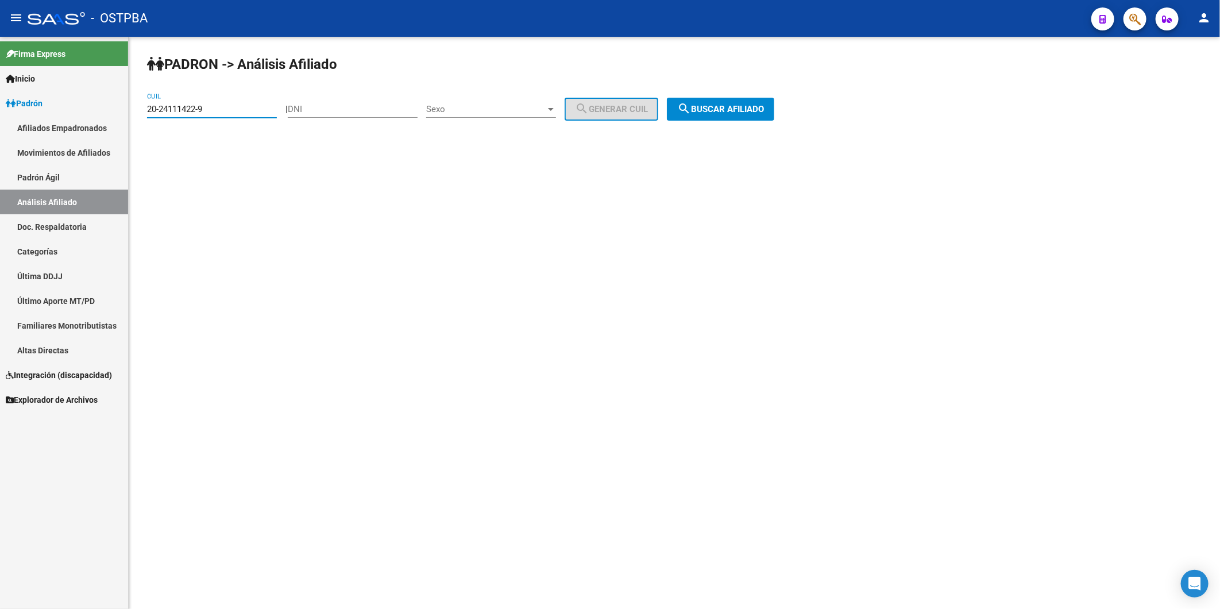
drag, startPoint x: 256, startPoint y: 105, endPoint x: 0, endPoint y: 140, distance: 258.5
click at [1, 140] on mat-sidenav-container "Firma Express Inicio Calendario SSS Instructivos Contacto OS Padrón Afiliados E…" at bounding box center [610, 323] width 1220 height 572
paste input "7-17873798-3"
click at [743, 102] on button "search Buscar afiliado" at bounding box center [720, 109] width 107 height 23
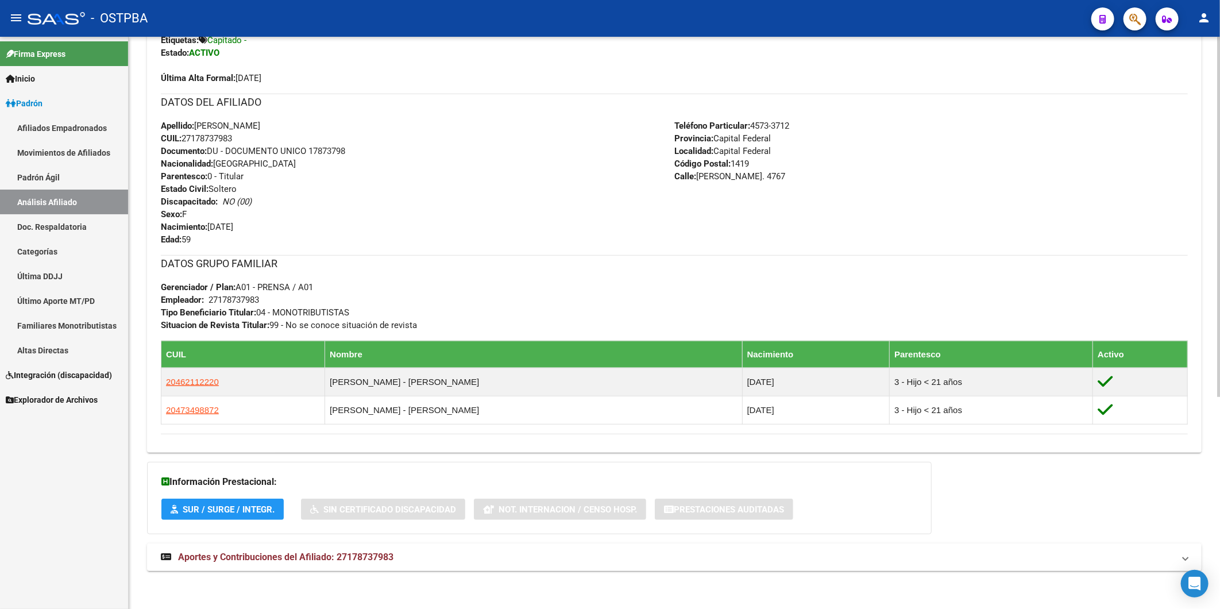
scroll to position [336, 0]
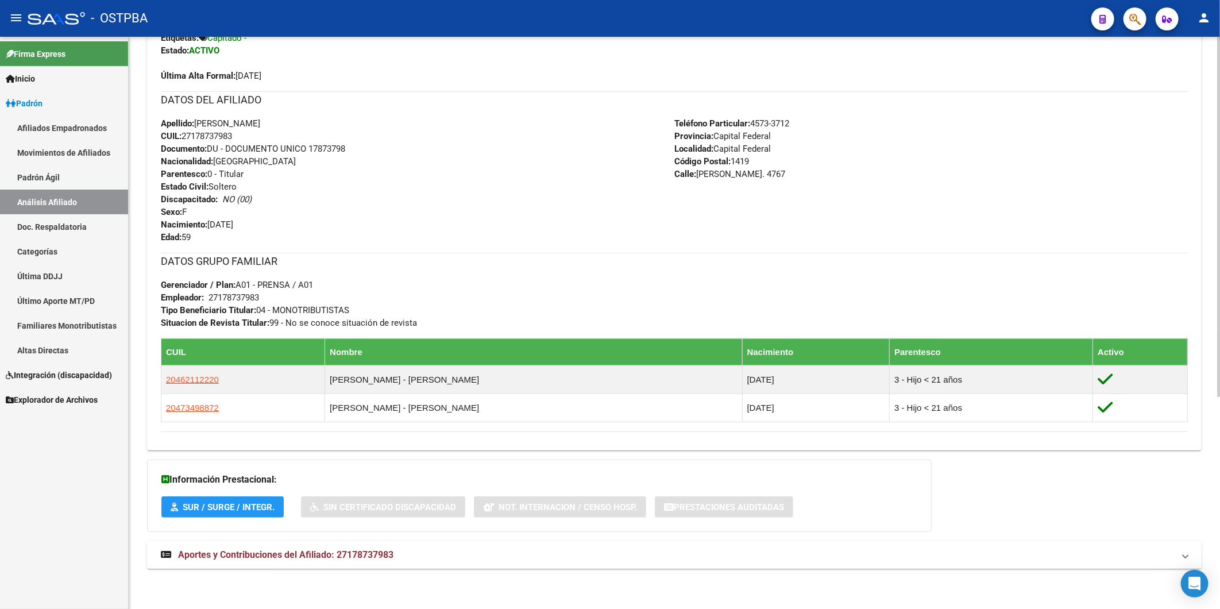
click at [372, 553] on span "Aportes y Contribuciones del Afiliado: 27178737983" at bounding box center [285, 554] width 215 height 11
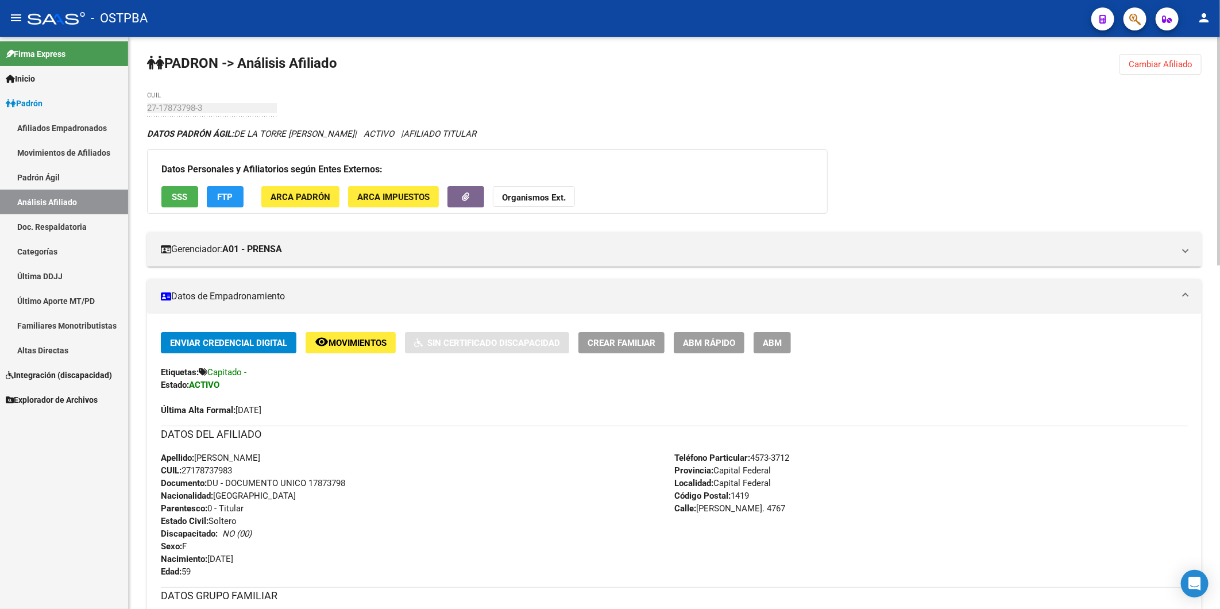
scroll to position [0, 0]
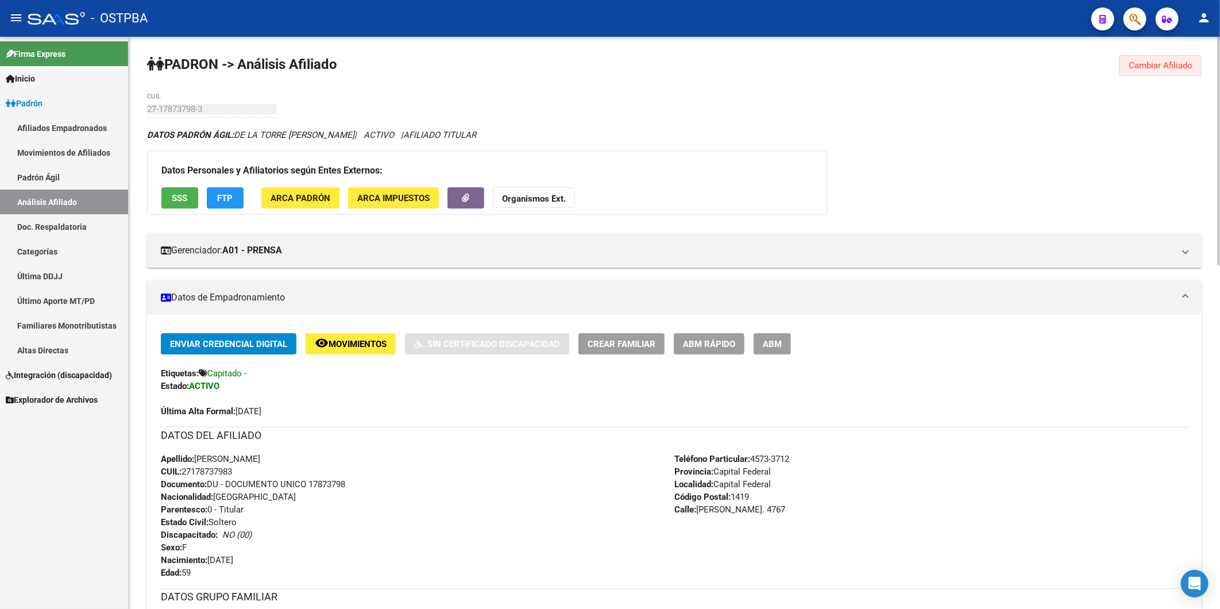
click at [1174, 61] on span "Cambiar Afiliado" at bounding box center [1161, 65] width 64 height 10
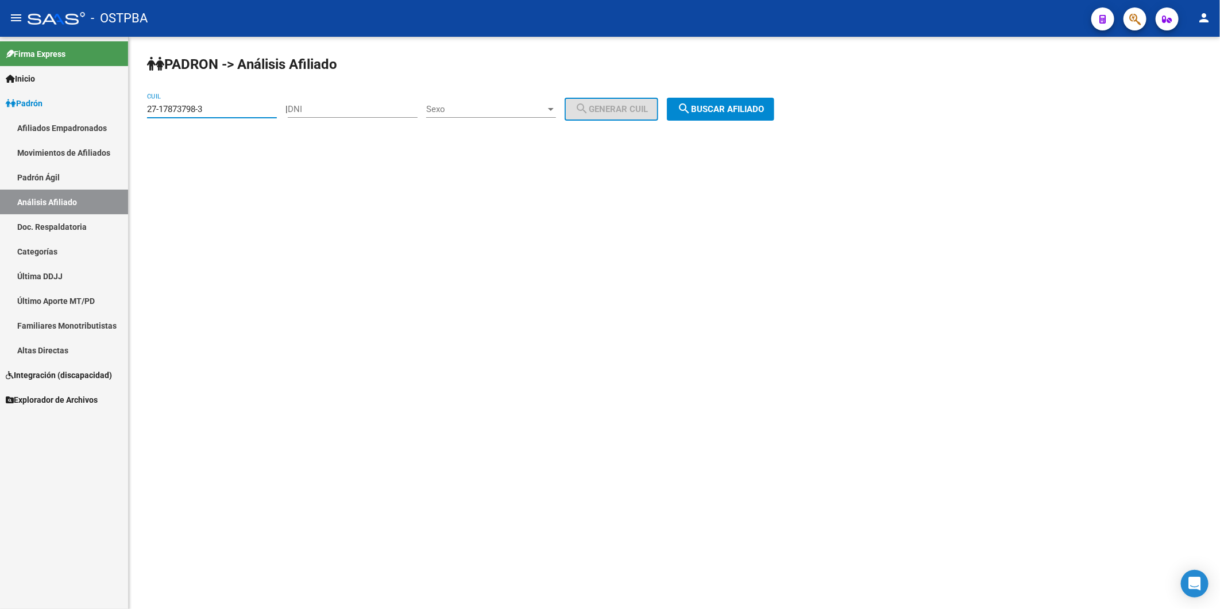
drag, startPoint x: 221, startPoint y: 110, endPoint x: 105, endPoint y: 121, distance: 116.5
click at [116, 122] on mat-sidenav-container "Firma Express Inicio Calendario SSS Instructivos Contacto OS Padrón Afiliados E…" at bounding box center [610, 323] width 1220 height 572
paste input "0-94134755-0"
click at [728, 107] on span "search Buscar afiliado" at bounding box center [720, 109] width 87 height 10
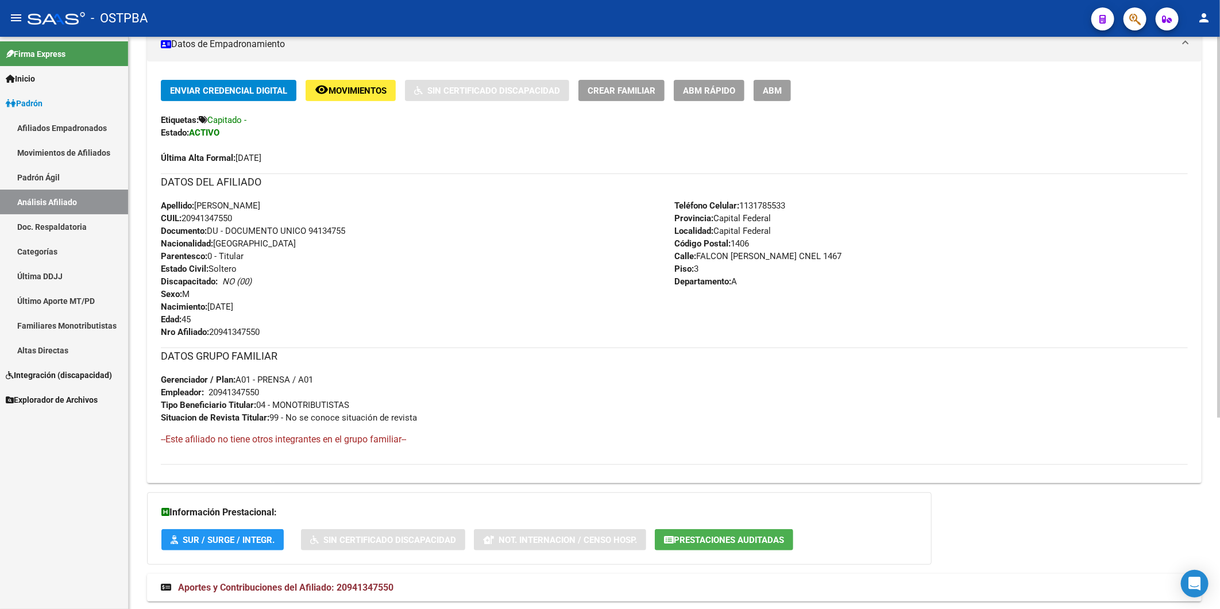
scroll to position [287, 0]
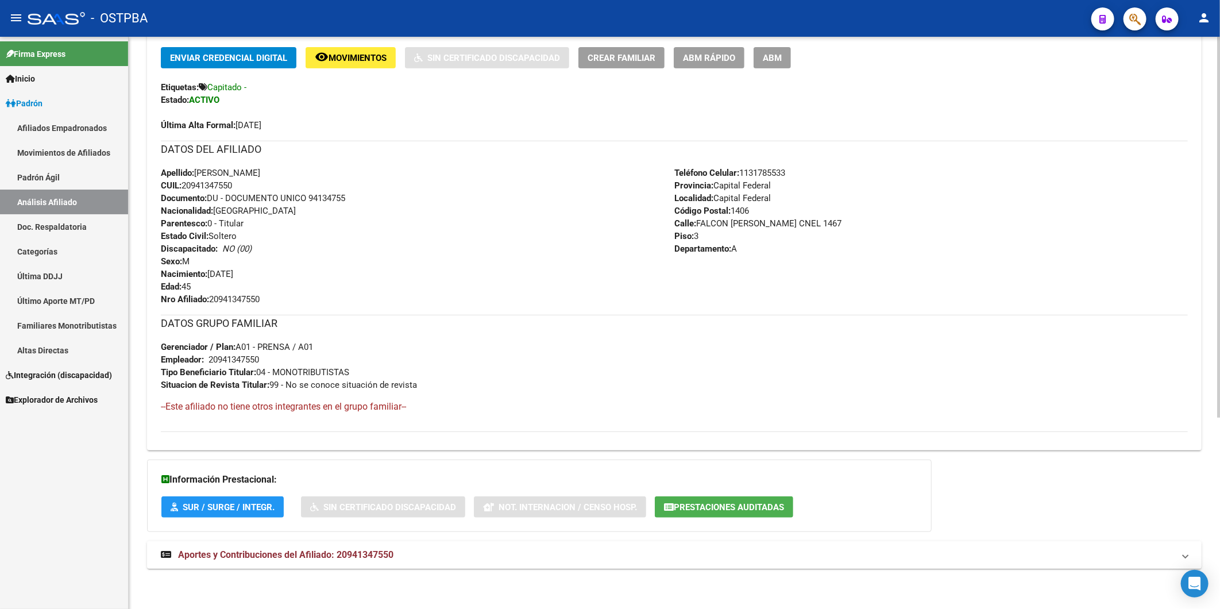
click at [376, 553] on span "Aportes y Contribuciones del Afiliado: 20941347550" at bounding box center [285, 554] width 215 height 11
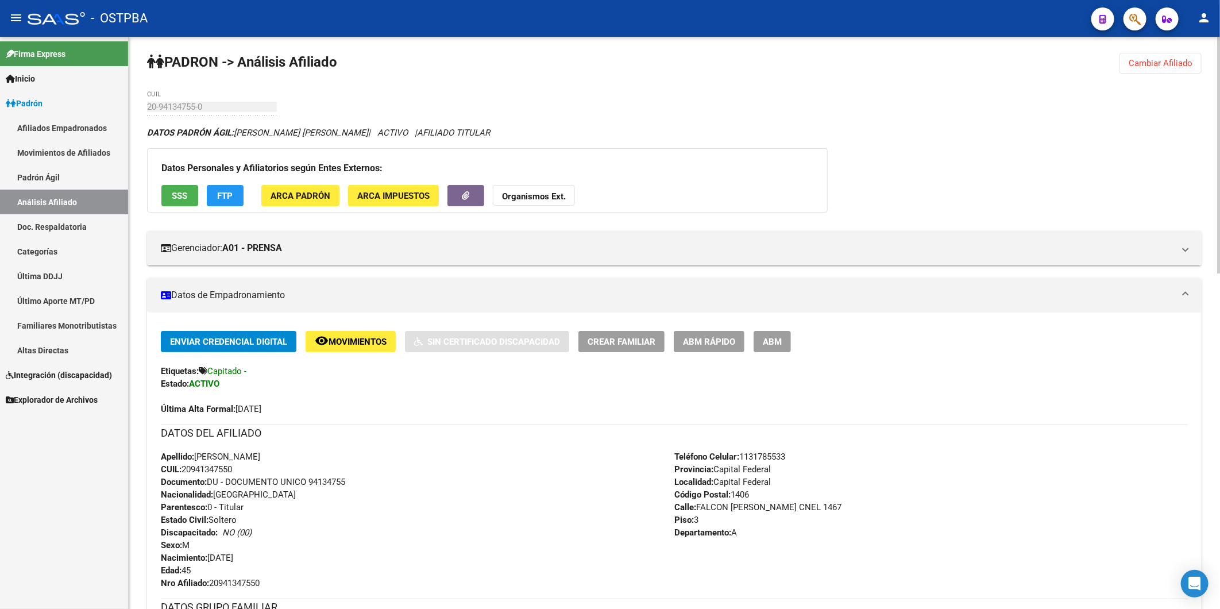
scroll to position [0, 0]
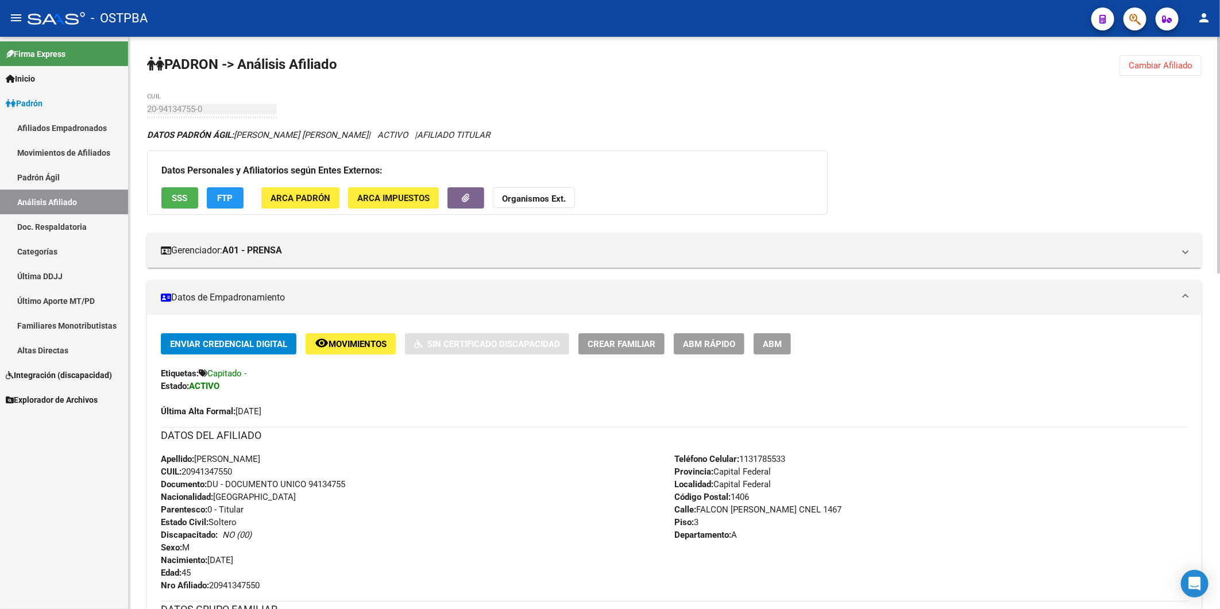
drag, startPoint x: 1157, startPoint y: 68, endPoint x: 736, endPoint y: 149, distance: 428.3
click at [1122, 70] on button "Cambiar Afiliado" at bounding box center [1161, 65] width 82 height 21
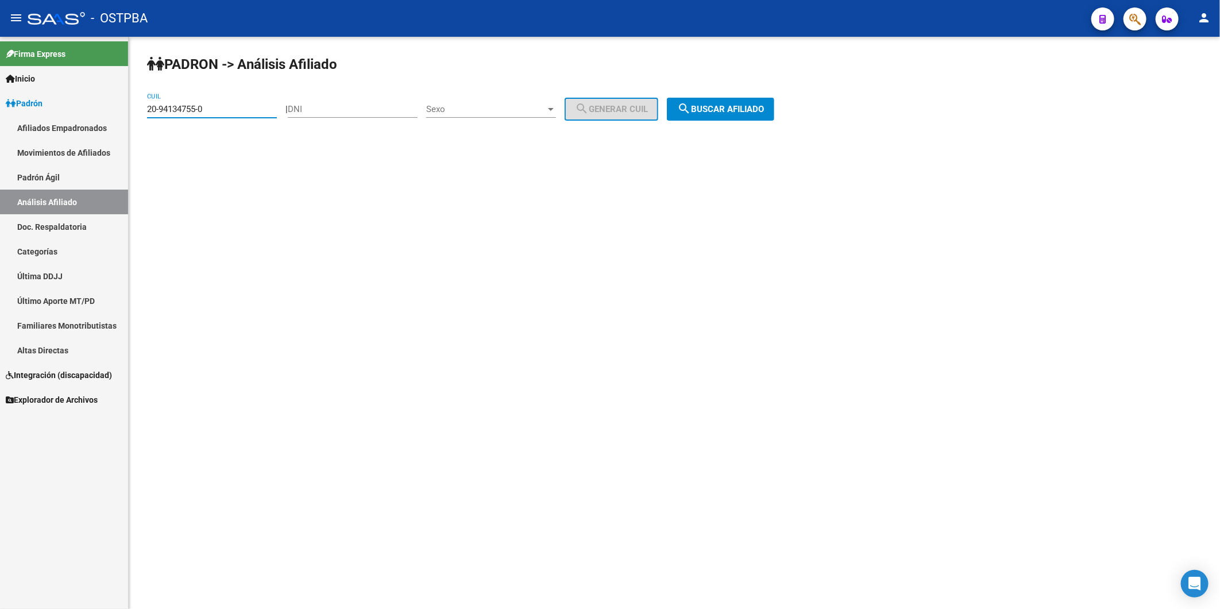
drag, startPoint x: 233, startPoint y: 107, endPoint x: -3, endPoint y: 150, distance: 239.4
click at [0, 150] on html "menu - OSTPBA person Firma Express Inicio Calendario SSS Instructivos Contacto …" at bounding box center [610, 304] width 1220 height 609
paste input "3-25848979-9"
click at [756, 105] on span "search Buscar afiliado" at bounding box center [720, 109] width 87 height 10
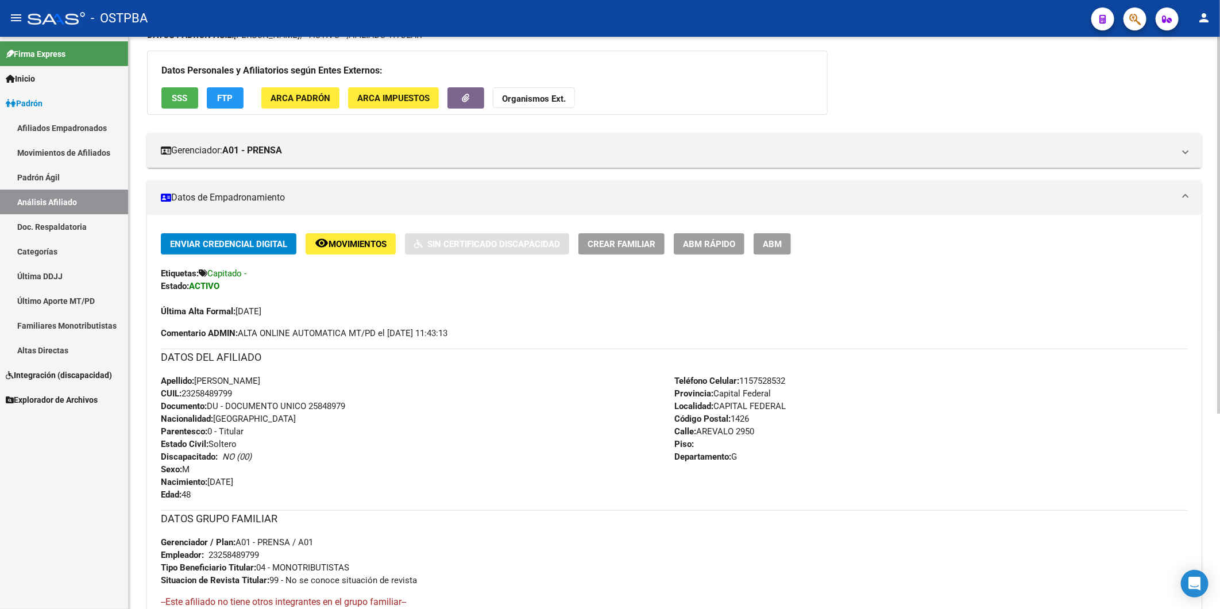
scroll to position [296, 0]
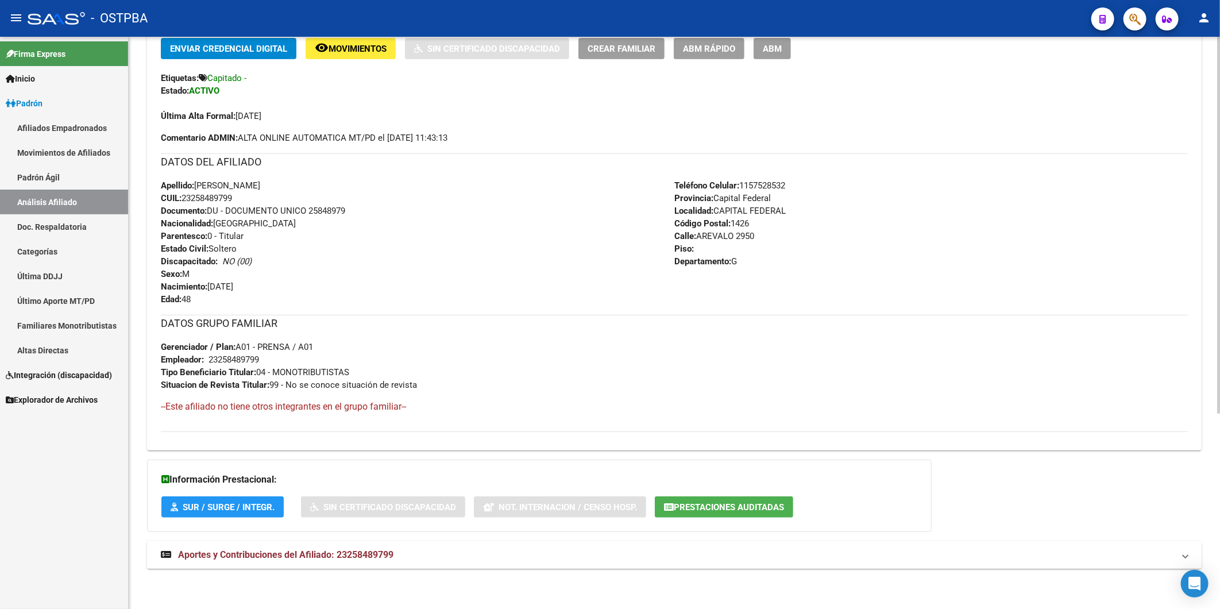
click at [354, 554] on span "Aportes y Contribuciones del Afiliado: 23258489799" at bounding box center [285, 554] width 215 height 11
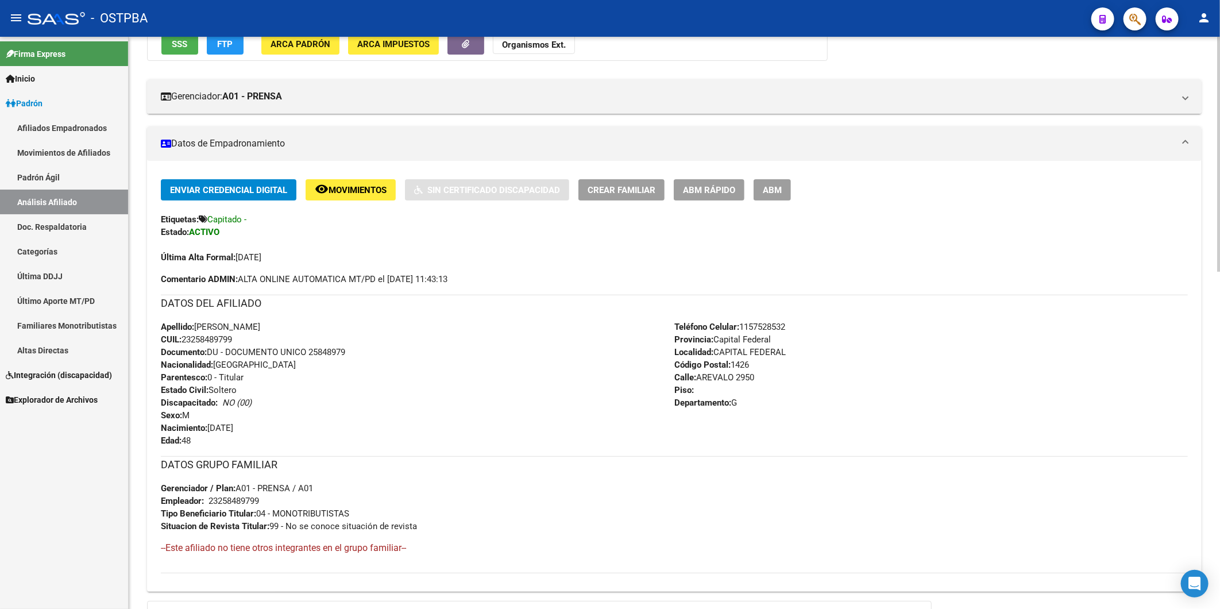
scroll to position [0, 0]
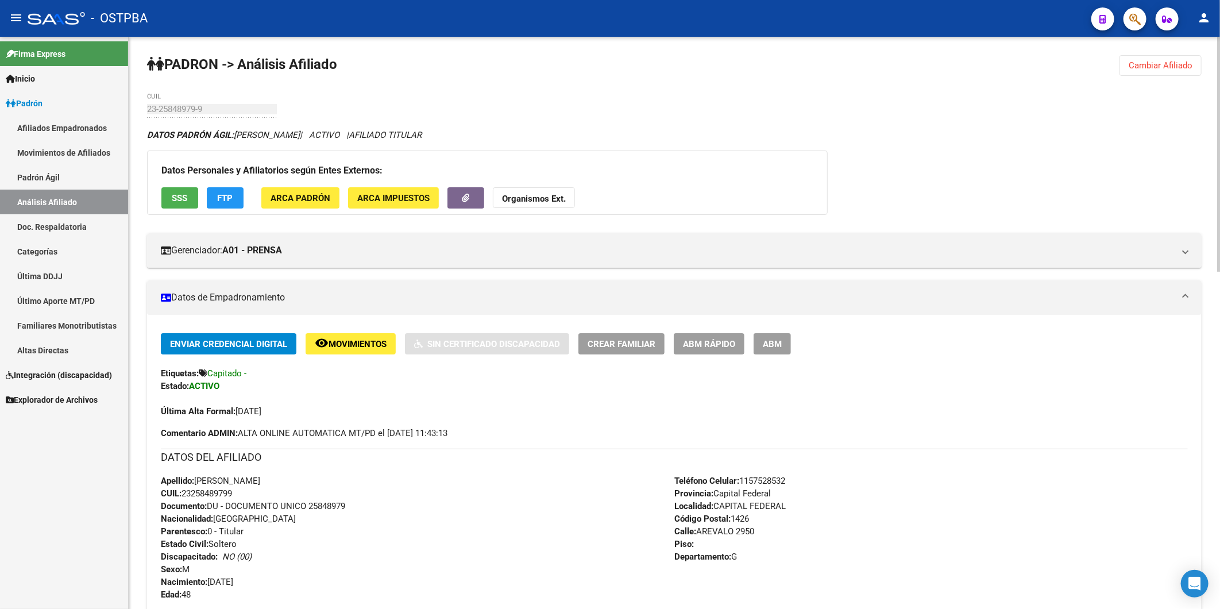
click at [1153, 65] on span "Cambiar Afiliado" at bounding box center [1161, 65] width 64 height 10
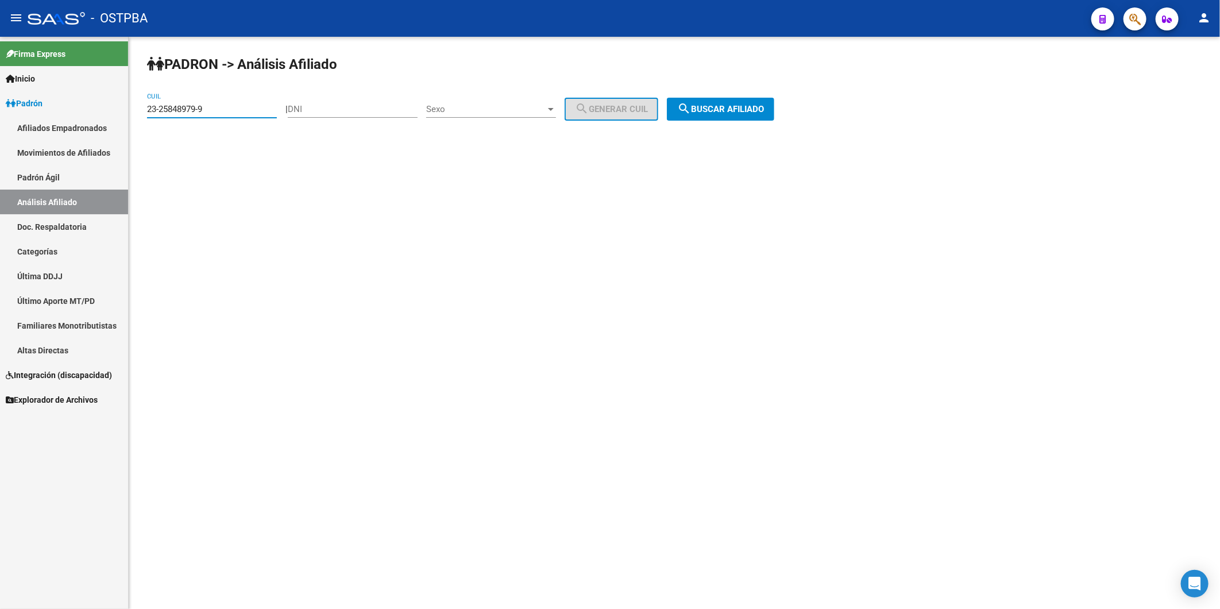
drag, startPoint x: 227, startPoint y: 112, endPoint x: 0, endPoint y: 186, distance: 238.7
click at [0, 161] on html "menu - OSTPBA person Firma Express Inicio Calendario SSS Instructivos Contacto …" at bounding box center [610, 304] width 1220 height 609
paste input "7-43323275-0"
click at [709, 103] on button "search Buscar afiliado" at bounding box center [720, 109] width 107 height 23
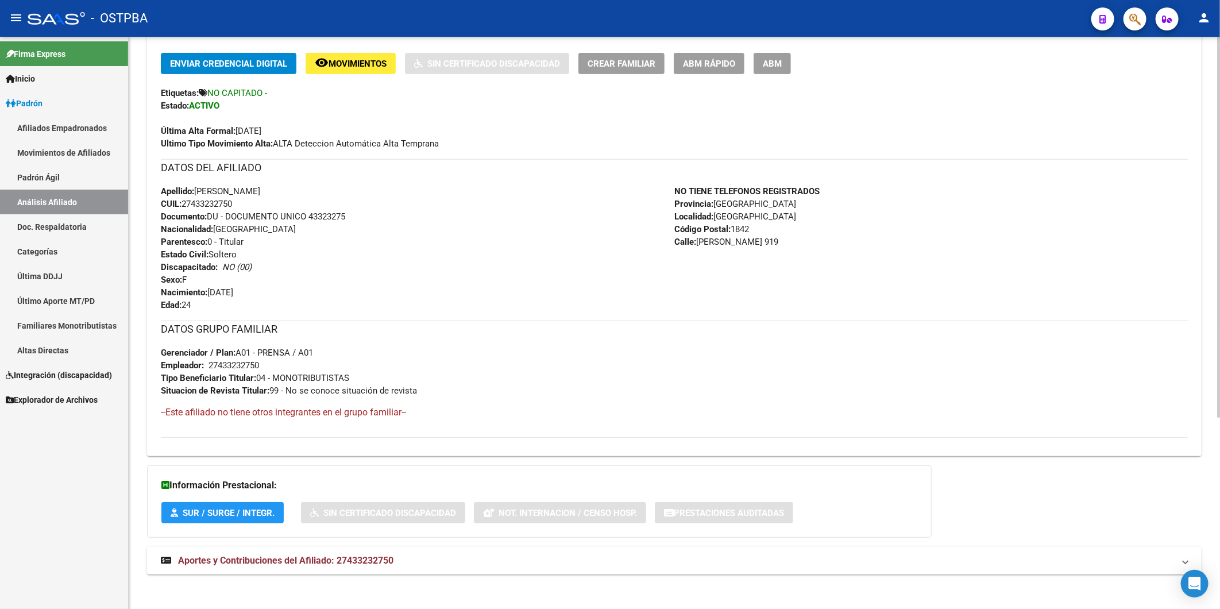
scroll to position [287, 0]
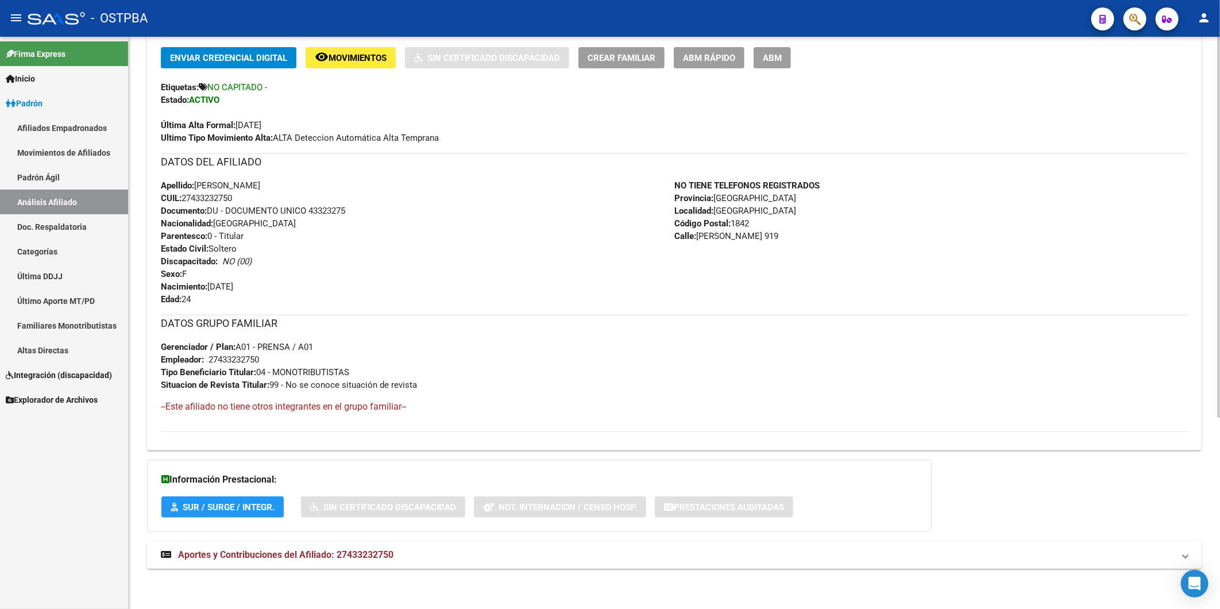
click at [382, 551] on span "Aportes y Contribuciones del Afiliado: 27433232750" at bounding box center [285, 554] width 215 height 11
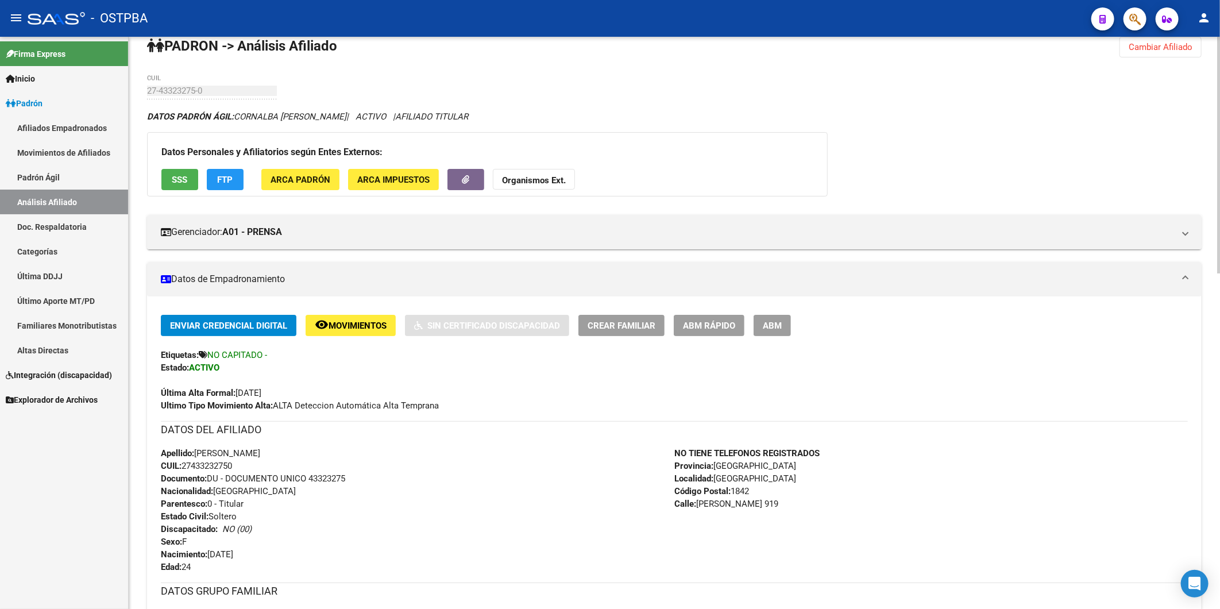
scroll to position [0, 0]
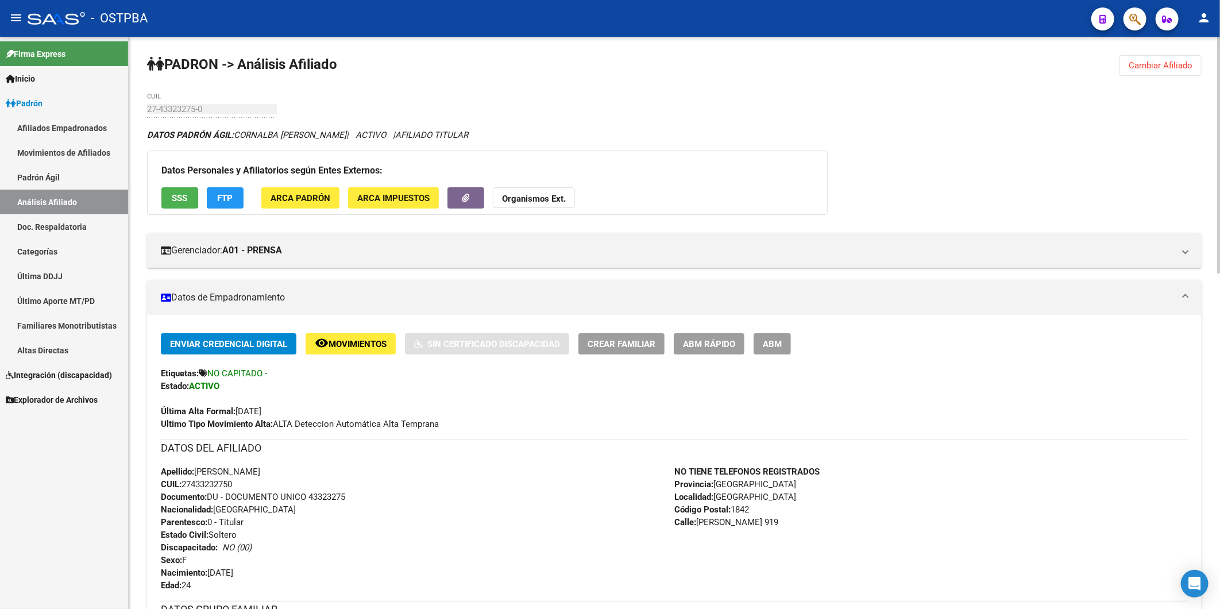
click at [1153, 66] on span "Cambiar Afiliado" at bounding box center [1161, 65] width 64 height 10
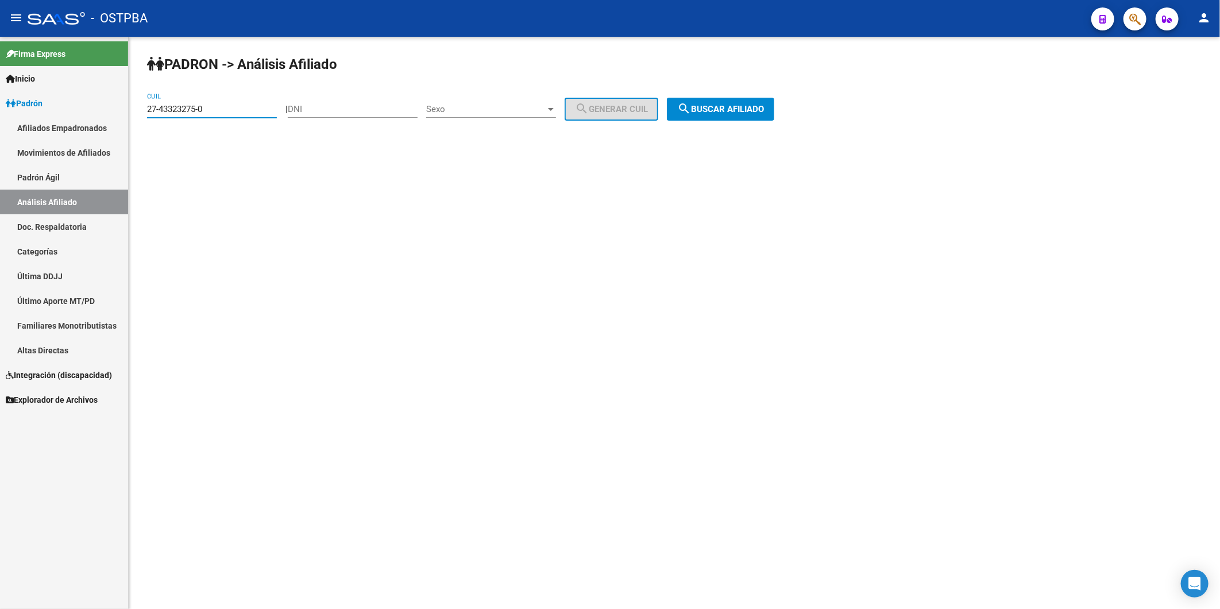
drag, startPoint x: 225, startPoint y: 113, endPoint x: 75, endPoint y: 129, distance: 150.1
click at [84, 129] on mat-sidenav-container "Firma Express Inicio Calendario SSS Instructivos Contacto OS Padrón Afiliados E…" at bounding box center [610, 323] width 1220 height 572
paste input "0899617-7"
click at [753, 106] on span "search Buscar afiliado" at bounding box center [720, 109] width 87 height 10
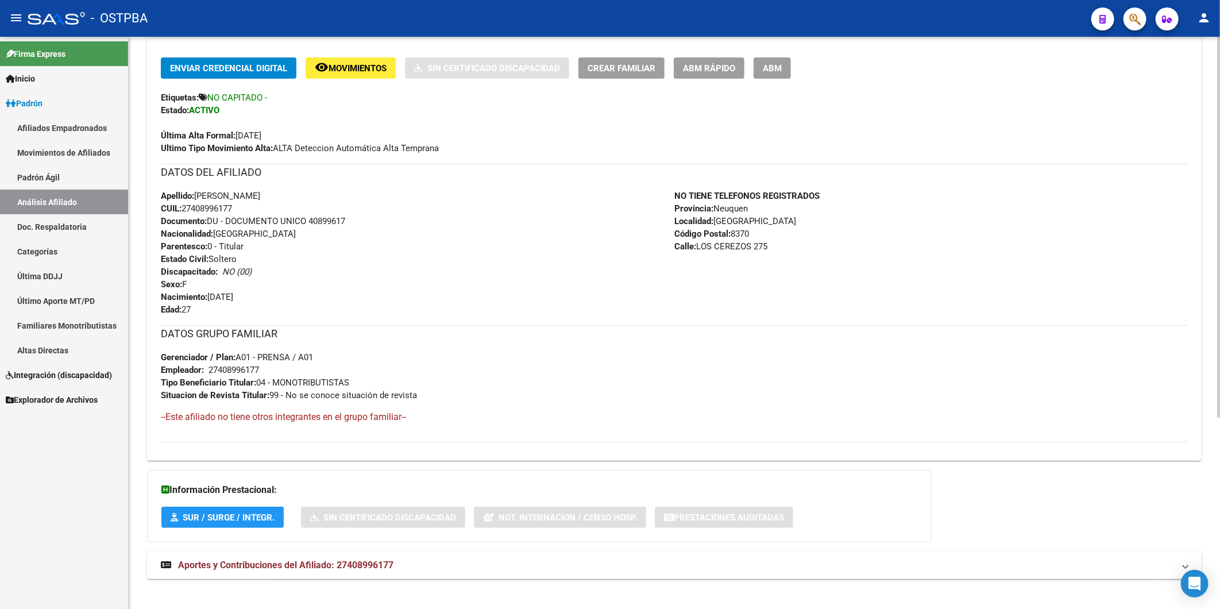
scroll to position [287, 0]
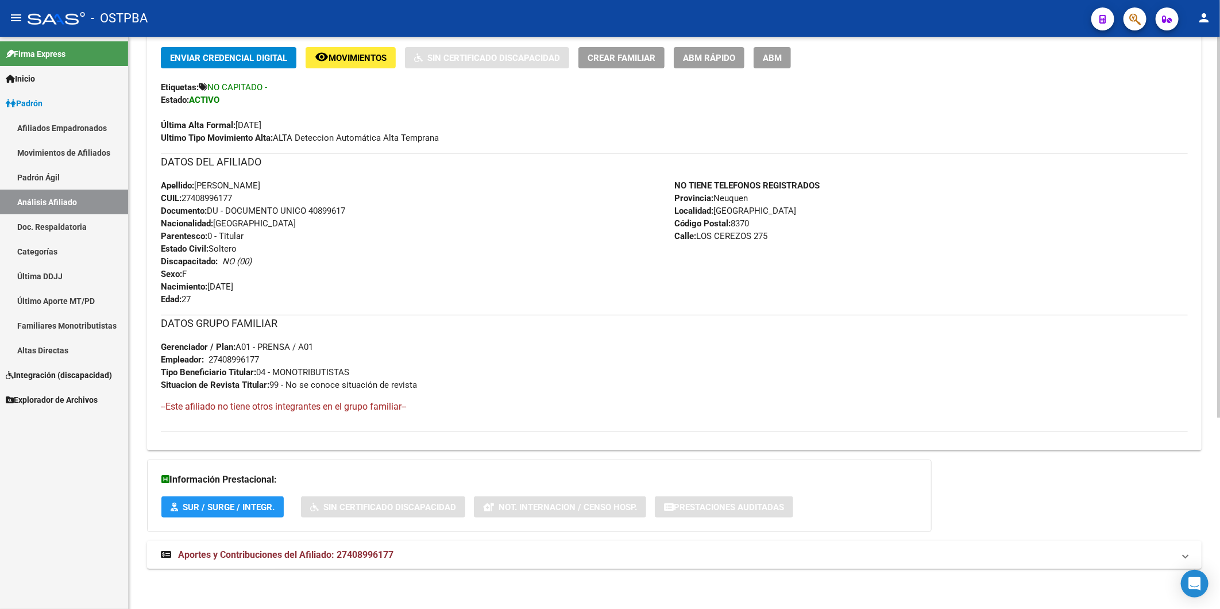
click at [373, 553] on span "Aportes y Contribuciones del Afiliado: 27408996177" at bounding box center [285, 554] width 215 height 11
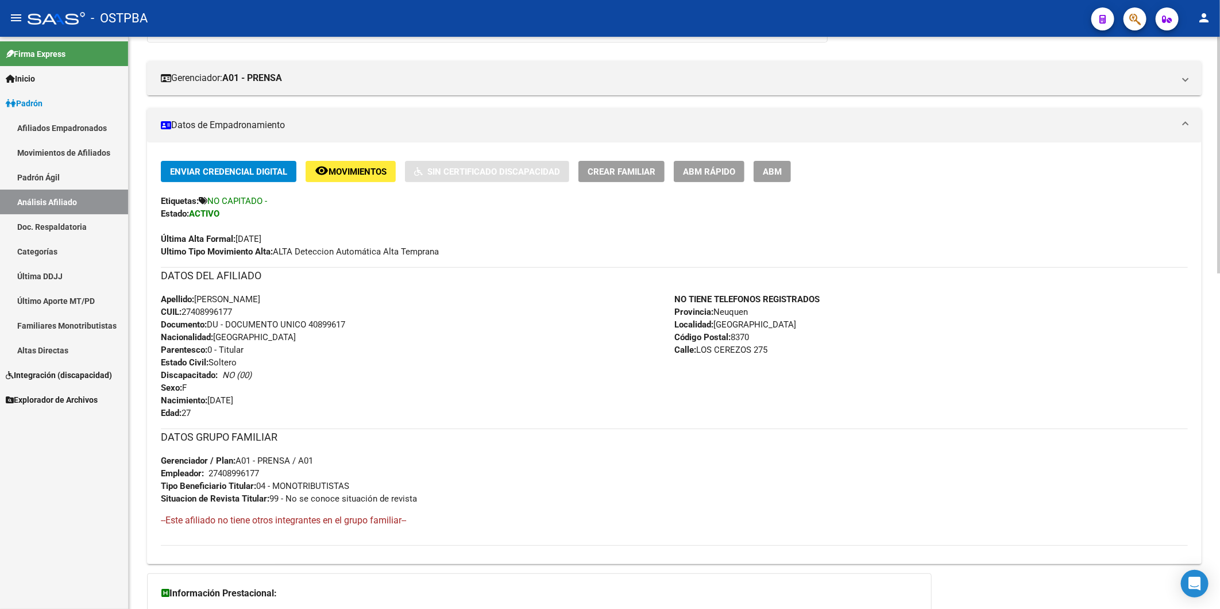
scroll to position [0, 0]
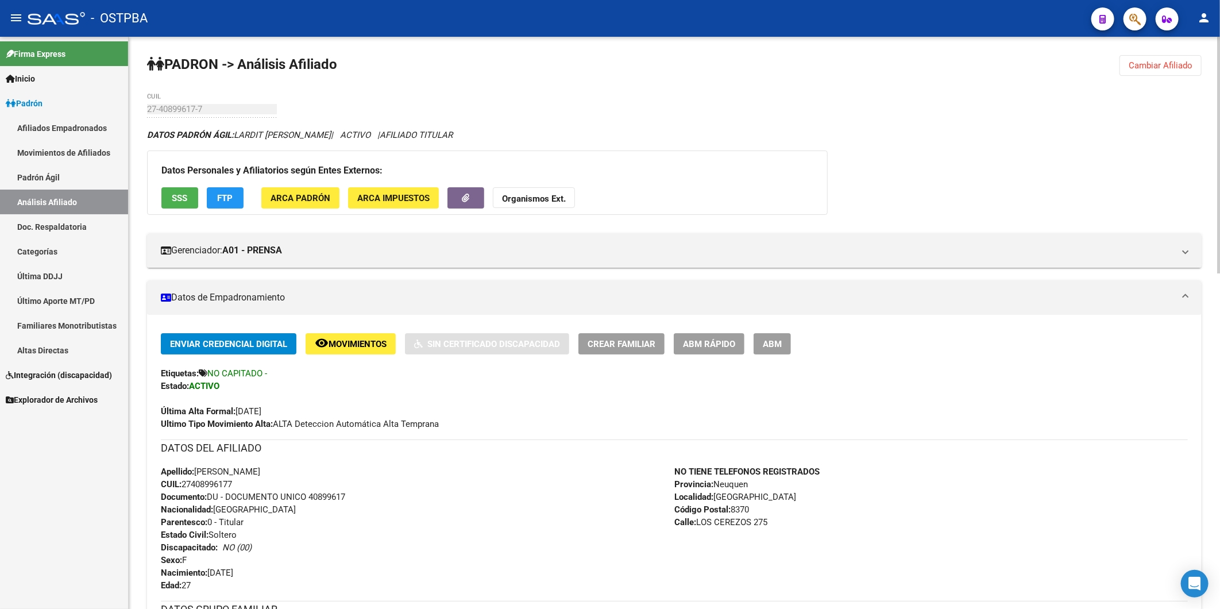
click at [1186, 66] on span "Cambiar Afiliado" at bounding box center [1161, 65] width 64 height 10
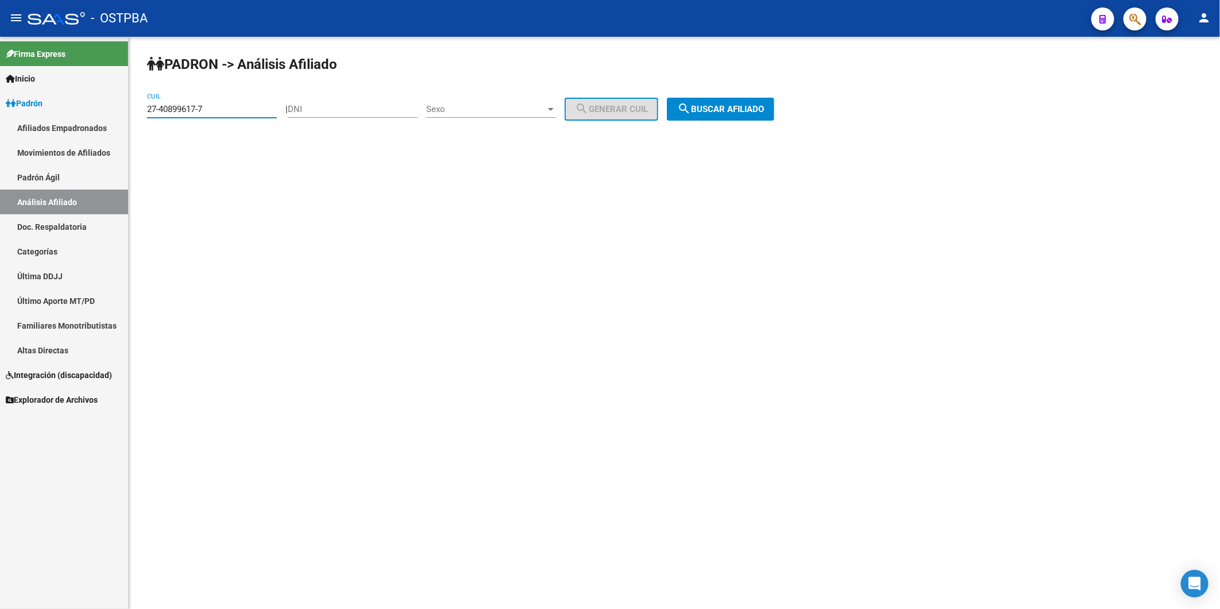
drag, startPoint x: 251, startPoint y: 107, endPoint x: 0, endPoint y: 132, distance: 252.3
click at [9, 132] on mat-sidenav-container "Firma Express Inicio Calendario SSS Instructivos Contacto OS Padrón Afiliados E…" at bounding box center [610, 323] width 1220 height 572
paste input "39961464-9"
click at [721, 102] on button "search Buscar afiliado" at bounding box center [720, 109] width 107 height 23
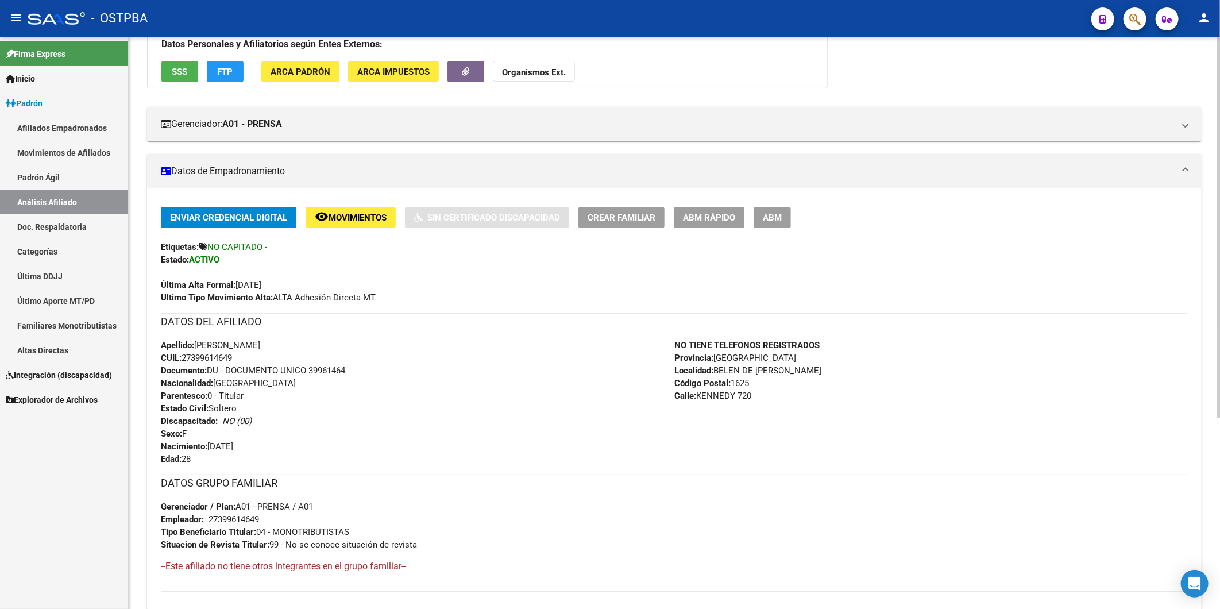
scroll to position [287, 0]
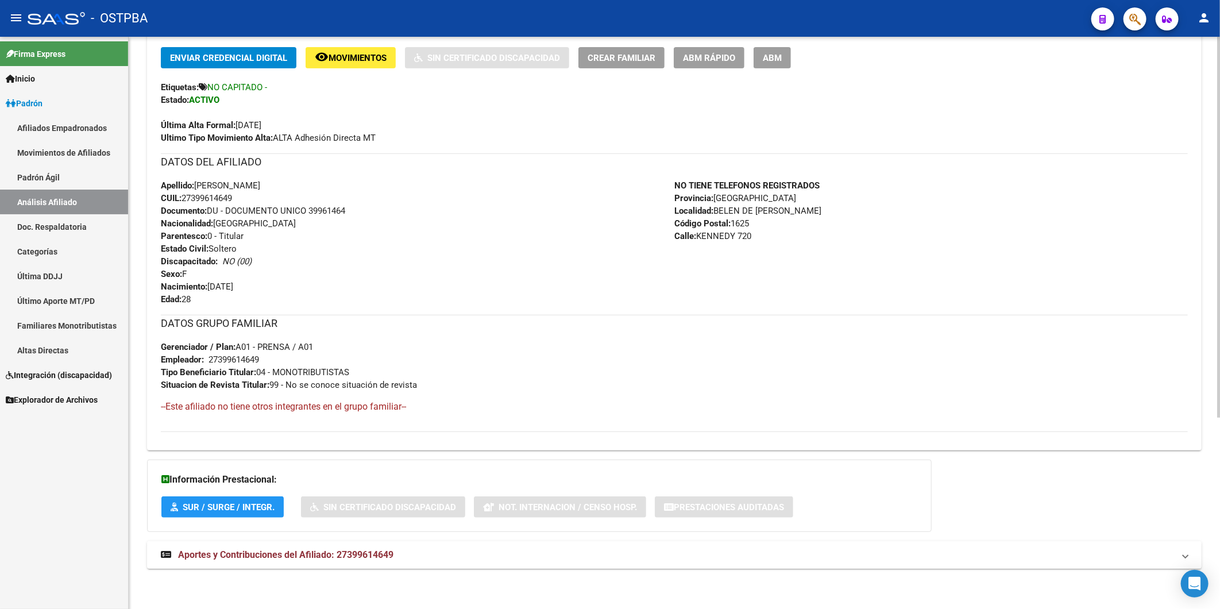
click at [380, 552] on span "Aportes y Contribuciones del Afiliado: 27399614649" at bounding box center [285, 554] width 215 height 11
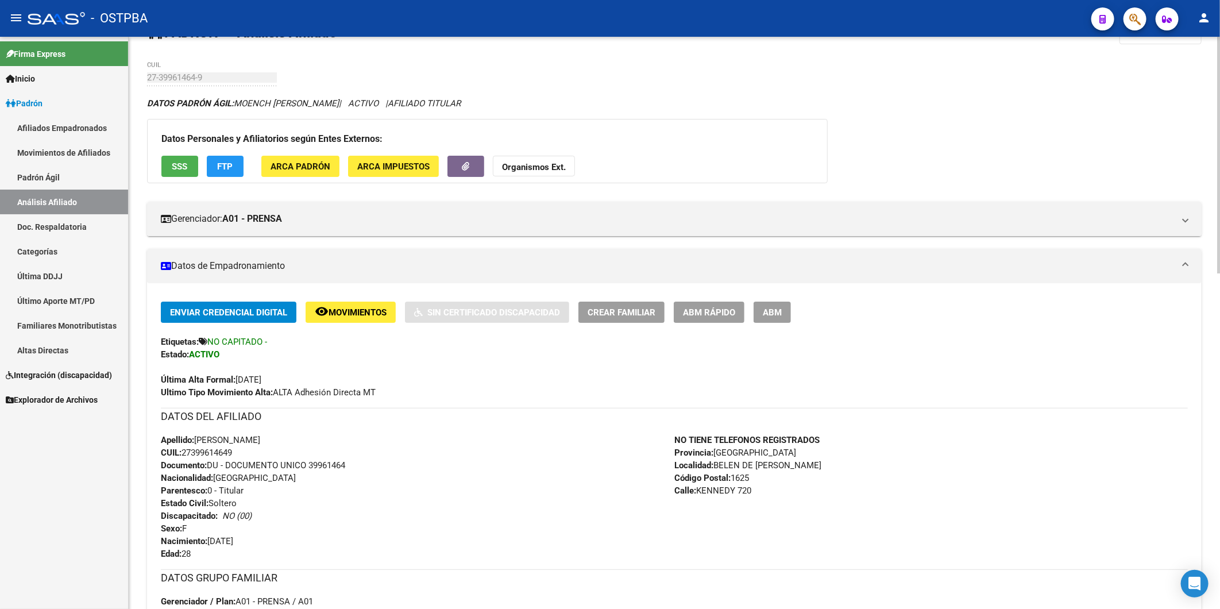
scroll to position [0, 0]
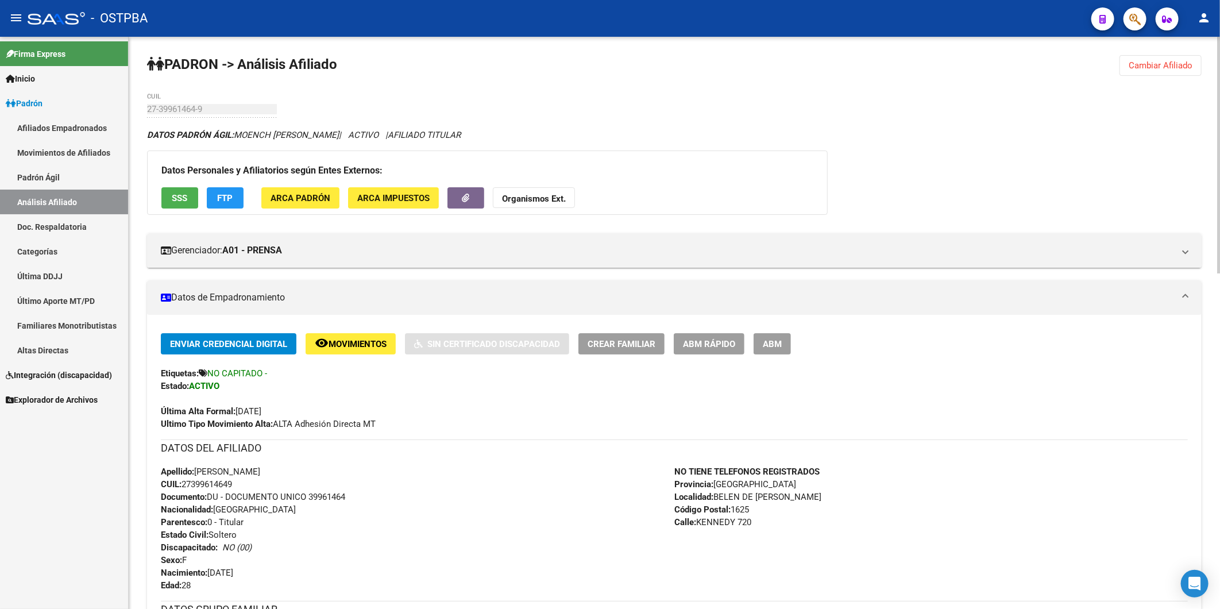
click at [1163, 63] on span "Cambiar Afiliado" at bounding box center [1161, 65] width 64 height 10
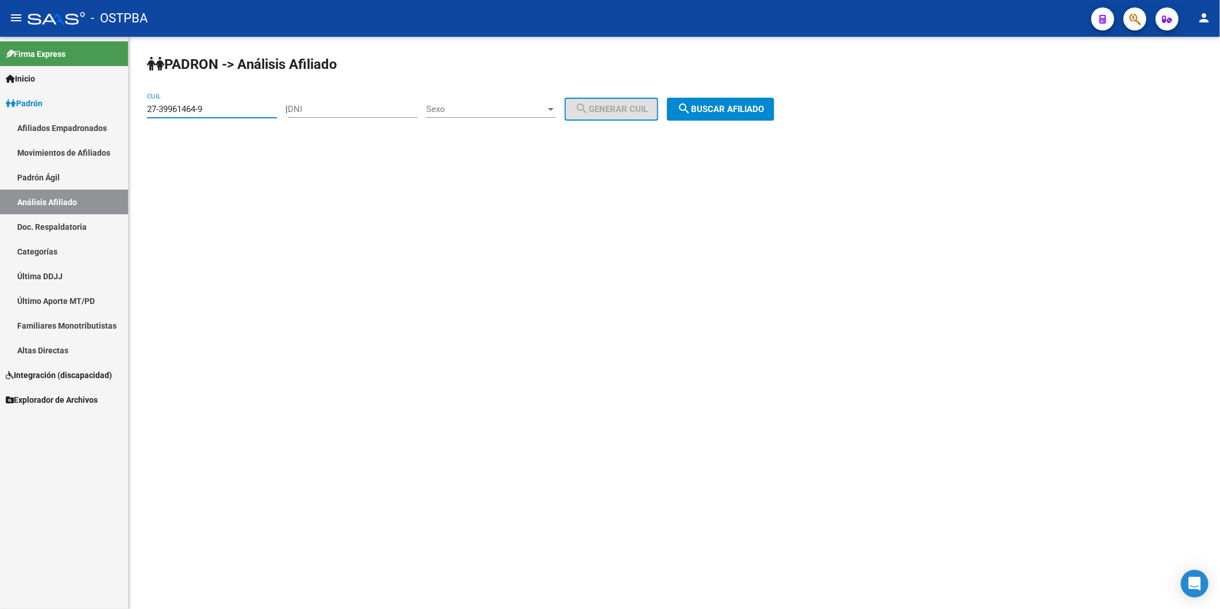
drag, startPoint x: 234, startPoint y: 106, endPoint x: 52, endPoint y: 118, distance: 182.5
click at [52, 118] on mat-sidenav-container "Firma Express Inicio Calendario SSS Instructivos Contacto OS Padrón Afiliados E…" at bounding box center [610, 323] width 1220 height 572
paste input "0-18138994-0"
click at [718, 105] on span "search Buscar afiliado" at bounding box center [720, 109] width 87 height 10
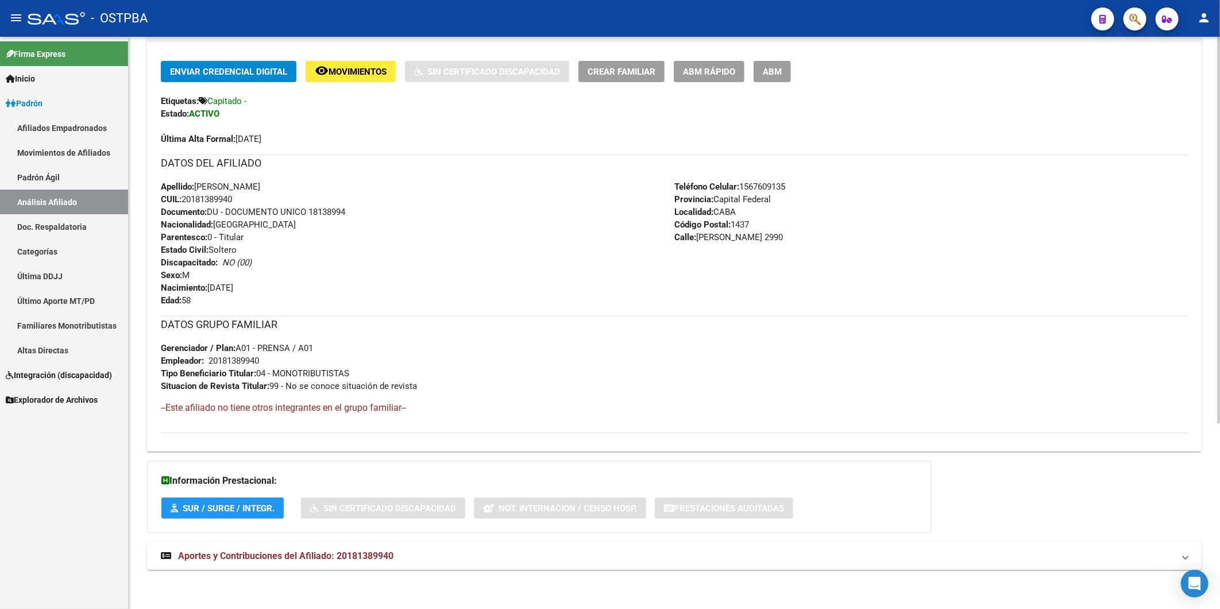
scroll to position [274, 0]
click at [375, 554] on span "Aportes y Contribuciones del Afiliado: 20181389940" at bounding box center [285, 554] width 215 height 11
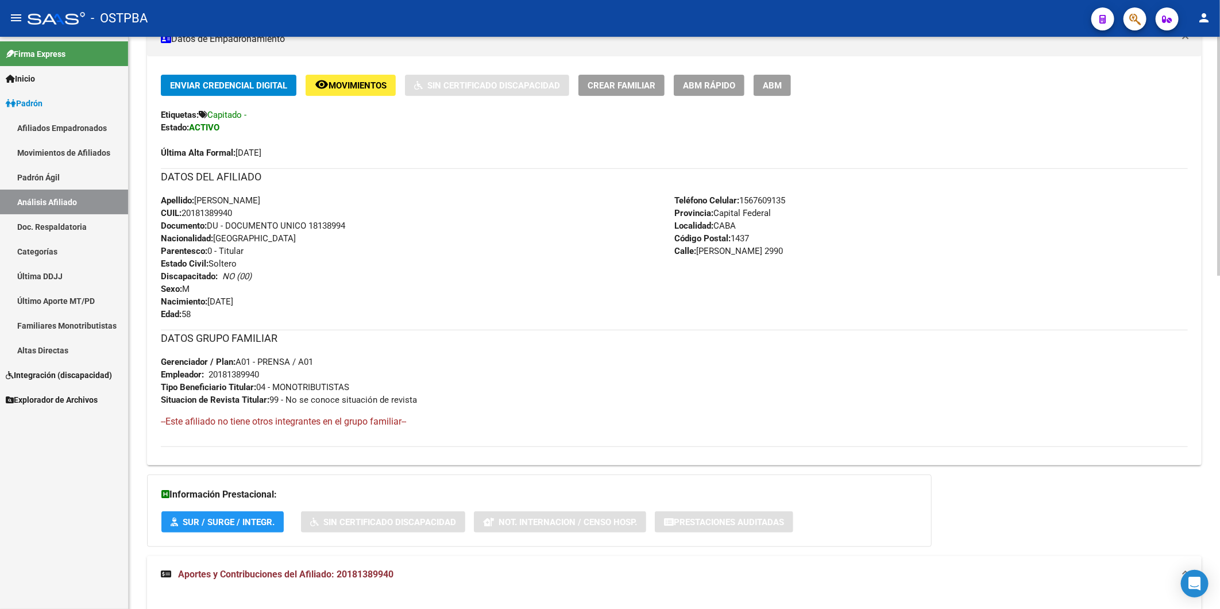
scroll to position [0, 0]
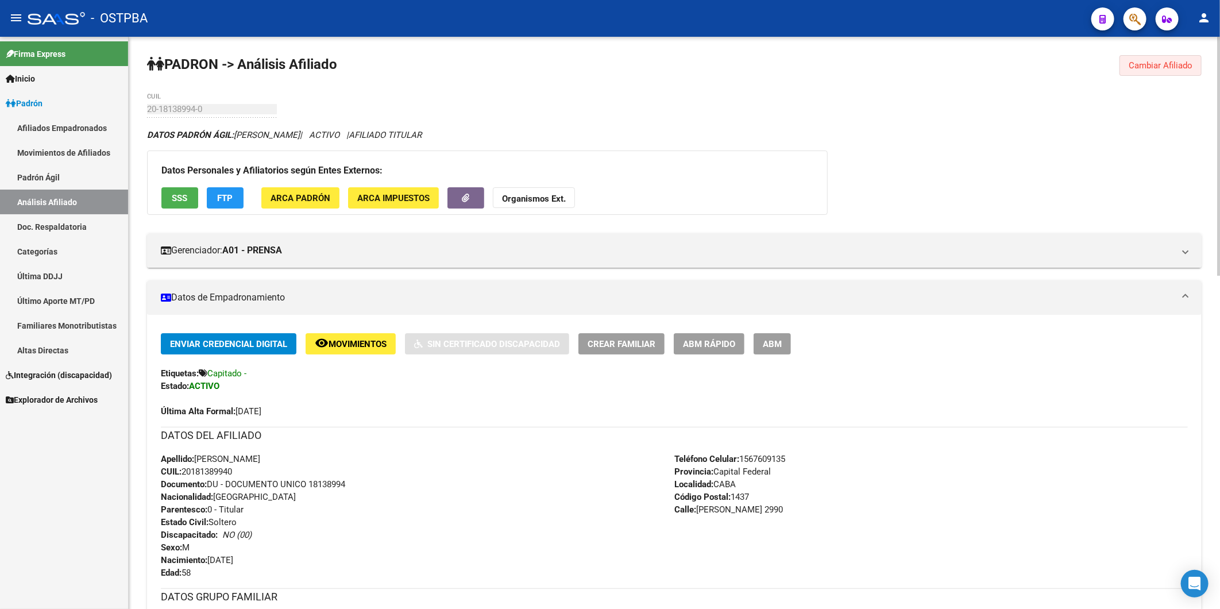
click at [1163, 60] on span "Cambiar Afiliado" at bounding box center [1161, 65] width 64 height 10
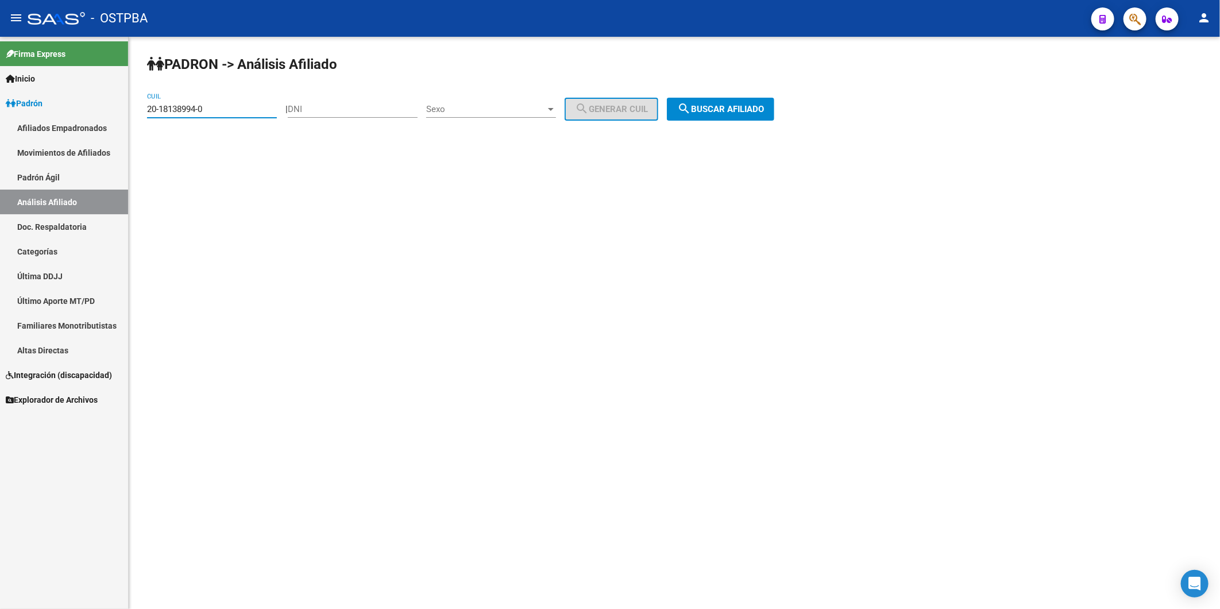
drag, startPoint x: 256, startPoint y: 105, endPoint x: 66, endPoint y: 119, distance: 190.6
click at [66, 119] on mat-sidenav-container "Firma Express Inicio Calendario SSS Instructivos Contacto OS Padrón Afiliados E…" at bounding box center [610, 323] width 1220 height 572
paste input "7-42070469-6"
click at [707, 107] on span "search Buscar afiliado" at bounding box center [720, 109] width 87 height 10
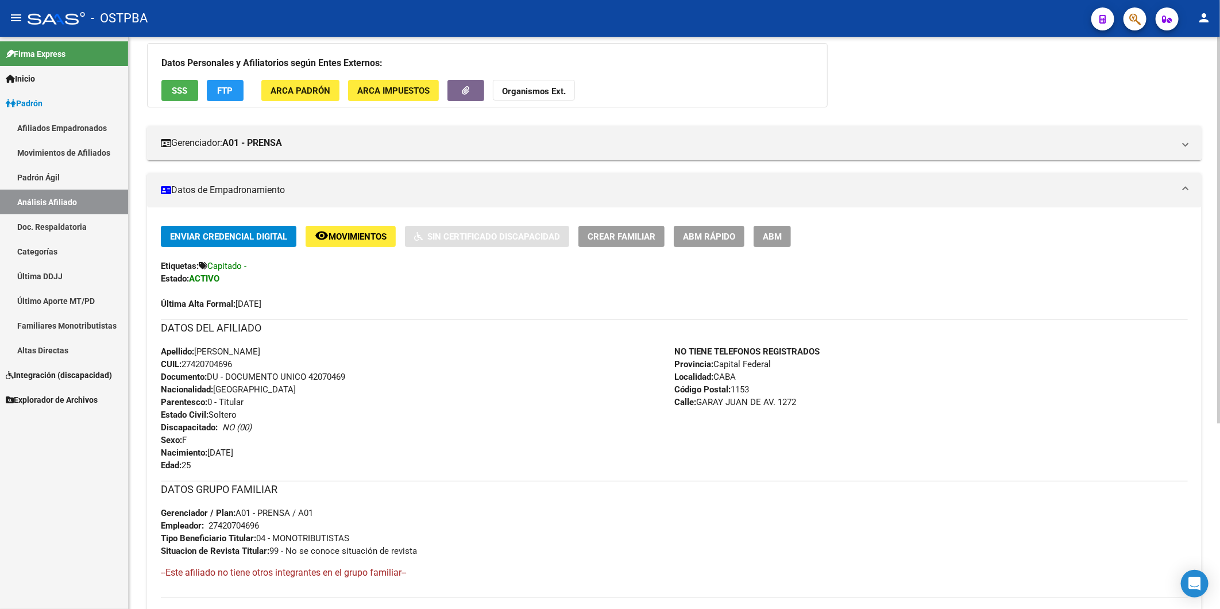
scroll to position [274, 0]
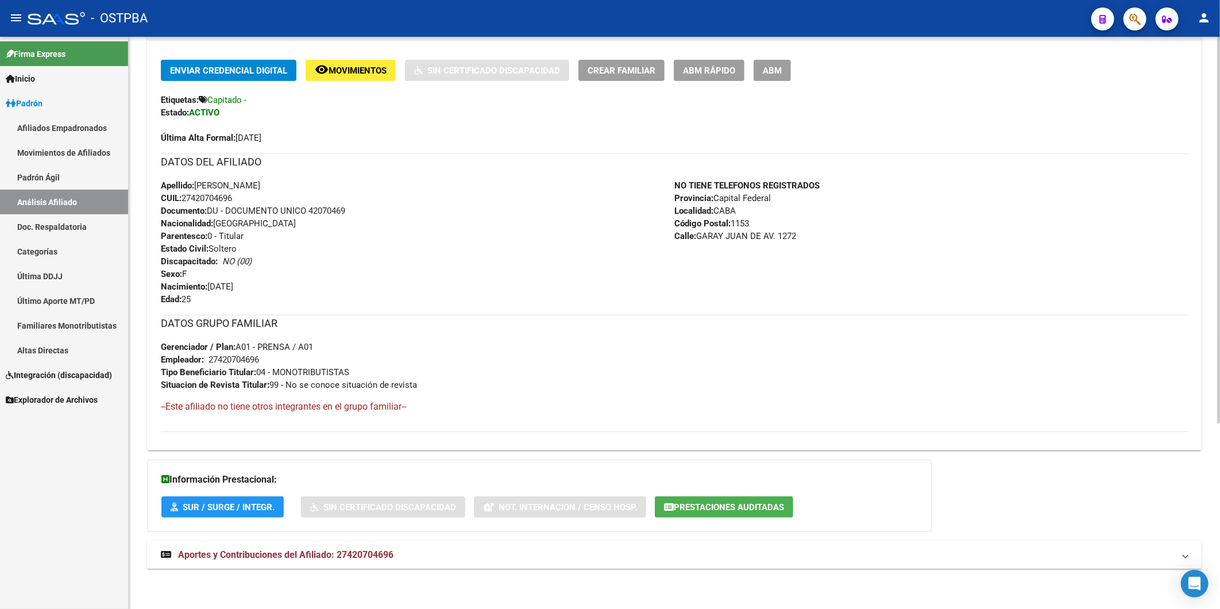
click at [362, 554] on span "Aportes y Contribuciones del Afiliado: 27420704696" at bounding box center [285, 554] width 215 height 11
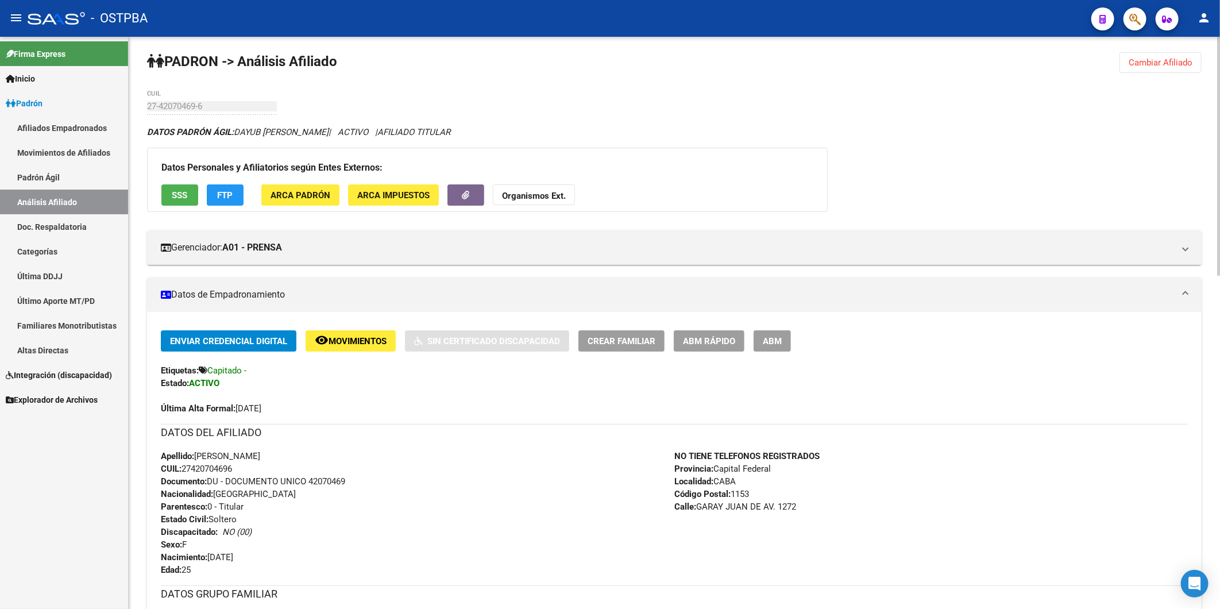
scroll to position [0, 0]
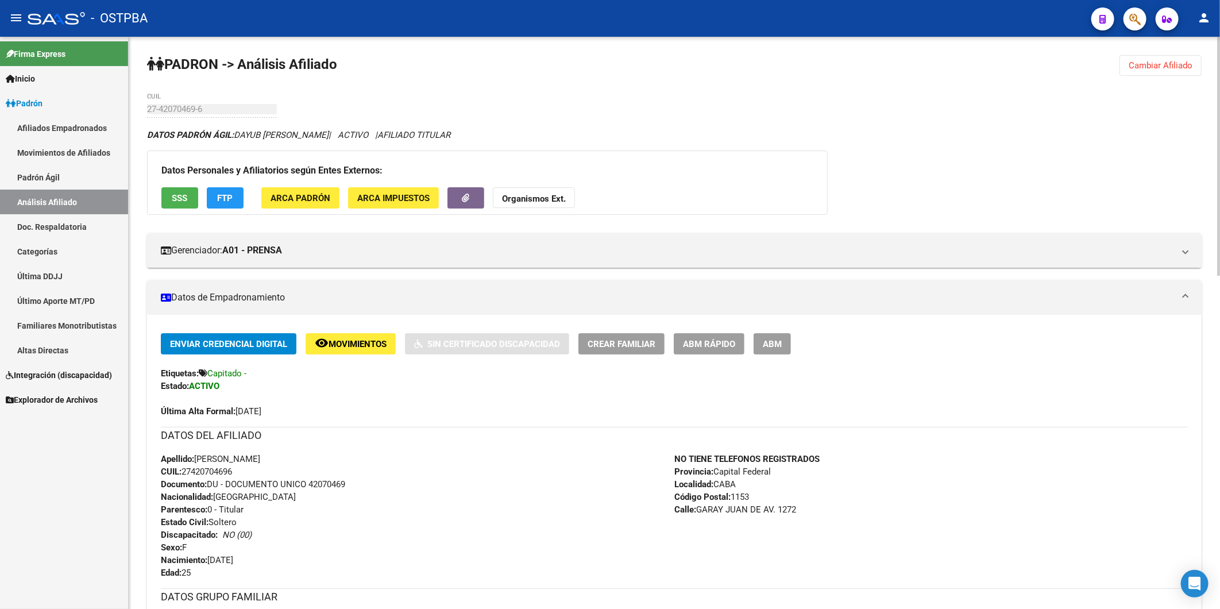
click at [1175, 55] on button "Cambiar Afiliado" at bounding box center [1161, 65] width 82 height 21
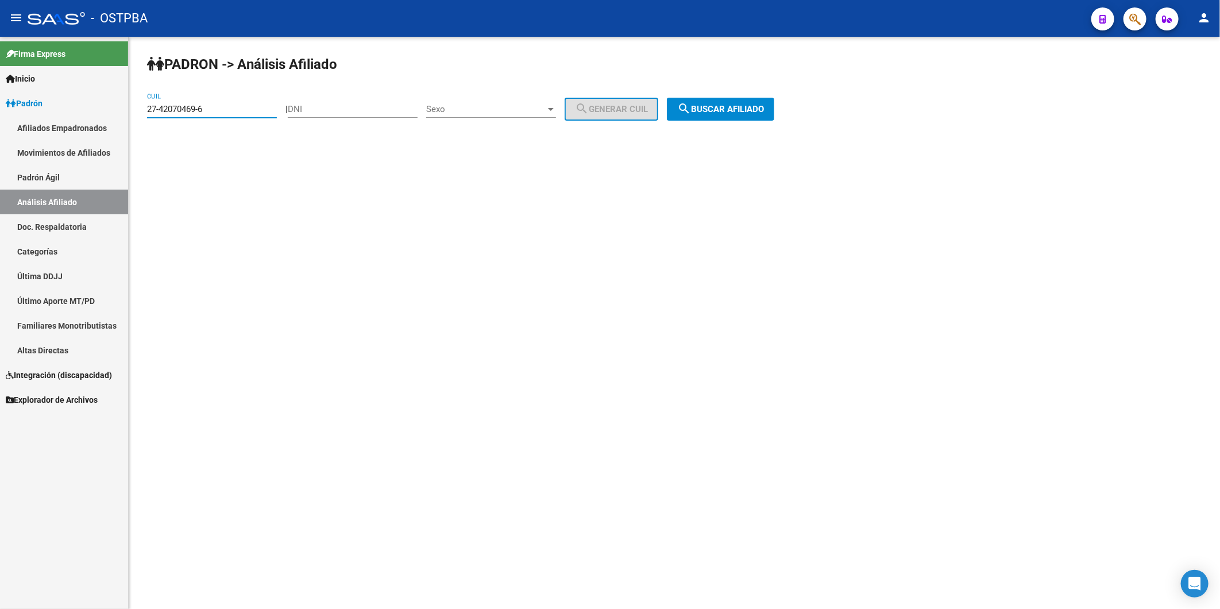
drag, startPoint x: 249, startPoint y: 106, endPoint x: 13, endPoint y: 100, distance: 235.6
click at [38, 123] on mat-sidenav-container "Firma Express Inicio Calendario SSS Instructivos Contacto OS Padrón Afiliados E…" at bounding box center [610, 323] width 1220 height 572
paste input "0-29468190-7"
click at [764, 104] on span "search Buscar afiliado" at bounding box center [720, 109] width 87 height 10
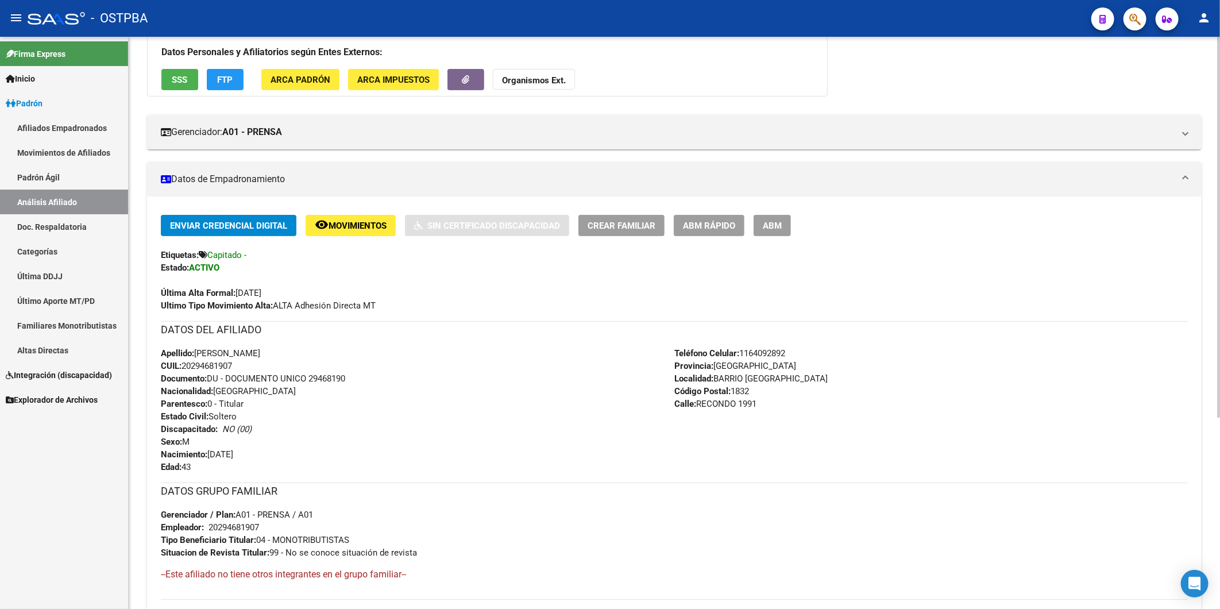
scroll to position [287, 0]
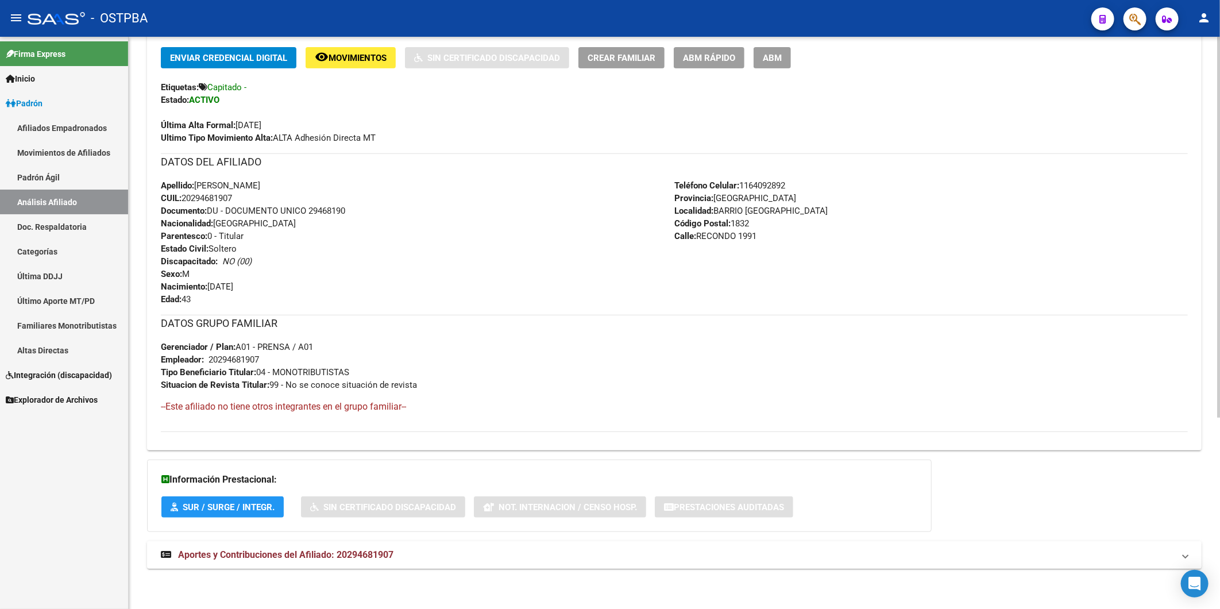
click at [370, 554] on span "Aportes y Contribuciones del Afiliado: 20294681907" at bounding box center [285, 554] width 215 height 11
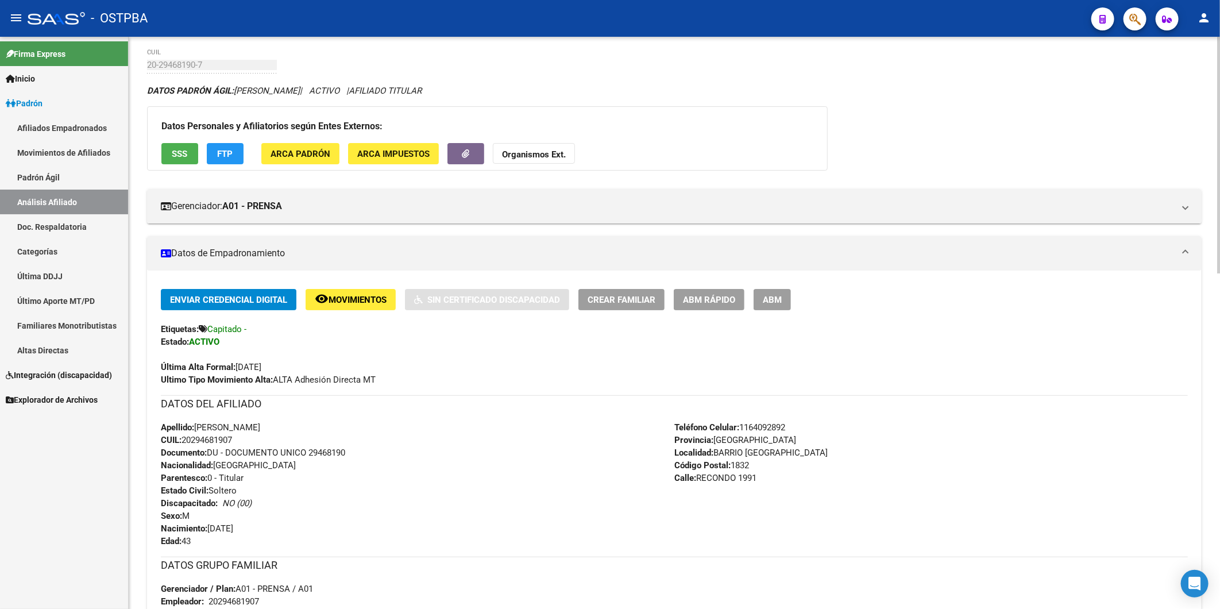
scroll to position [0, 0]
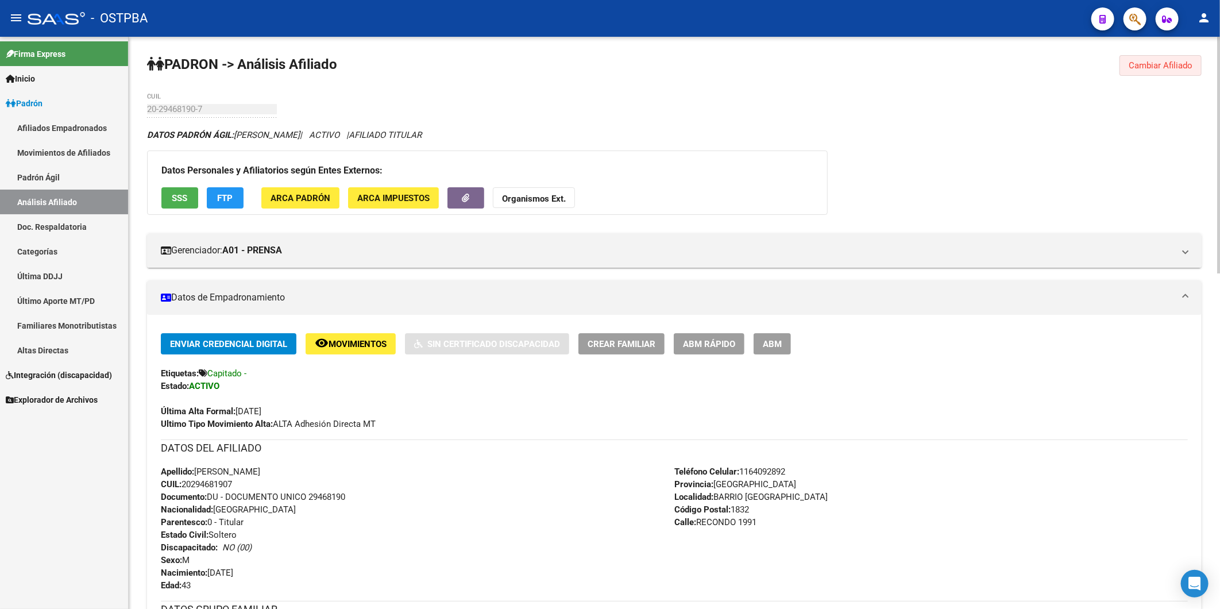
click at [1145, 60] on span "Cambiar Afiliado" at bounding box center [1161, 65] width 64 height 10
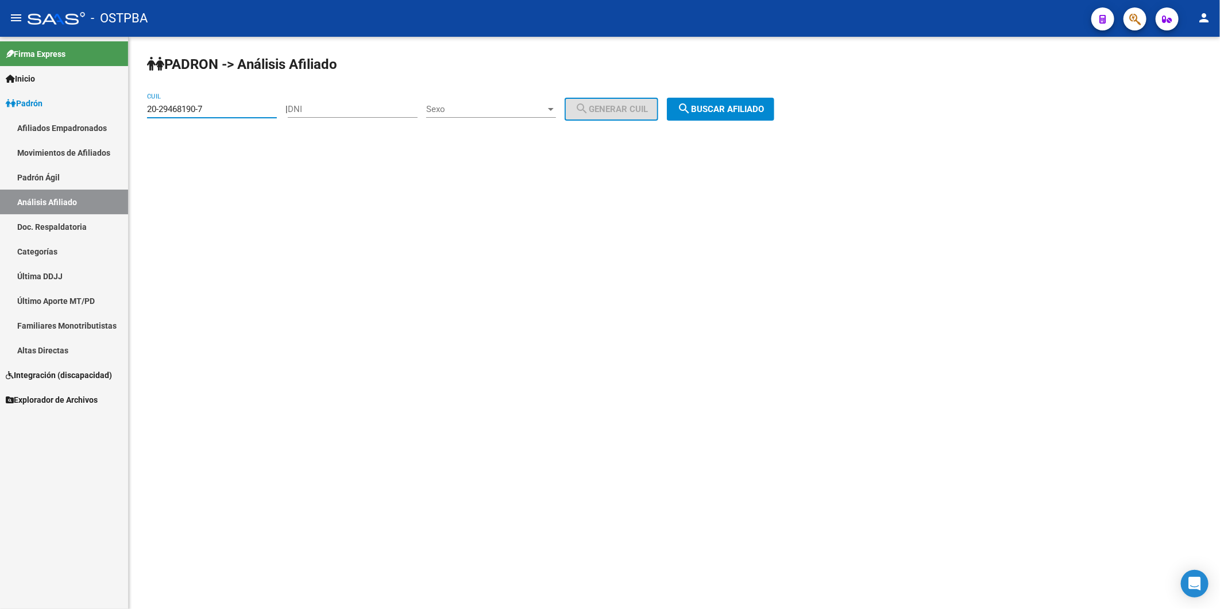
drag, startPoint x: 224, startPoint y: 104, endPoint x: 35, endPoint y: 125, distance: 190.2
click at [35, 125] on mat-sidenav-container "Firma Express Inicio Calendario SSS Instructivos Contacto OS Padrón Afiliados E…" at bounding box center [610, 323] width 1220 height 572
paste input "35499690-2"
click at [722, 110] on span "search Buscar afiliado" at bounding box center [720, 109] width 87 height 10
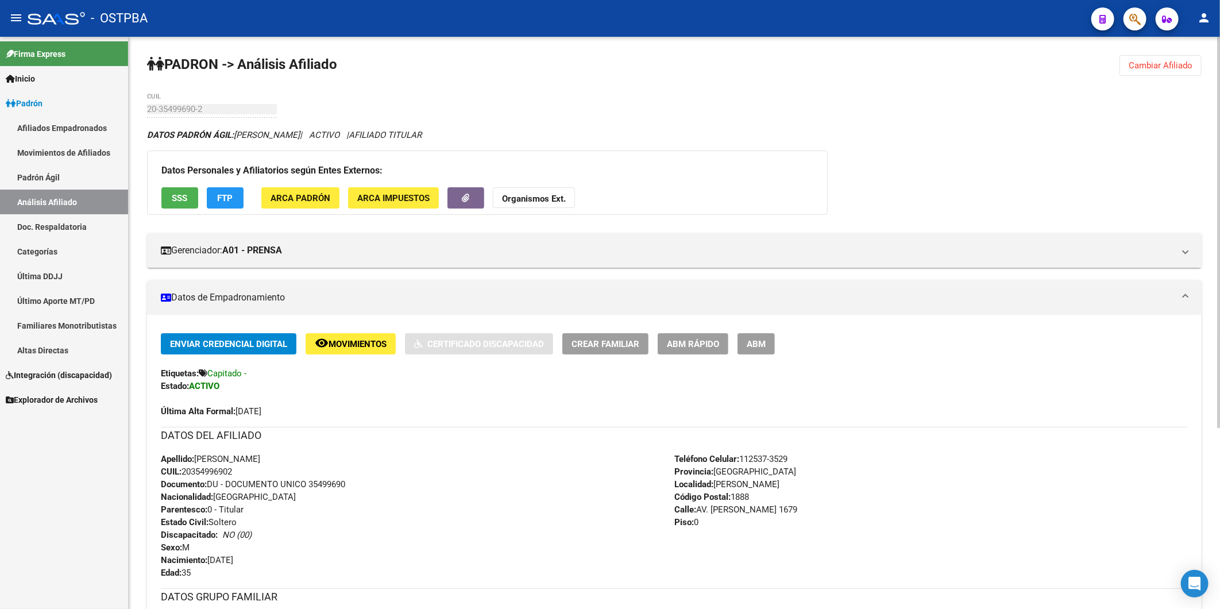
scroll to position [274, 0]
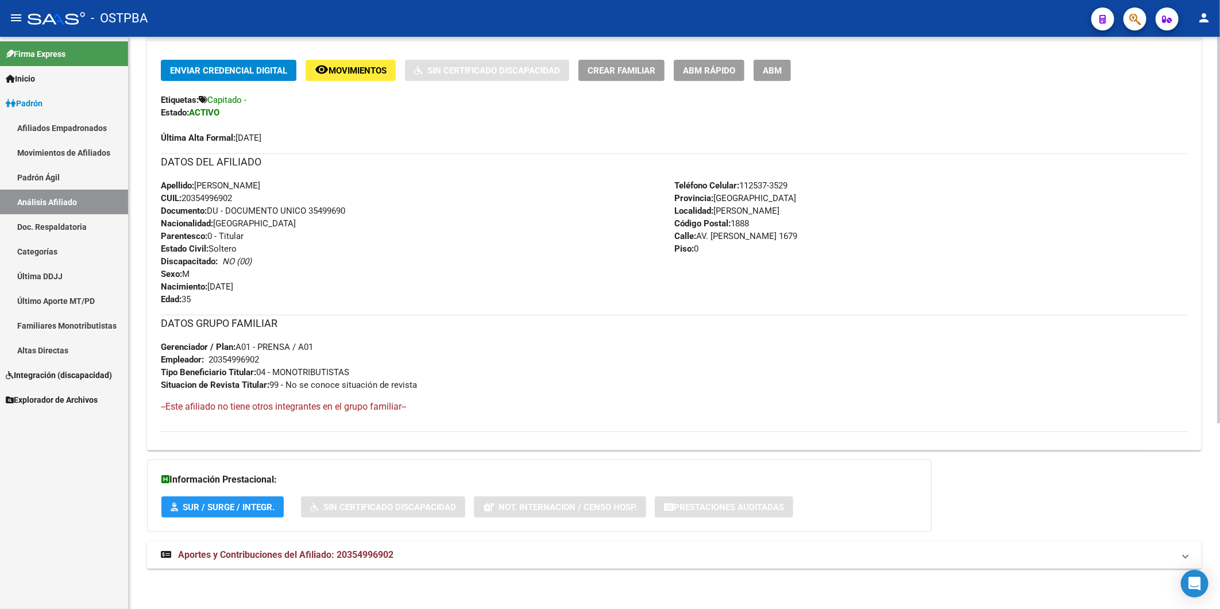
click at [365, 557] on span "Aportes y Contribuciones del Afiliado: 20354996902" at bounding box center [285, 554] width 215 height 11
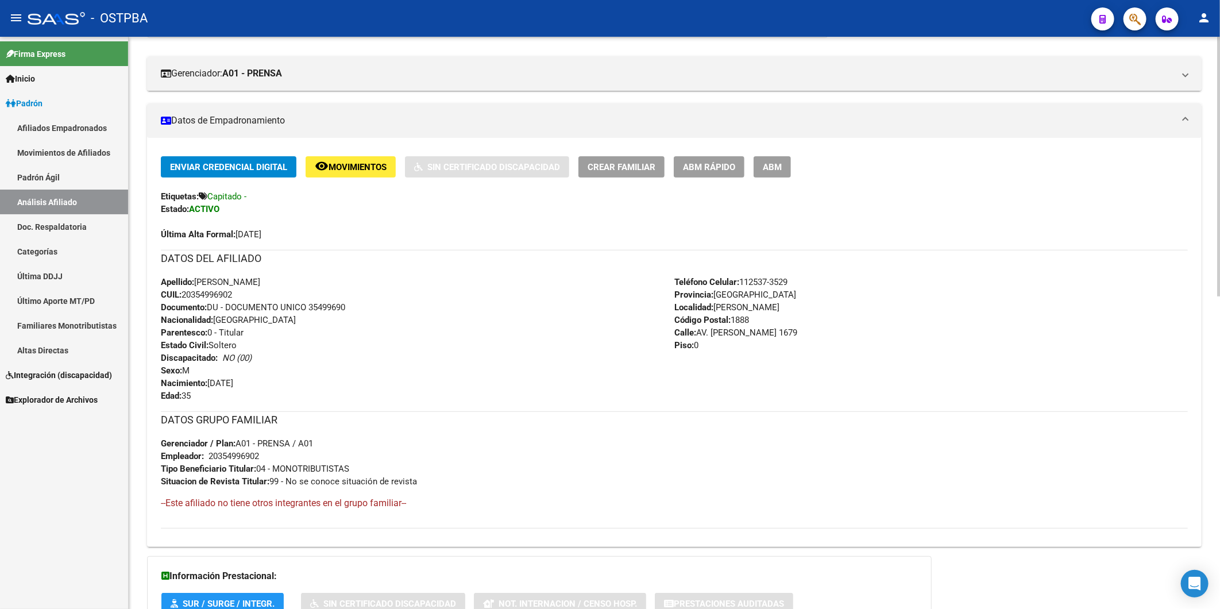
scroll to position [0, 0]
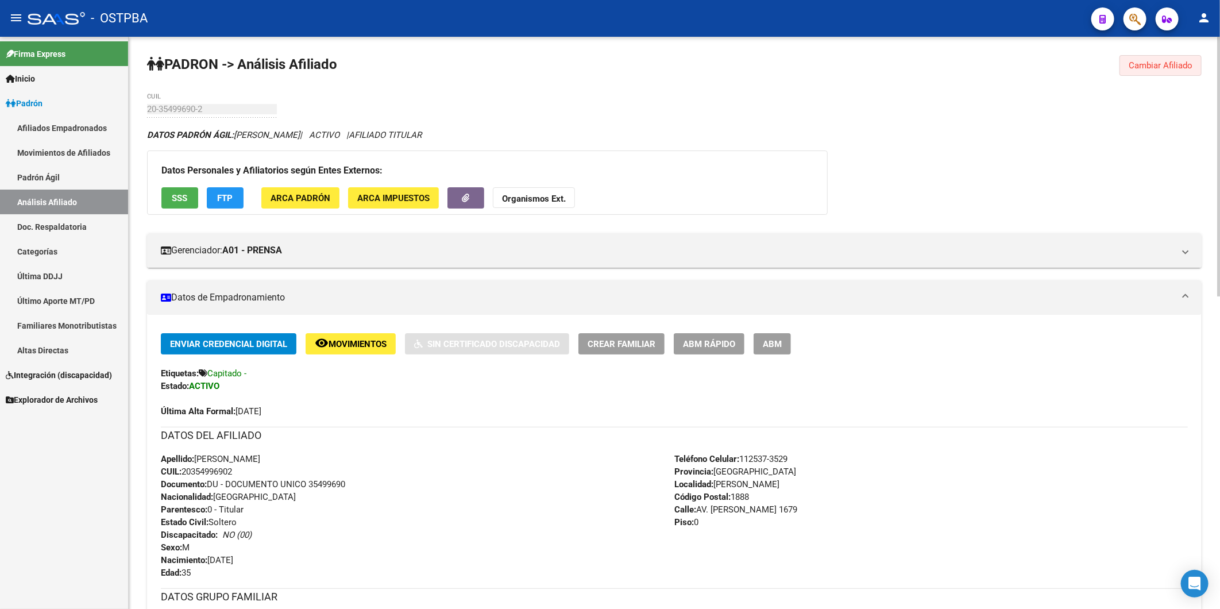
drag, startPoint x: 1152, startPoint y: 68, endPoint x: 929, endPoint y: 81, distance: 223.3
click at [1153, 67] on span "Cambiar Afiliado" at bounding box center [1161, 65] width 64 height 10
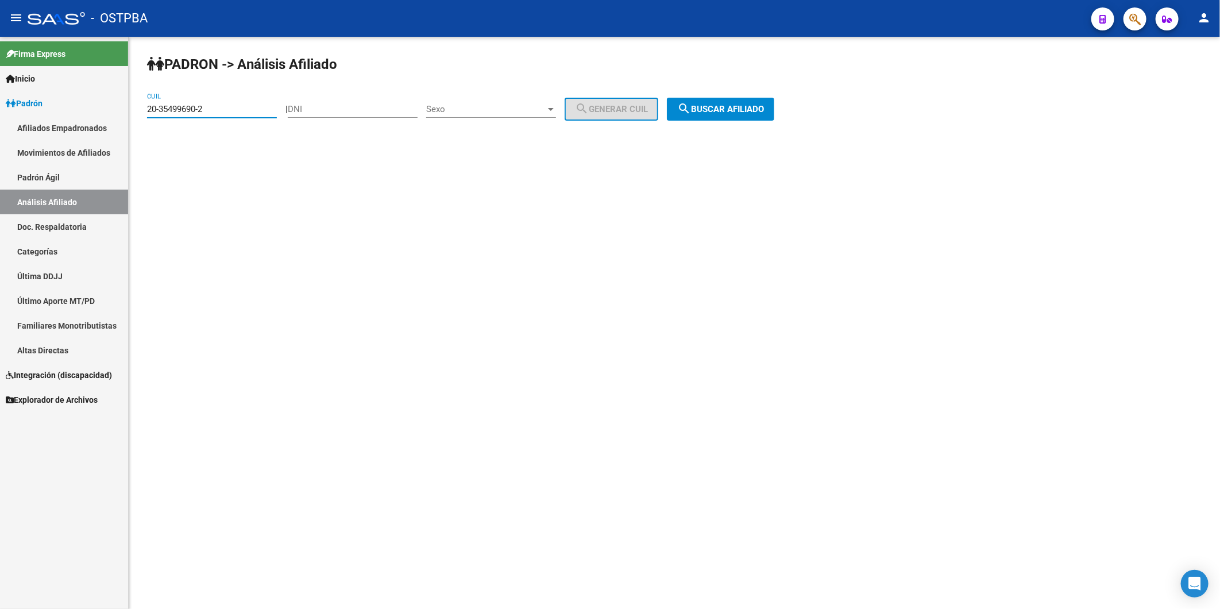
drag, startPoint x: 233, startPoint y: 107, endPoint x: 0, endPoint y: 128, distance: 234.2
click at [0, 128] on html "menu - OSTPBA person Firma Express Inicio Calendario SSS Instructivos Contacto …" at bounding box center [610, 304] width 1220 height 609
paste input "8301344-6"
click at [721, 106] on span "search Buscar afiliado" at bounding box center [720, 109] width 87 height 10
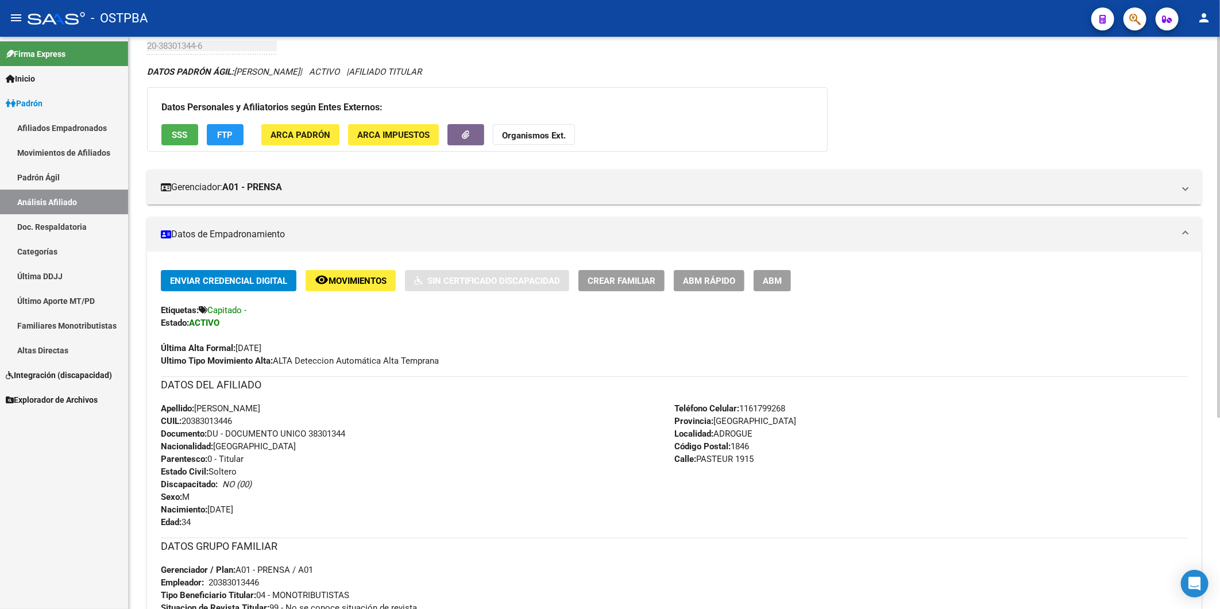
scroll to position [287, 0]
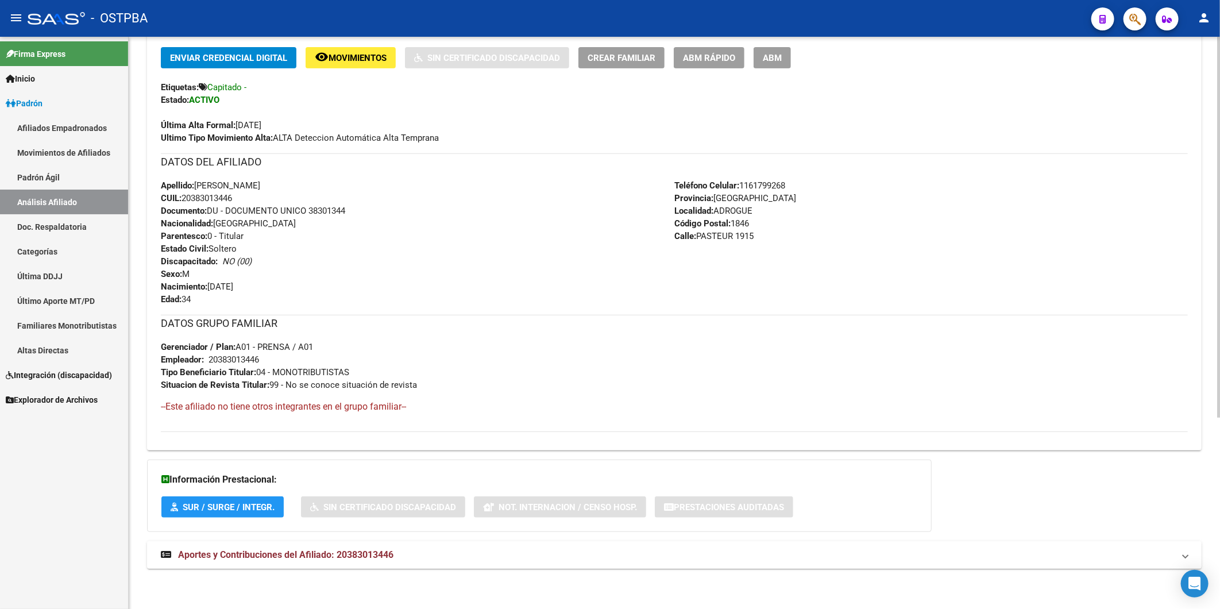
click at [372, 558] on span "Aportes y Contribuciones del Afiliado: 20383013446" at bounding box center [285, 554] width 215 height 11
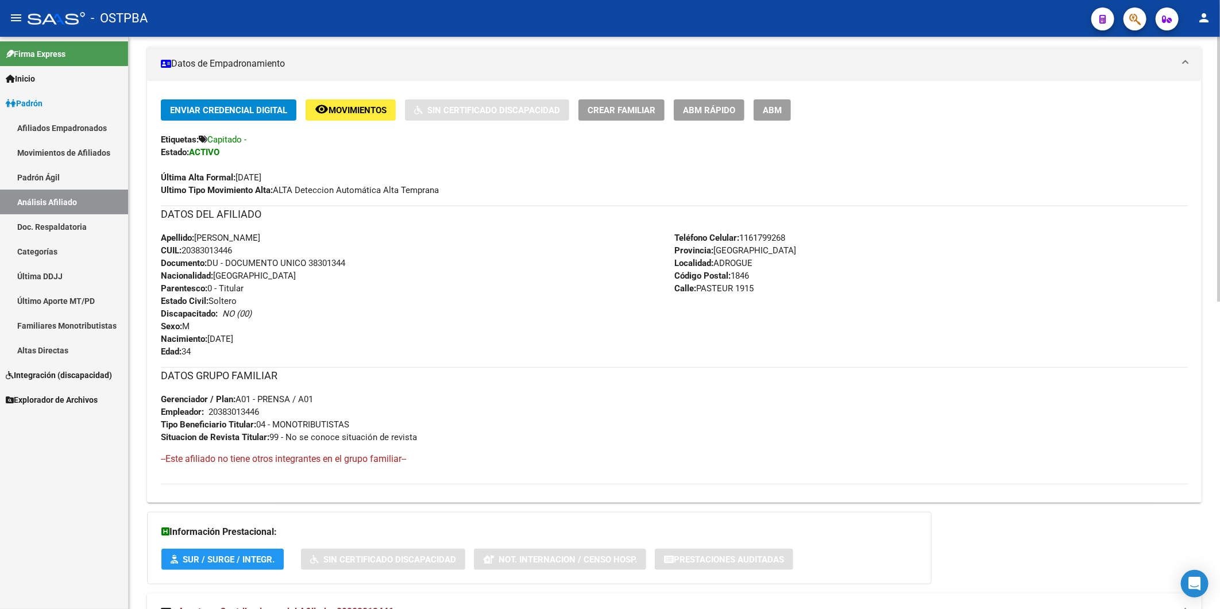
scroll to position [0, 0]
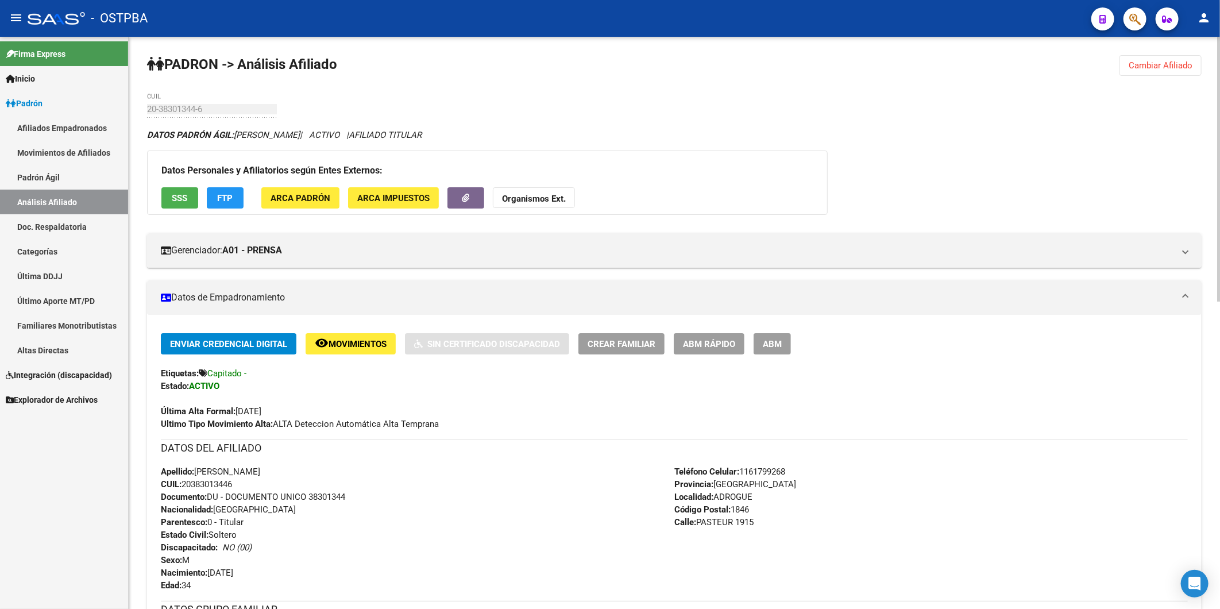
click at [1169, 62] on span "Cambiar Afiliado" at bounding box center [1161, 65] width 64 height 10
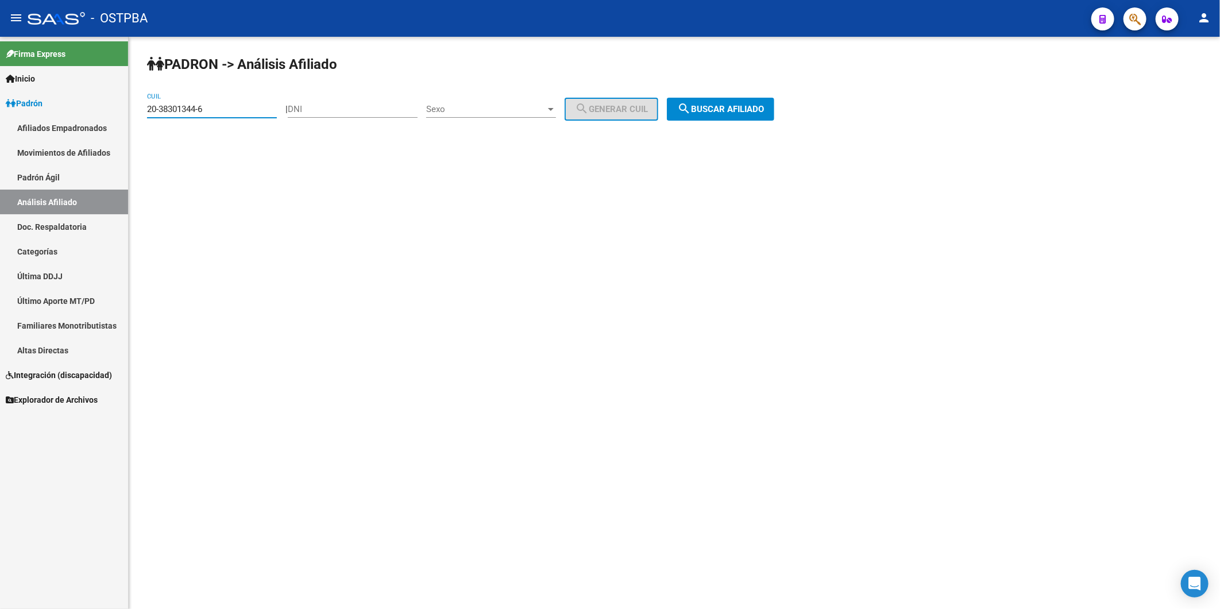
drag, startPoint x: 210, startPoint y: 107, endPoint x: -3, endPoint y: 126, distance: 213.4
click at [0, 126] on html "menu - OSTPBA person Firma Express Inicio Calendario SSS Instructivos Contacto …" at bounding box center [610, 304] width 1220 height 609
paste input "4706840-4"
type input "20-34706840-4"
click at [729, 107] on span "search Buscar afiliado" at bounding box center [720, 109] width 87 height 10
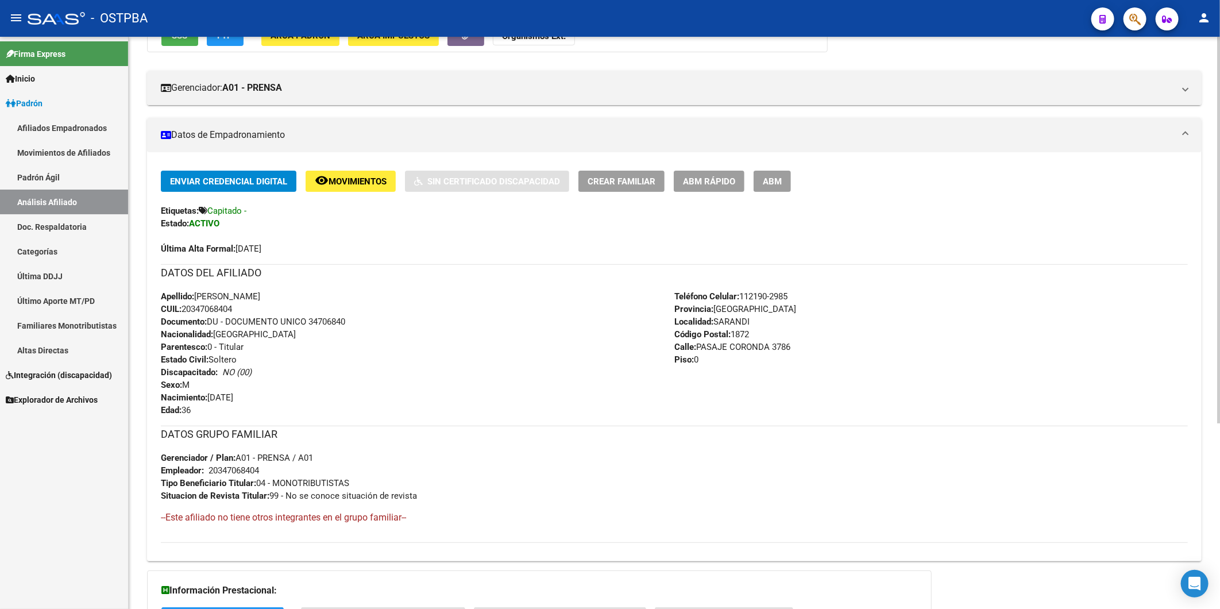
scroll to position [274, 0]
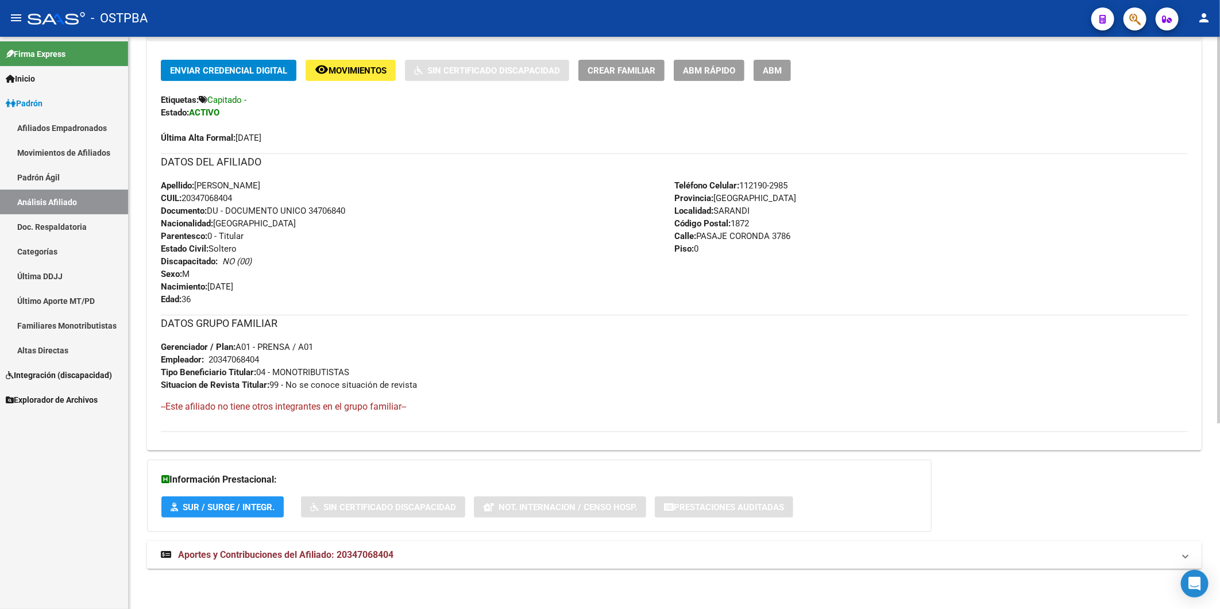
drag, startPoint x: 388, startPoint y: 555, endPoint x: 393, endPoint y: 520, distance: 34.9
click at [388, 553] on span "Aportes y Contribuciones del Afiliado: 20347068404" at bounding box center [285, 554] width 215 height 11
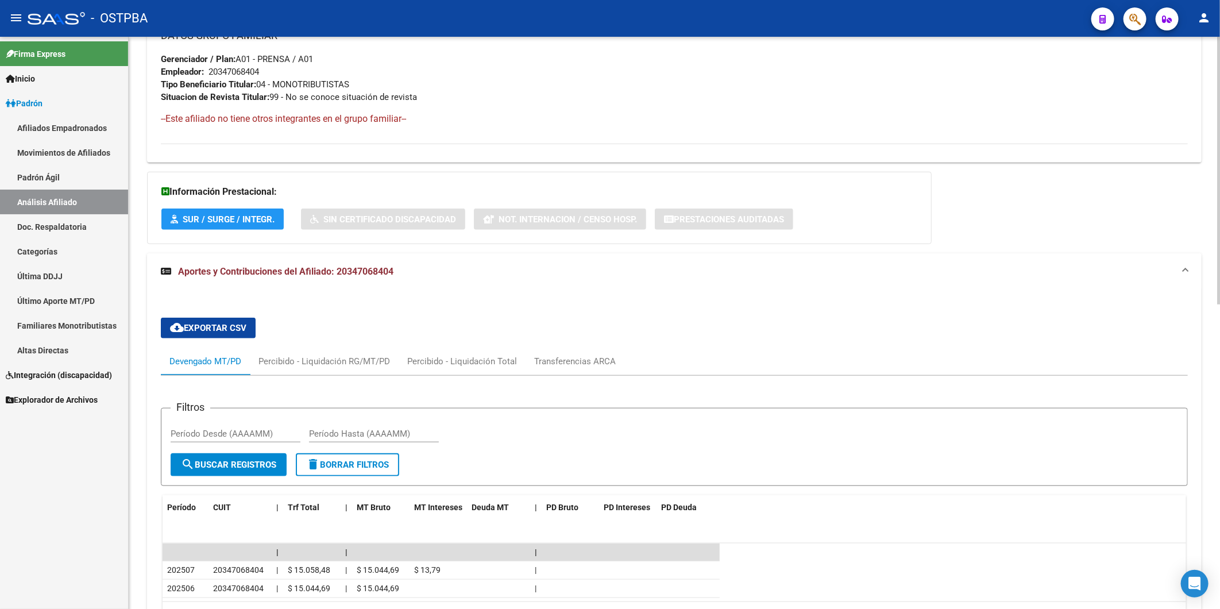
scroll to position [651, 0]
